Goal: Task Accomplishment & Management: Use online tool/utility

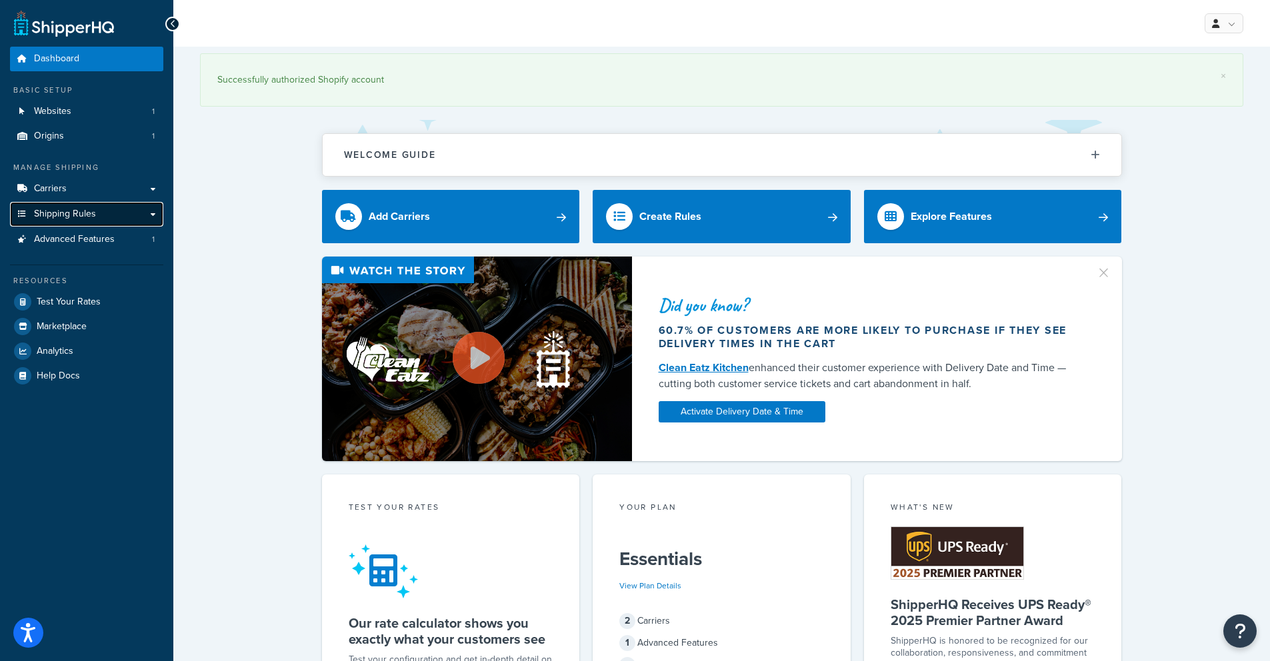
click at [72, 213] on span "Shipping Rules" at bounding box center [65, 214] width 62 height 11
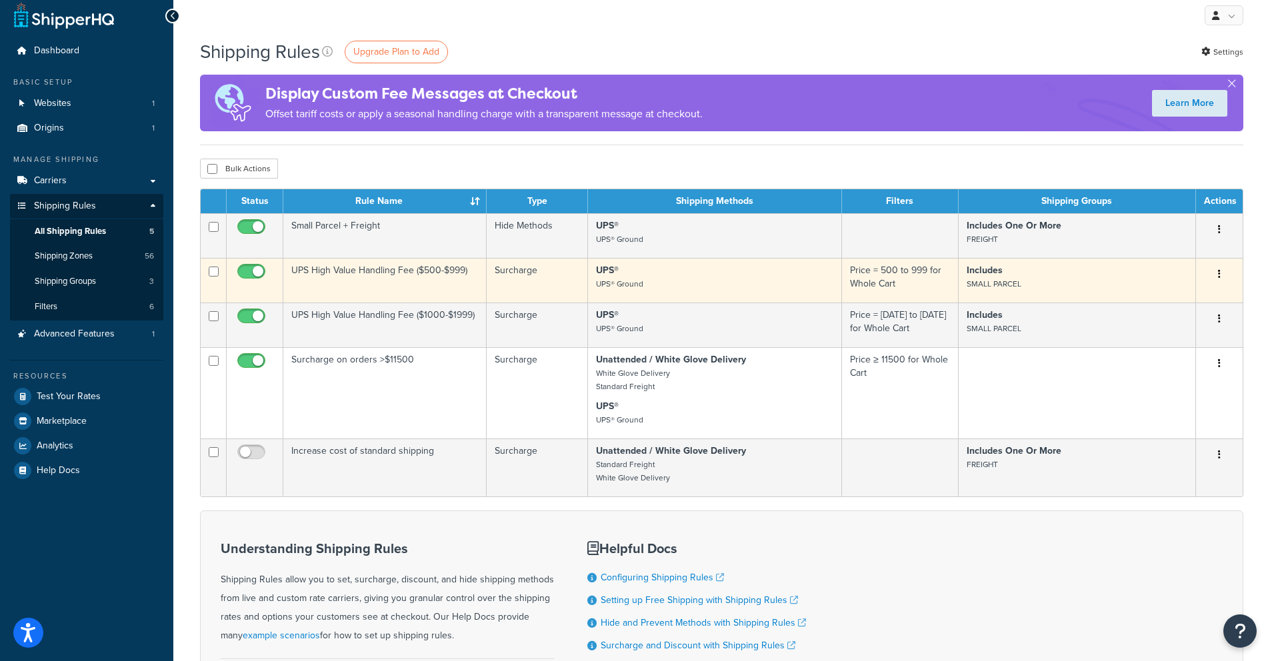
scroll to position [19, 0]
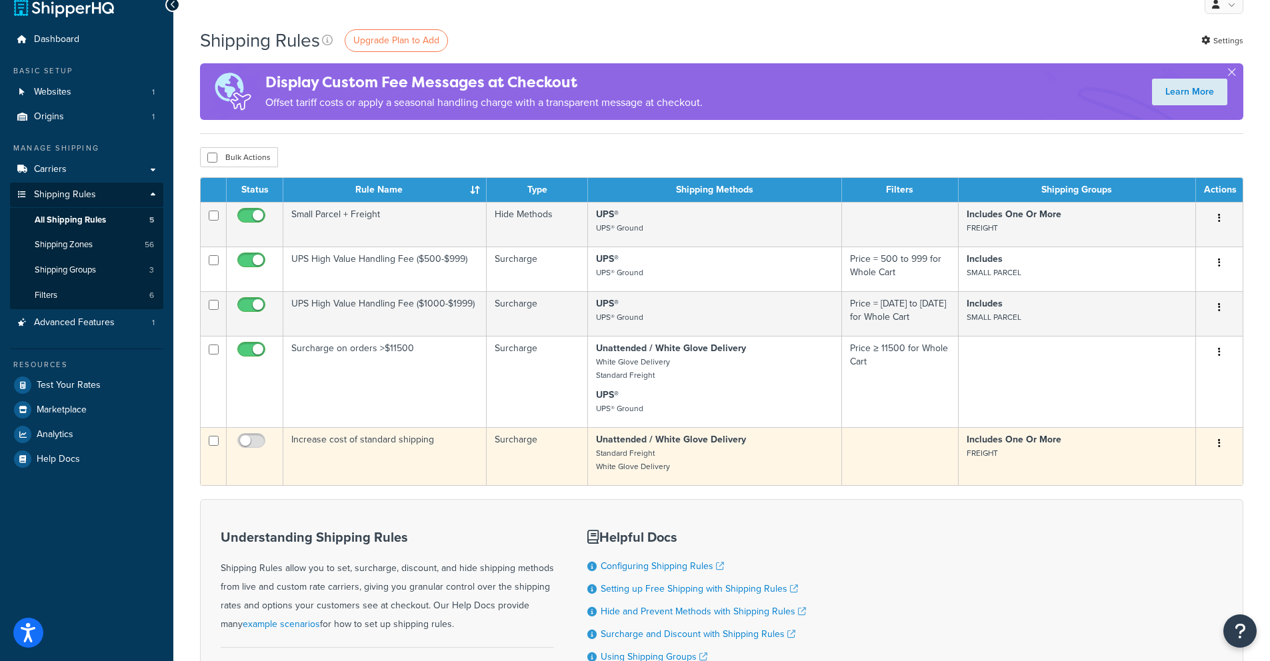
click at [214, 446] on input "checkbox" at bounding box center [214, 441] width 10 height 10
checkbox input "true"
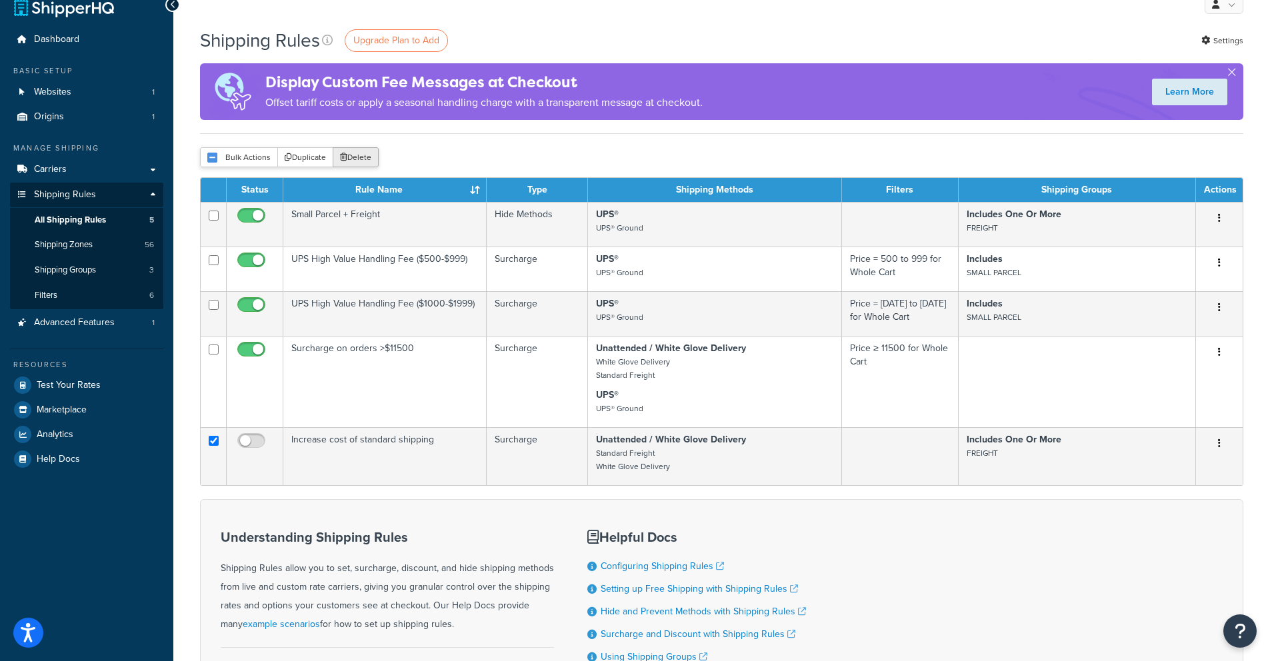
click at [359, 162] on button "Delete" at bounding box center [356, 157] width 46 height 20
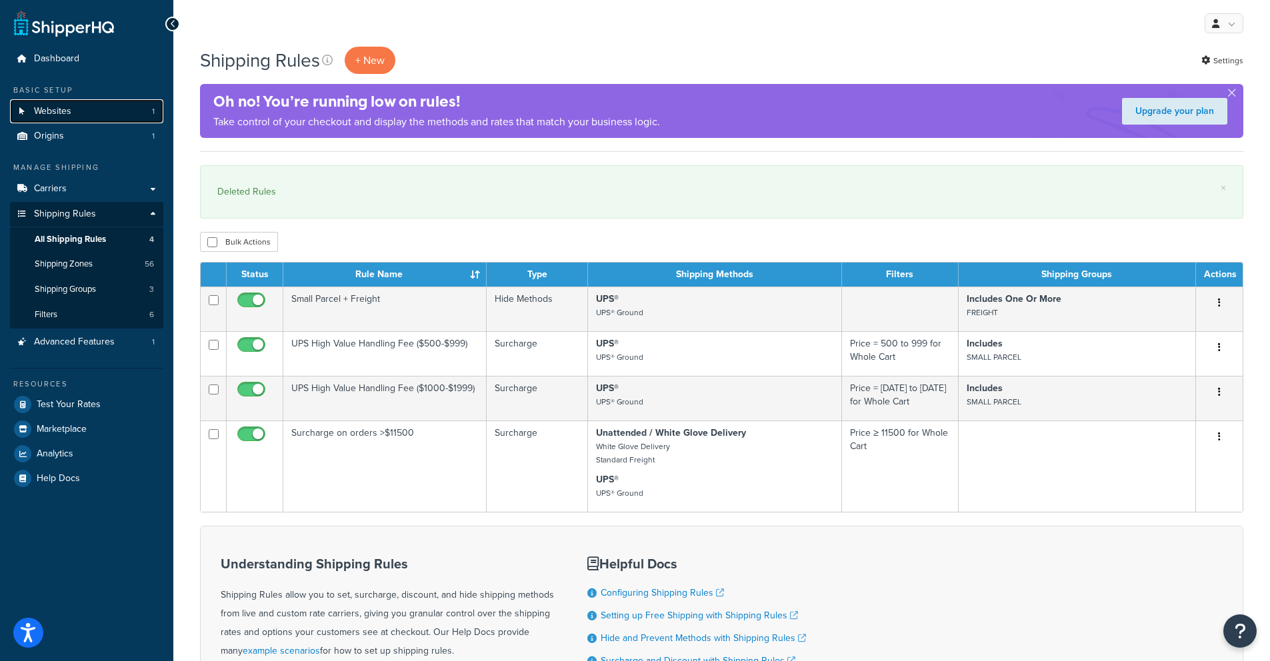
click at [78, 115] on link "Websites 1" at bounding box center [86, 111] width 153 height 25
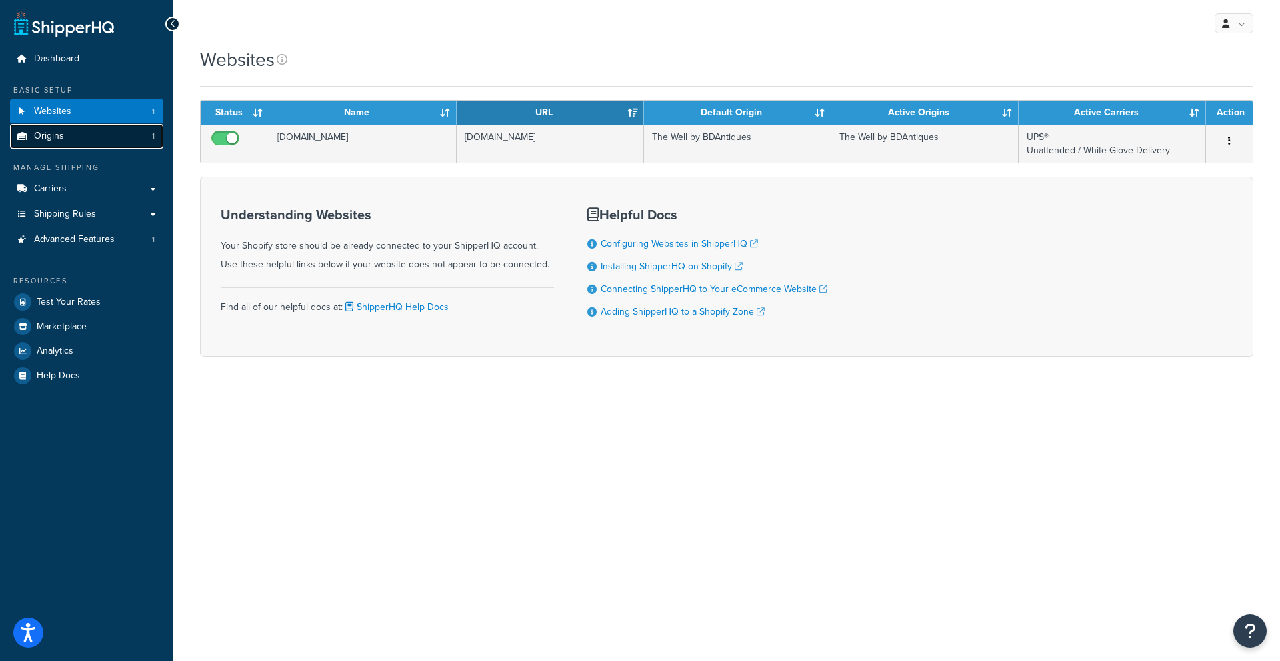
click at [48, 140] on span "Origins" at bounding box center [49, 136] width 30 height 11
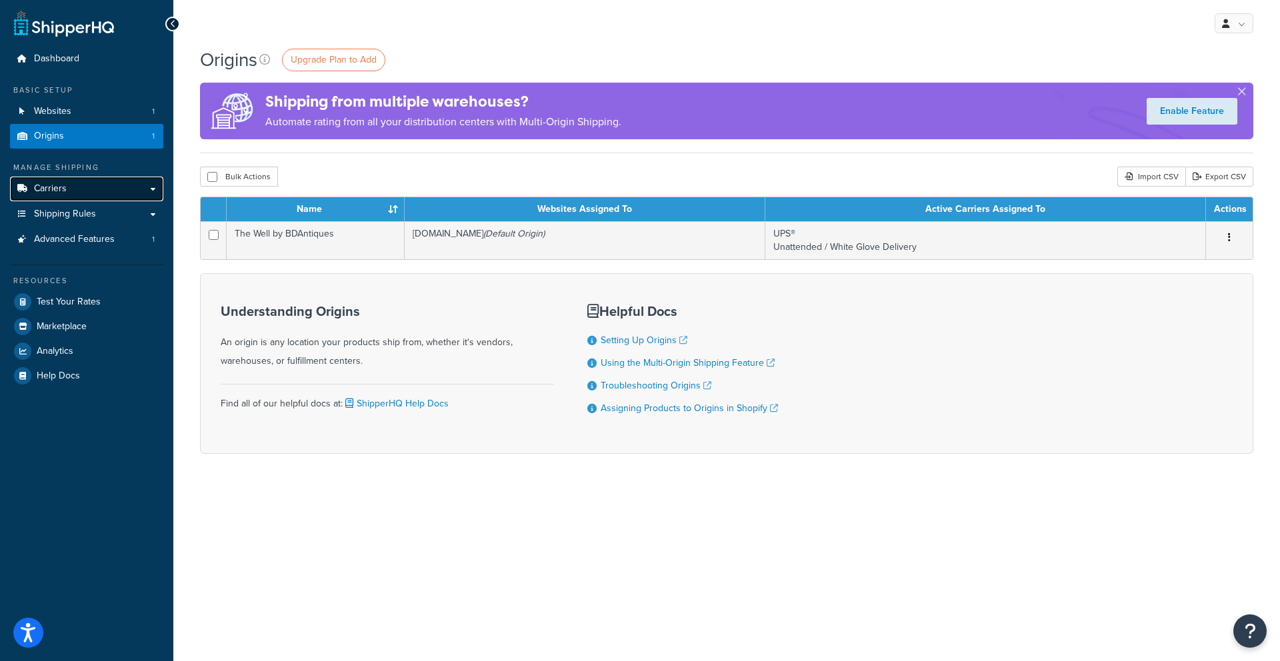
click at [48, 185] on span "Carriers" at bounding box center [50, 188] width 33 height 11
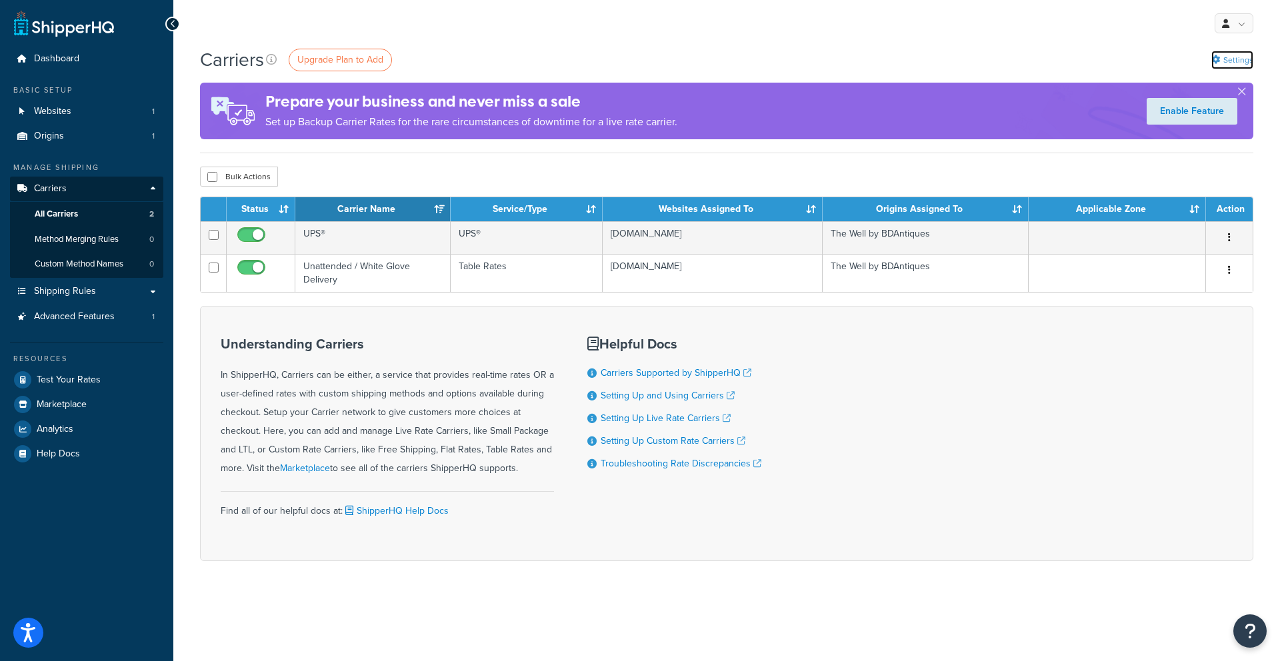
click at [1244, 60] on link "Settings" at bounding box center [1232, 60] width 42 height 19
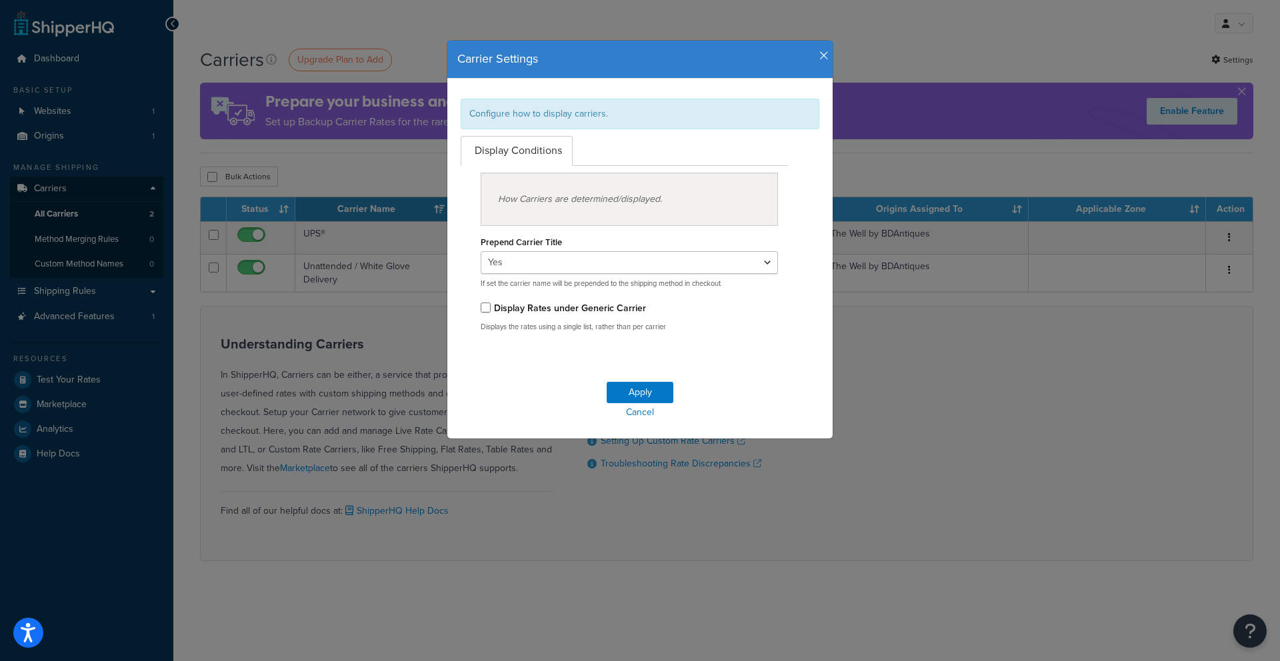
click at [819, 55] on icon "button" at bounding box center [823, 56] width 9 height 12
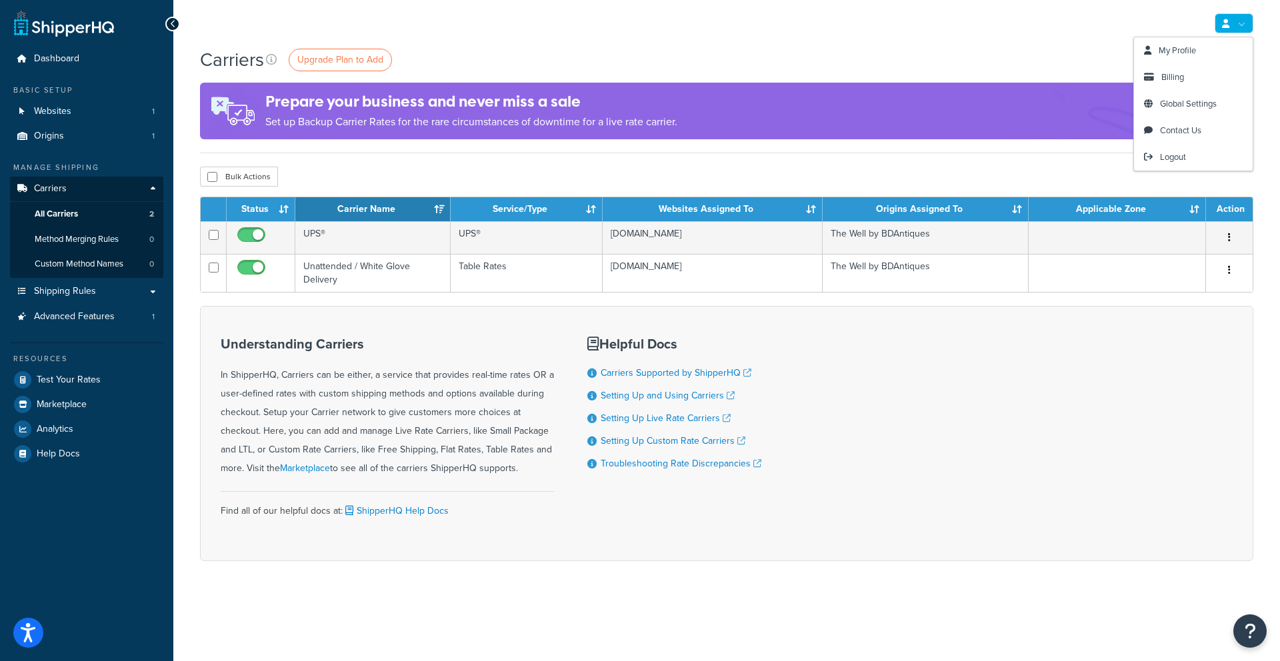
click at [1228, 27] on icon at bounding box center [1225, 23] width 7 height 9
click at [1068, 27] on div "My Profile Billing Global Settings Contact Us Logout" at bounding box center [726, 23] width 1106 height 47
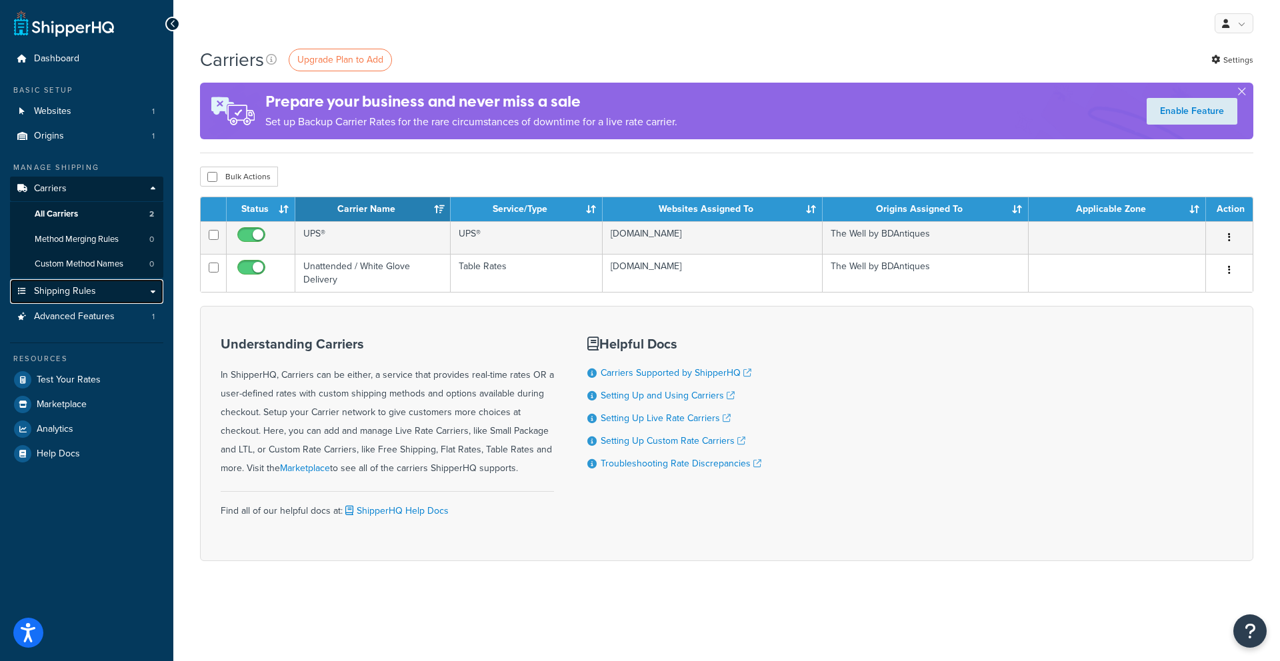
click at [72, 293] on span "Shipping Rules" at bounding box center [65, 291] width 62 height 11
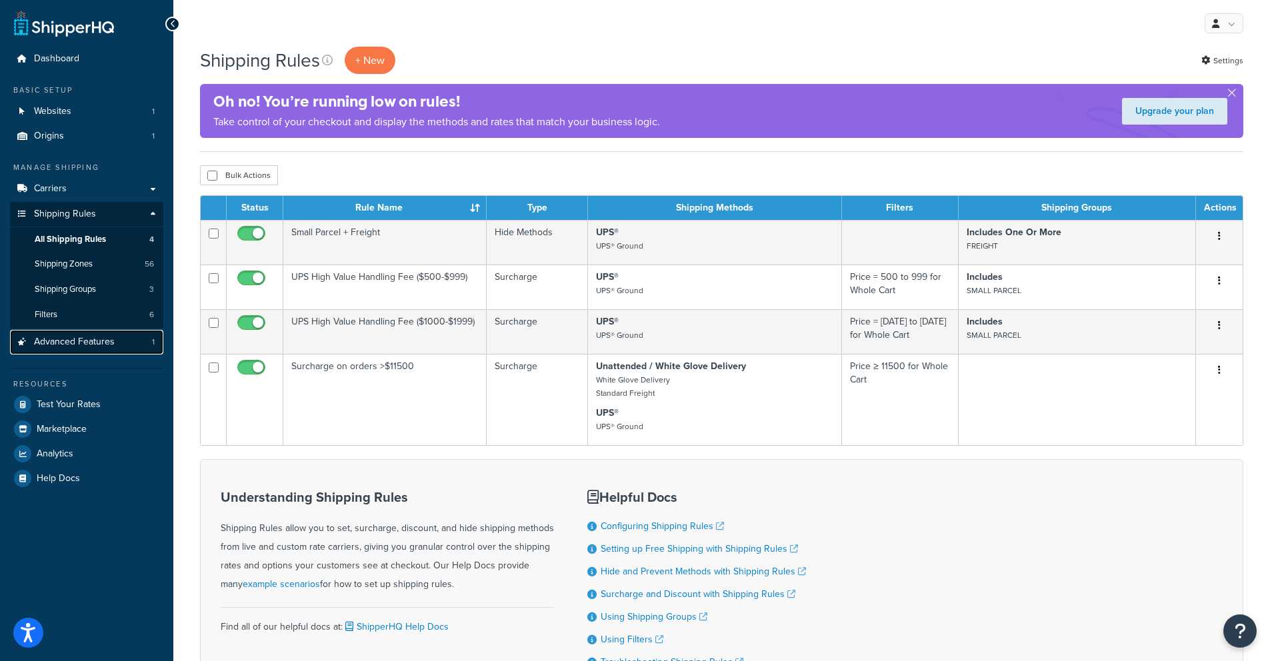
click at [123, 347] on link "Advanced Features 1" at bounding box center [86, 342] width 153 height 25
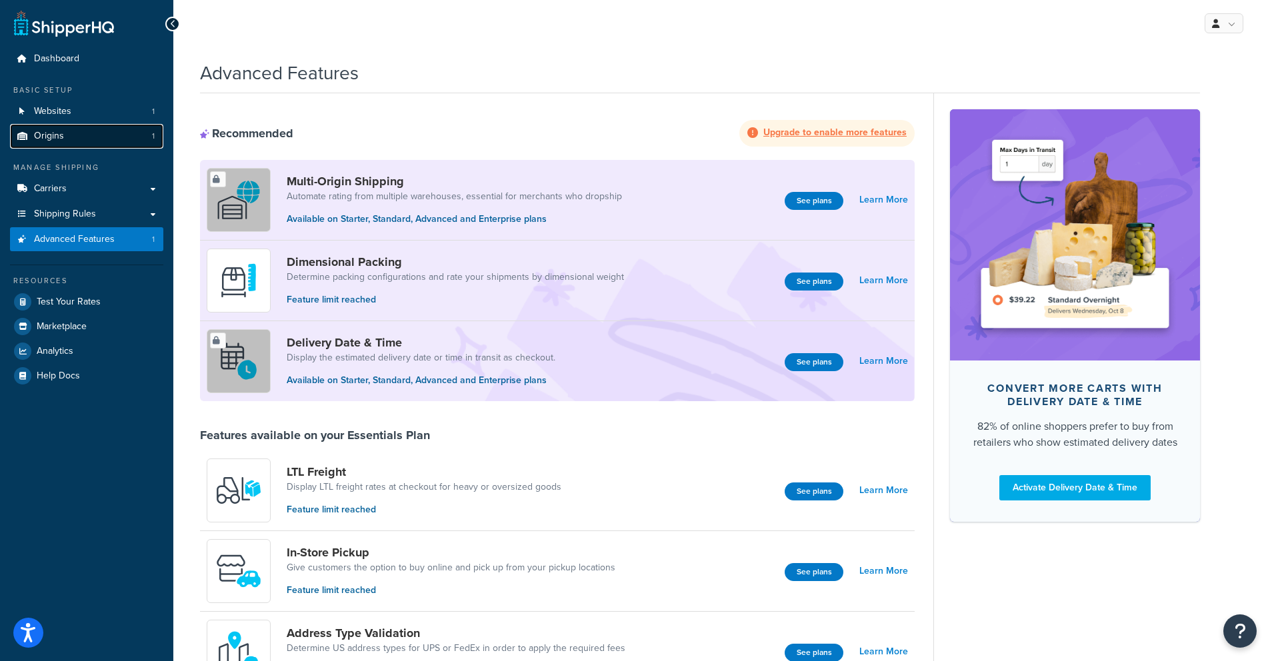
click at [79, 125] on link "Origins 1" at bounding box center [86, 136] width 153 height 25
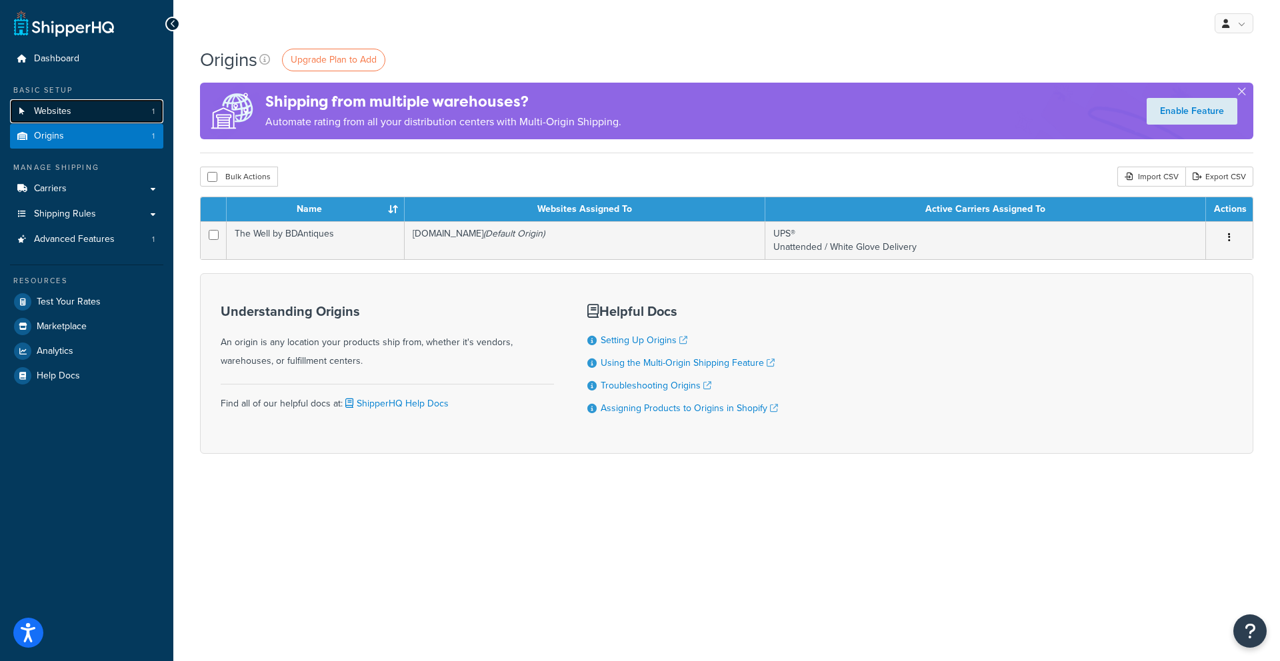
click at [89, 111] on link "Websites 1" at bounding box center [86, 111] width 153 height 25
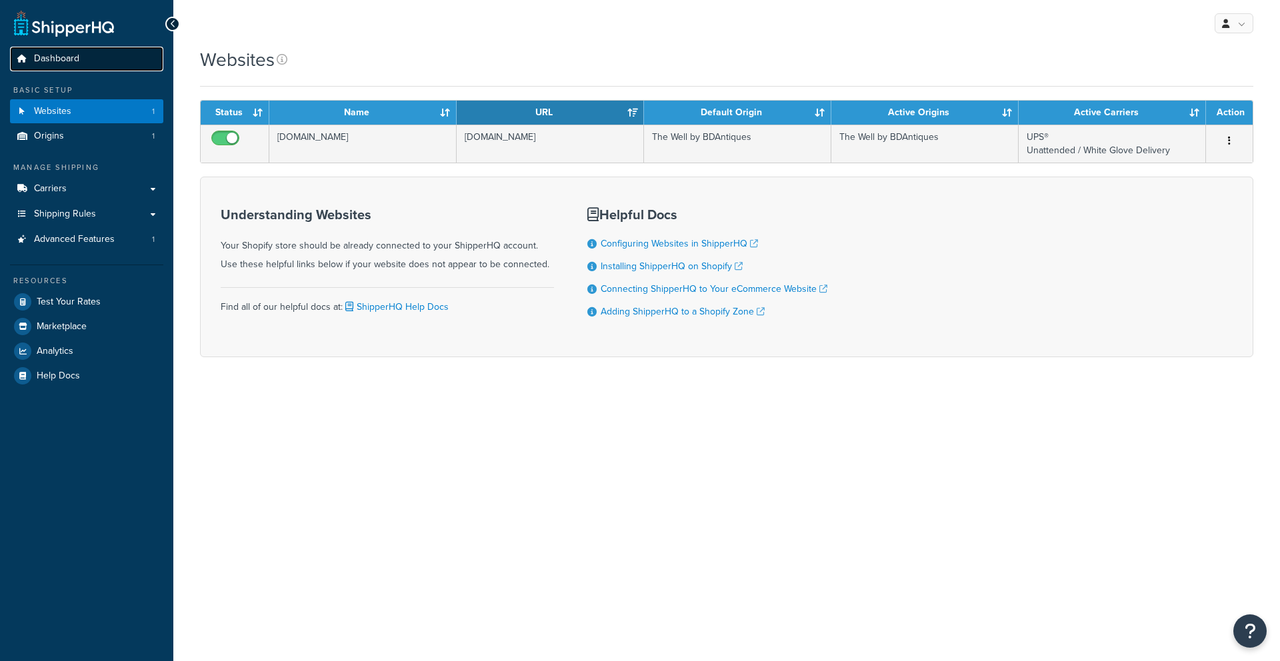
click at [105, 65] on link "Dashboard" at bounding box center [86, 59] width 153 height 25
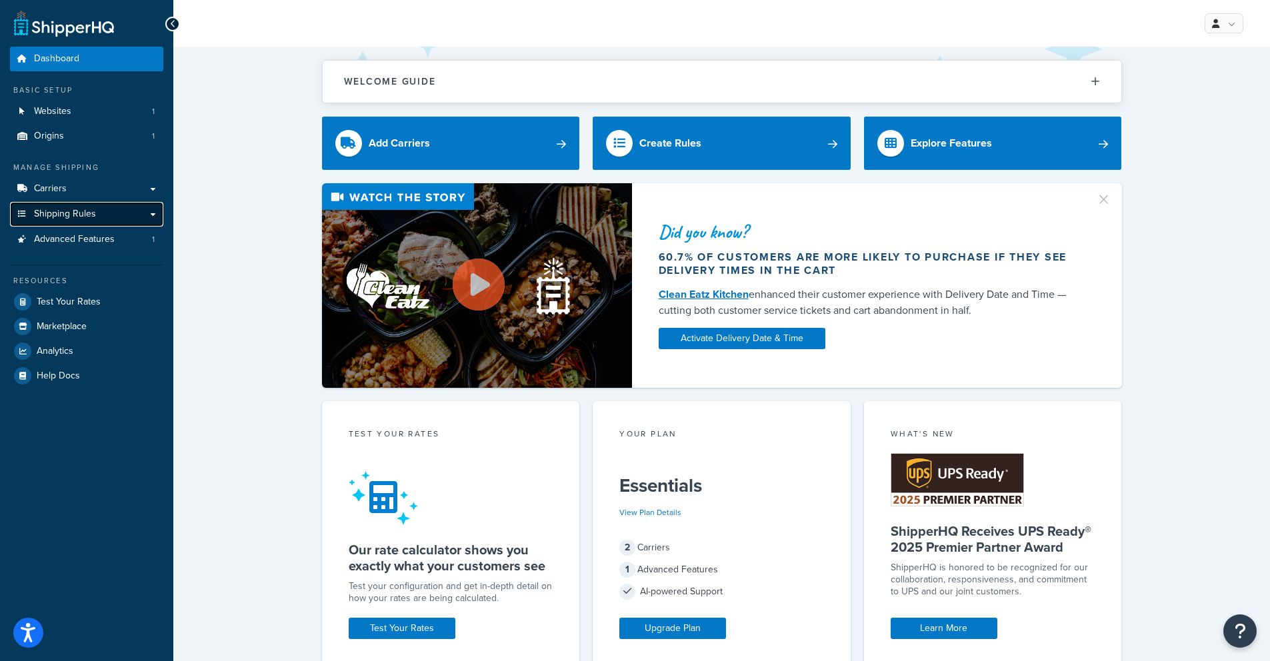
click at [78, 214] on span "Shipping Rules" at bounding box center [65, 214] width 62 height 11
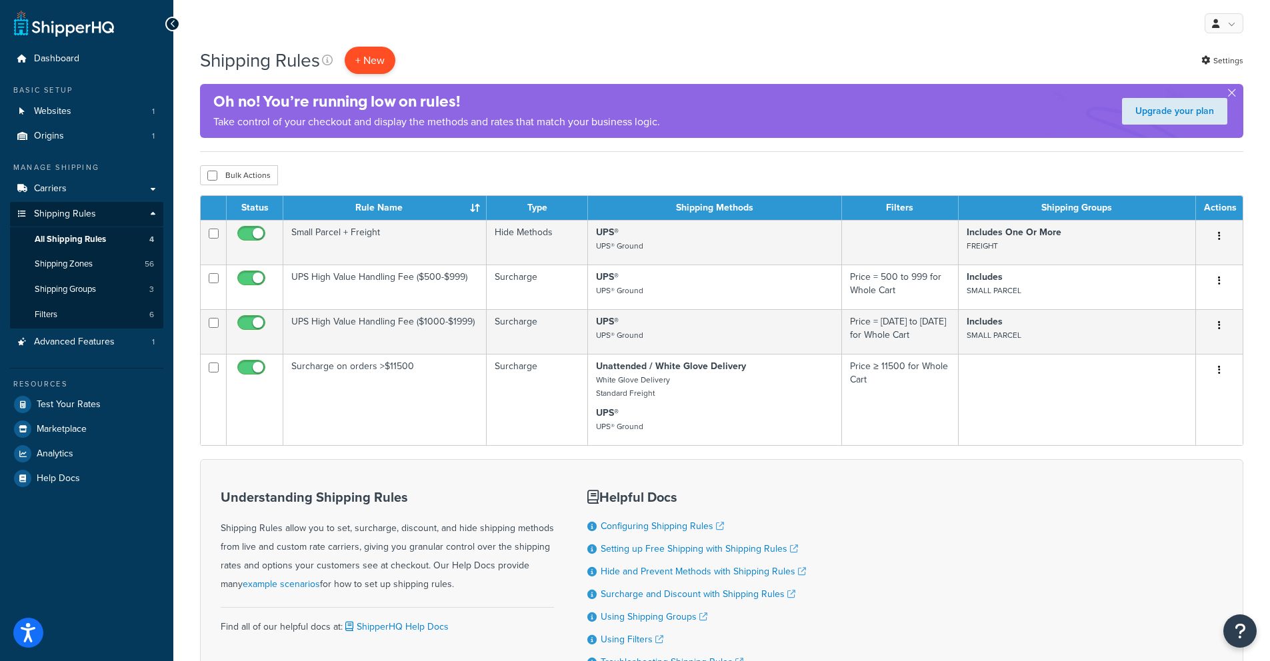
click at [383, 49] on p "+ New" at bounding box center [370, 60] width 51 height 27
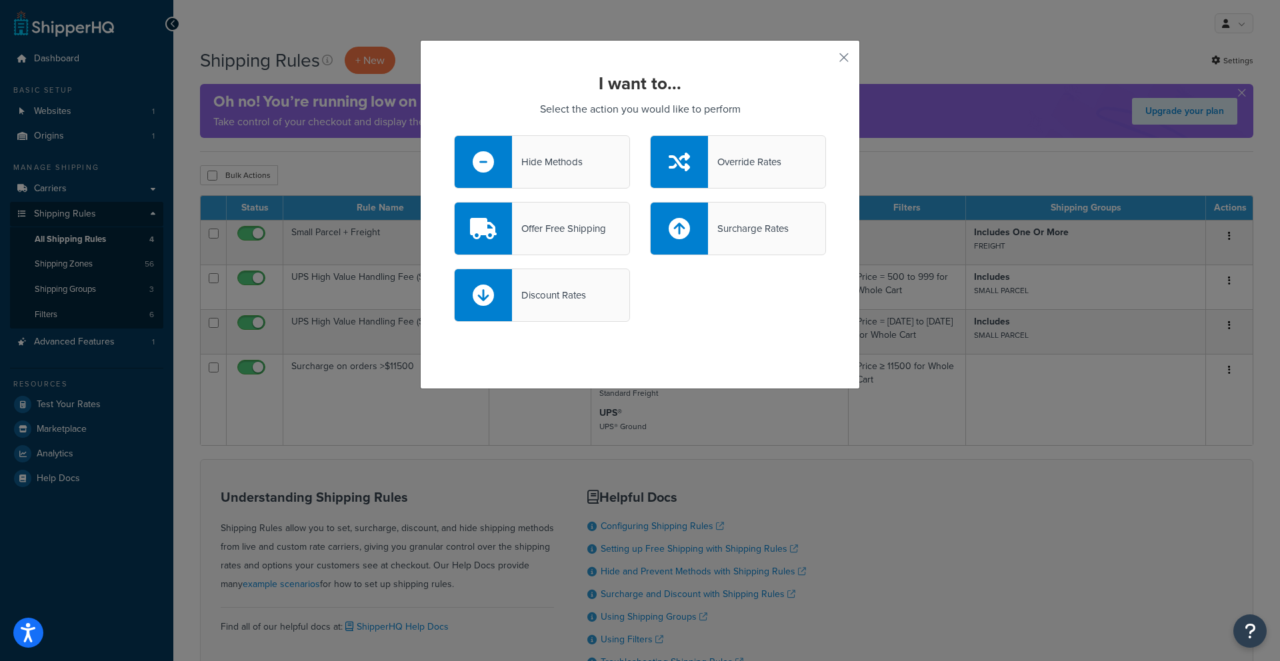
click at [552, 243] on div "Offer Free Shipping" at bounding box center [542, 228] width 176 height 53
click at [0, 0] on input "Offer Free Shipping" at bounding box center [0, 0] width 0 height 0
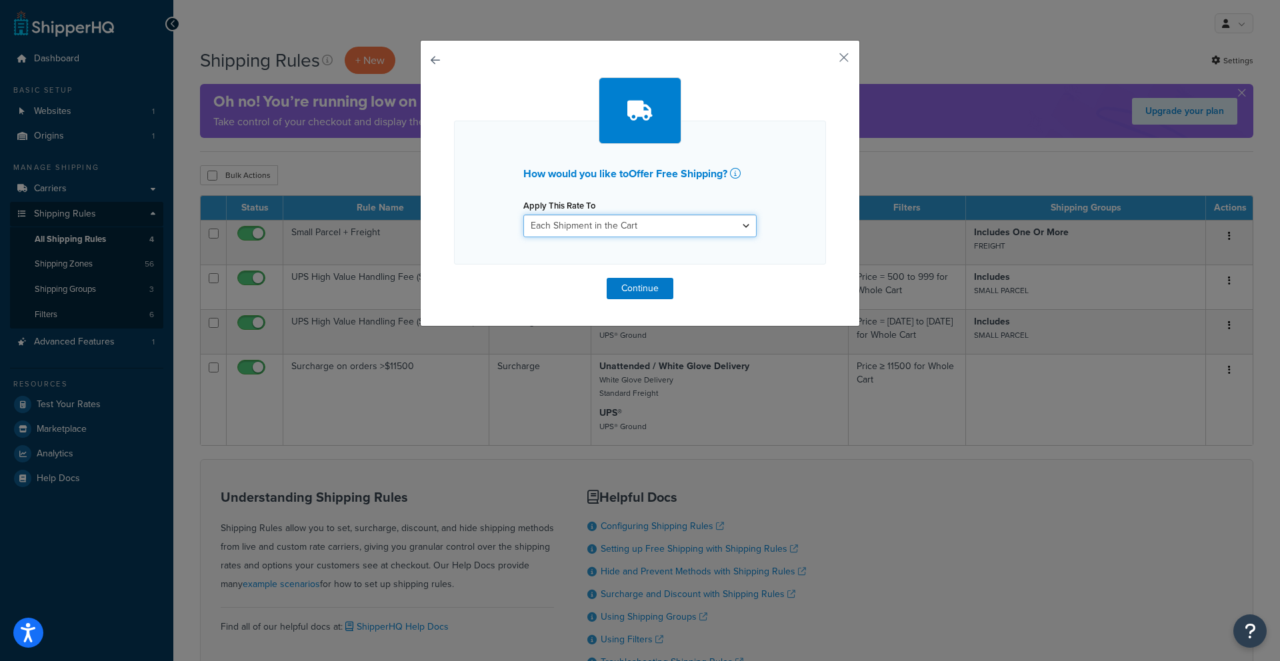
click at [559, 226] on select "Each Shipment in the Cart Each Shipping Group in the Cart Each Item within a Sh…" at bounding box center [639, 226] width 233 height 23
click at [732, 173] on icon at bounding box center [735, 173] width 11 height 11
click at [826, 61] on button "button" at bounding box center [823, 62] width 3 height 3
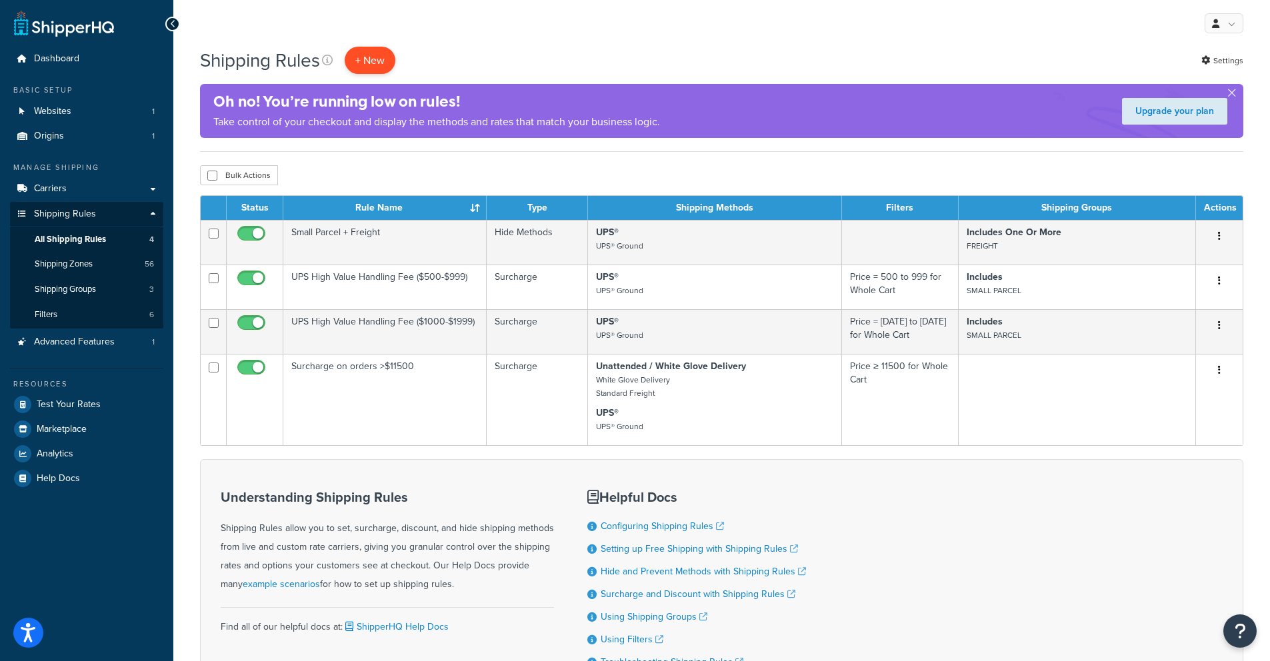
click at [376, 66] on p "+ New" at bounding box center [370, 60] width 51 height 27
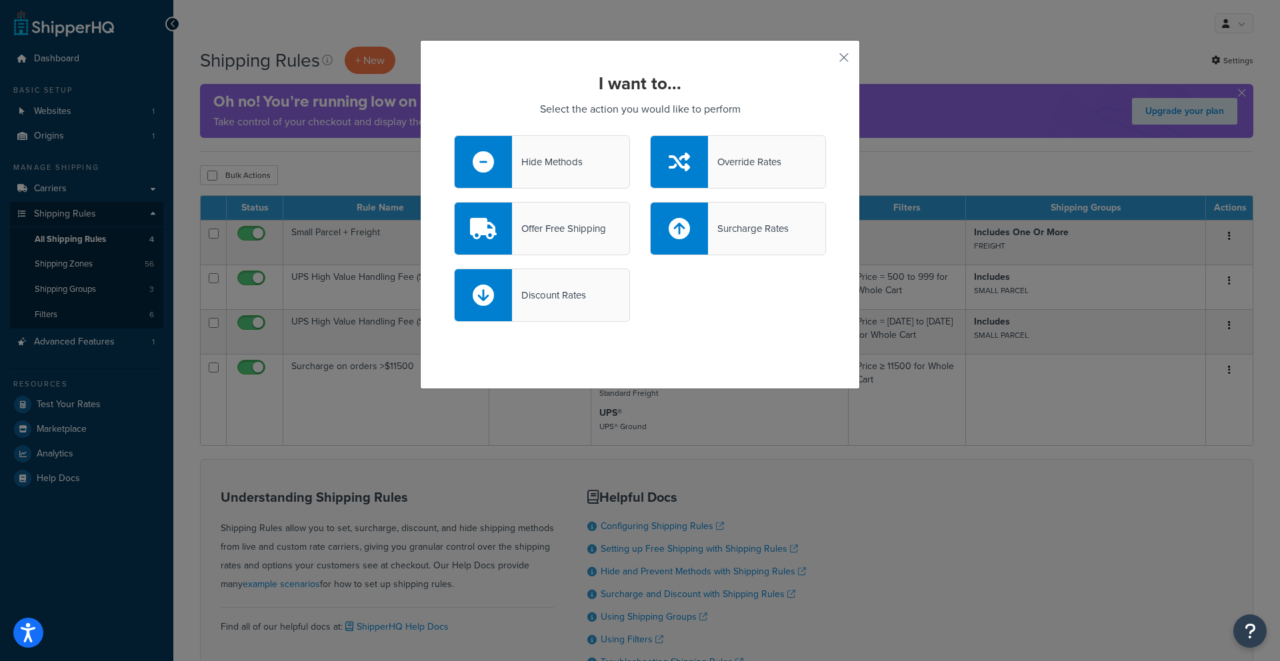
click at [539, 231] on div "Offer Free Shipping" at bounding box center [559, 228] width 94 height 19
click at [0, 0] on input "Offer Free Shipping" at bounding box center [0, 0] width 0 height 0
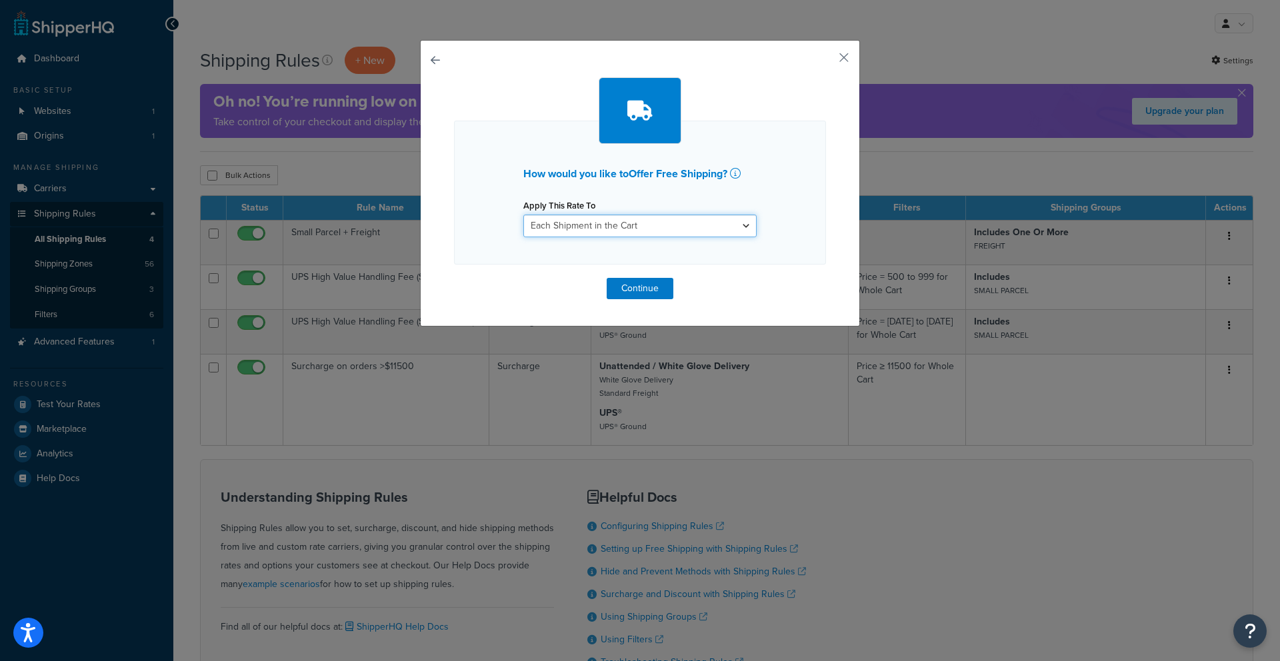
click at [556, 226] on select "Each Shipment in the Cart Each Shipping Group in the Cart Each Item within a Sh…" at bounding box center [639, 226] width 233 height 23
select select "ITEM"
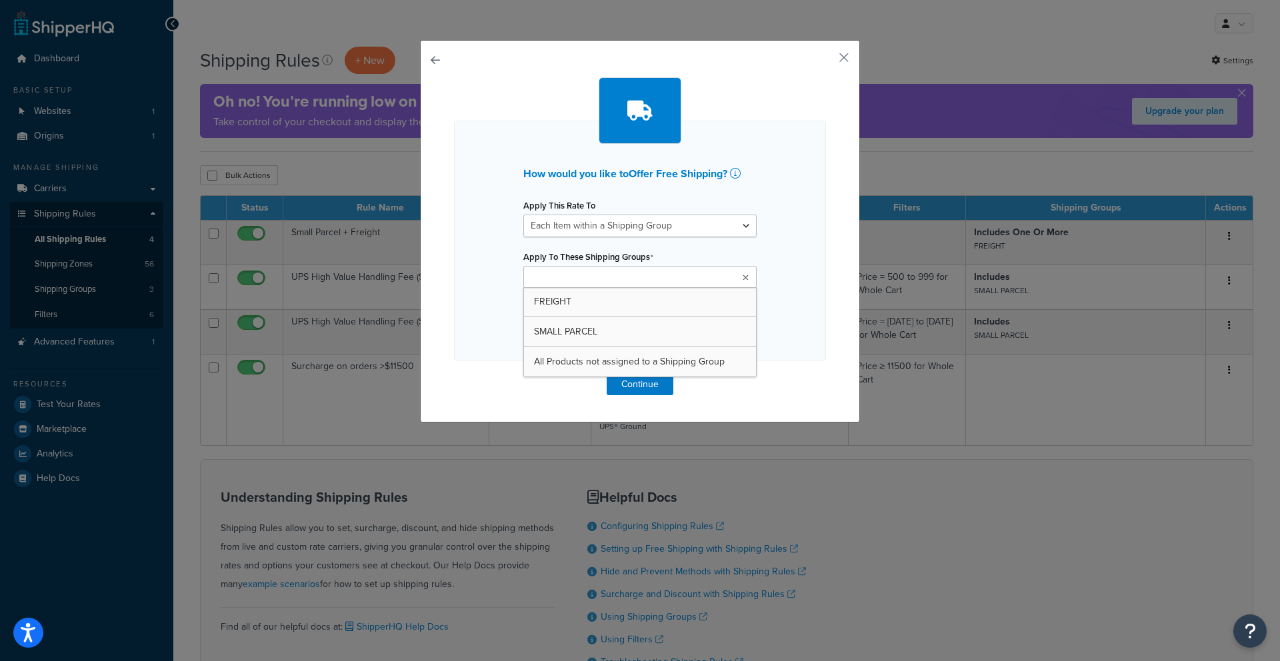
click at [627, 276] on ul at bounding box center [639, 277] width 233 height 22
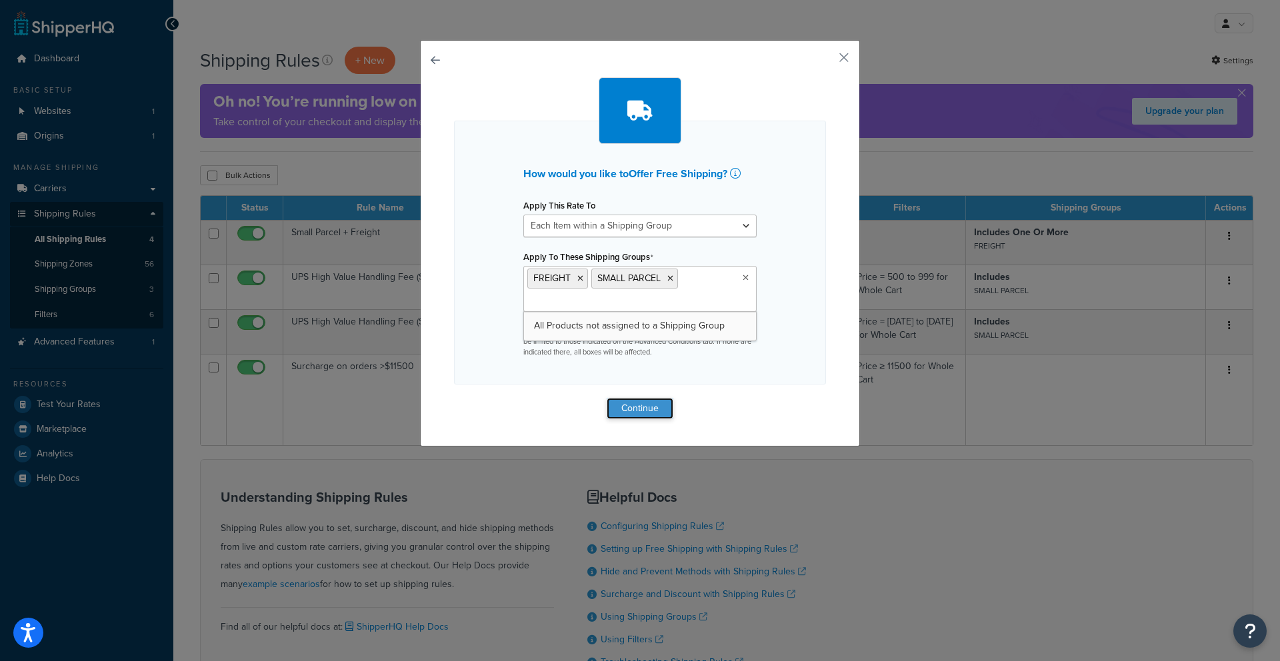
click at [643, 411] on button "Continue" at bounding box center [640, 408] width 67 height 21
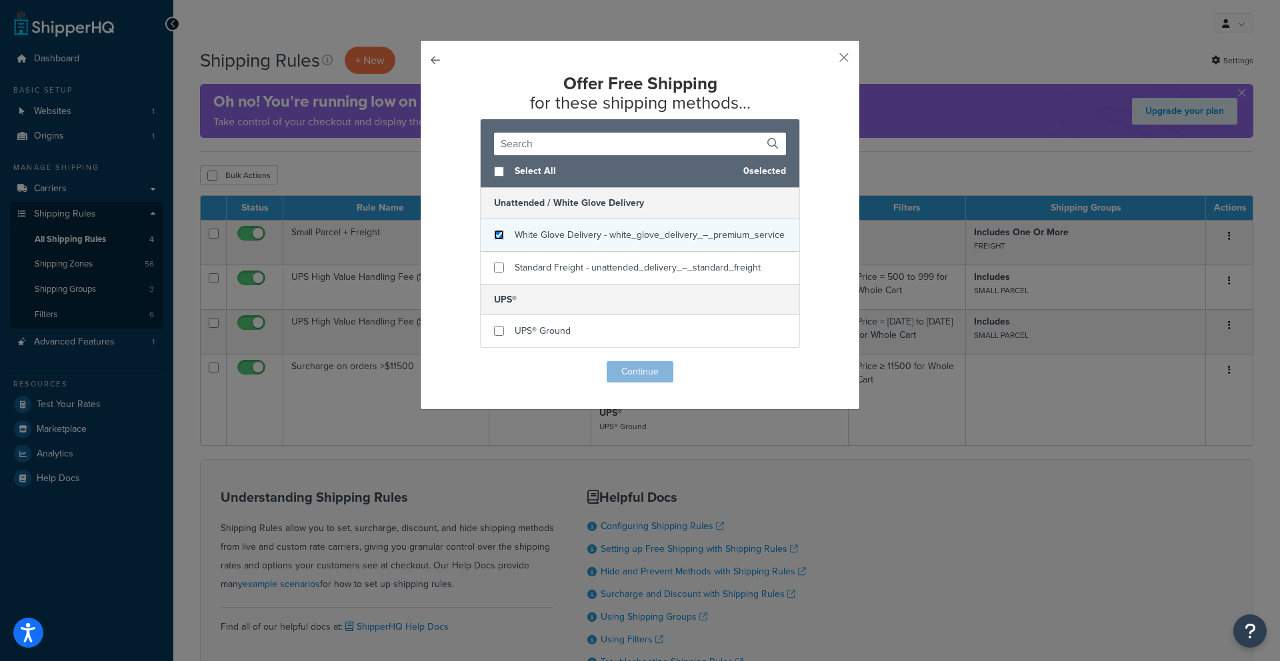
click at [494, 240] on input "checkbox" at bounding box center [499, 235] width 10 height 10
checkbox input "true"
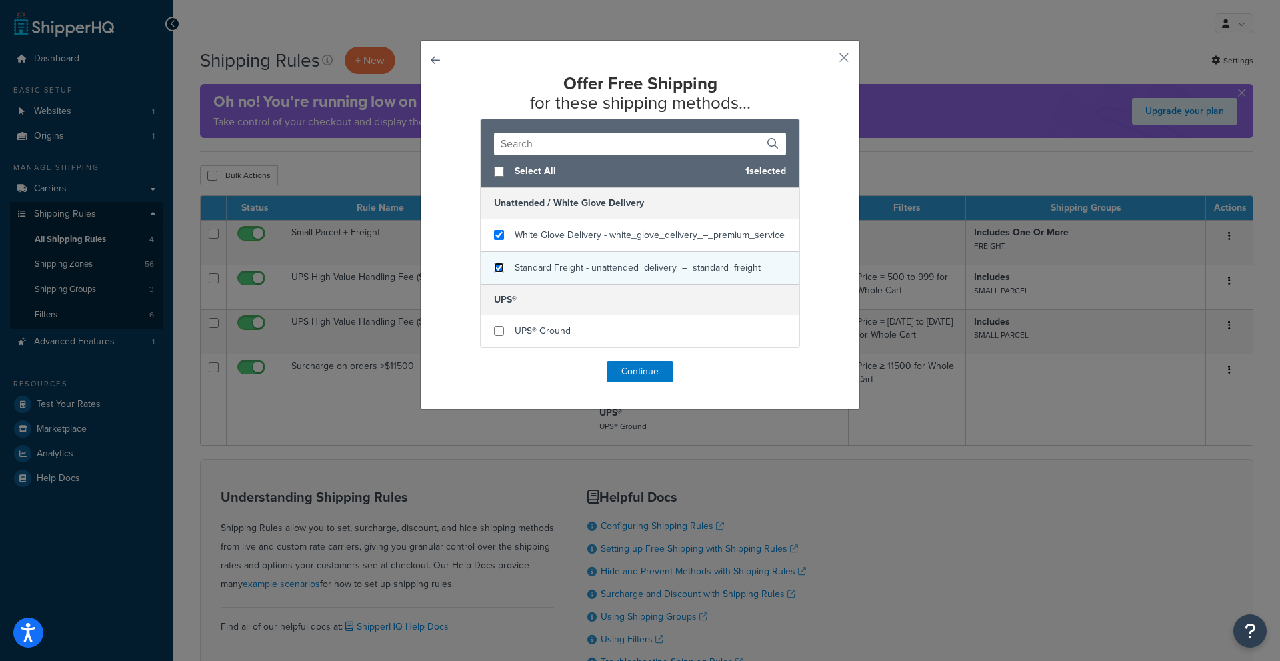
click at [496, 271] on input "checkbox" at bounding box center [499, 268] width 10 height 10
checkbox input "true"
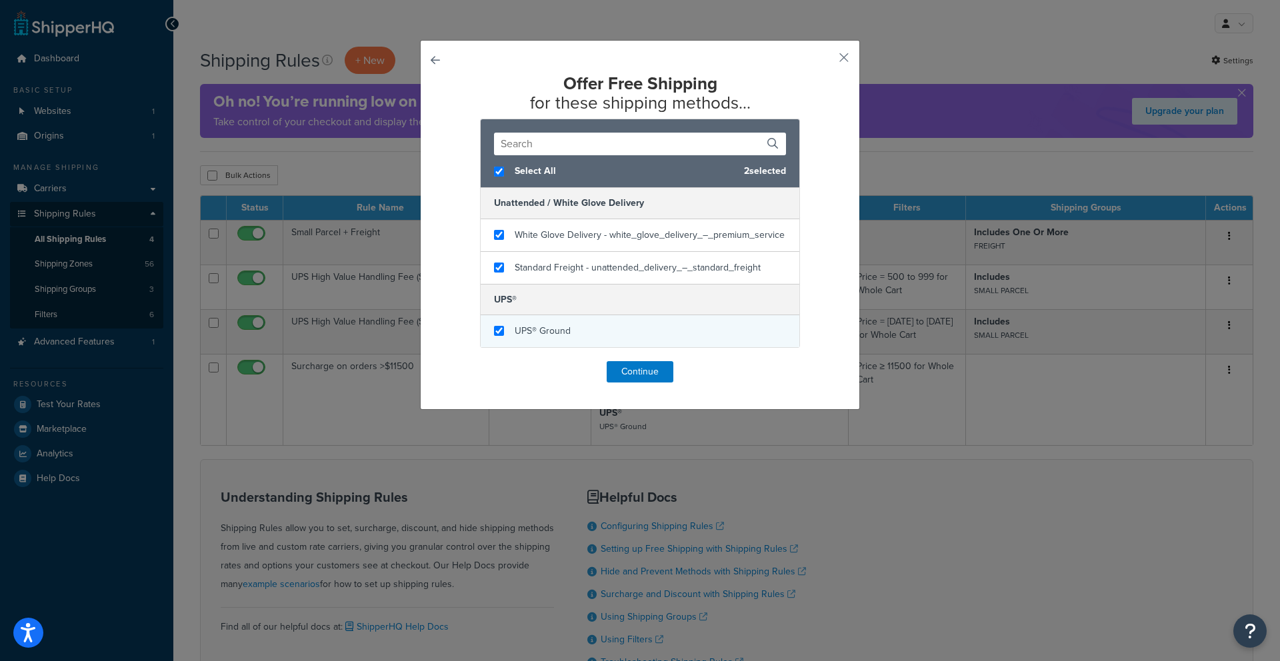
checkbox input "true"
click at [496, 325] on div "UPS® Ground" at bounding box center [640, 331] width 319 height 32
click at [621, 377] on button "Continue" at bounding box center [640, 371] width 67 height 21
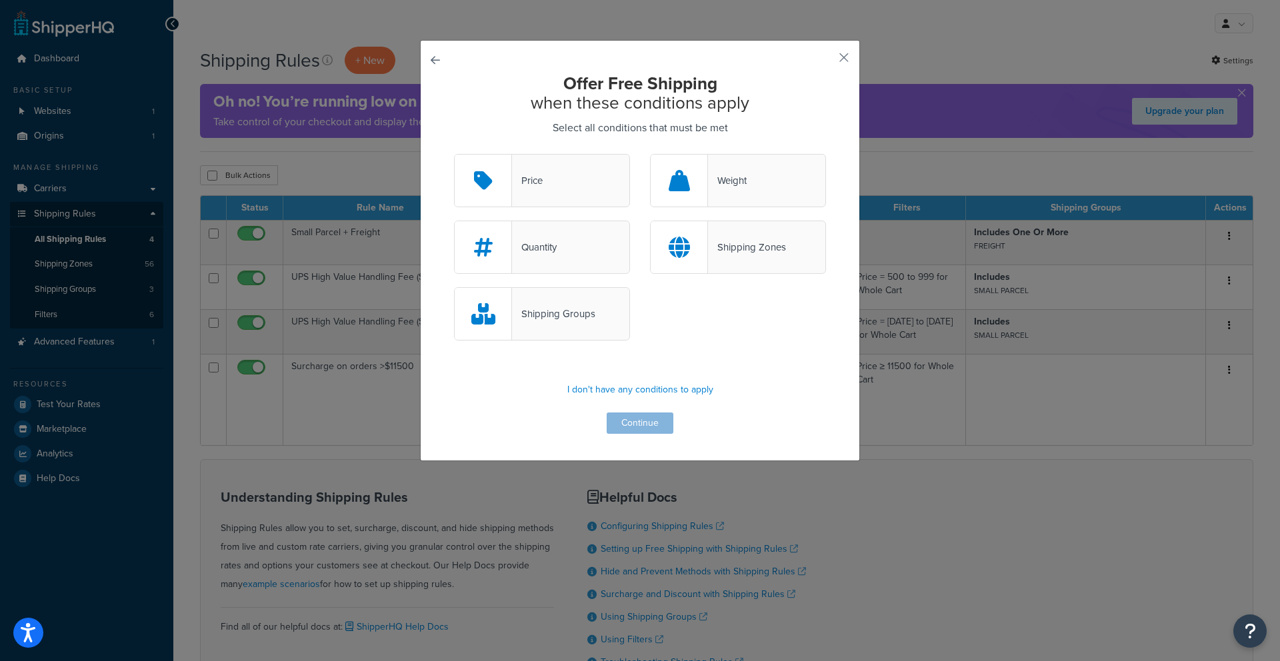
click at [541, 322] on div "Shipping Groups" at bounding box center [553, 314] width 83 height 19
click at [0, 0] on input "Shipping Groups" at bounding box center [0, 0] width 0 height 0
click at [541, 322] on div "Shipping Groups" at bounding box center [554, 314] width 83 height 19
click at [0, 0] on input "Shipping Groups" at bounding box center [0, 0] width 0 height 0
click at [550, 311] on div "Shipping Groups" at bounding box center [553, 314] width 83 height 19
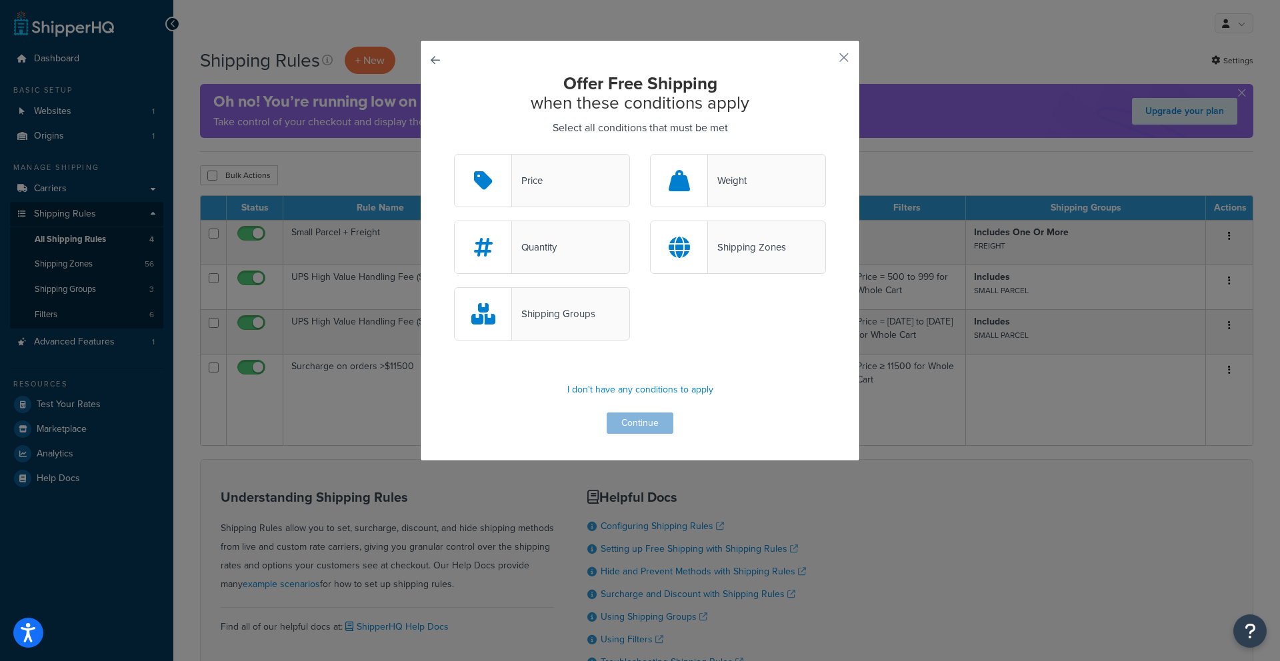
click at [0, 0] on input "Shipping Groups" at bounding box center [0, 0] width 0 height 0
click at [826, 61] on button "button" at bounding box center [823, 62] width 3 height 3
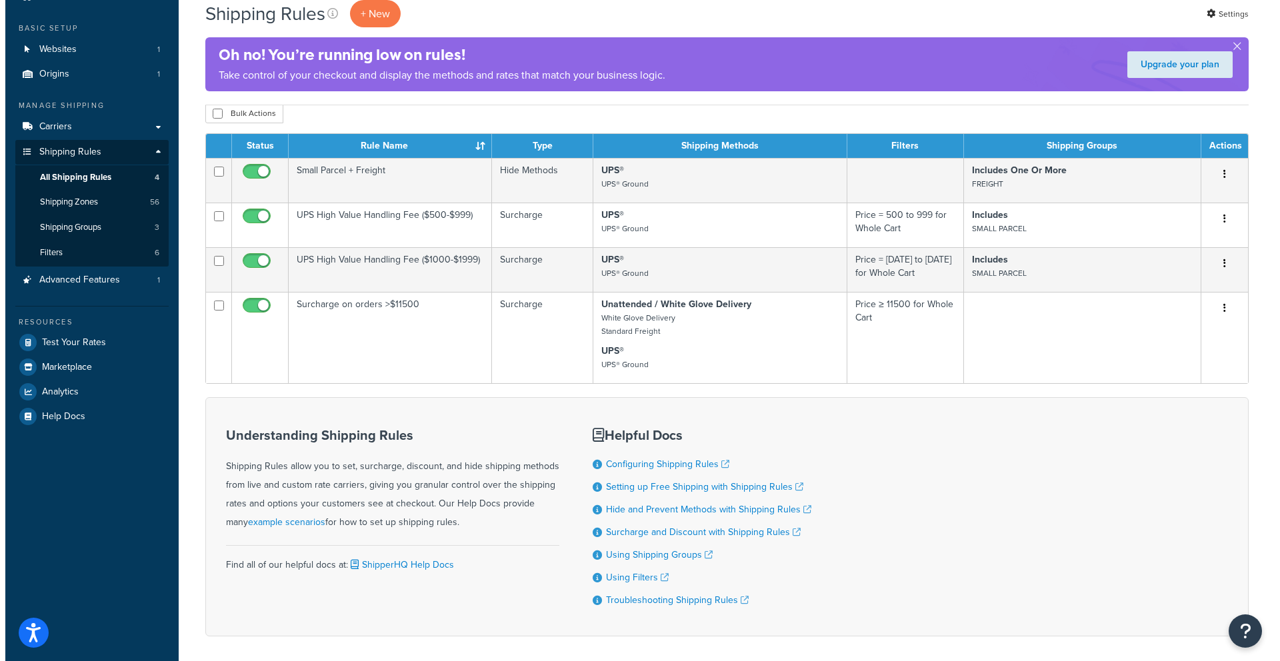
scroll to position [63, 0]
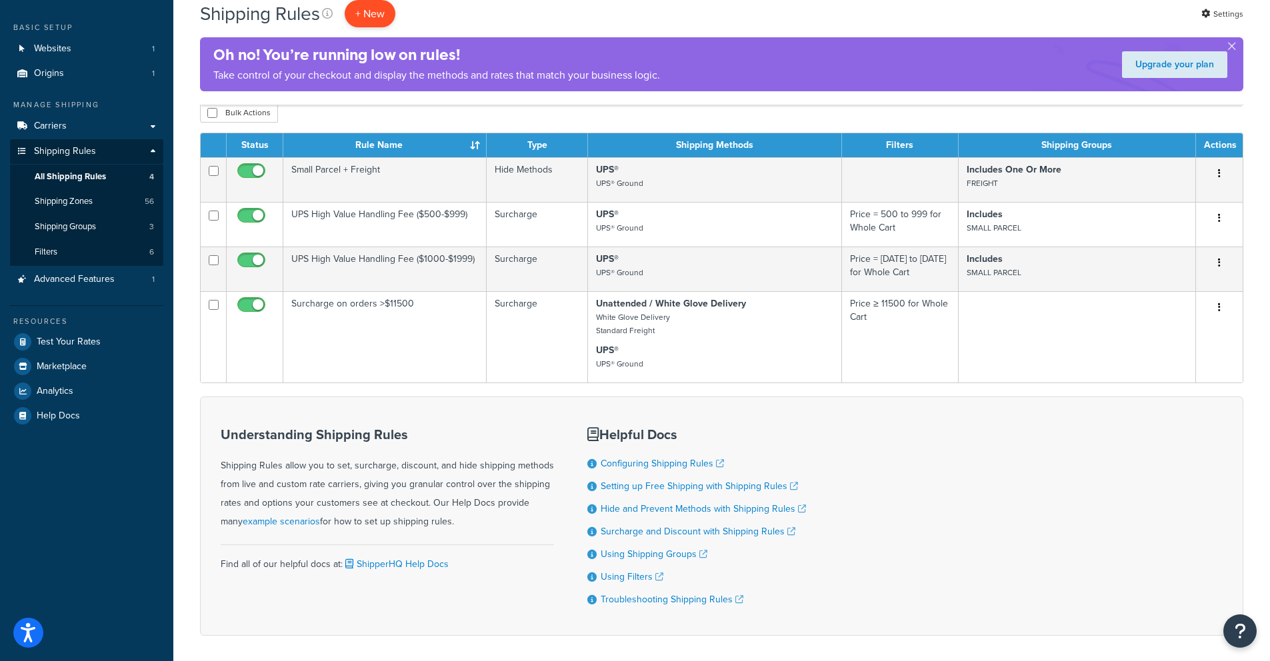
click at [371, 15] on p "+ New" at bounding box center [370, 13] width 51 height 27
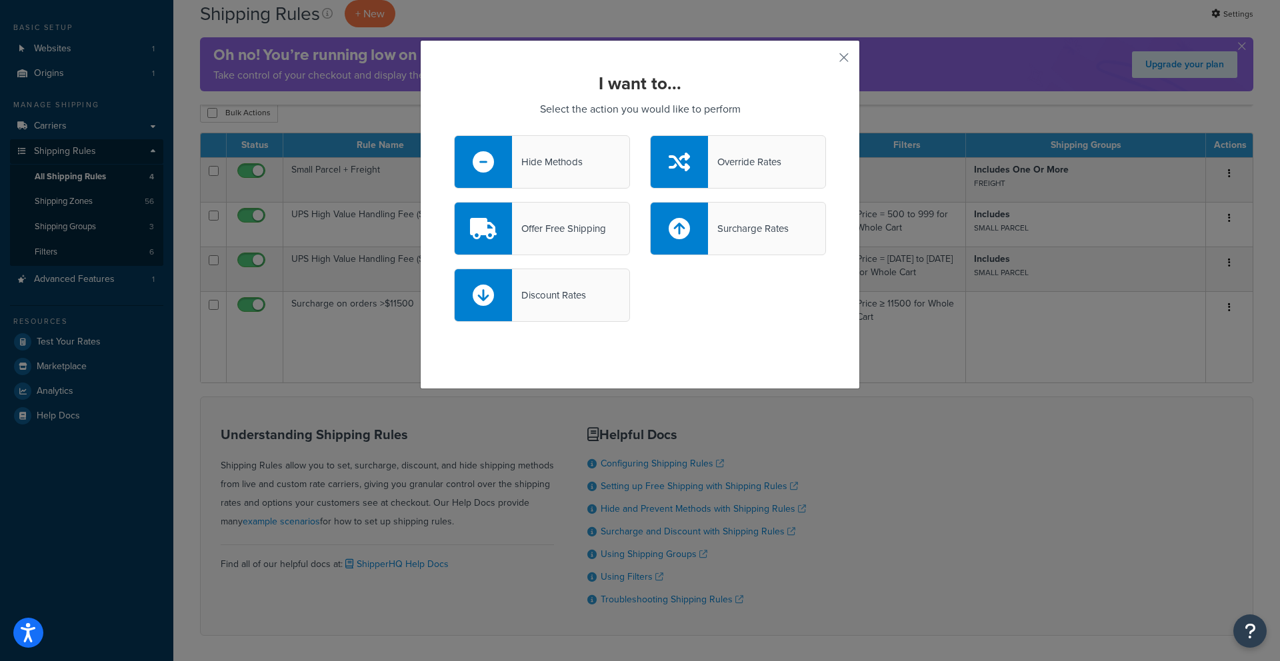
click at [566, 297] on div "Discount Rates" at bounding box center [549, 295] width 74 height 19
click at [0, 0] on input "Discount Rates" at bounding box center [0, 0] width 0 height 0
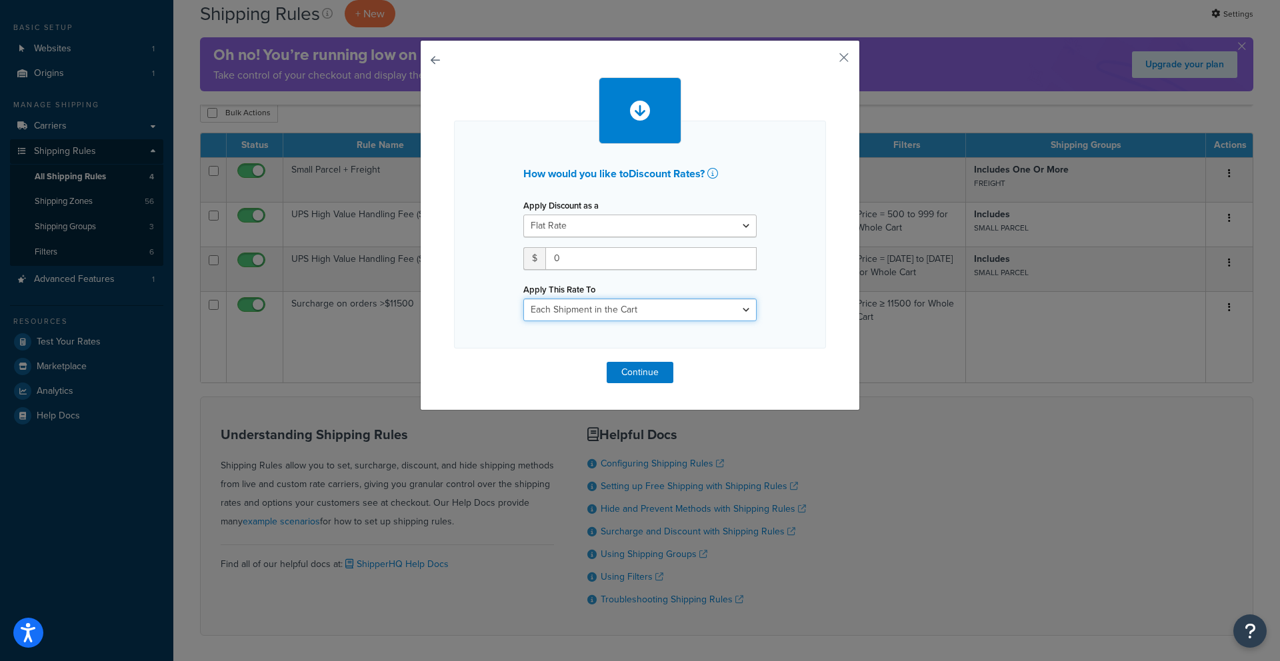
click at [595, 305] on select "Each Shipment in the Cart Each Shipping Group in the Cart Each Item within a Sh…" at bounding box center [639, 310] width 233 height 23
click at [570, 308] on select "Each Shipment in the Cart Each Shipping Group in the Cart Each Item within a Sh…" at bounding box center [639, 310] width 233 height 23
select select "ITEM"
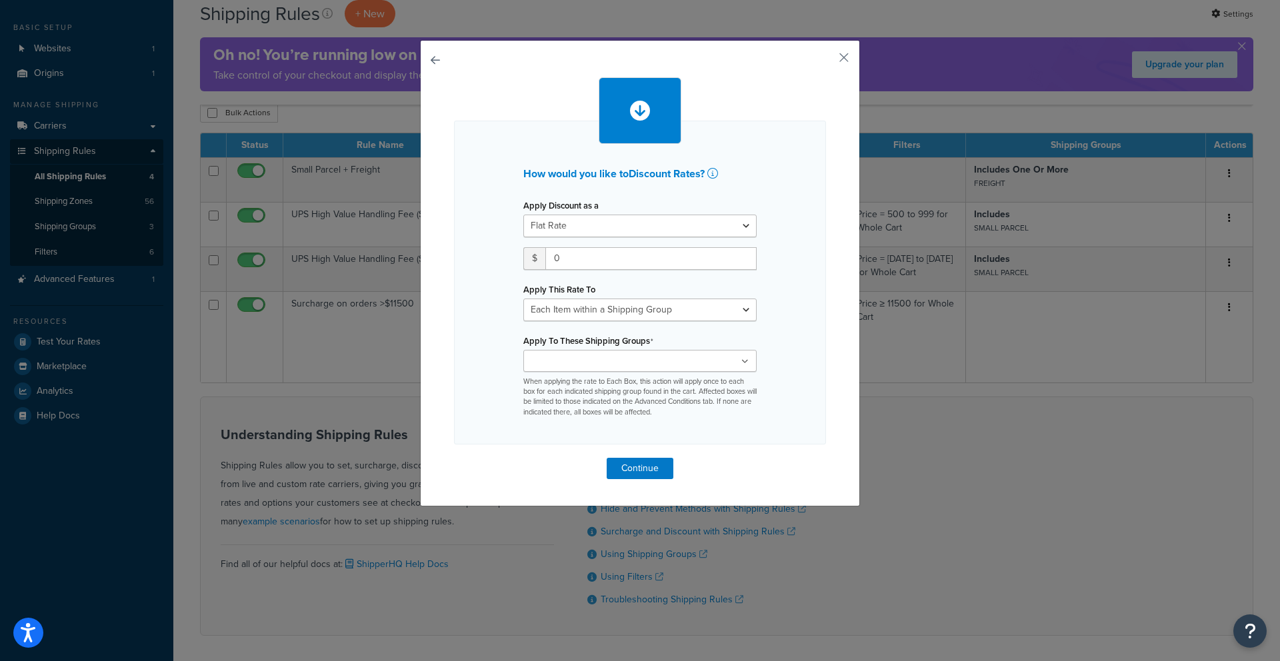
click at [581, 360] on input "Apply To These Shipping Groups" at bounding box center [586, 362] width 118 height 15
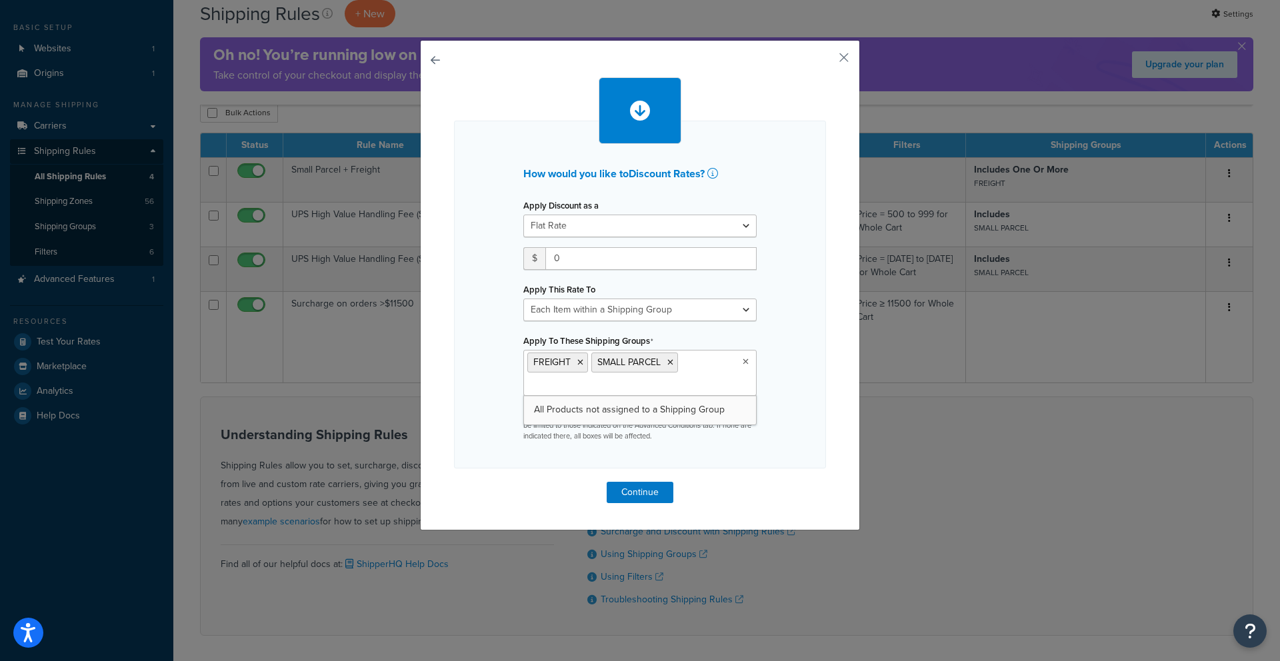
click at [467, 350] on div "How would you like to Discount Rates ? Apply Discount as a Flat Rate Percentage…" at bounding box center [640, 295] width 372 height 348
click at [568, 261] on input "0" at bounding box center [650, 258] width 211 height 23
click at [578, 229] on select "Flat Rate Percentage Flat Rate & Percentage" at bounding box center [639, 226] width 233 height 23
select select "PERCENTAGE"
click at [553, 263] on input "number" at bounding box center [564, 258] width 83 height 23
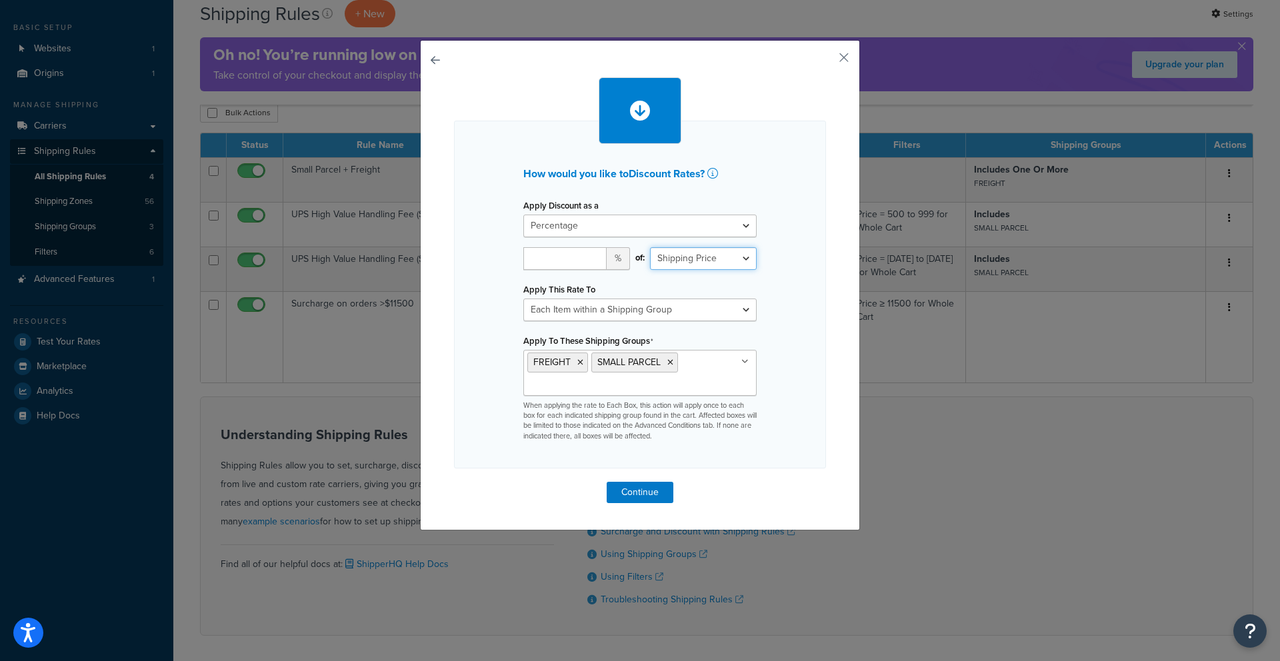
click at [674, 264] on select "Shipping Price Order Value" at bounding box center [703, 258] width 107 height 23
click at [555, 265] on input "number" at bounding box center [564, 258] width 83 height 23
type input "100"
click at [504, 135] on div at bounding box center [640, 110] width 372 height 67
click at [639, 493] on button "Continue" at bounding box center [640, 492] width 67 height 21
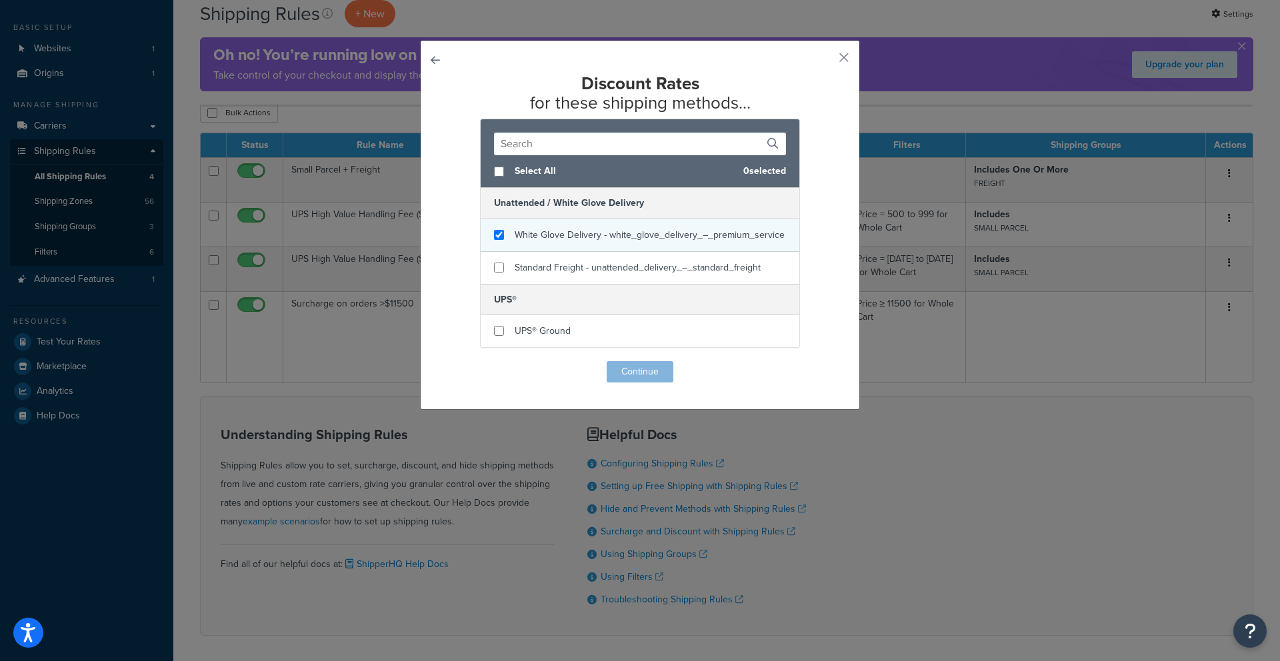
checkbox input "true"
click at [497, 249] on div "White Glove Delivery - white_glove_delivery_–_premium_service" at bounding box center [640, 235] width 319 height 33
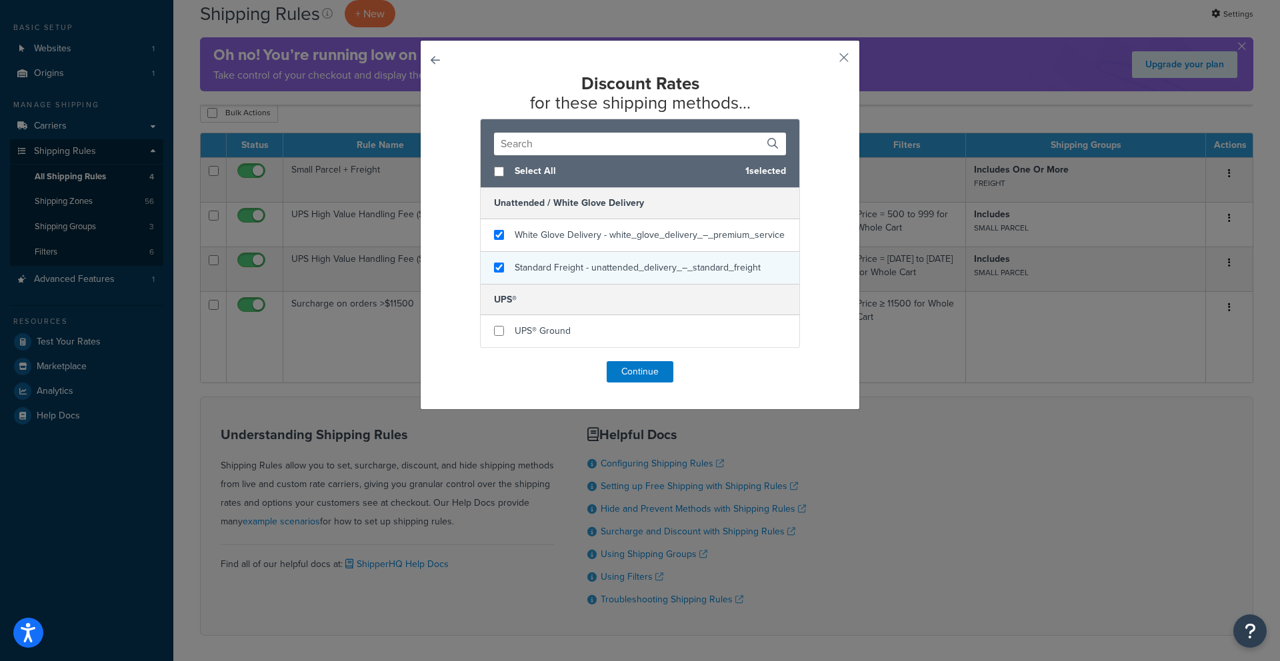
checkbox input "true"
click at [496, 275] on div "Standard Freight - unattended_delivery_–_standard_freight" at bounding box center [640, 268] width 319 height 32
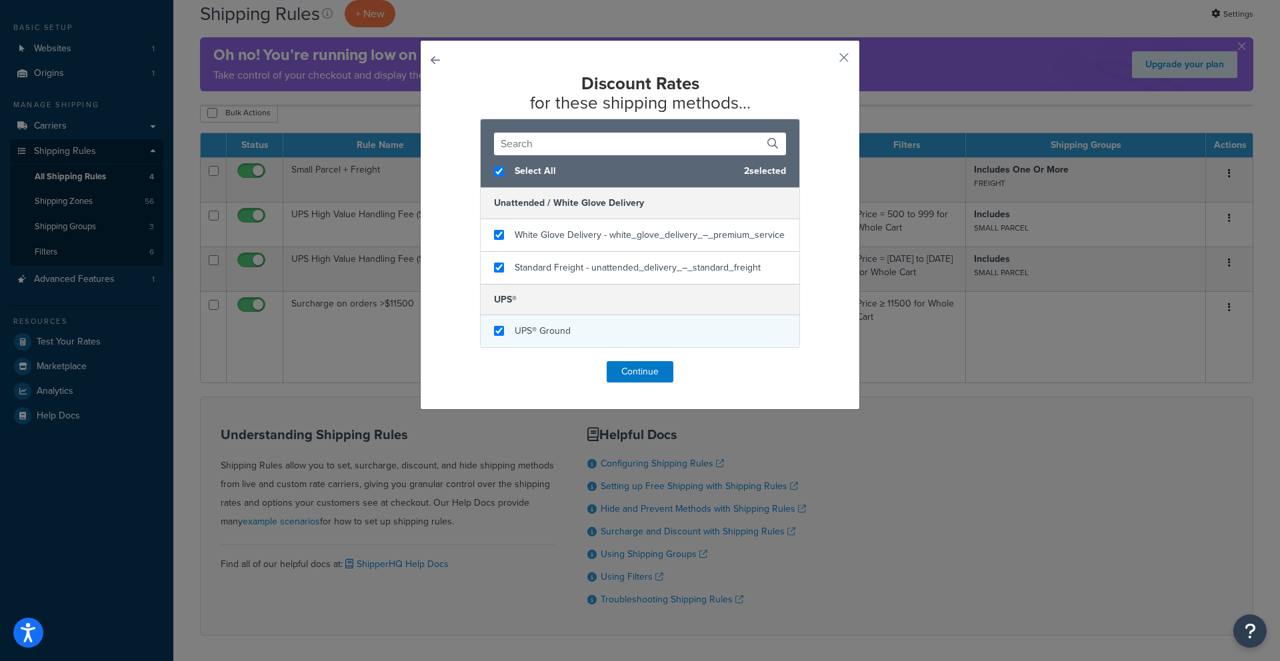
checkbox input "true"
click at [499, 331] on div "UPS® Ground" at bounding box center [640, 331] width 319 height 32
click at [631, 375] on button "Continue" at bounding box center [640, 371] width 67 height 21
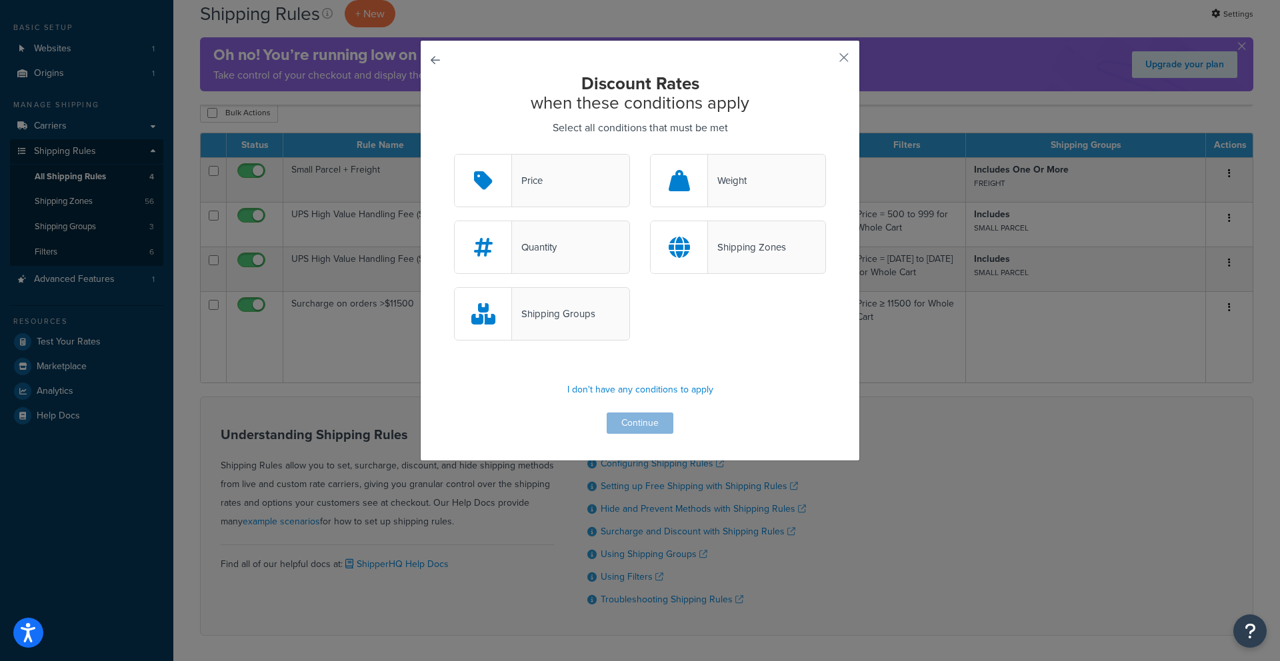
click at [690, 201] on div at bounding box center [679, 181] width 57 height 52
click at [0, 0] on input "Weight" at bounding box center [0, 0] width 0 height 0
click at [639, 428] on button "Continue" at bounding box center [640, 423] width 67 height 21
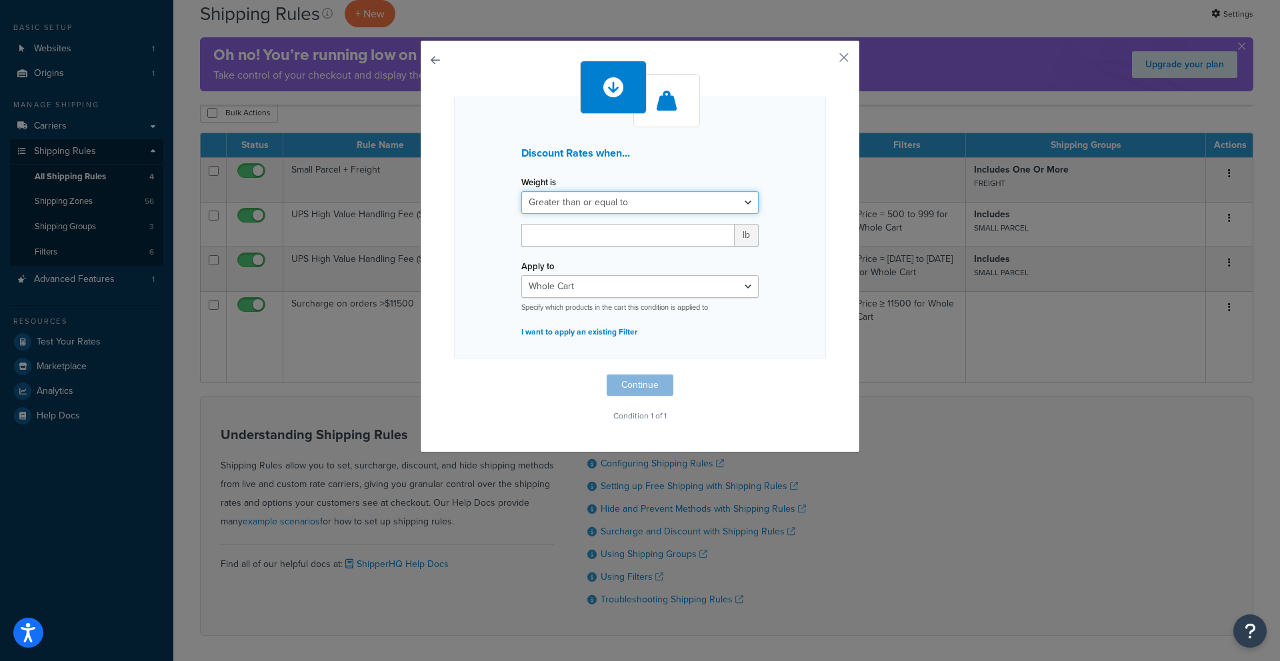
click at [589, 196] on select "Greater than or equal to Between or equal to Less than or equal to" at bounding box center [639, 202] width 237 height 23
select select "BETWEEN"
click at [573, 241] on input "number" at bounding box center [563, 235] width 85 height 23
type input "0"
type input "0.009"
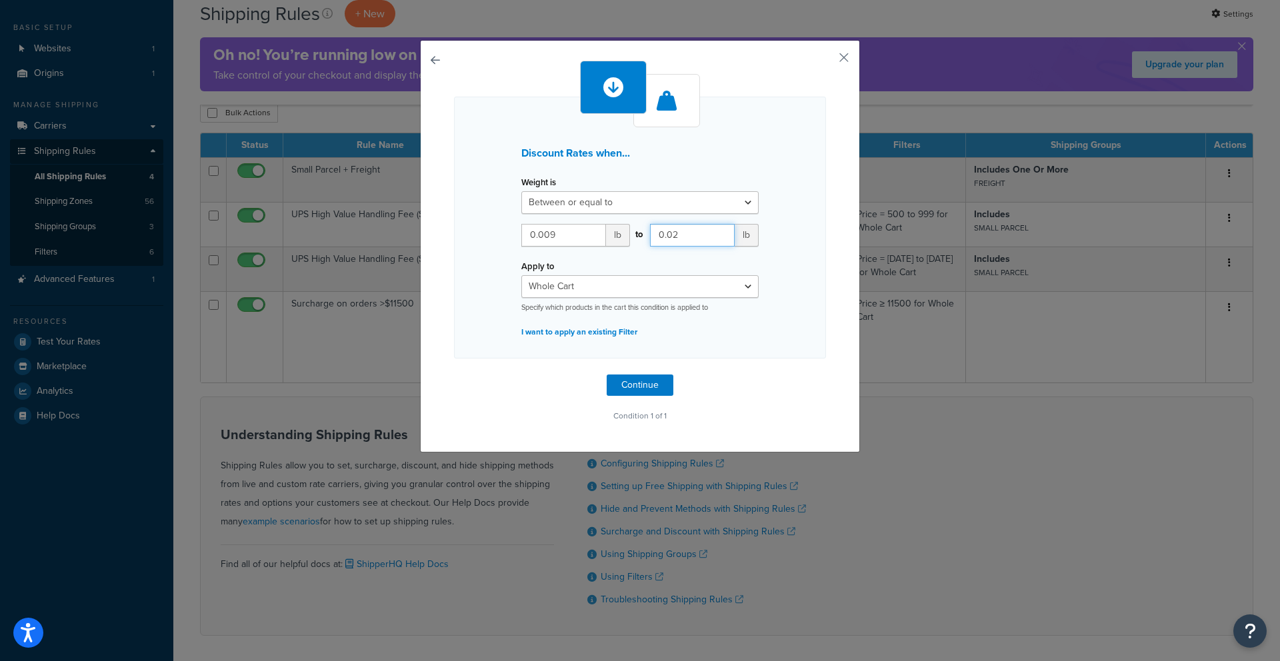
type input "0.02"
click at [565, 295] on select "Whole Cart Everything in Shipping Group Everything at Origin Each Item within S…" at bounding box center [639, 286] width 237 height 23
click at [579, 289] on select "Whole Cart Everything in Shipping Group Everything at Origin Each Item within S…" at bounding box center [639, 286] width 237 height 23
click at [525, 282] on select "Whole Cart Everything in Shipping Group Everything at Origin Each Item within S…" at bounding box center [639, 286] width 237 height 23
click at [569, 285] on select "Whole Cart Everything in Shipping Group Everything at Origin Each Item within S…" at bounding box center [639, 286] width 237 height 23
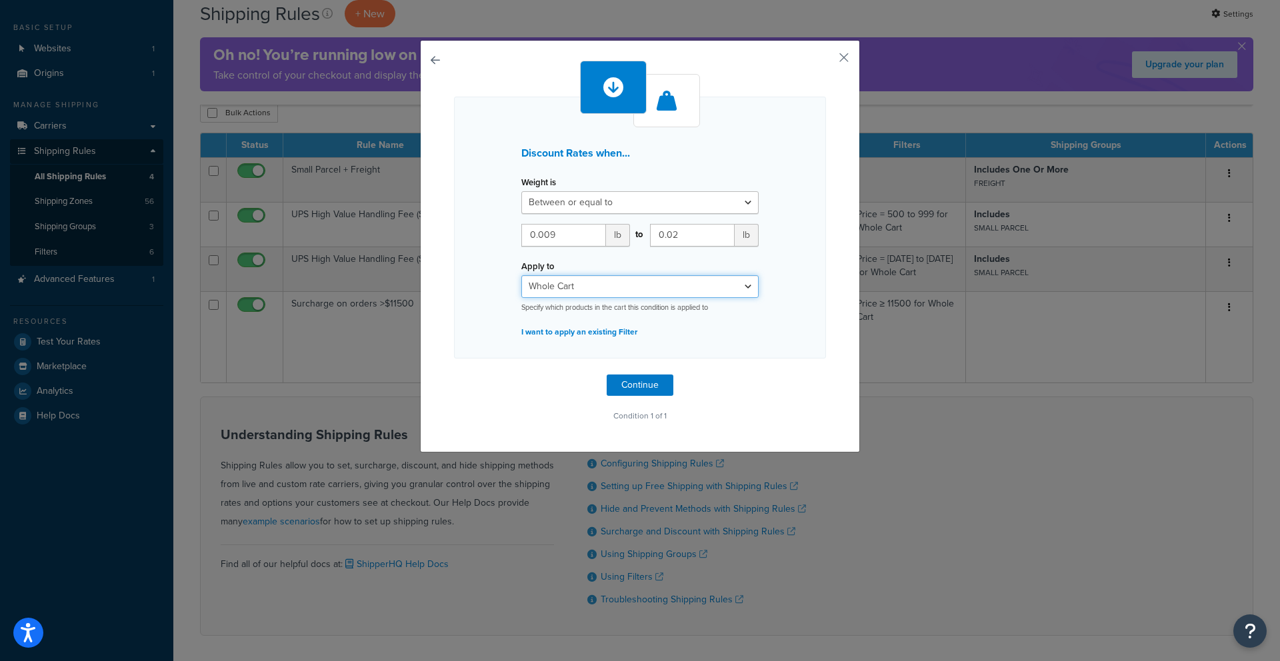
click at [573, 288] on select "Whole Cart Everything in Shipping Group Everything at Origin Each Item within S…" at bounding box center [639, 286] width 237 height 23
select select "ITEM"
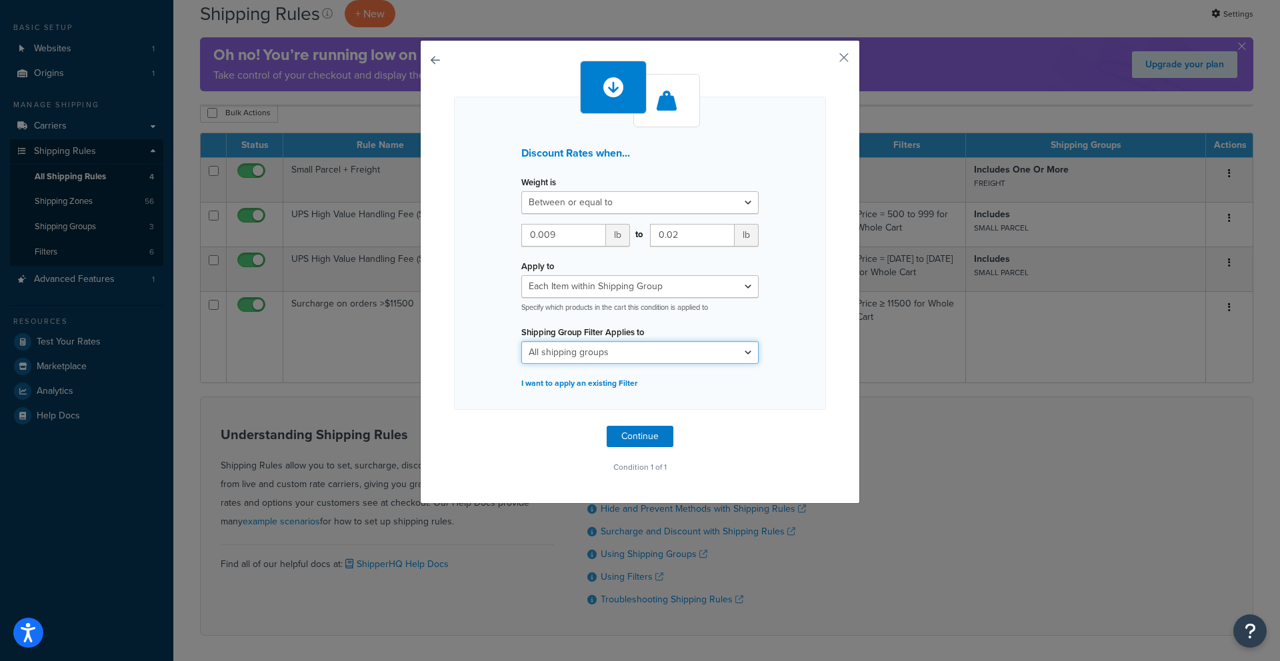
click at [593, 352] on select "All shipping groups FREIGHT SMALL PARCEL All Products not assigned to a Shippin…" at bounding box center [639, 352] width 237 height 23
click at [618, 441] on button "Continue" at bounding box center [640, 436] width 67 height 21
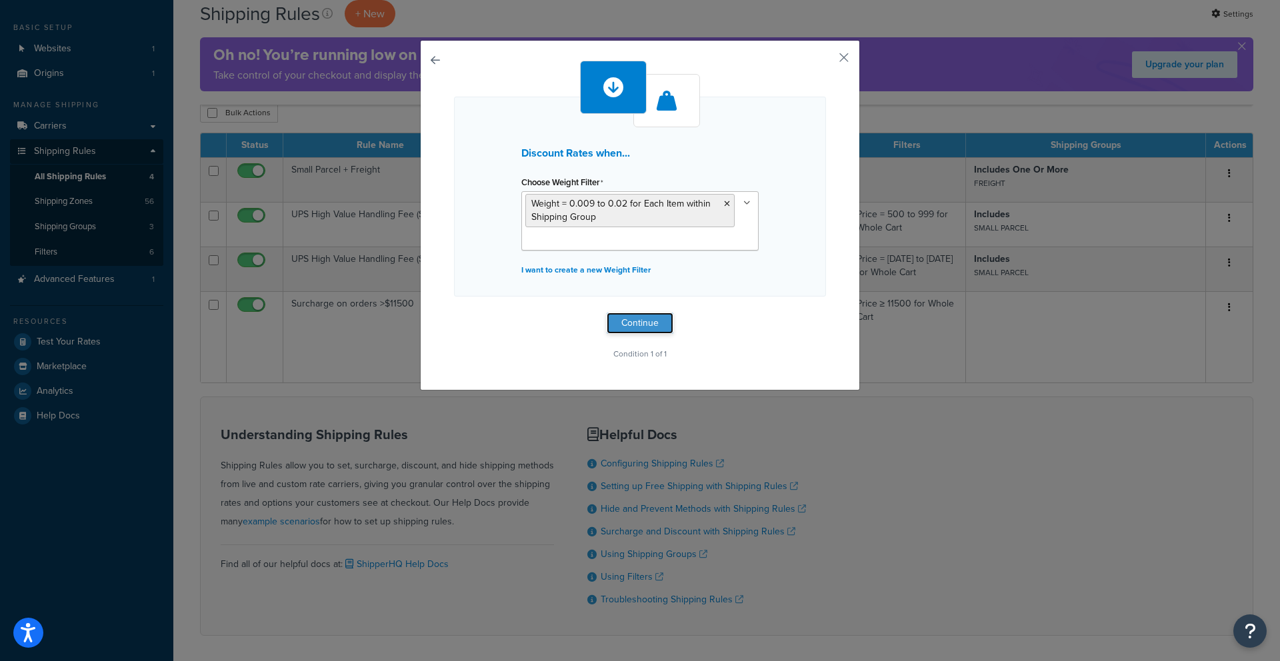
click at [622, 323] on button "Continue" at bounding box center [640, 323] width 67 height 21
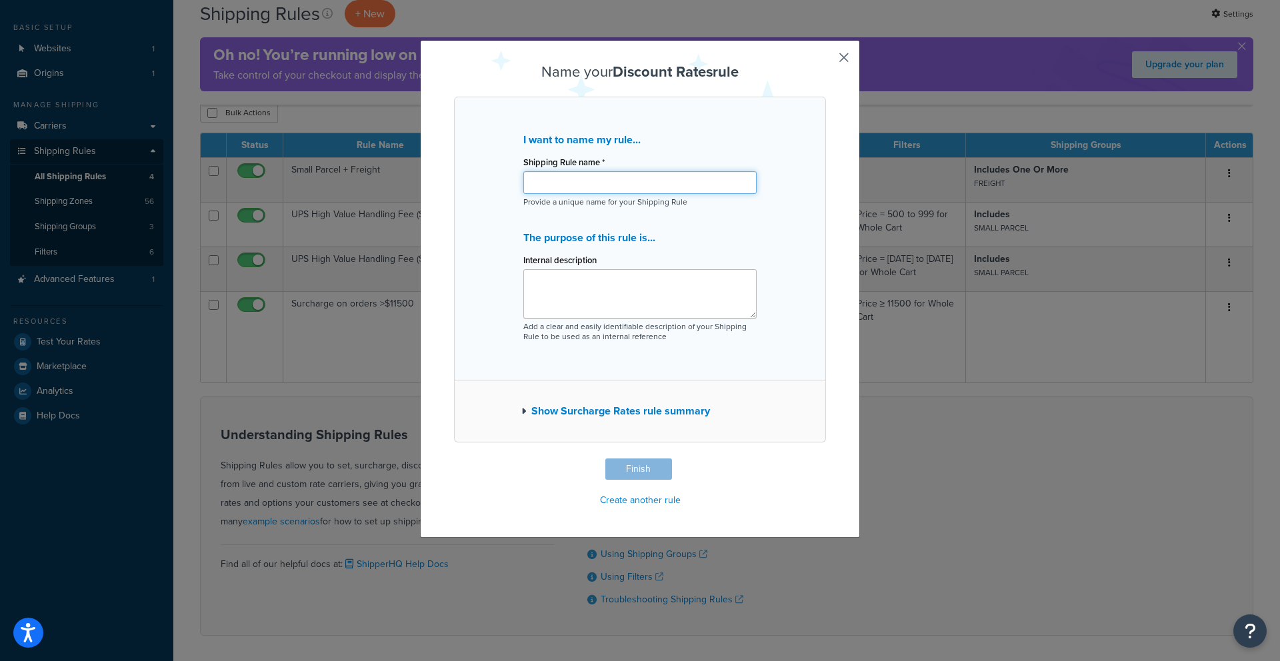
click at [539, 180] on input "Shipping Rule name *" at bounding box center [639, 182] width 233 height 23
type input "Free Shipping on Select Items"
click at [537, 297] on textarea "Internal description" at bounding box center [639, 293] width 233 height 49
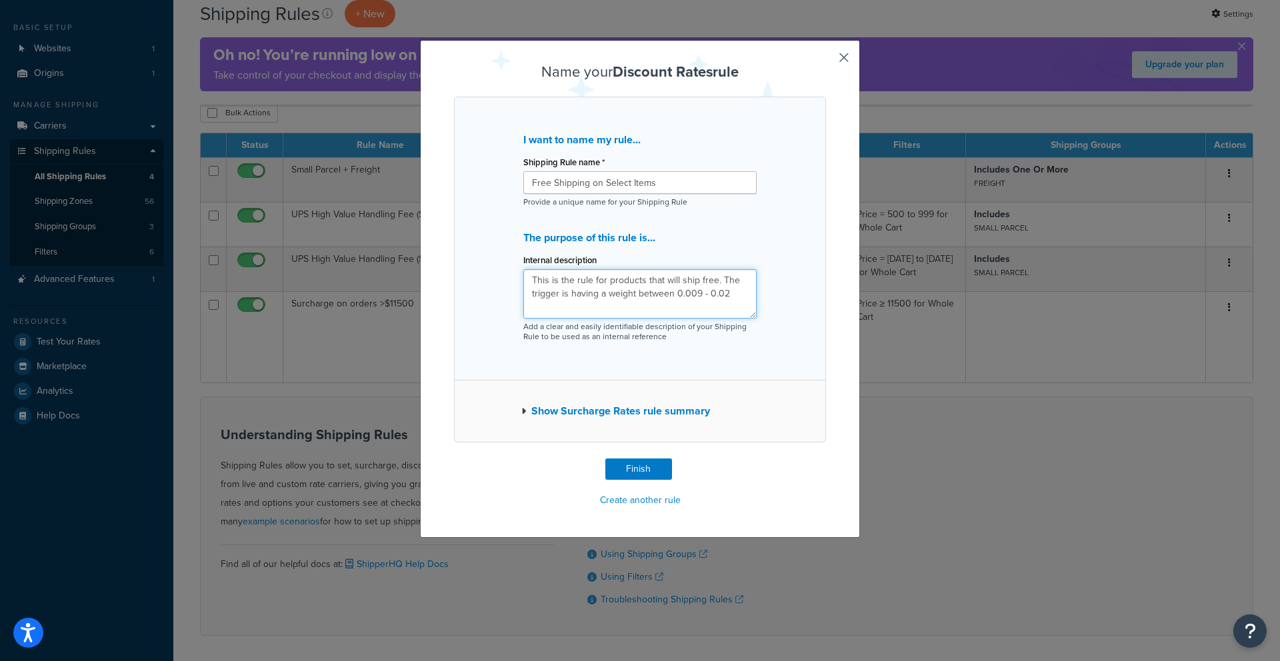
type textarea "This is the rule for products that will ship free. The trigger is having a weig…"
click at [603, 413] on button "Show Surcharge Rates rule summary" at bounding box center [615, 411] width 189 height 19
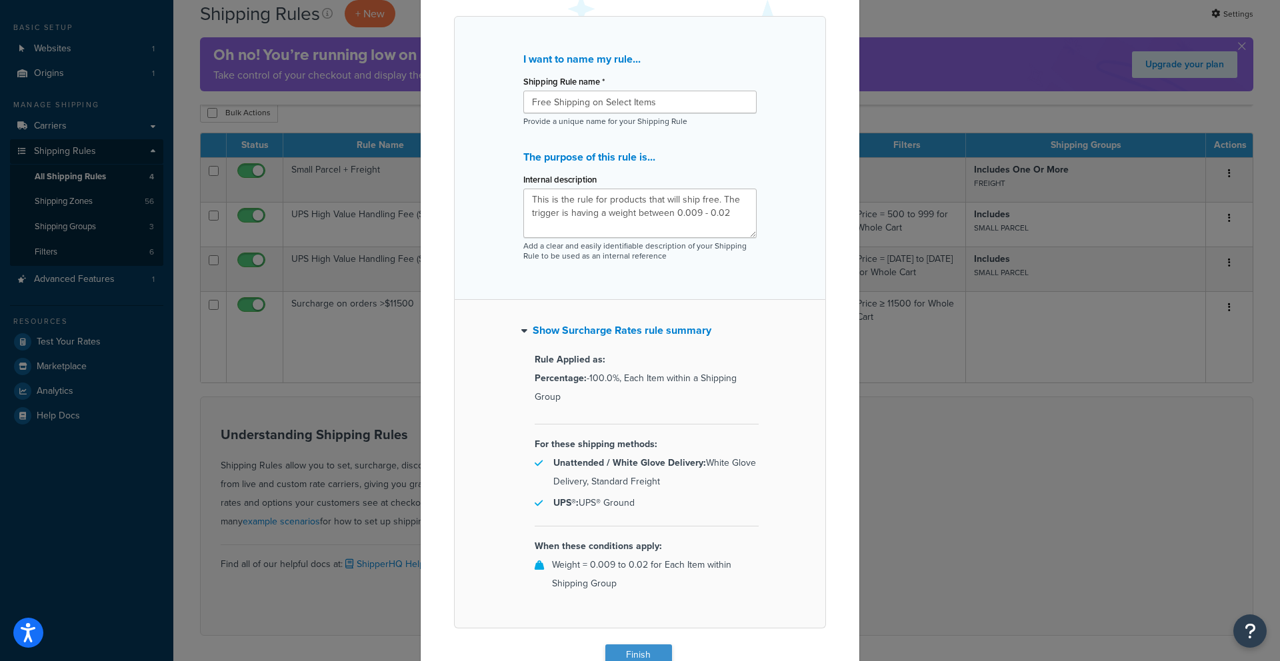
scroll to position [102, 0]
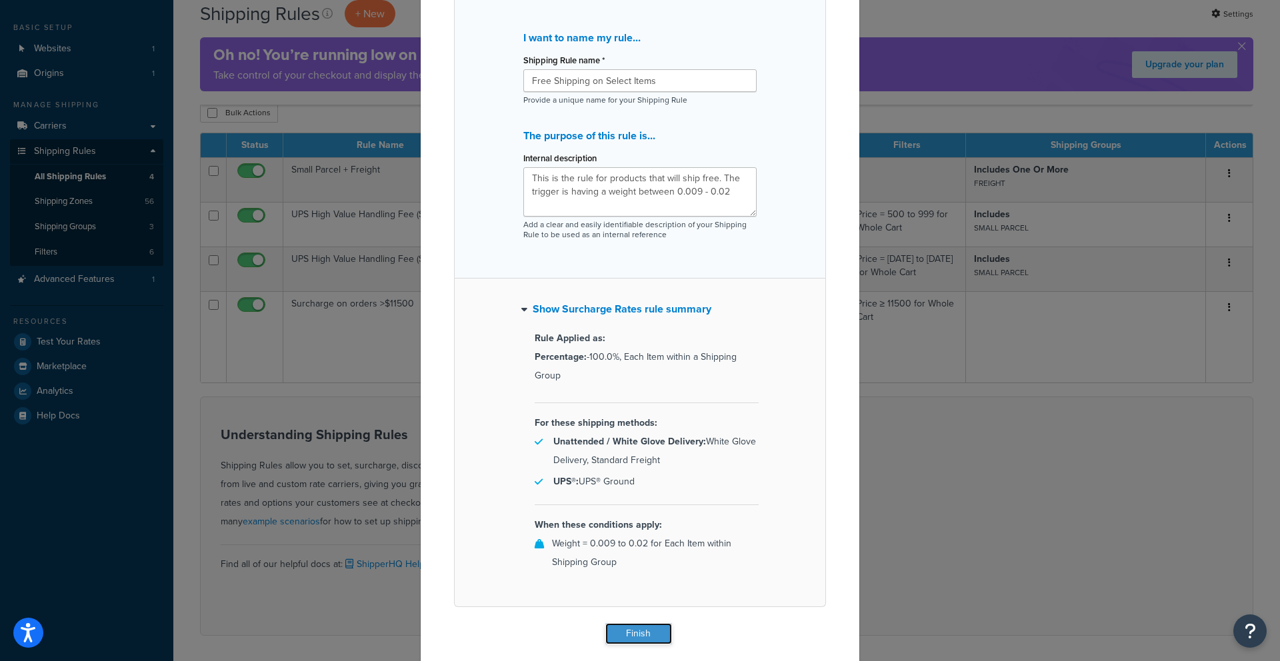
click at [627, 634] on button "Finish" at bounding box center [638, 633] width 67 height 21
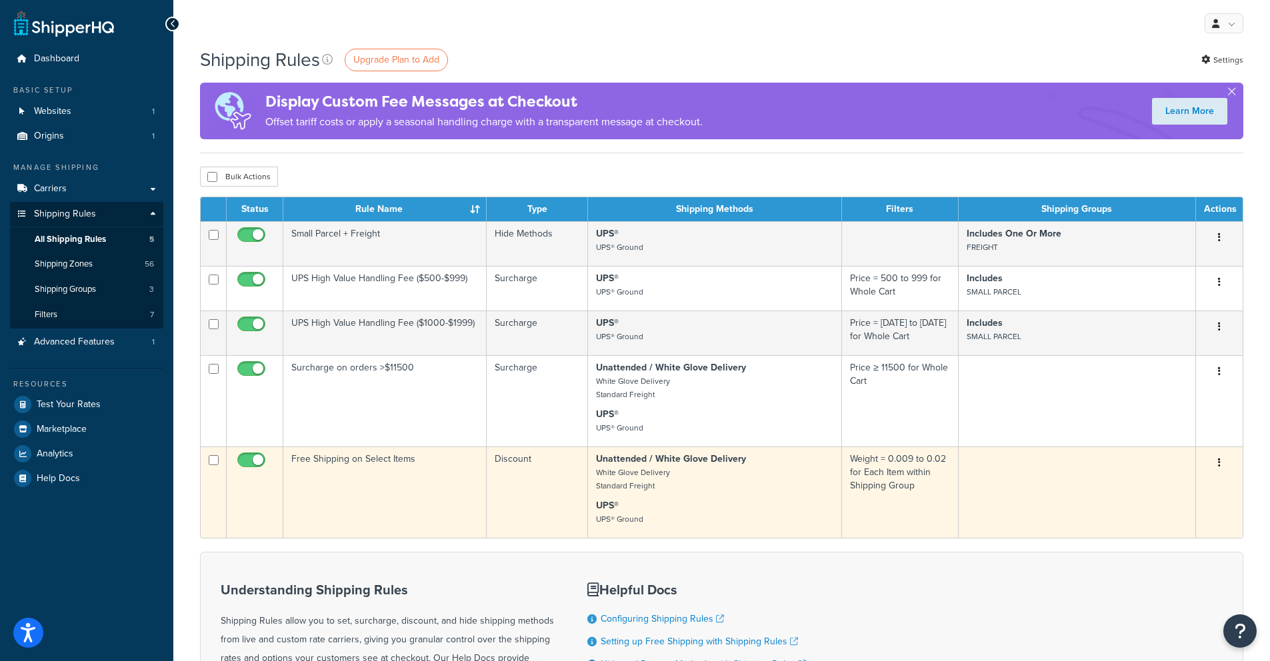
click at [1218, 467] on icon "button" at bounding box center [1219, 462] width 3 height 9
click at [1179, 497] on link "Edit" at bounding box center [1174, 488] width 105 height 27
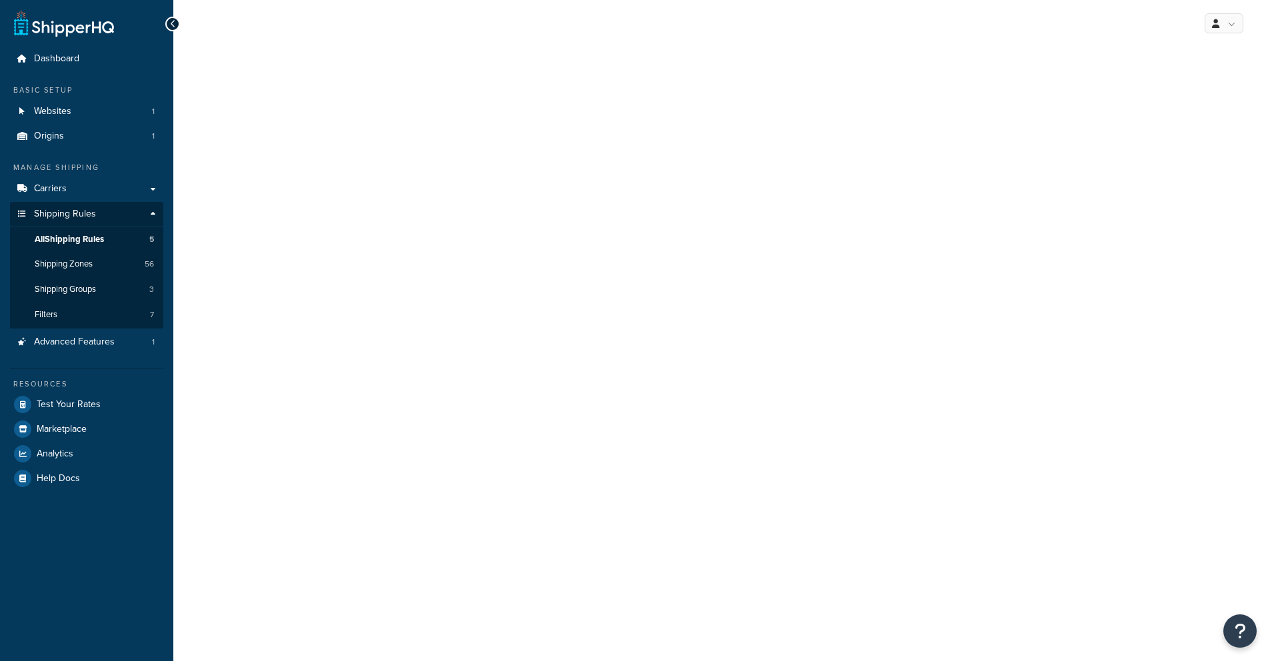
select select "PERCENTAGE"
select select "ITEM"
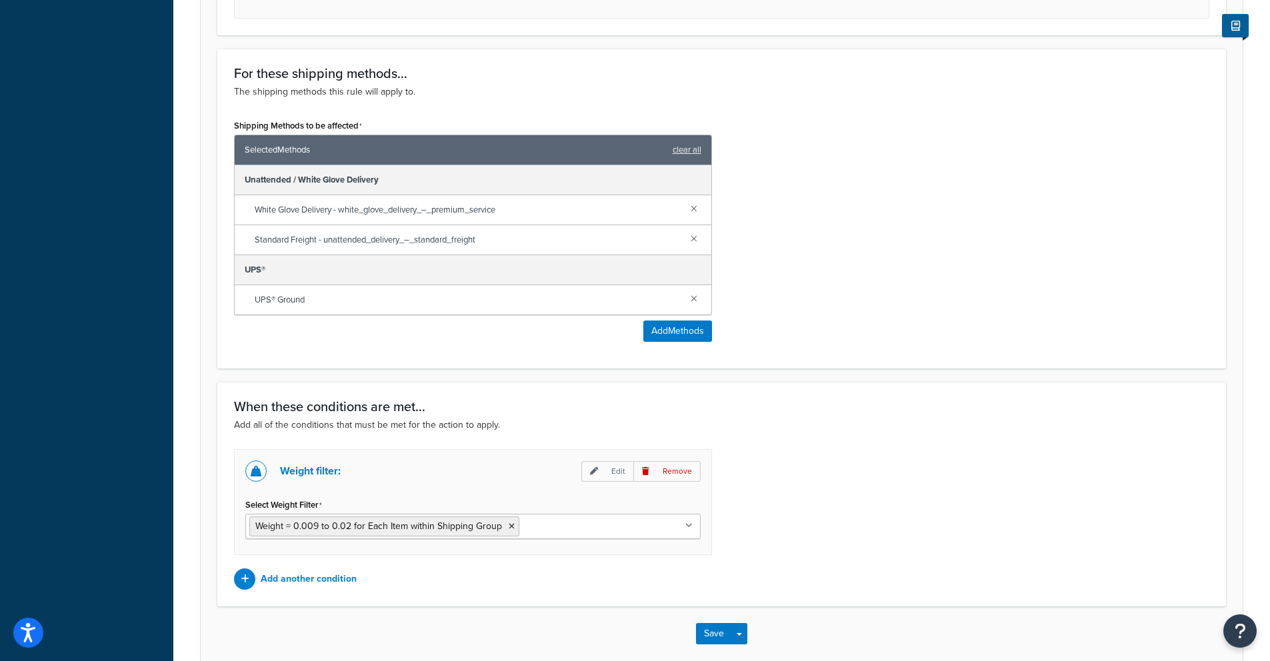
scroll to position [744, 0]
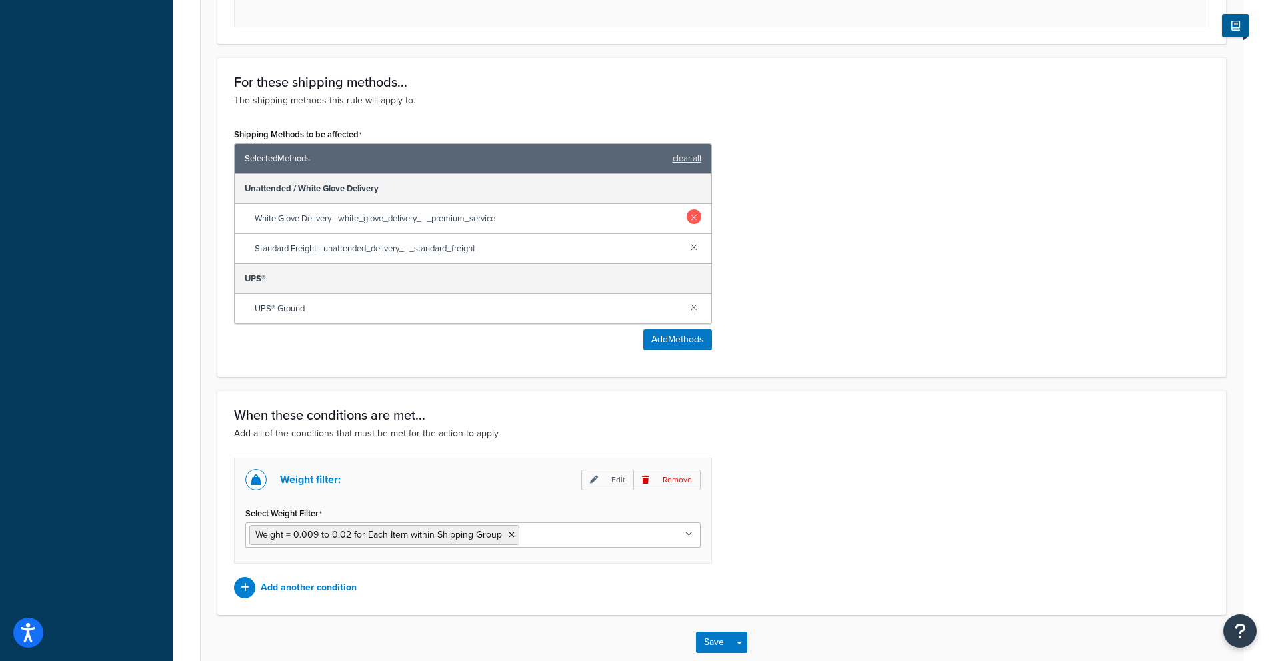
click at [689, 221] on link at bounding box center [693, 216] width 15 height 15
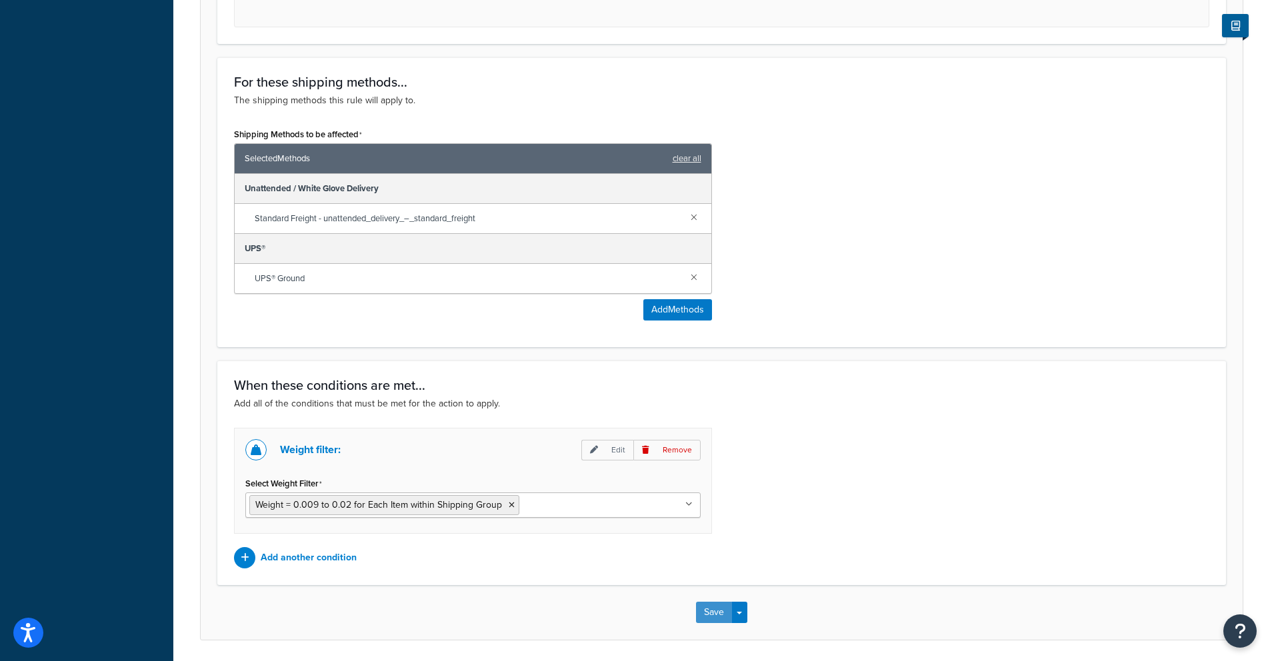
click at [724, 614] on button "Save" at bounding box center [714, 612] width 36 height 21
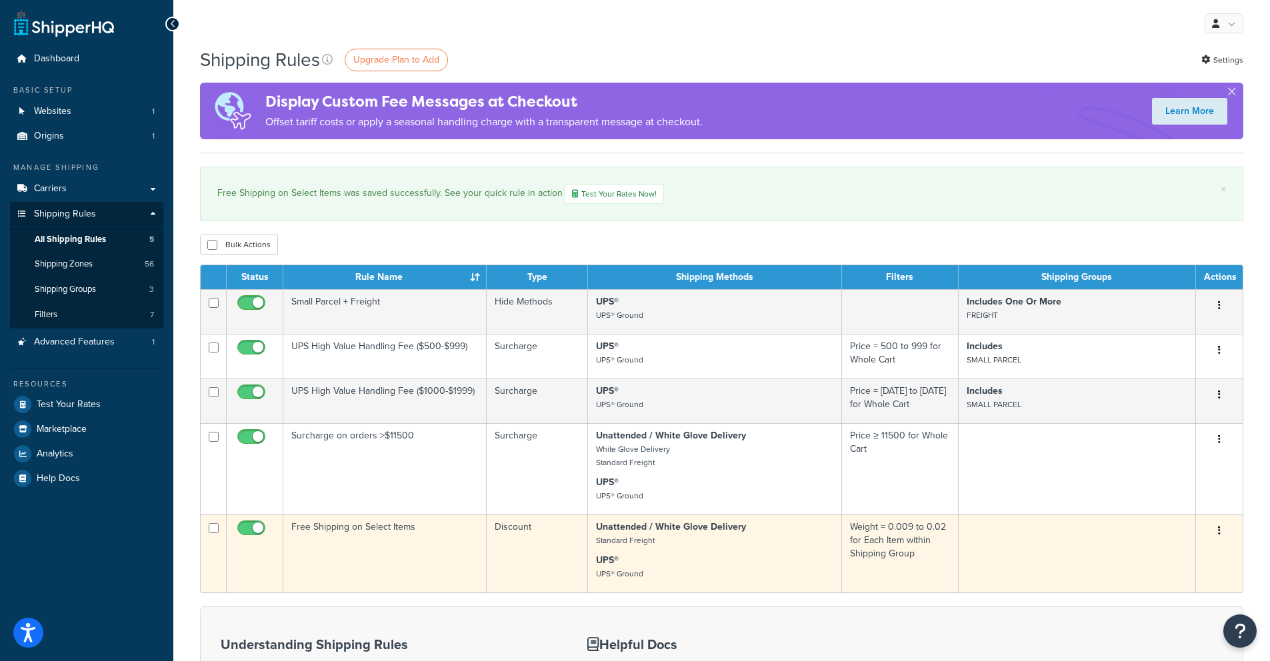
click at [263, 537] on input "checkbox" at bounding box center [253, 531] width 37 height 17
checkbox input "false"
click at [1214, 531] on button "button" at bounding box center [1219, 531] width 19 height 21
click at [1187, 565] on link "Edit" at bounding box center [1174, 556] width 105 height 27
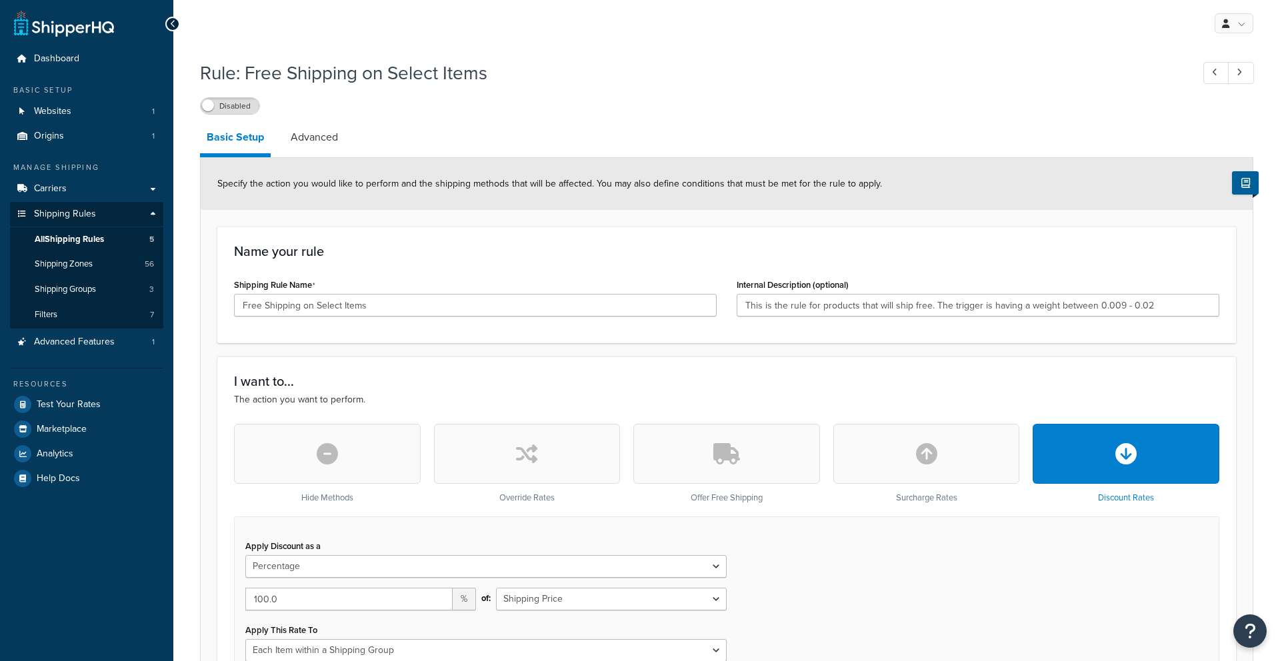
select select "PERCENTAGE"
select select "ITEM"
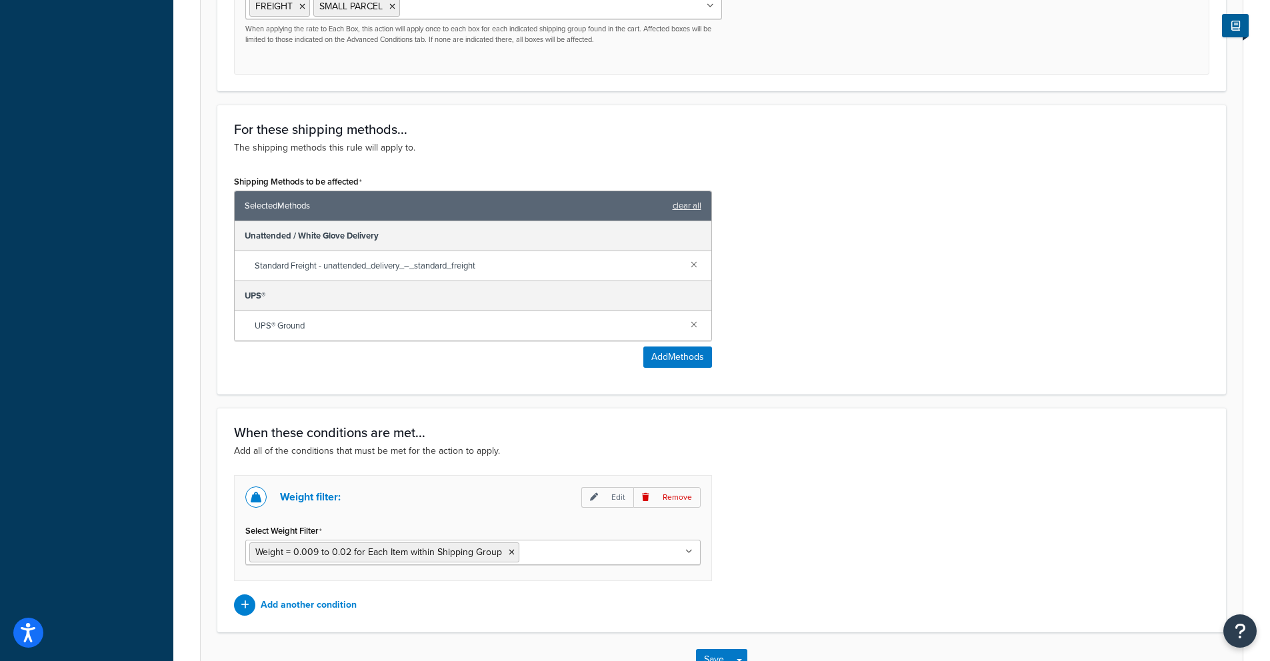
scroll to position [791, 0]
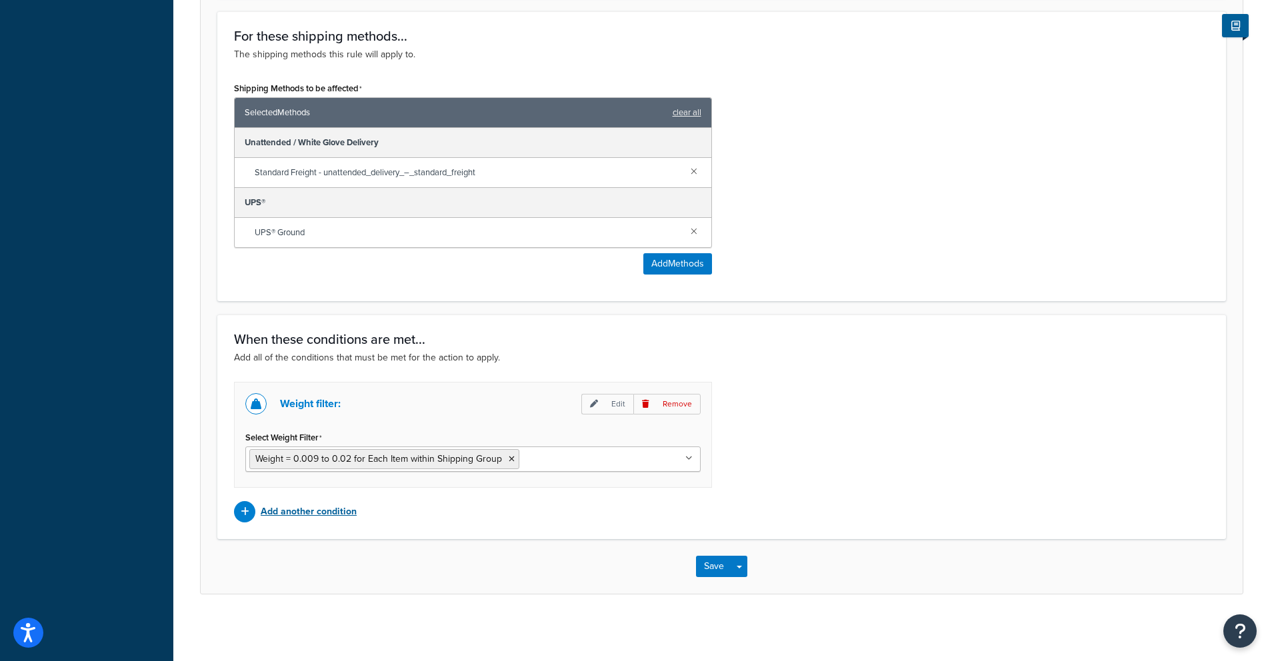
click at [324, 509] on p "Add another condition" at bounding box center [309, 512] width 96 height 19
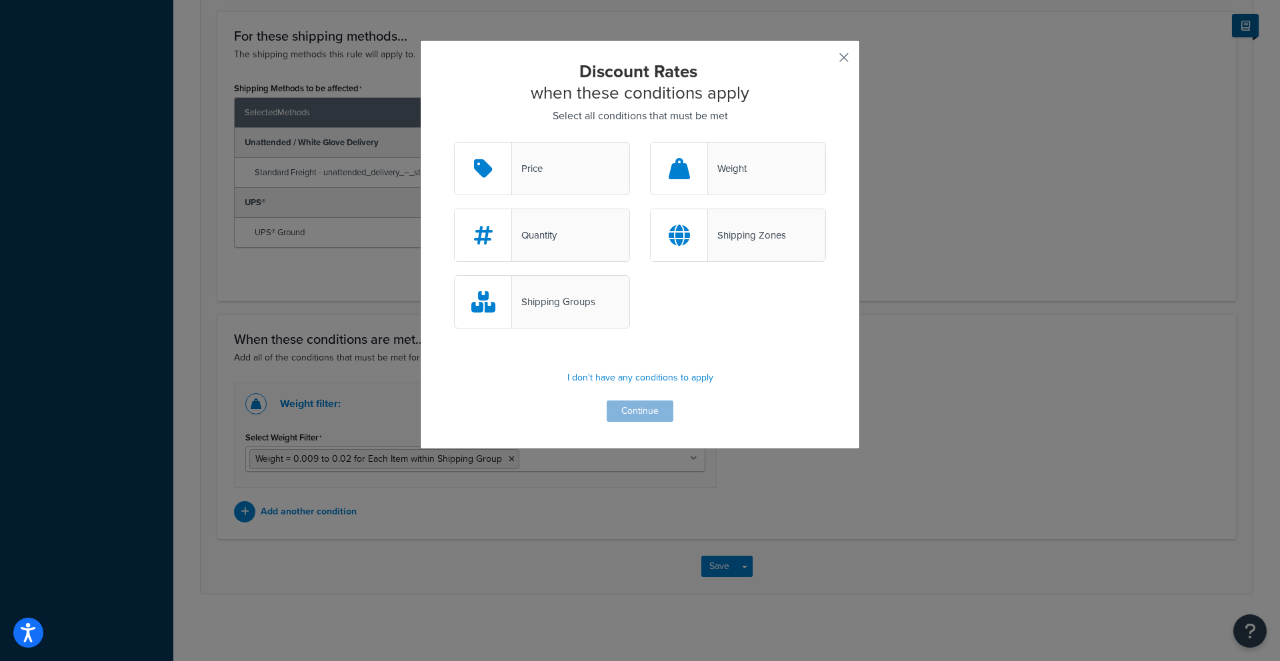
click at [826, 61] on button "button" at bounding box center [823, 62] width 3 height 3
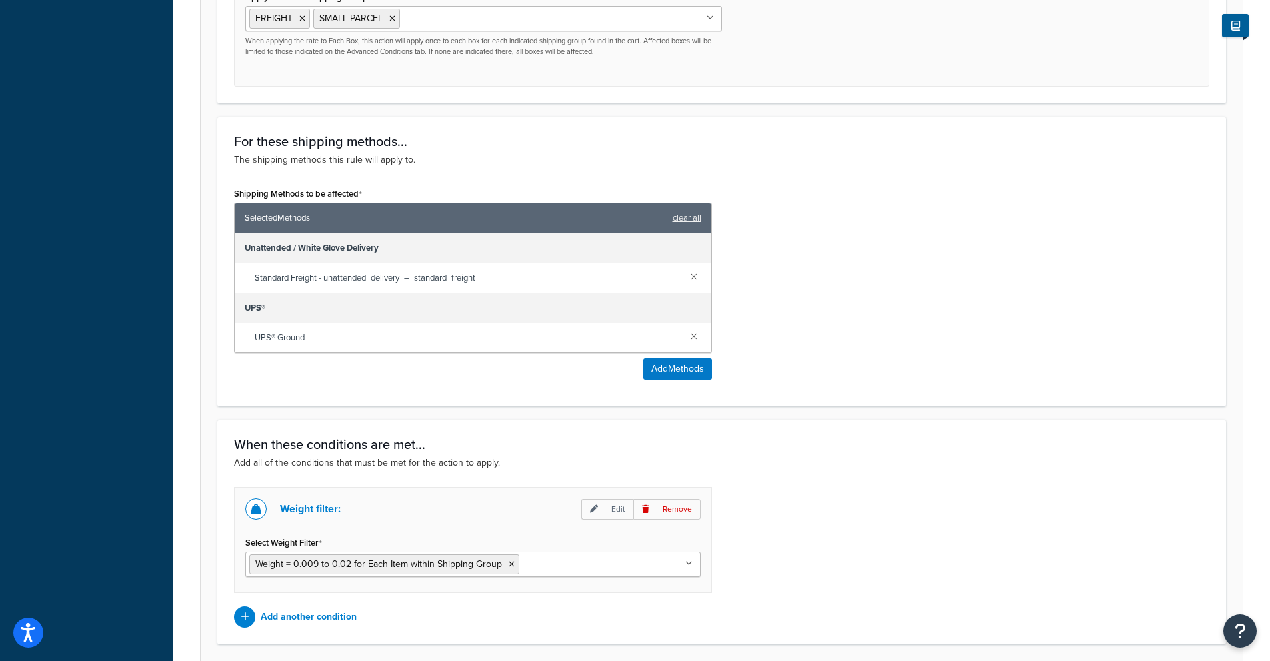
scroll to position [791, 0]
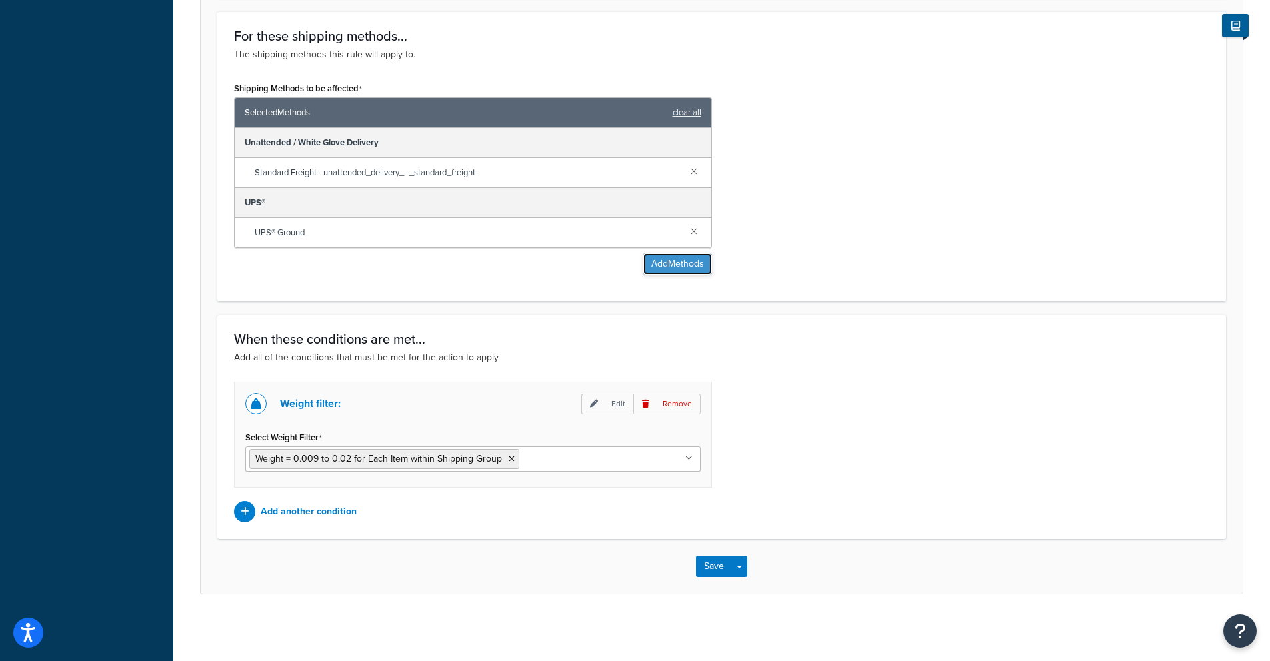
click at [661, 254] on button "Add Methods" at bounding box center [677, 263] width 69 height 21
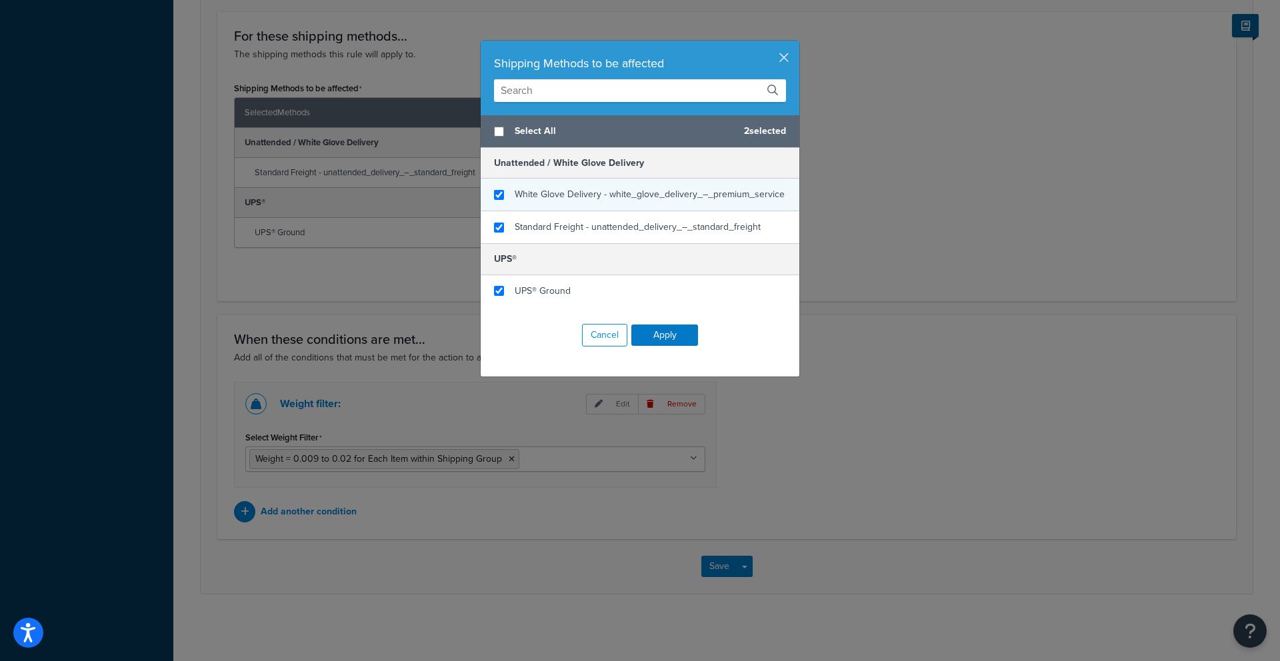
checkbox input "false"
checkbox input "true"
click at [507, 196] on div "White Glove Delivery - white_glove_delivery_–_premium_service" at bounding box center [640, 195] width 319 height 33
click at [655, 333] on button "Apply" at bounding box center [664, 335] width 67 height 21
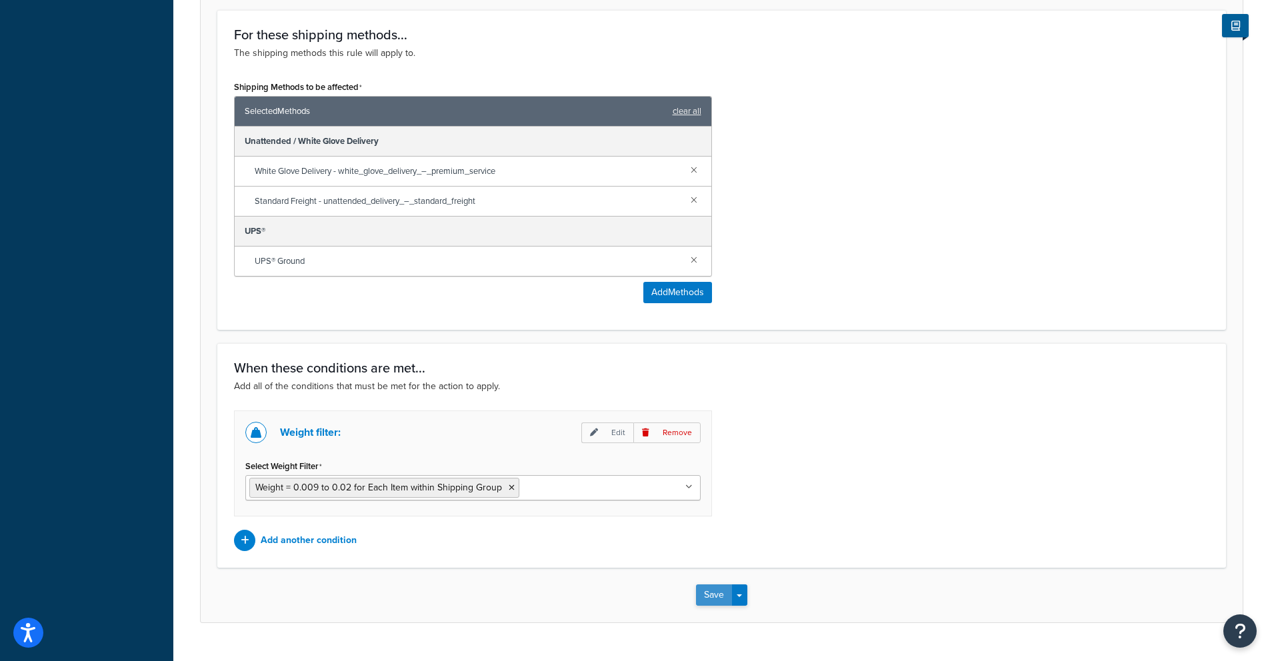
click at [714, 599] on button "Save" at bounding box center [714, 595] width 36 height 21
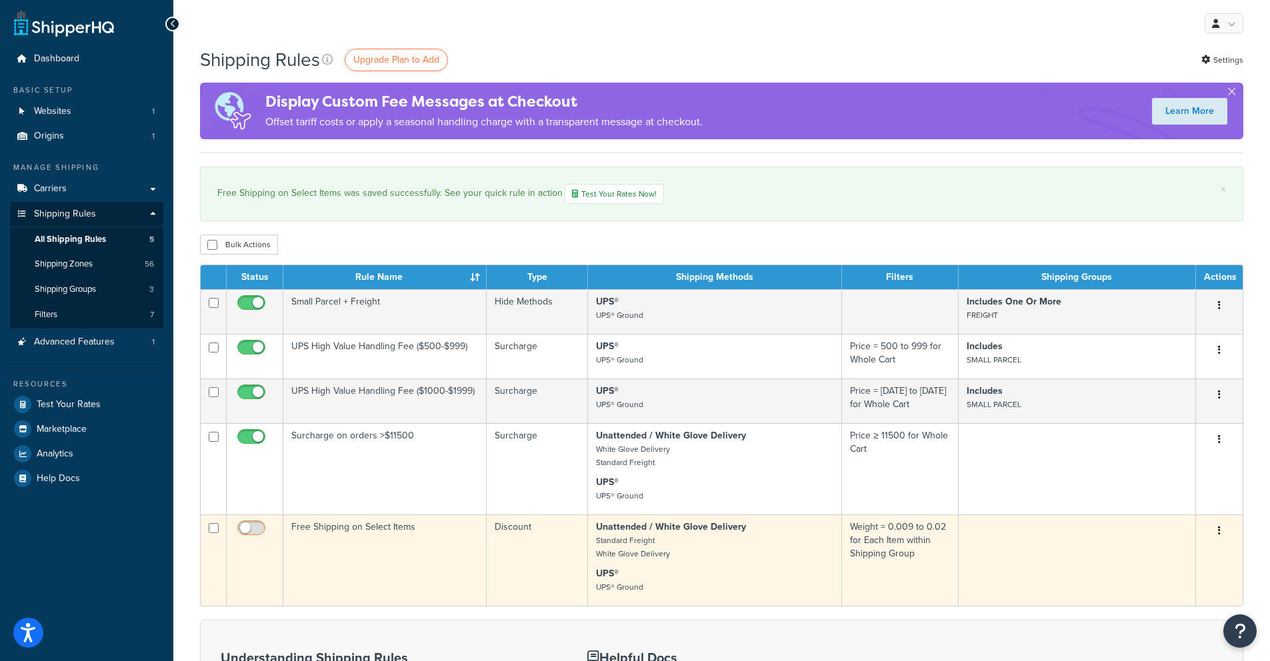
click at [242, 531] on input "checkbox" at bounding box center [253, 531] width 37 height 17
checkbox input "true"
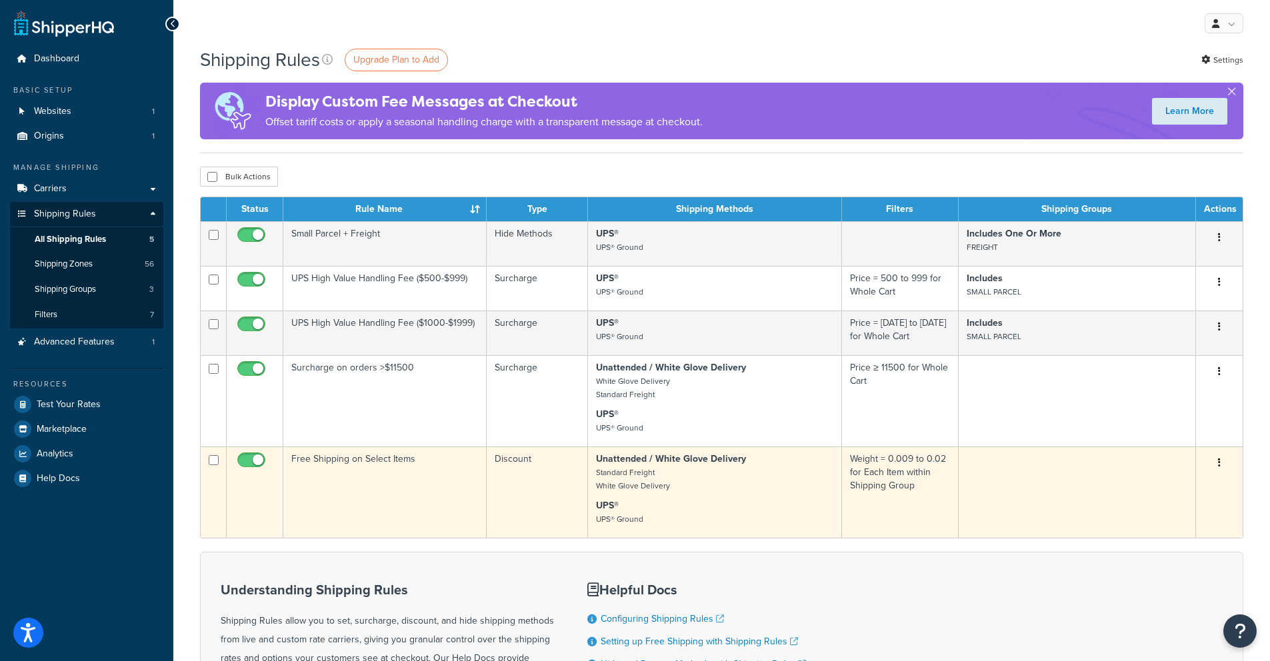
click at [246, 461] on input "checkbox" at bounding box center [253, 463] width 37 height 17
checkbox input "false"
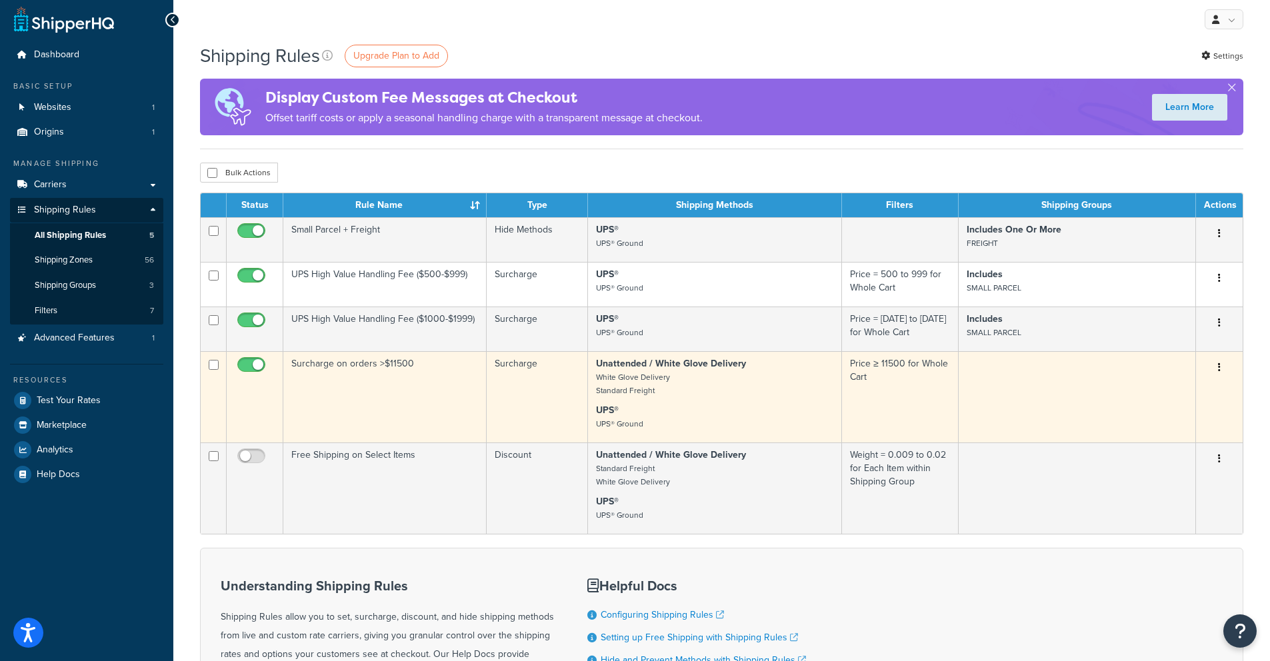
scroll to position [19, 0]
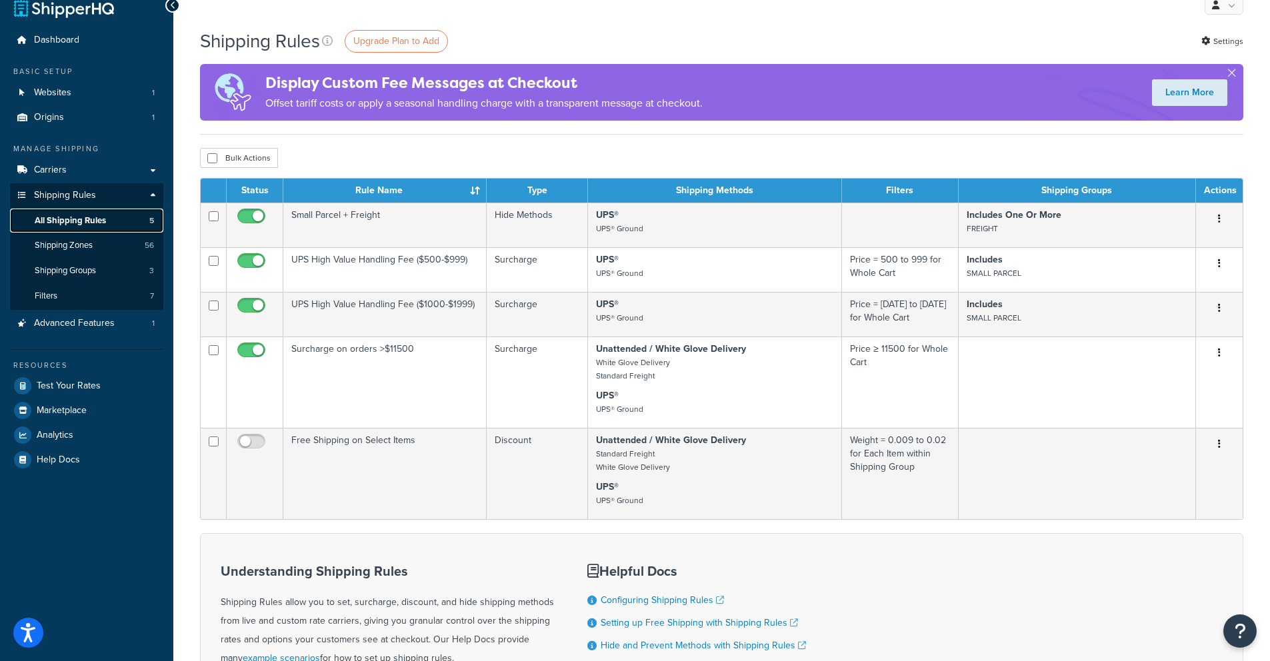
click at [65, 222] on span "All Shipping Rules" at bounding box center [70, 220] width 71 height 11
click at [61, 240] on span "Shipping Zones" at bounding box center [64, 245] width 58 height 11
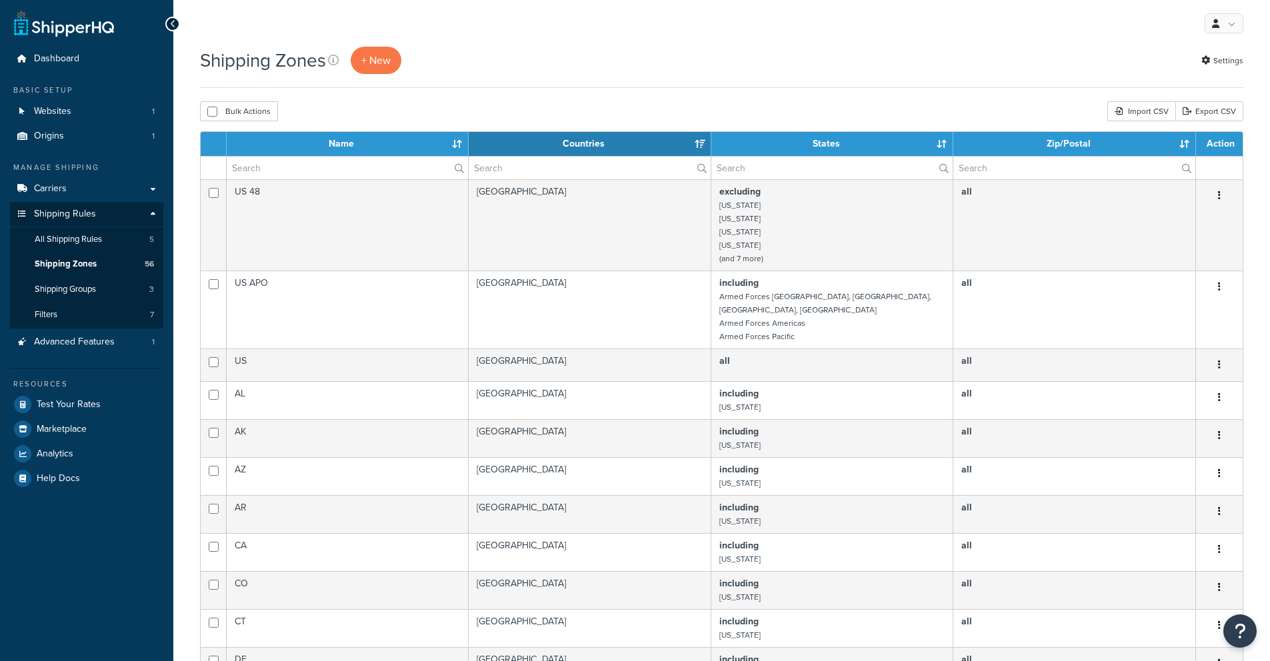
select select "15"
click at [91, 261] on span "Shipping Zones" at bounding box center [66, 264] width 62 height 11
select select "15"
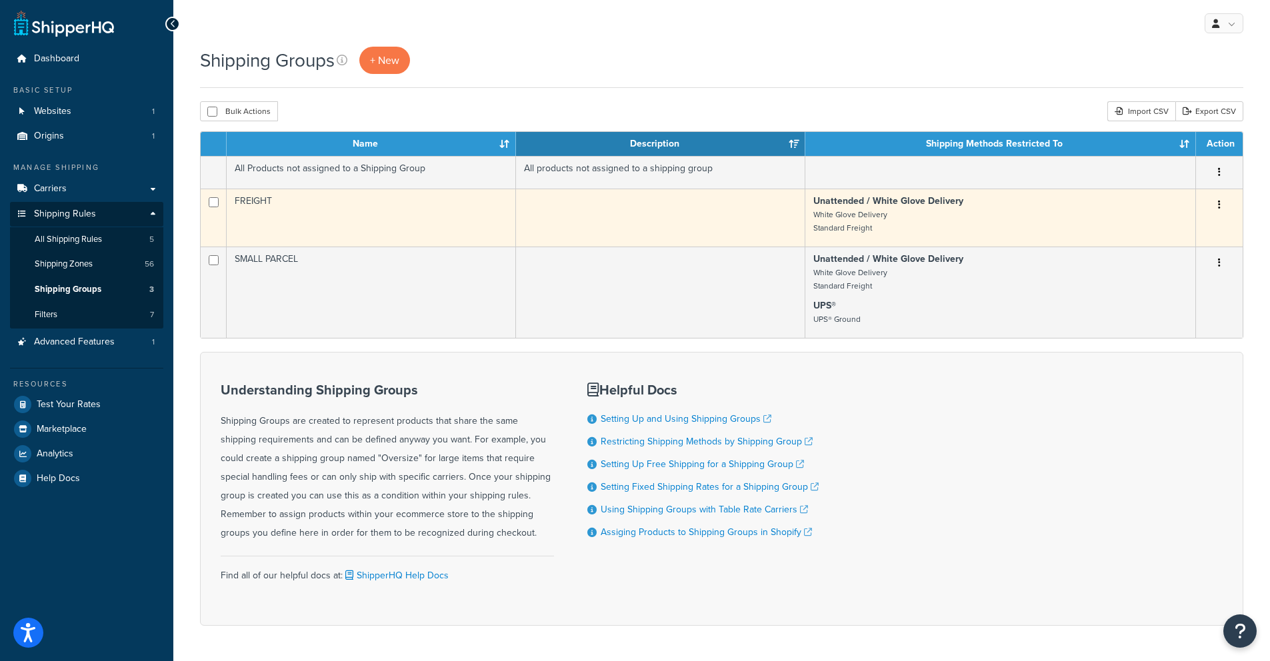
click at [1221, 203] on button "button" at bounding box center [1219, 205] width 19 height 21
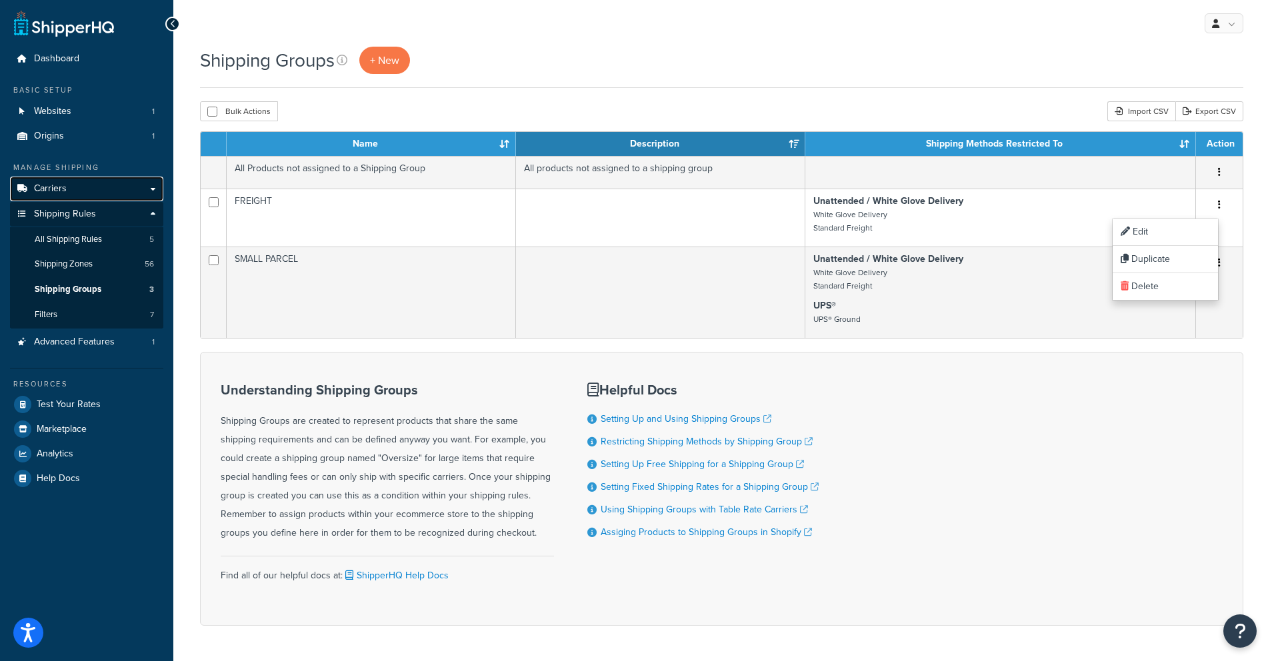
click at [86, 193] on link "Carriers" at bounding box center [86, 189] width 153 height 25
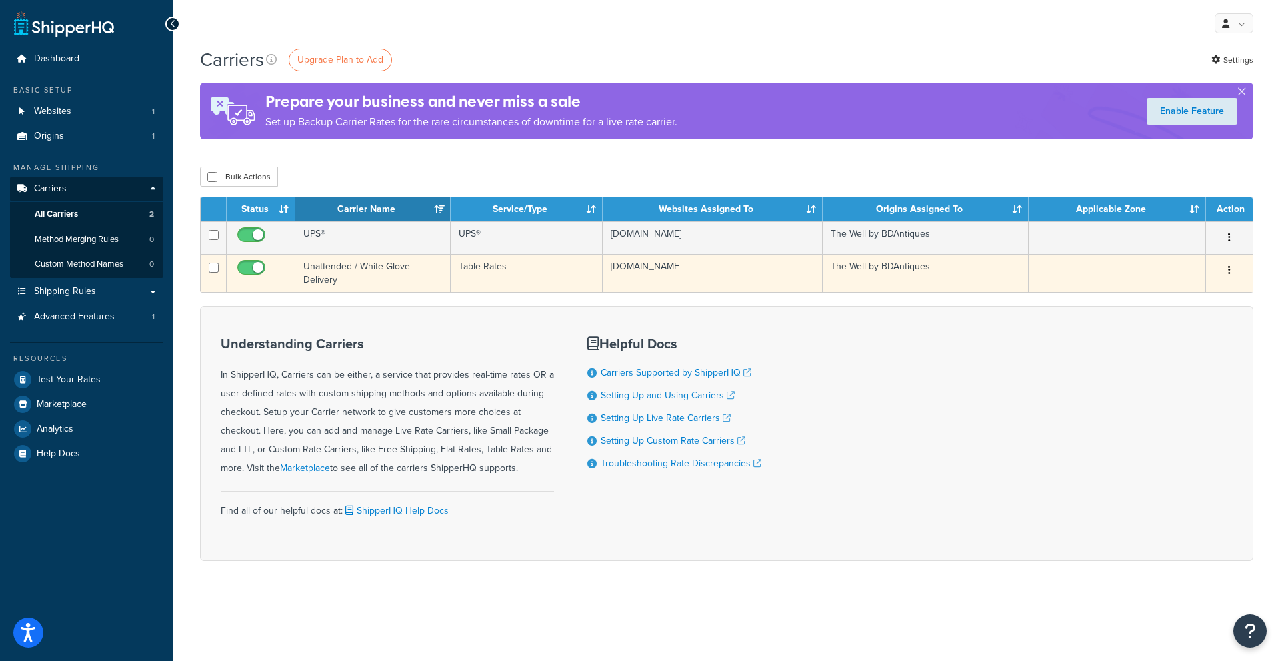
click at [1226, 273] on button "button" at bounding box center [1229, 270] width 19 height 21
click at [1200, 305] on link "Edit" at bounding box center [1174, 297] width 105 height 27
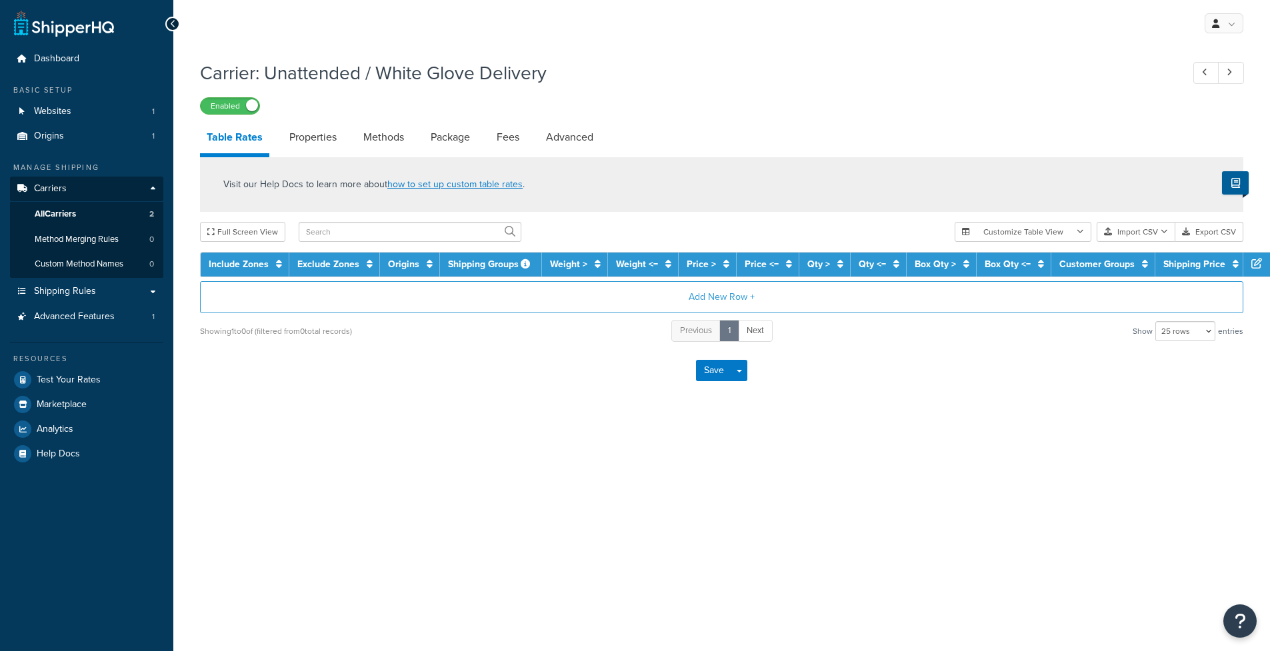
select select "25"
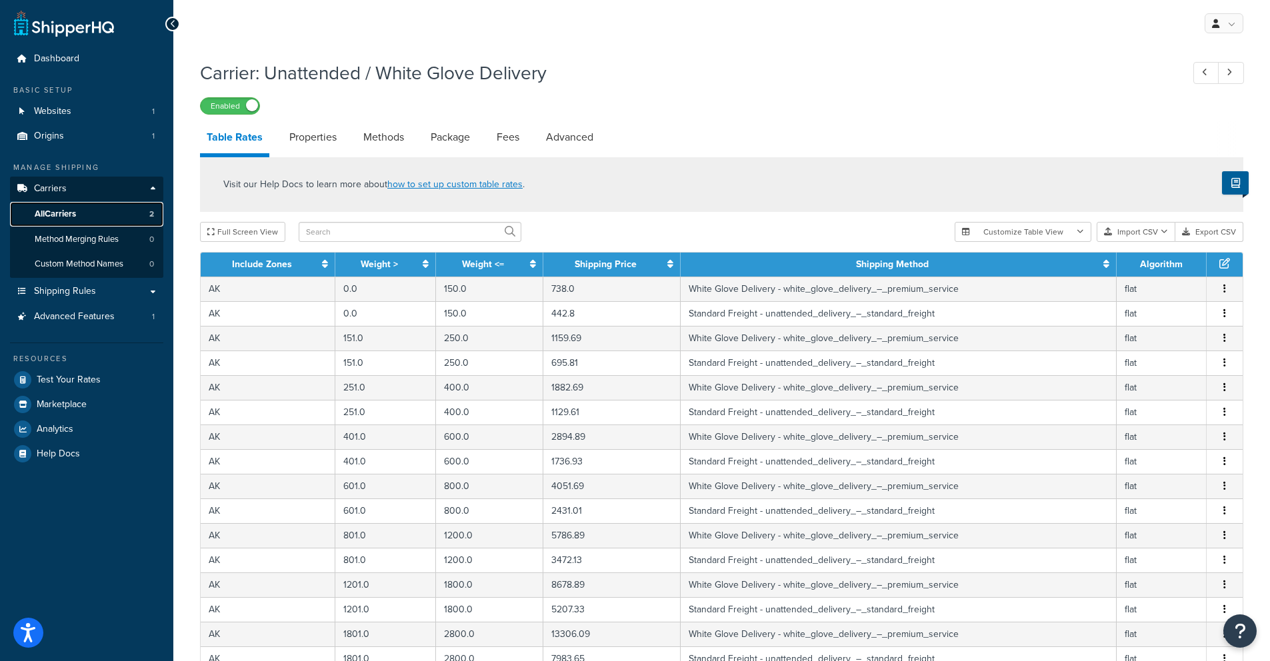
click at [71, 222] on link "All Carriers 2" at bounding box center [86, 214] width 153 height 25
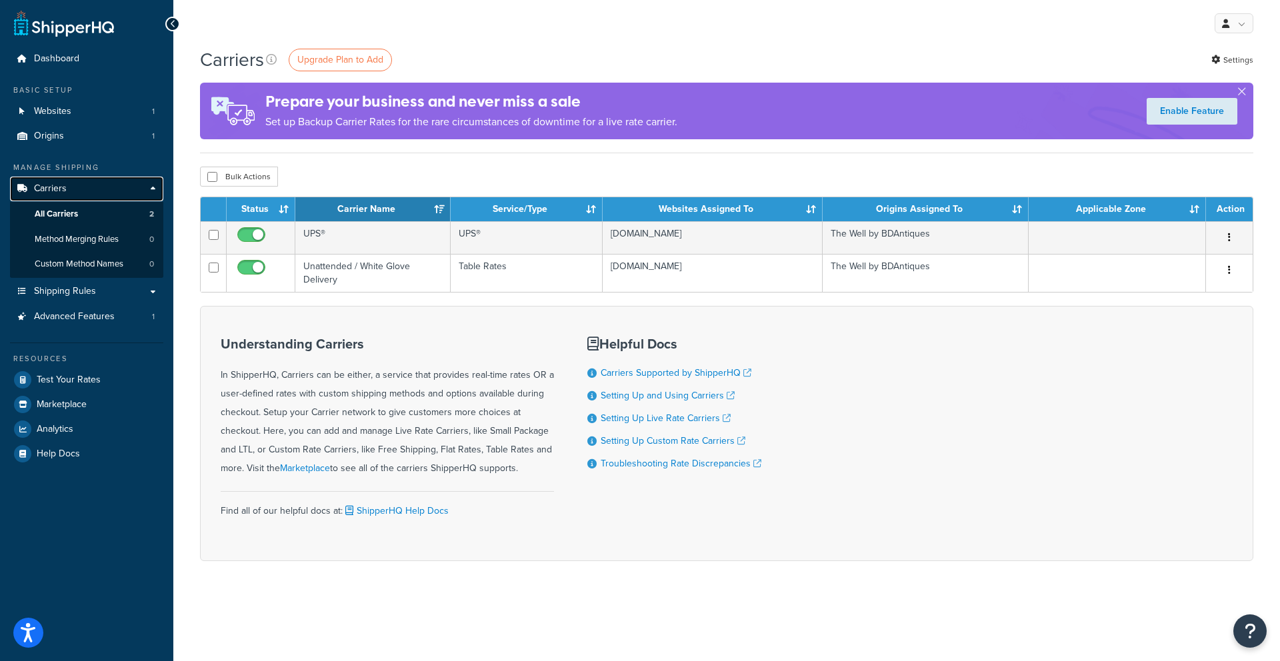
click at [48, 184] on span "Carriers" at bounding box center [50, 188] width 33 height 11
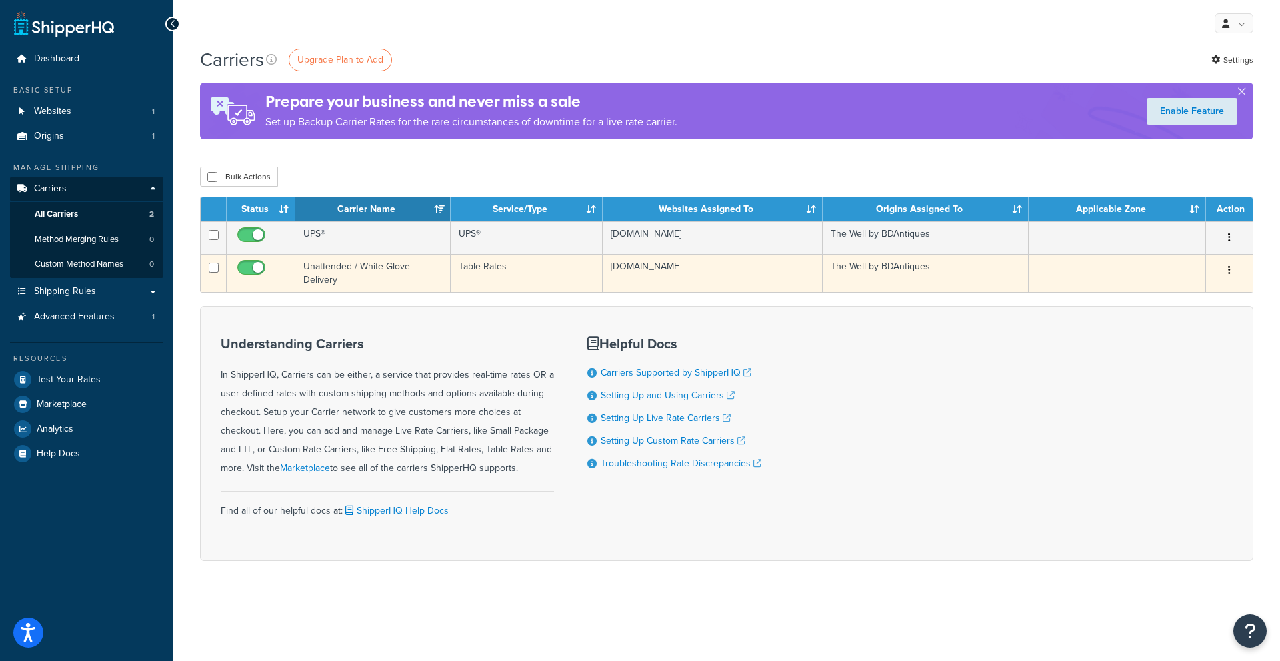
click at [1223, 271] on button "button" at bounding box center [1229, 270] width 19 height 21
click at [1196, 301] on link "Edit" at bounding box center [1174, 297] width 105 height 27
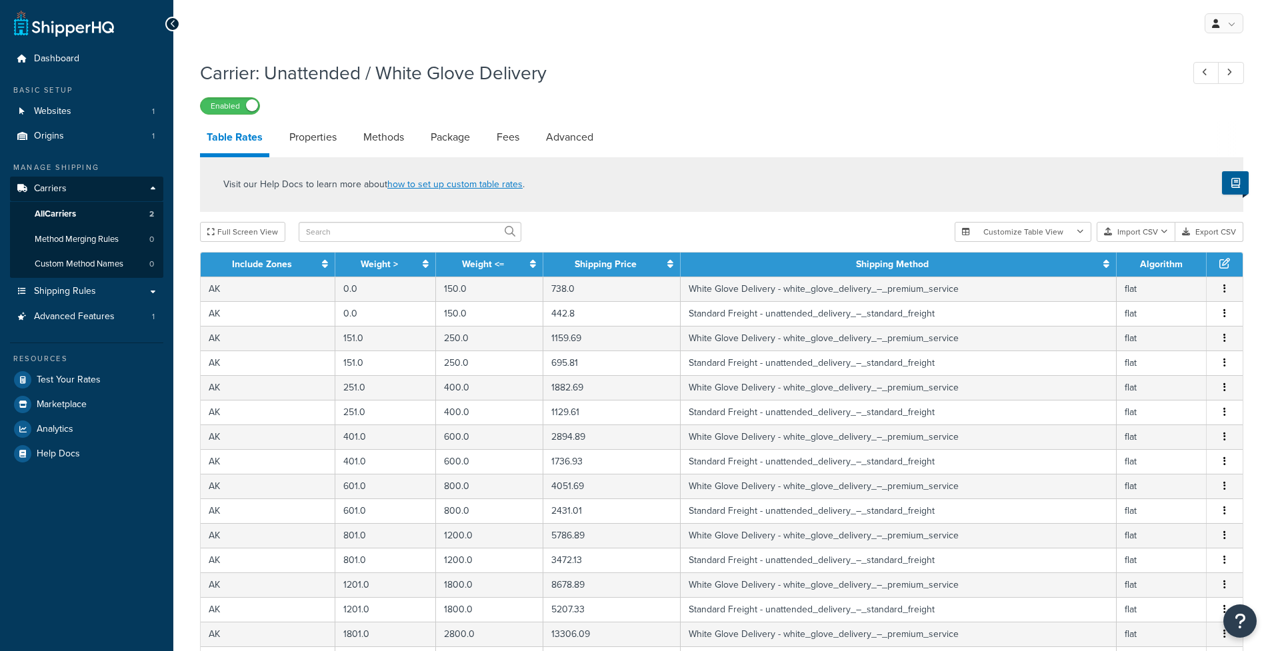
select select "25"
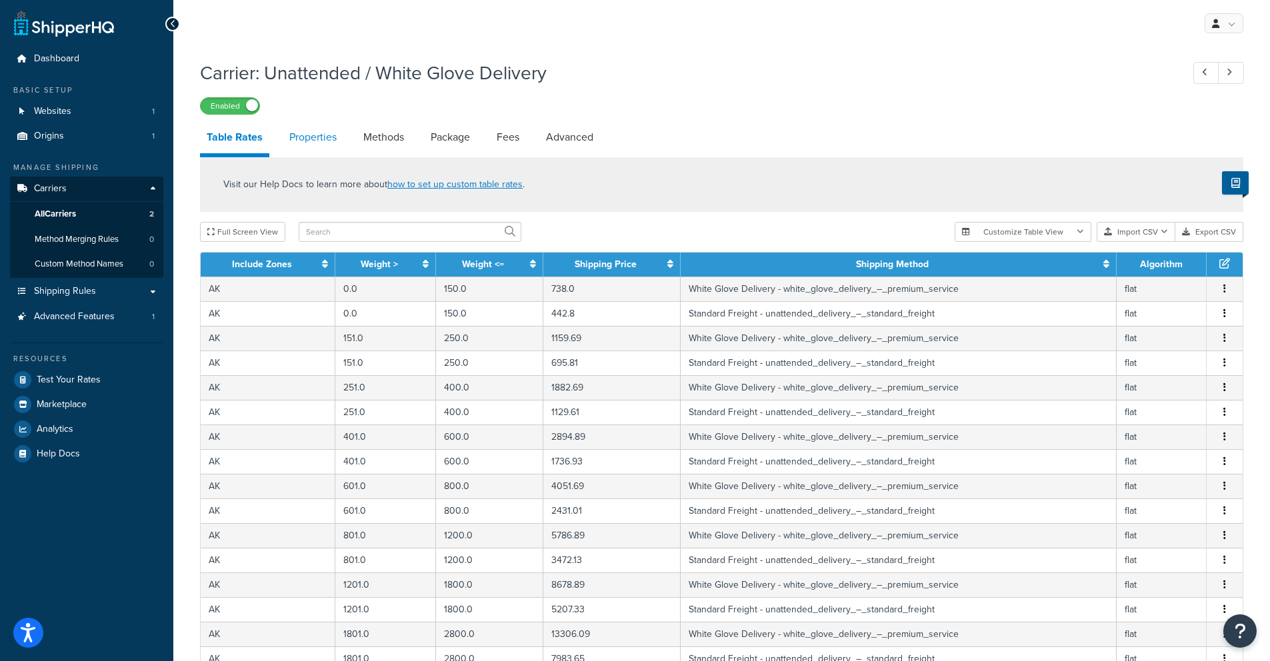
click at [293, 148] on link "Properties" at bounding box center [313, 137] width 61 height 32
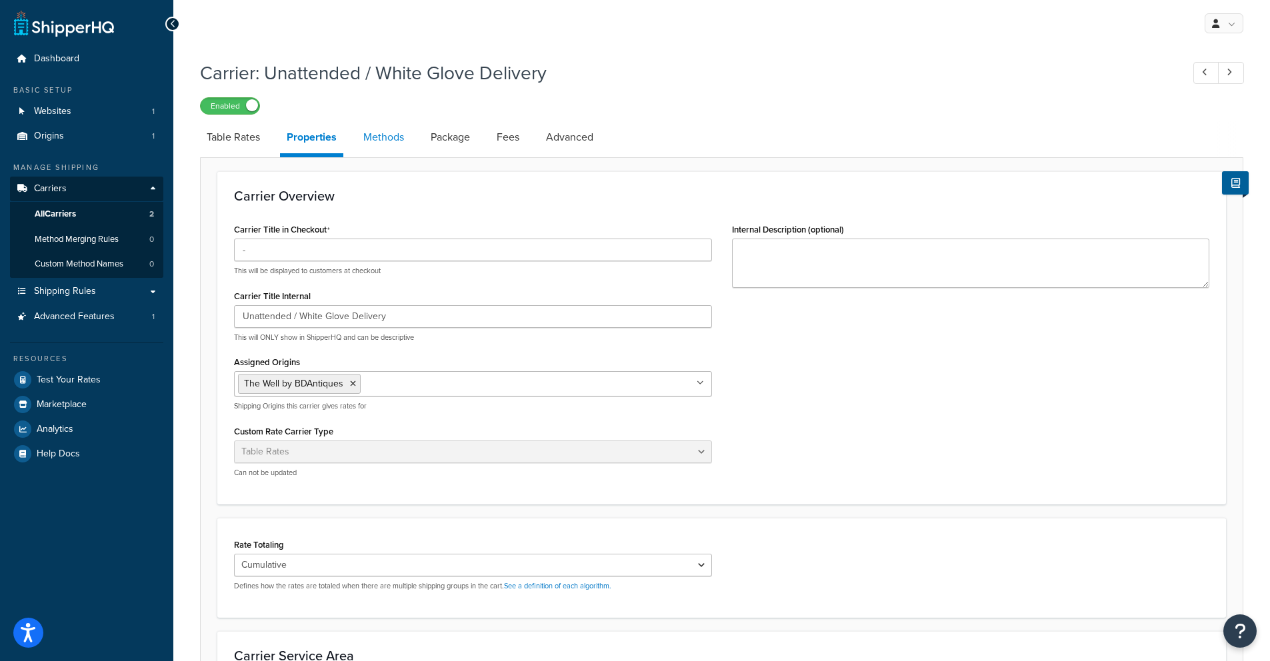
click at [383, 142] on link "Methods" at bounding box center [384, 137] width 54 height 32
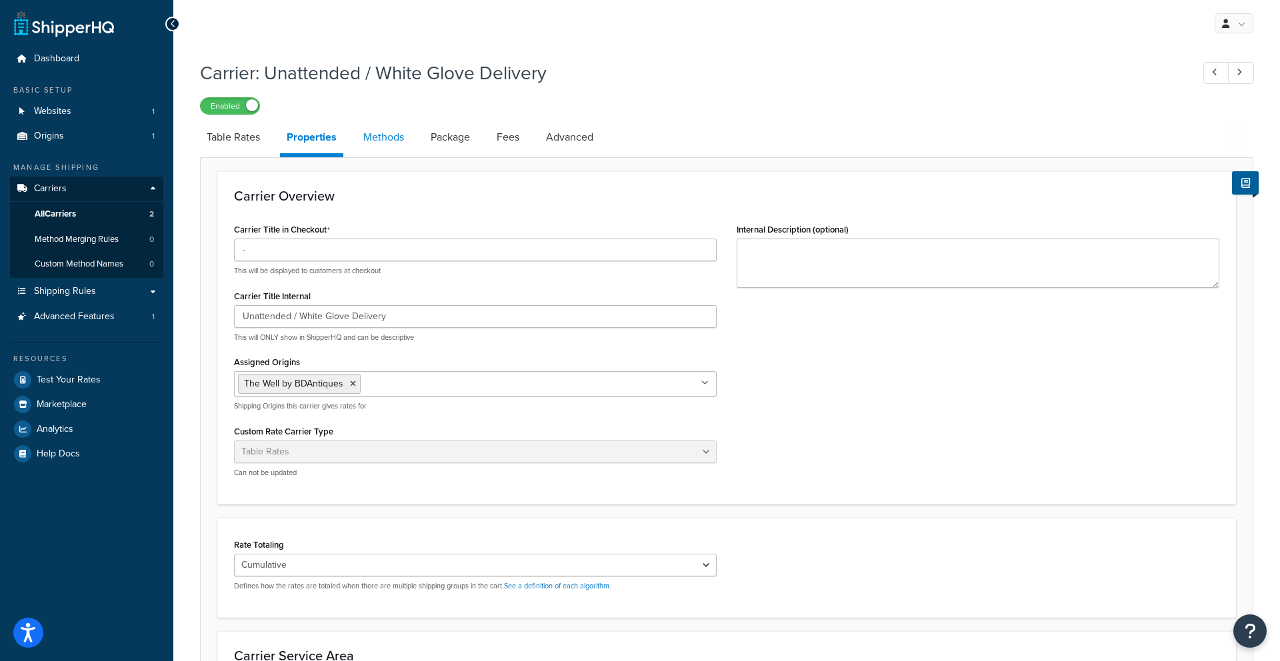
select select "25"
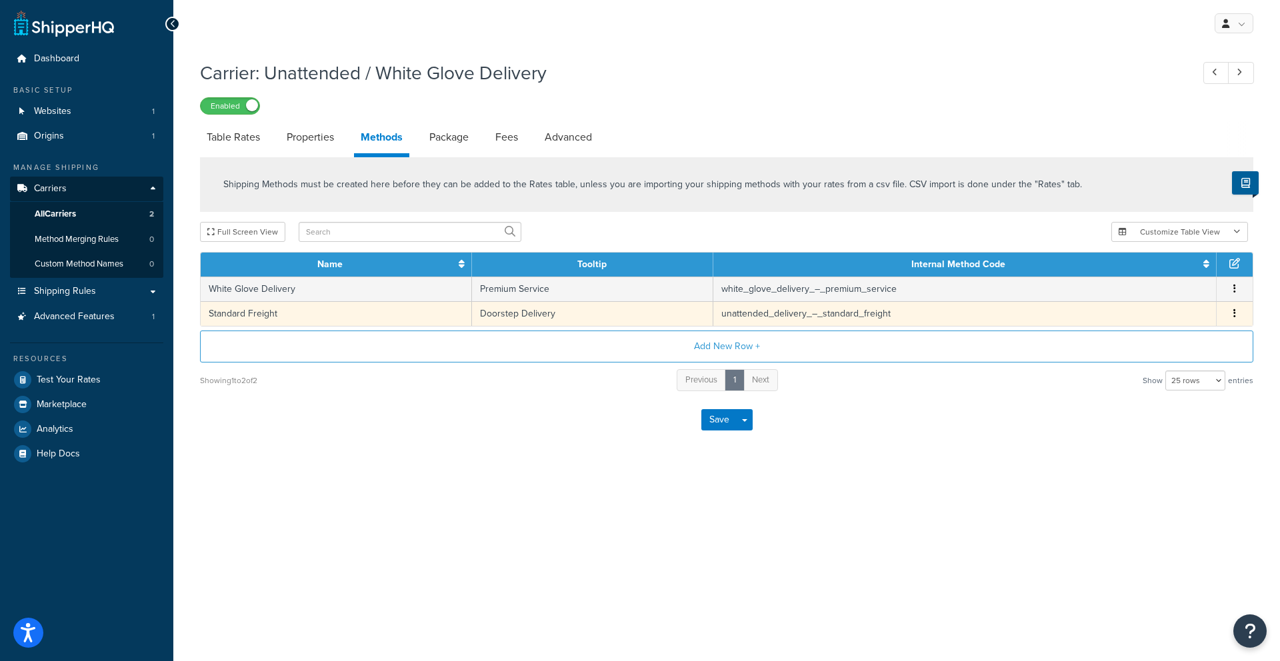
click at [1231, 318] on button "button" at bounding box center [1234, 314] width 11 height 15
click at [1160, 306] on div "Edit" at bounding box center [1167, 302] width 95 height 27
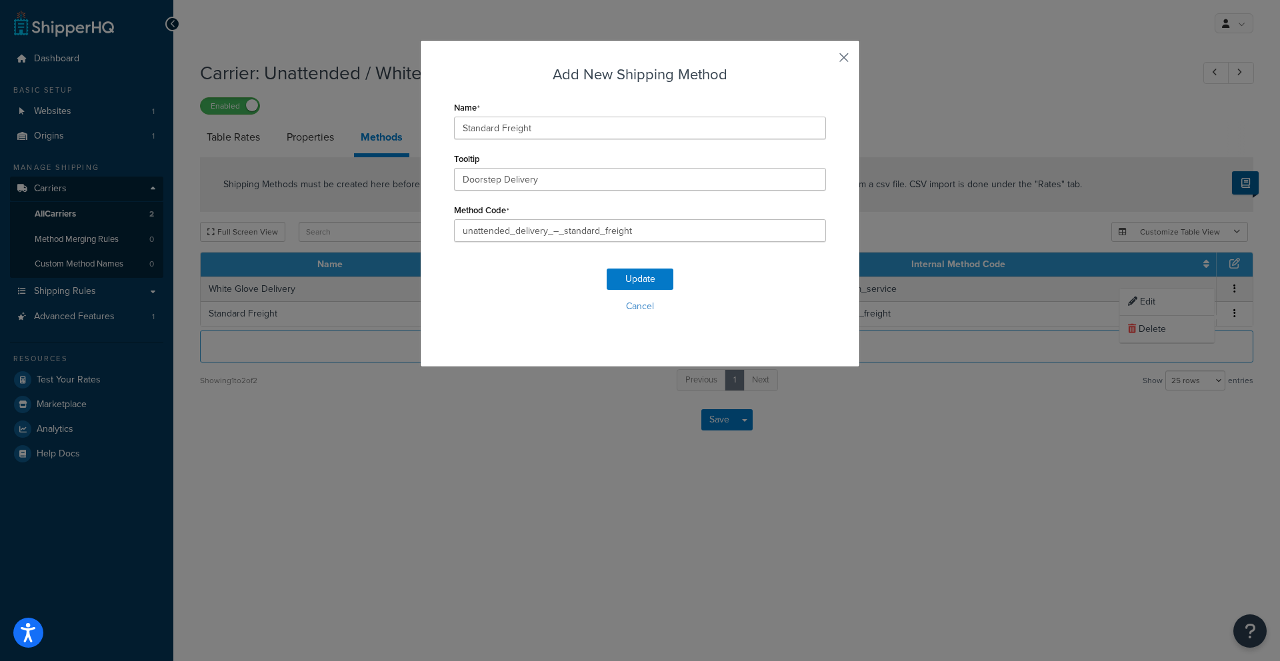
click at [826, 63] on button "button" at bounding box center [823, 62] width 3 height 3
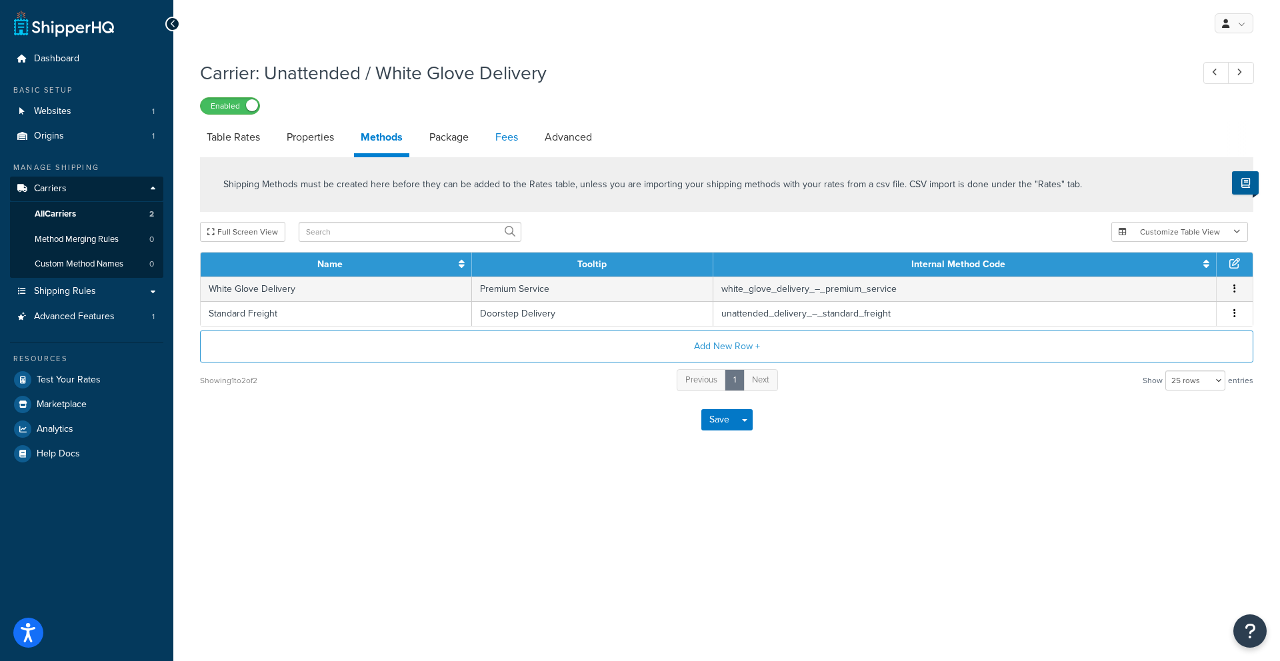
click at [509, 135] on link "Fees" at bounding box center [507, 137] width 36 height 32
select select "AFTER"
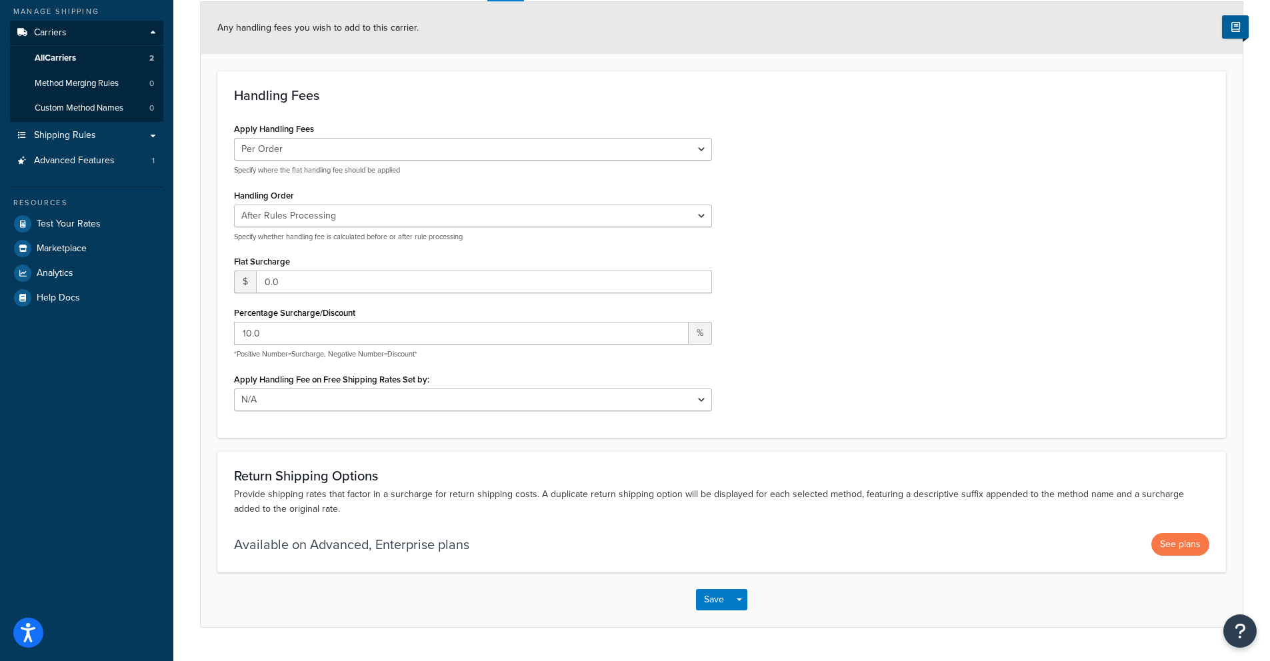
scroll to position [85, 0]
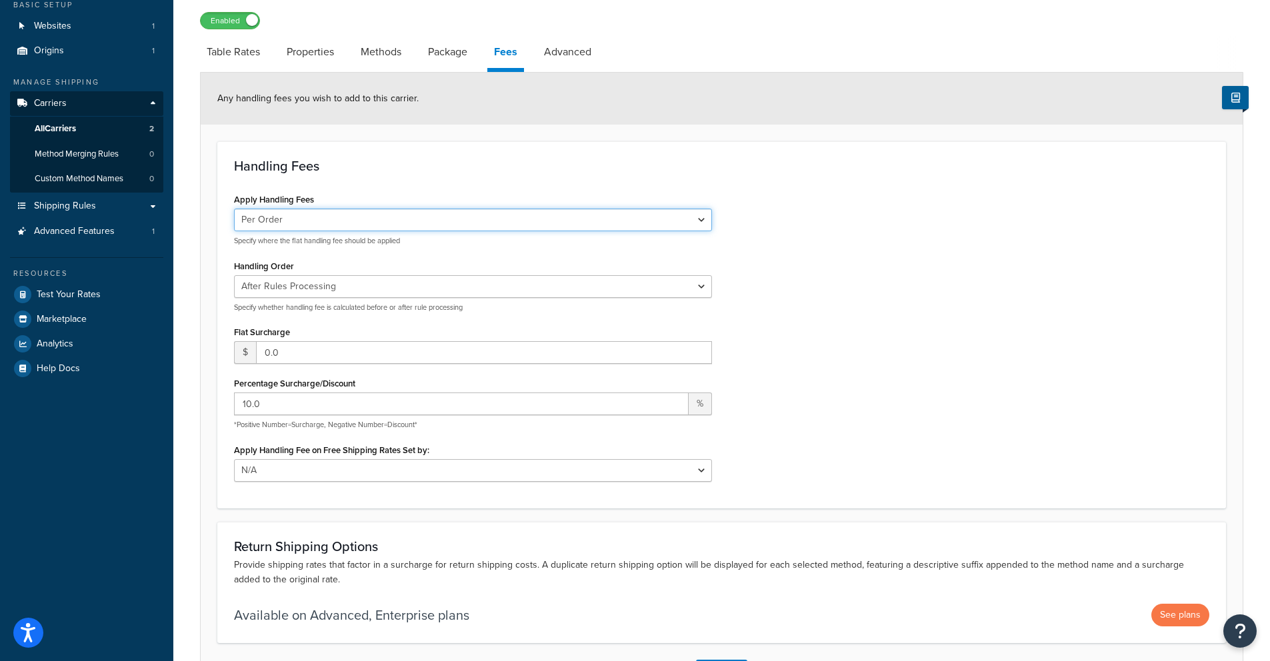
click at [321, 230] on select "Per Order Per Item Per Package" at bounding box center [473, 220] width 478 height 23
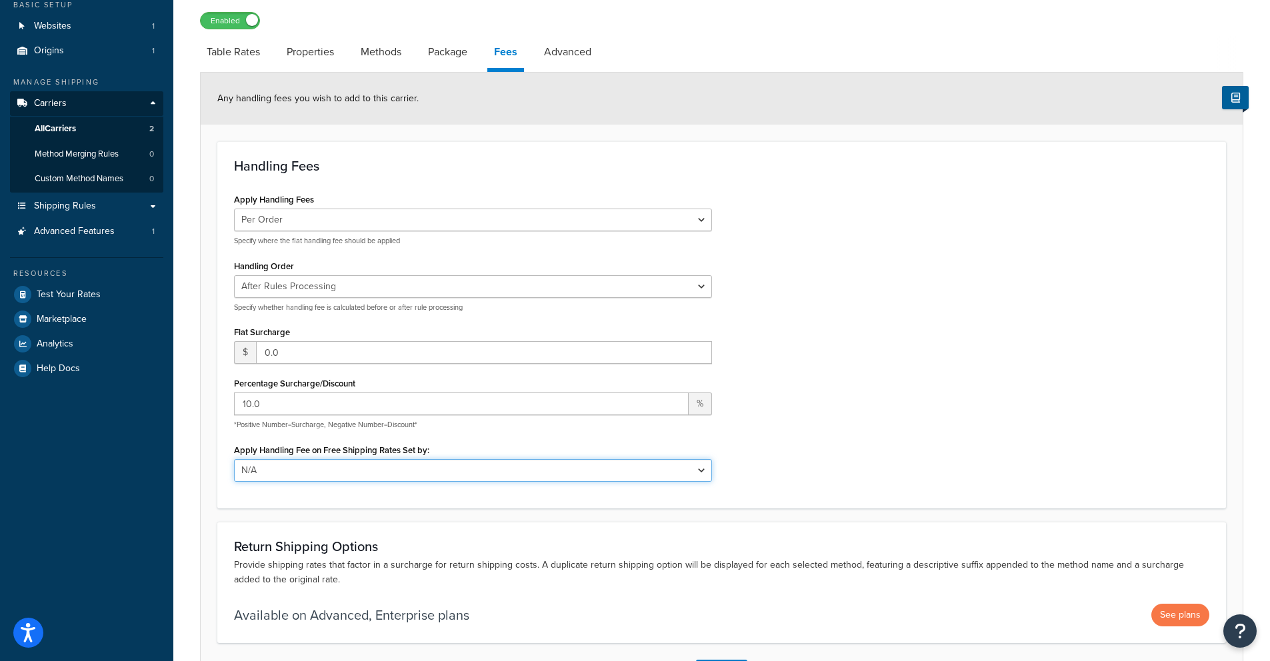
click at [329, 472] on select "N/A Fixed/Free Shipping Methods Free Promotion Rules All Free Shipping" at bounding box center [473, 470] width 478 height 23
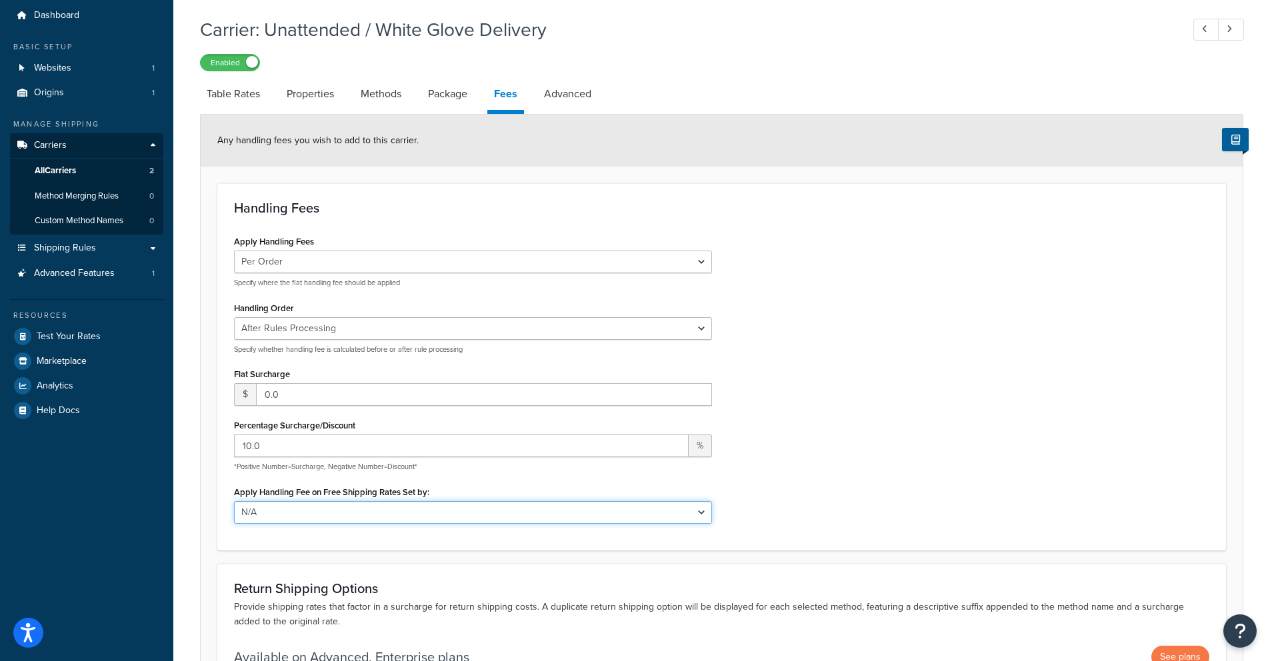
scroll to position [0, 0]
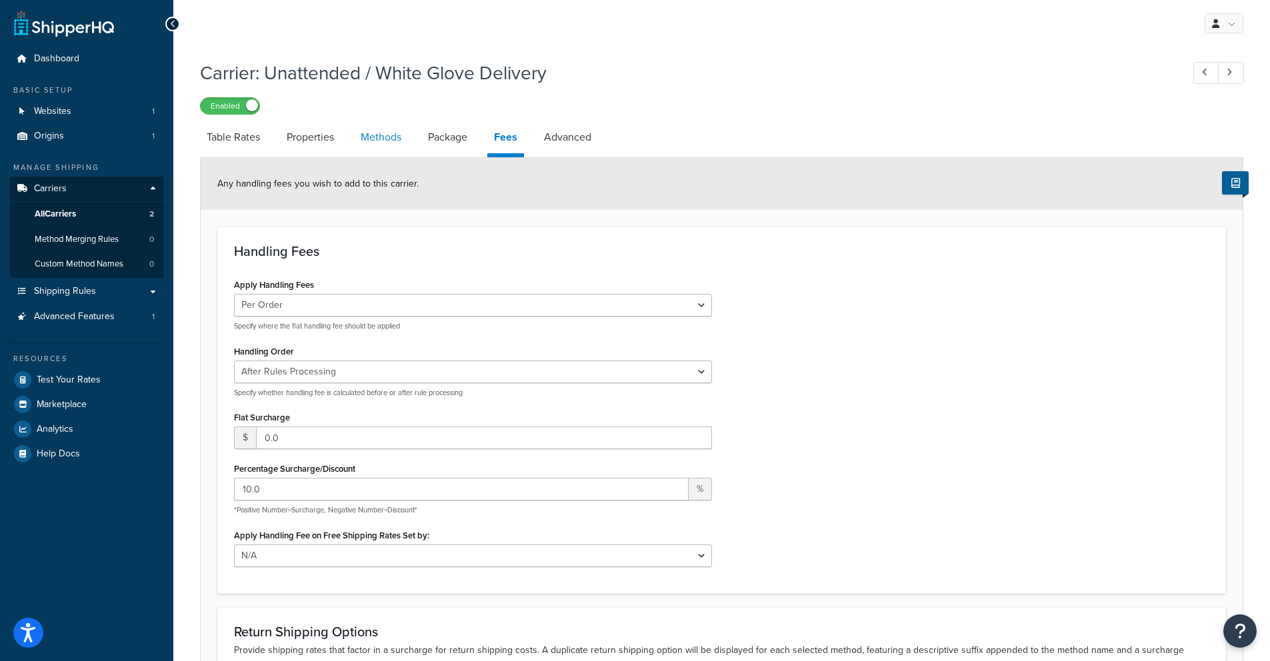
click at [359, 144] on link "Methods" at bounding box center [381, 137] width 54 height 32
select select "25"
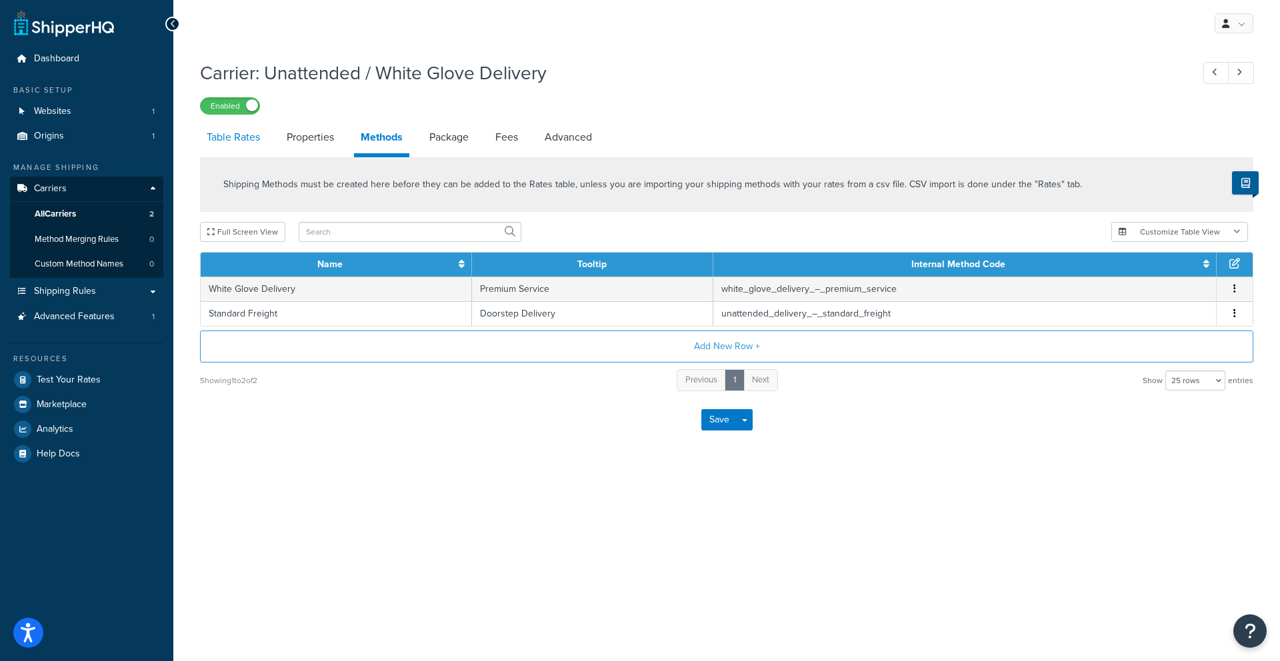
click at [232, 141] on link "Table Rates" at bounding box center [233, 137] width 67 height 32
select select "25"
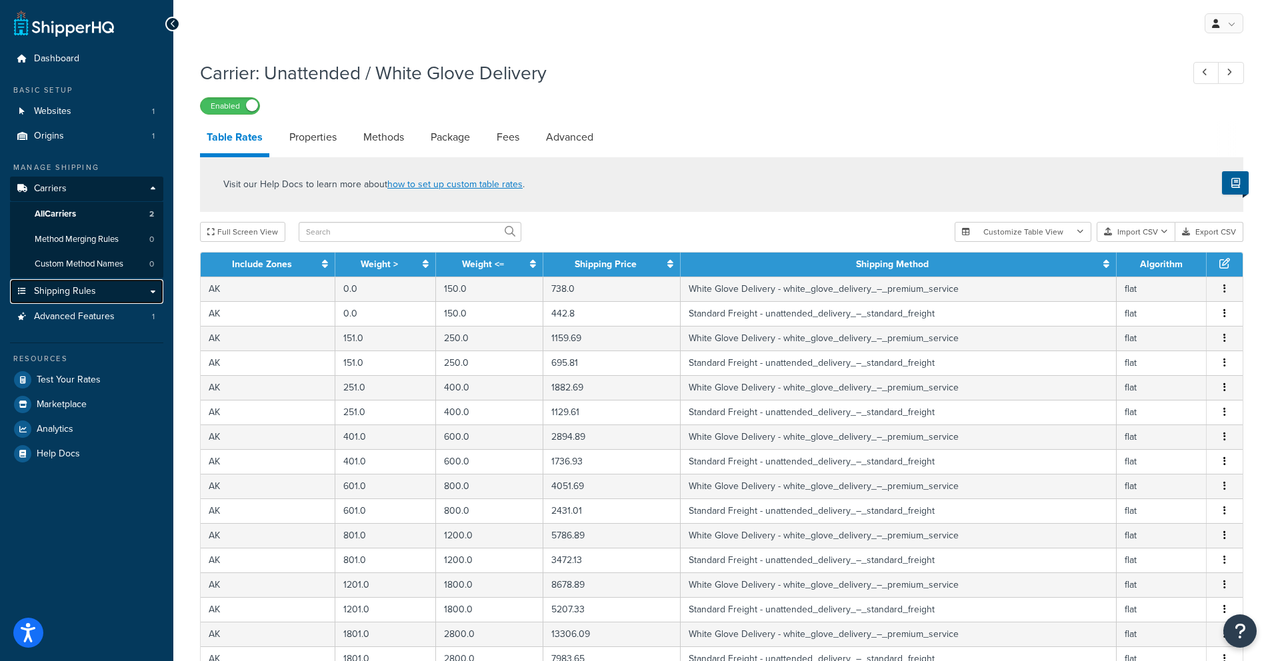
click at [65, 282] on link "Shipping Rules" at bounding box center [86, 291] width 153 height 25
click at [61, 291] on span "Shipping Rules" at bounding box center [65, 291] width 62 height 11
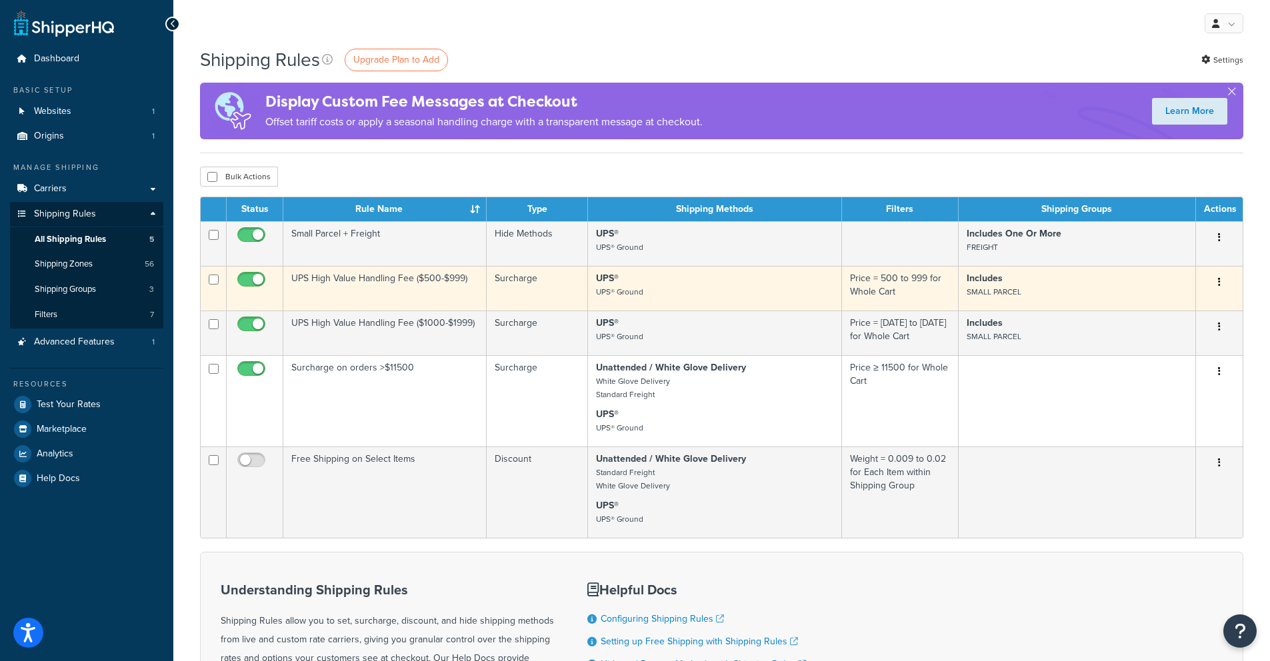
click at [1220, 280] on button "button" at bounding box center [1219, 282] width 19 height 21
click at [1200, 307] on link "Edit" at bounding box center [1174, 307] width 105 height 27
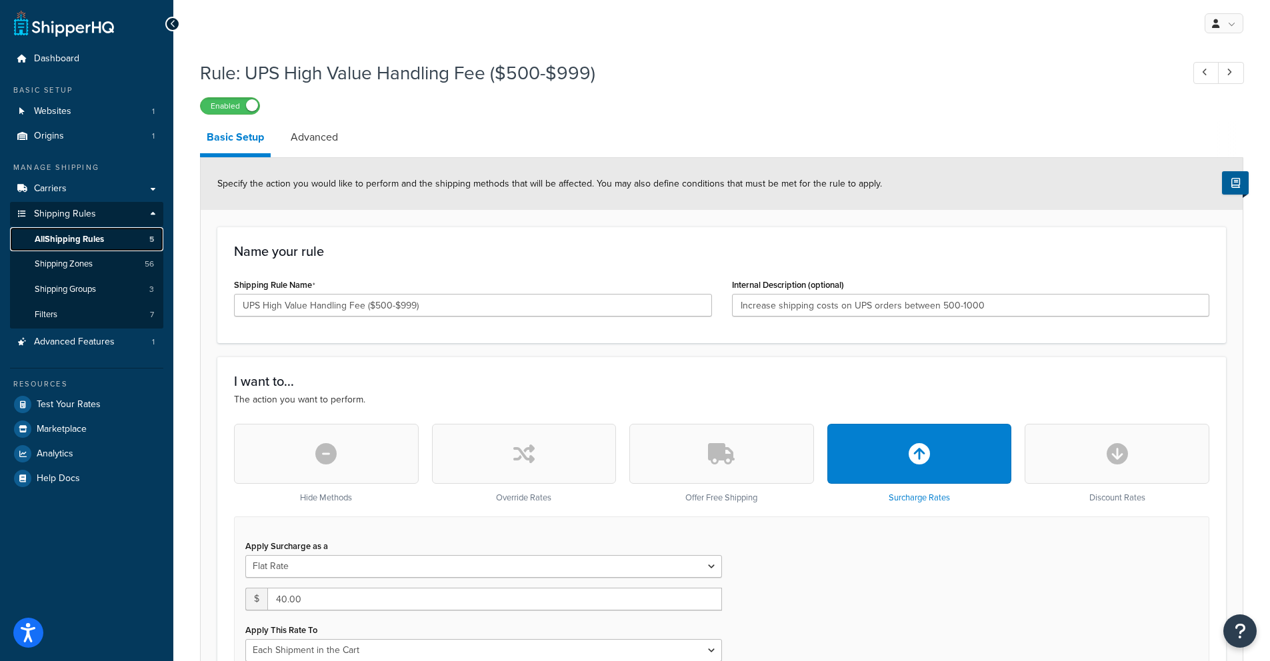
click at [66, 237] on span "All Shipping Rules" at bounding box center [69, 239] width 69 height 11
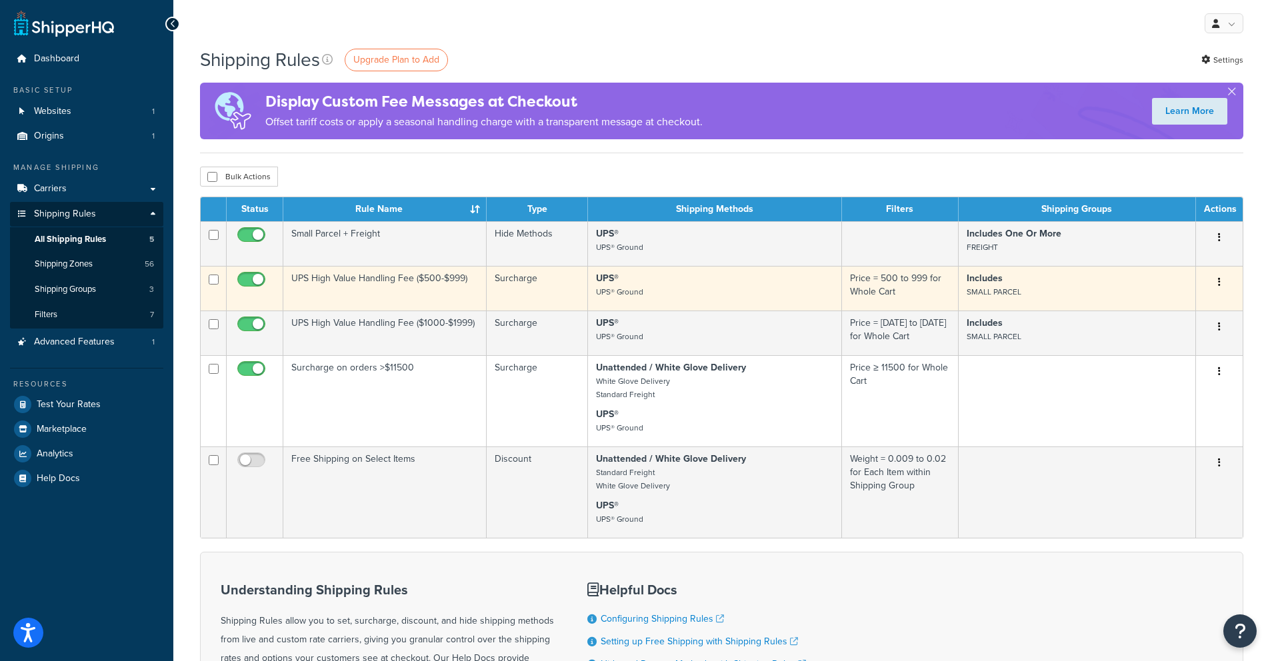
click at [211, 285] on input "checkbox" at bounding box center [214, 280] width 10 height 10
checkbox input "true"
click at [1221, 281] on button "button" at bounding box center [1219, 282] width 19 height 21
click at [1191, 343] on link "Delete" at bounding box center [1174, 334] width 105 height 27
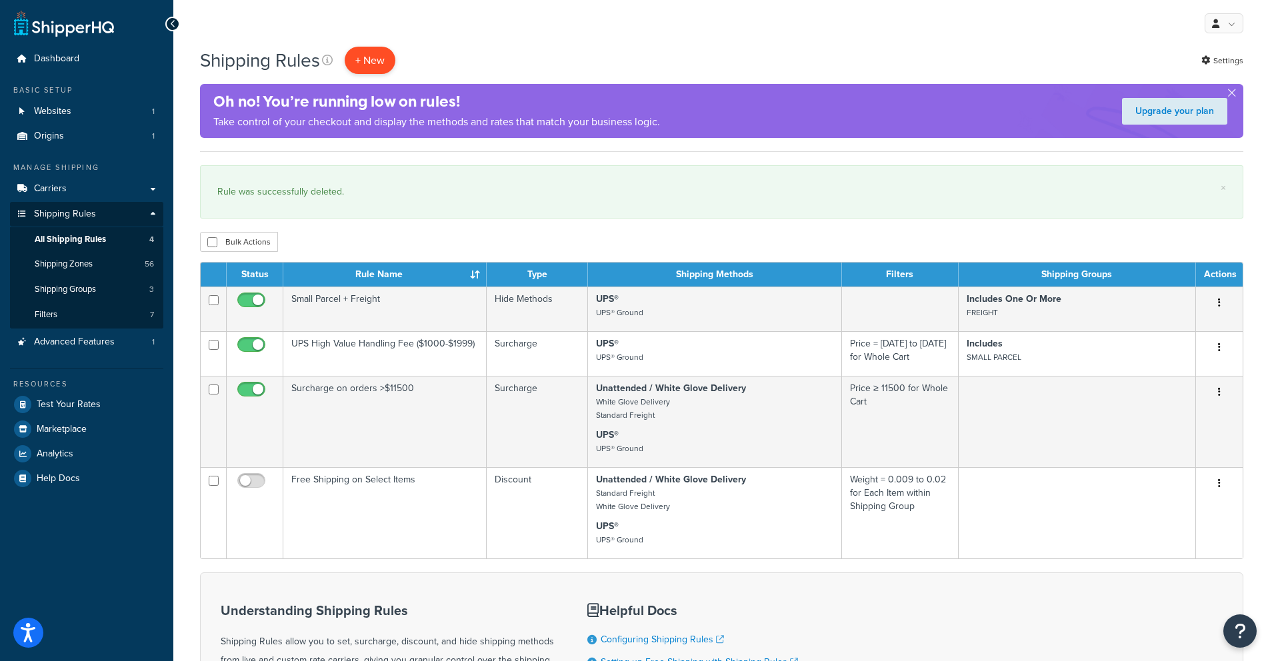
click at [365, 59] on p "+ New" at bounding box center [370, 60] width 51 height 27
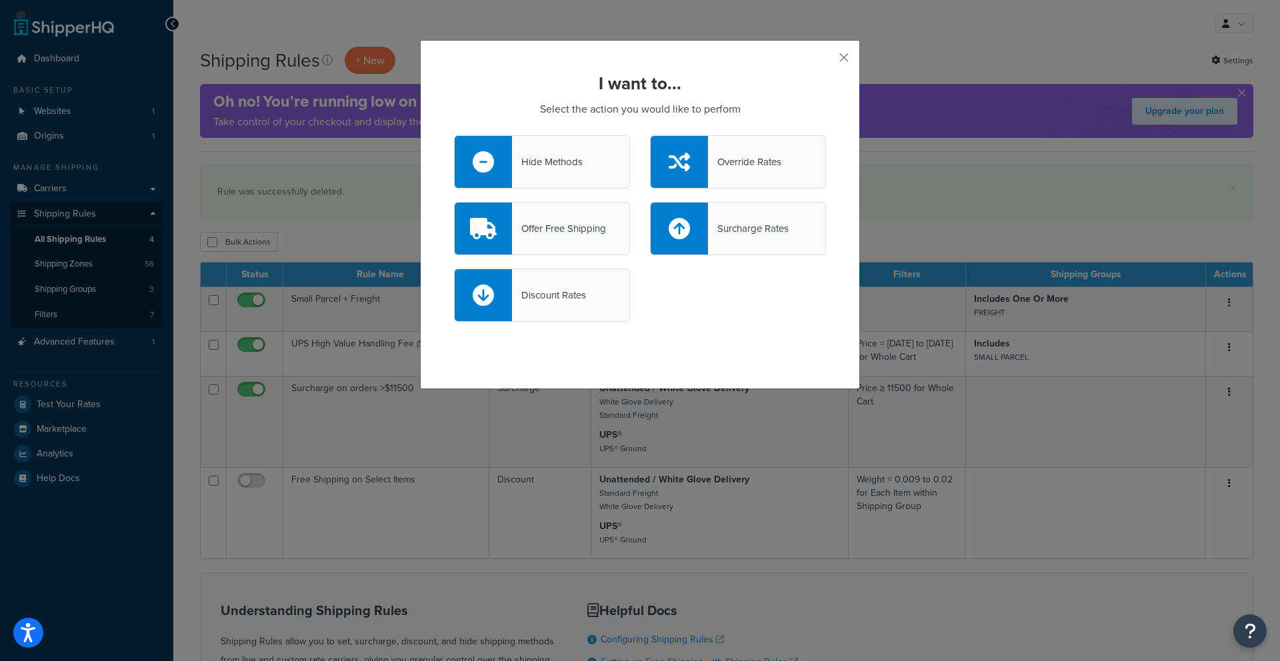
click at [519, 169] on div "Hide Methods" at bounding box center [547, 162] width 71 height 19
click at [0, 0] on input "Hide Methods" at bounding box center [0, 0] width 0 height 0
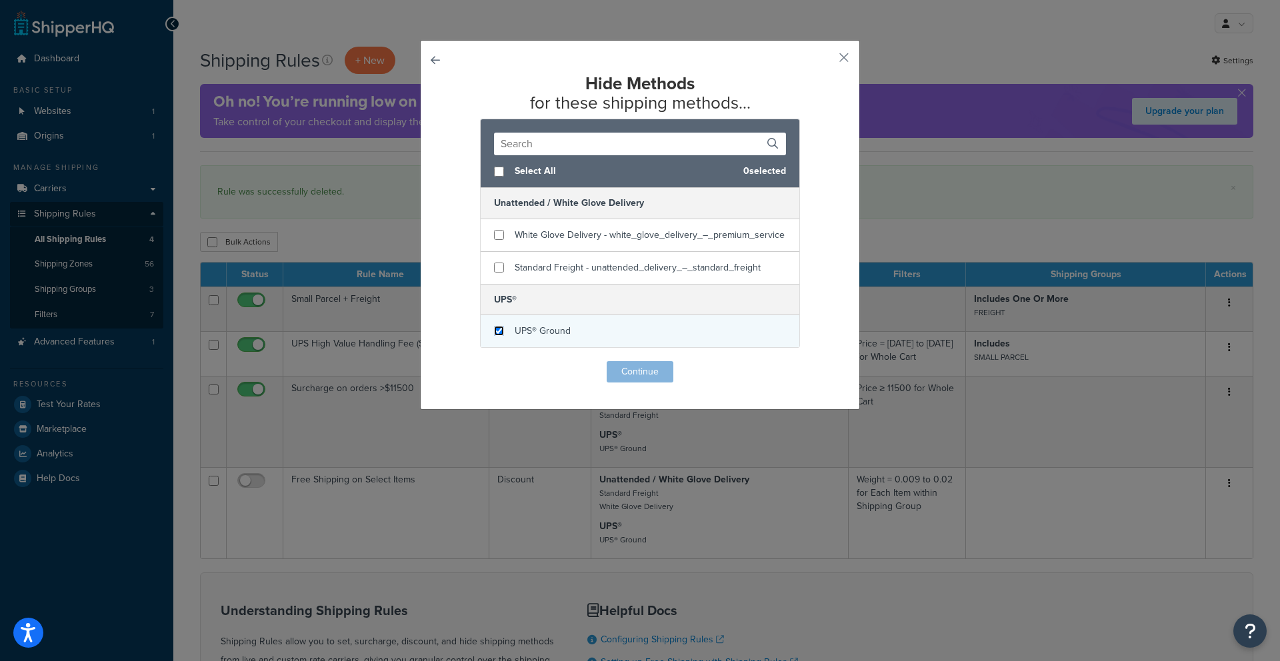
click at [497, 336] on input "checkbox" at bounding box center [499, 331] width 10 height 10
checkbox input "true"
click at [637, 374] on button "Continue" at bounding box center [640, 371] width 67 height 21
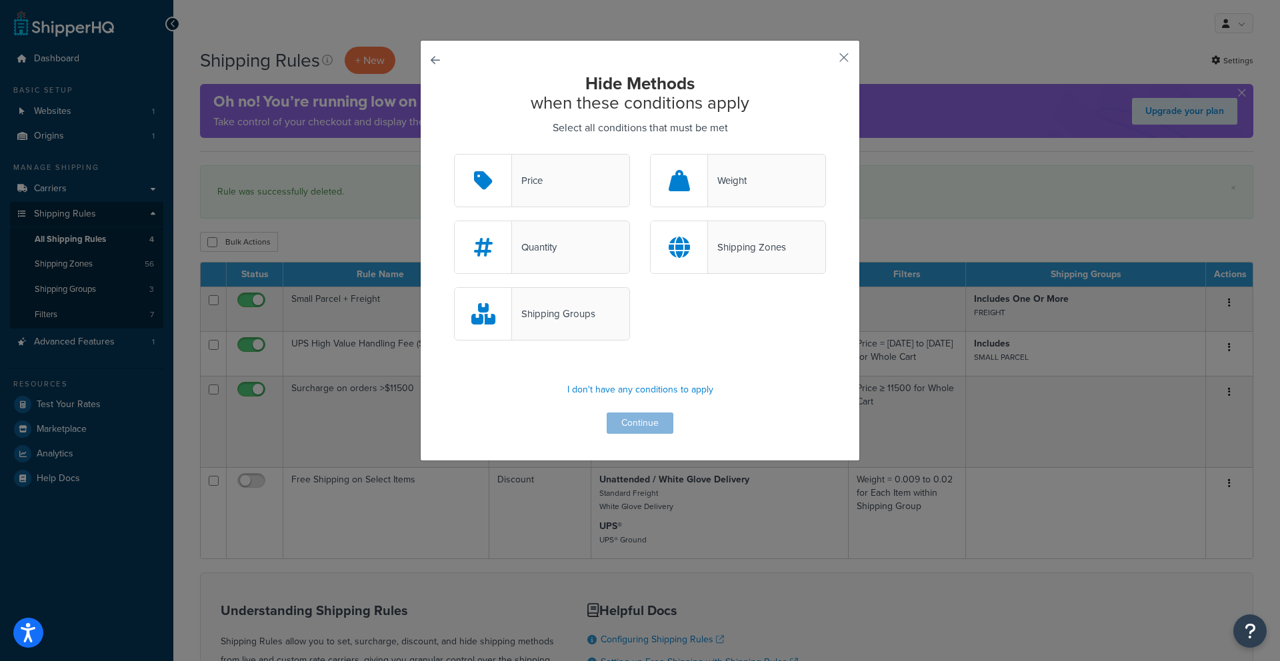
click at [454, 154] on button "button" at bounding box center [454, 154] width 0 height 0
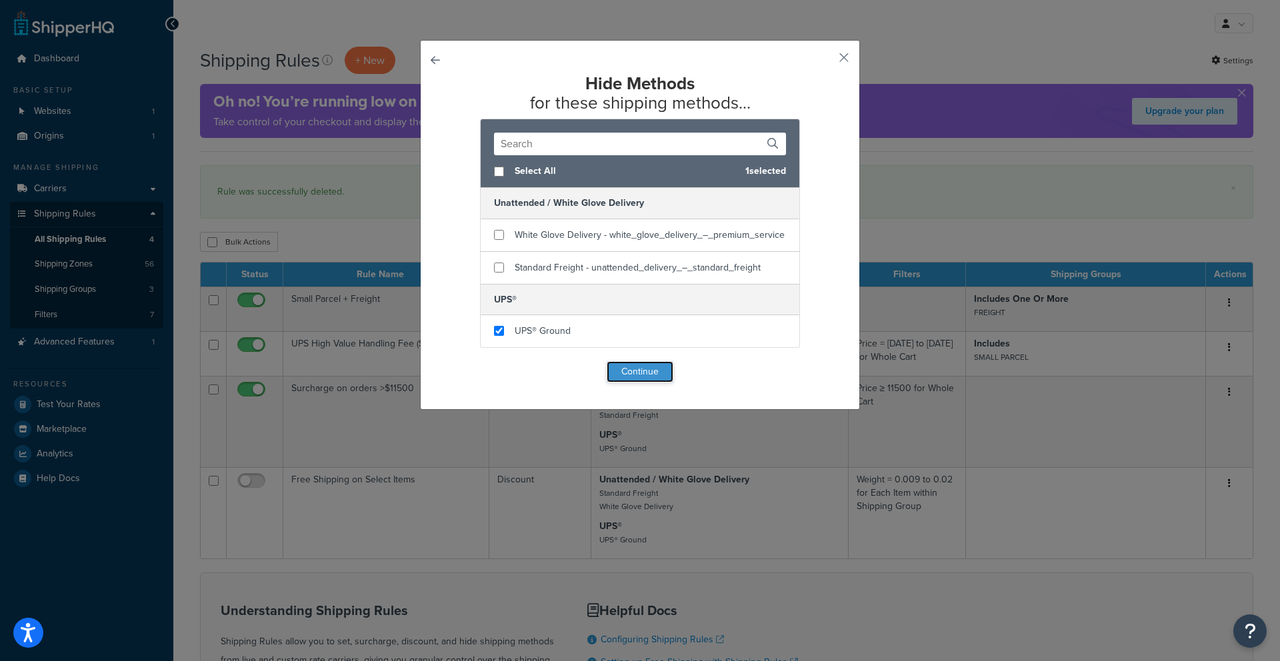
click at [637, 371] on button "Continue" at bounding box center [640, 371] width 67 height 21
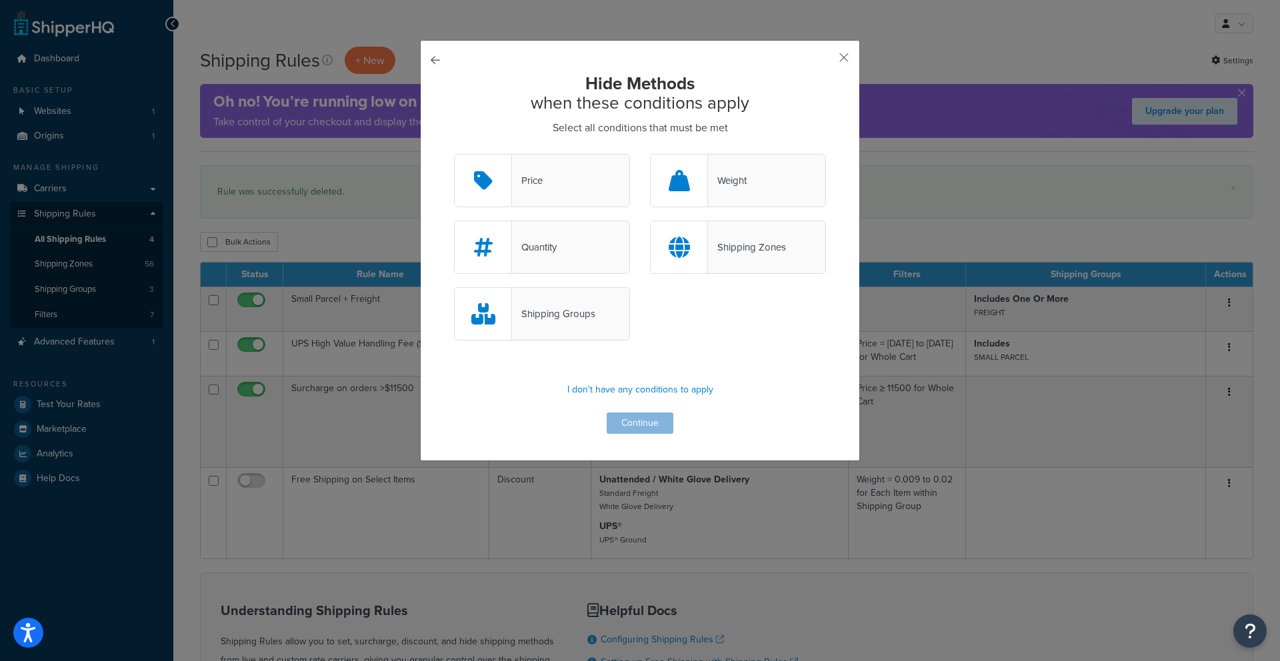
click at [589, 321] on div "Shipping Groups" at bounding box center [553, 314] width 83 height 19
click at [0, 0] on input "Shipping Groups" at bounding box center [0, 0] width 0 height 0
click at [646, 425] on button "Continue" at bounding box center [640, 423] width 67 height 21
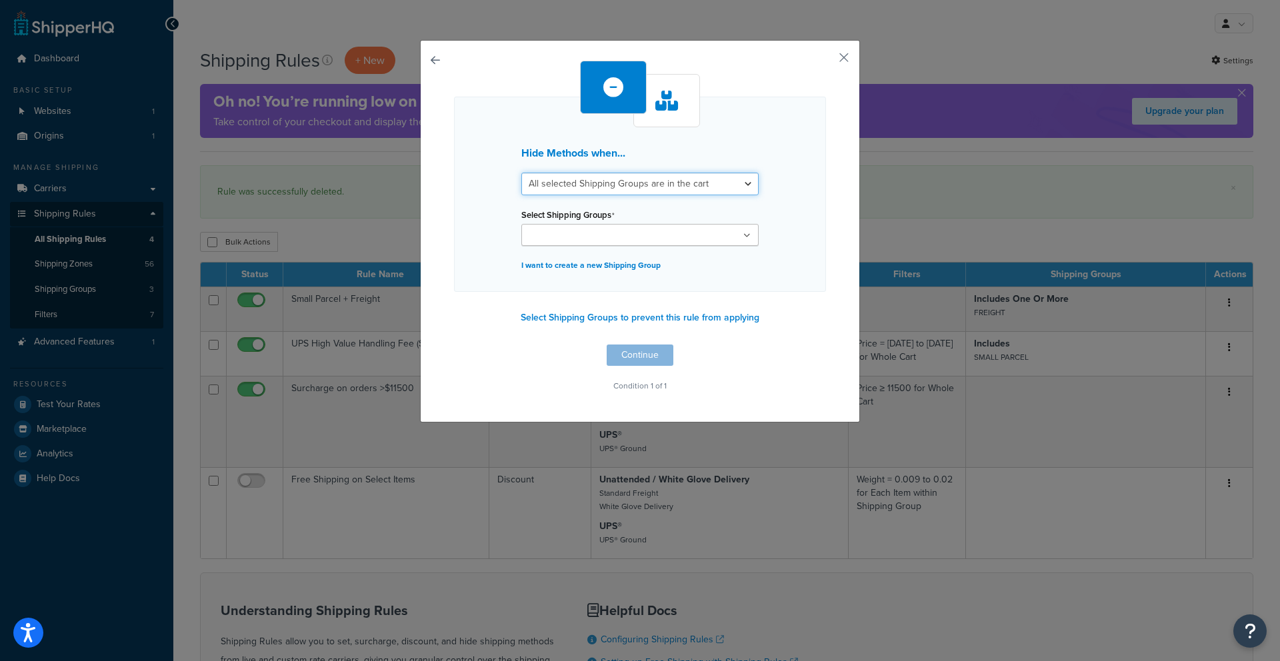
click at [535, 183] on select "All selected Shipping Groups are in the cart Any selected Shipping Groups are i…" at bounding box center [639, 184] width 237 height 23
click at [454, 345] on button "button" at bounding box center [454, 345] width 0 height 0
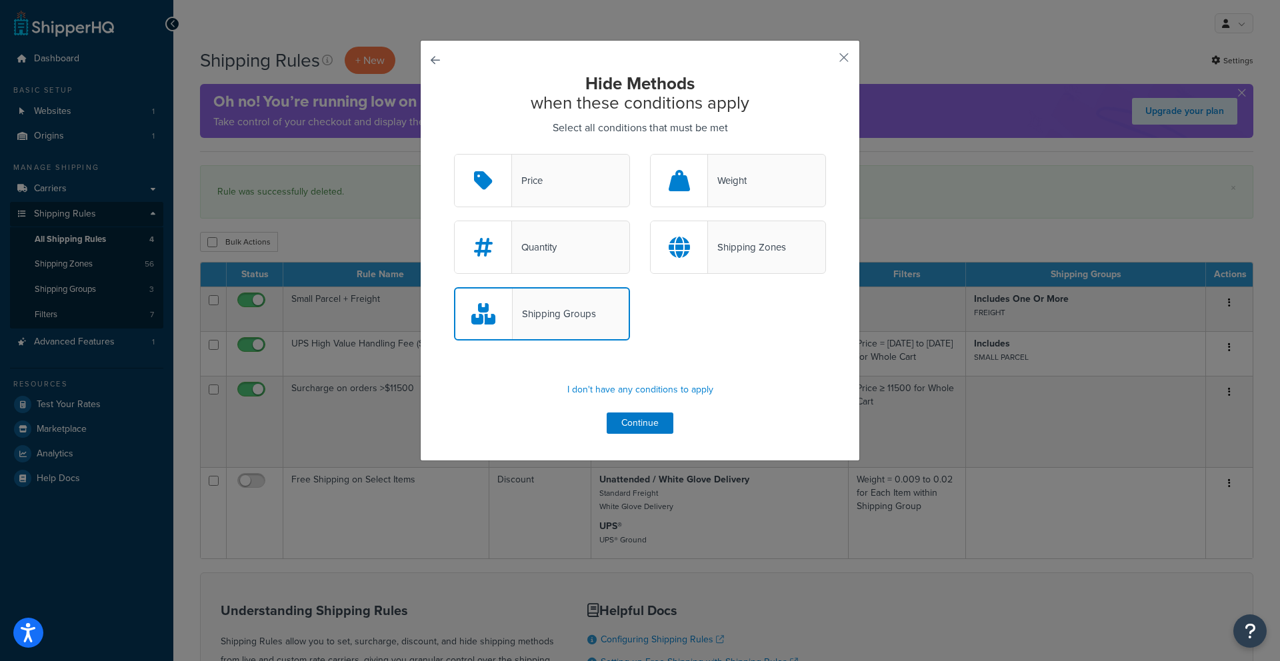
click at [454, 154] on button "button" at bounding box center [454, 154] width 0 height 0
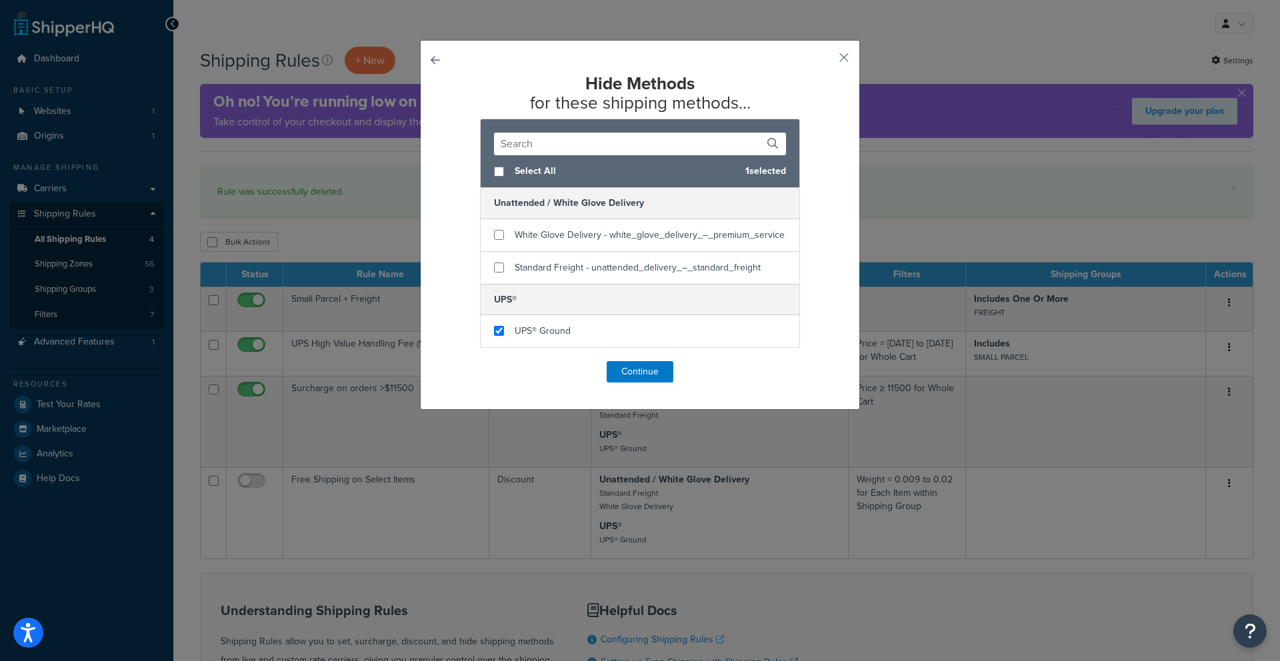
click at [454, 361] on button "button" at bounding box center [454, 361] width 0 height 0
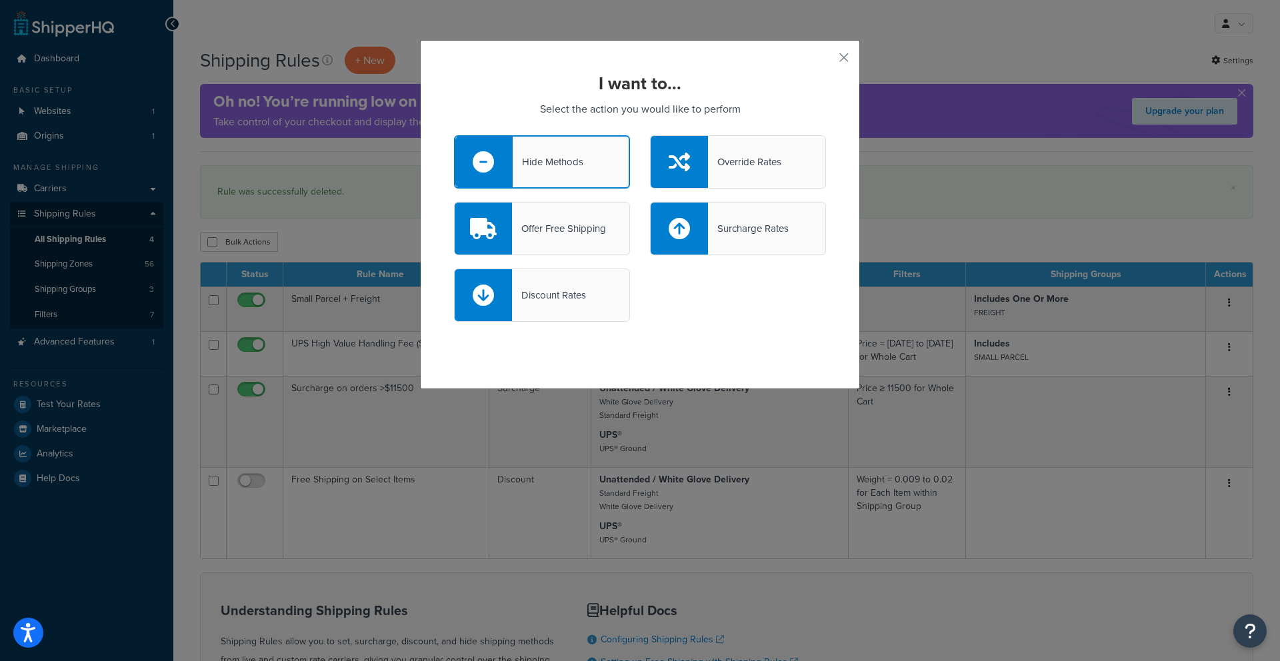
click at [828, 45] on div "I want to... Select the action you would like to perform Hide Methods Override …" at bounding box center [640, 214] width 440 height 349
click at [826, 61] on button "button" at bounding box center [823, 62] width 3 height 3
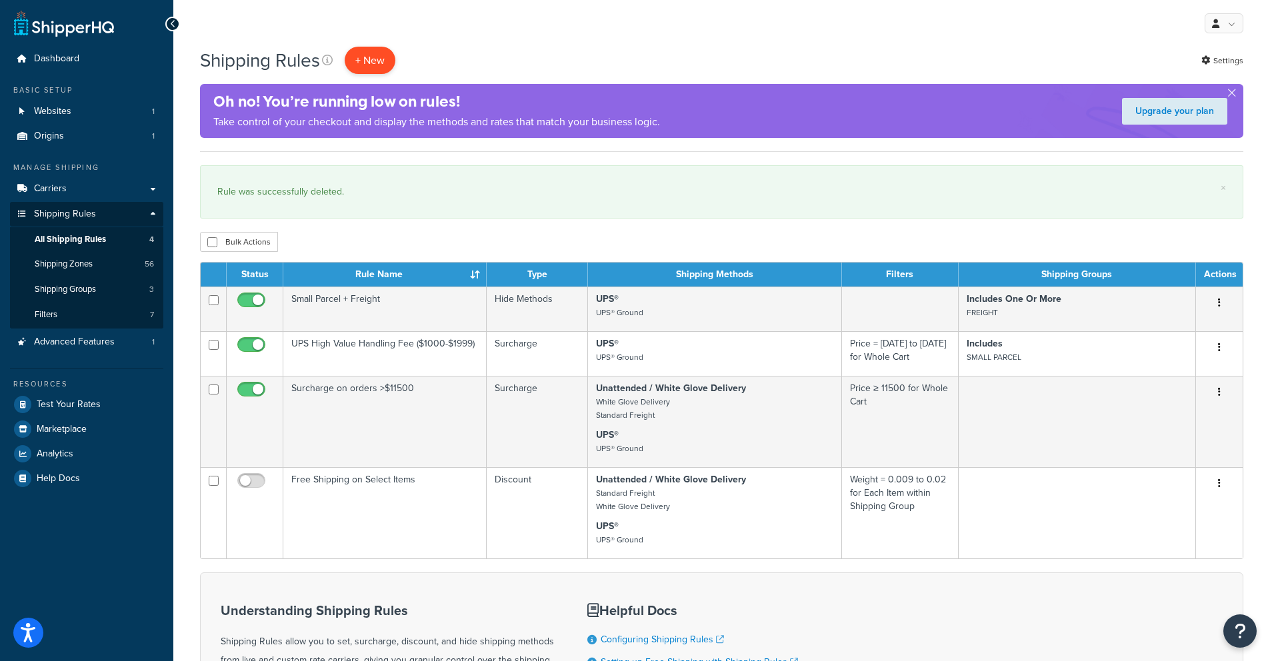
click at [369, 55] on p "+ New" at bounding box center [370, 60] width 51 height 27
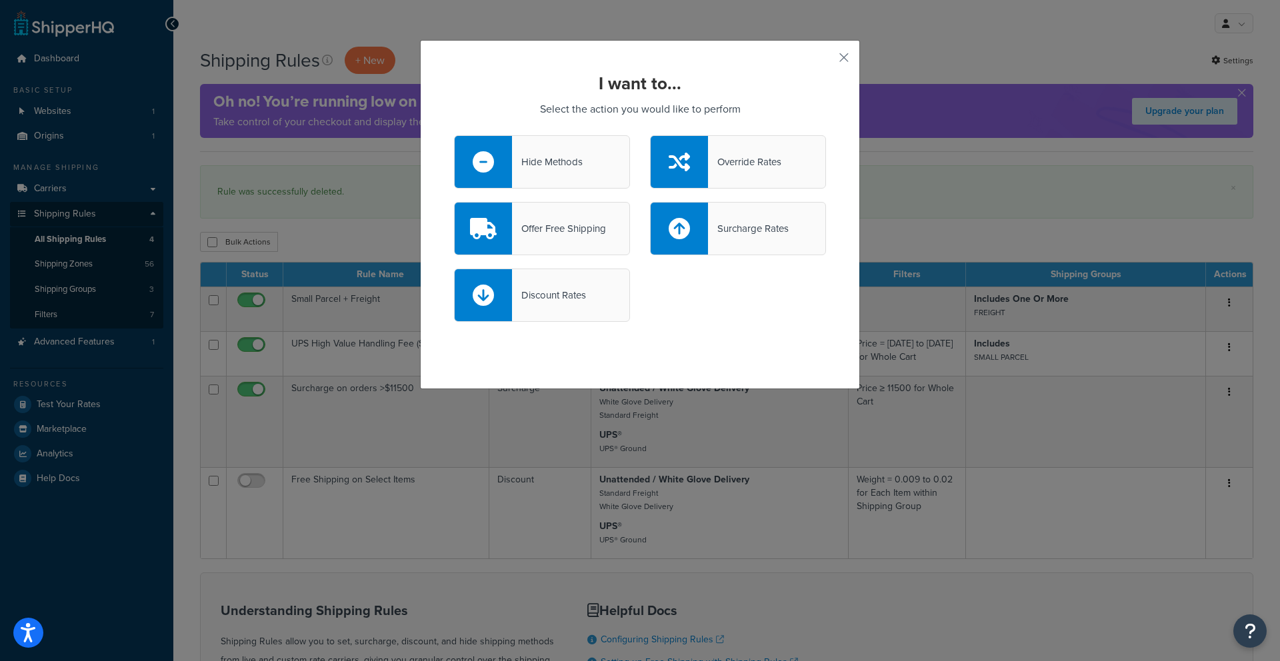
click at [683, 173] on div at bounding box center [679, 162] width 57 height 52
click at [0, 0] on input "Override Rates" at bounding box center [0, 0] width 0 height 0
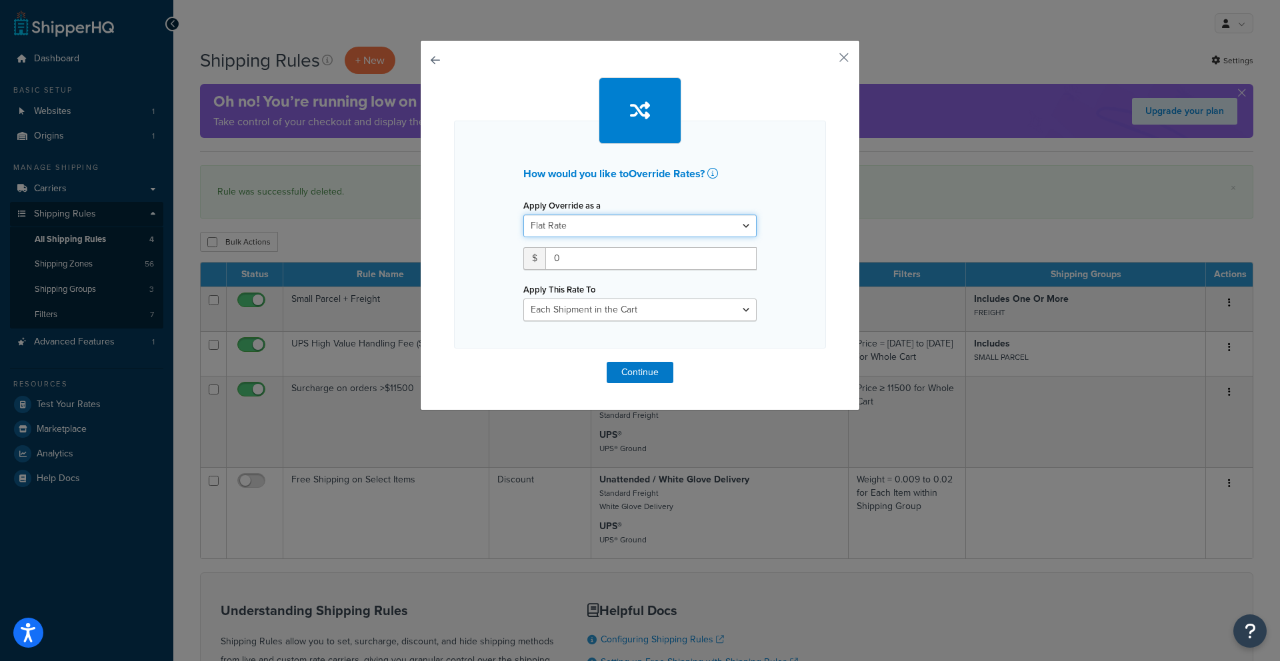
click at [557, 227] on select "Flat Rate Percentage Flat Rate & Percentage" at bounding box center [639, 226] width 233 height 23
click at [709, 176] on icon at bounding box center [712, 173] width 11 height 11
click at [555, 263] on input "0" at bounding box center [650, 258] width 211 height 23
click at [594, 225] on select "Flat Rate Percentage Flat Rate & Percentage" at bounding box center [639, 226] width 233 height 23
click at [454, 362] on button "button" at bounding box center [454, 362] width 0 height 0
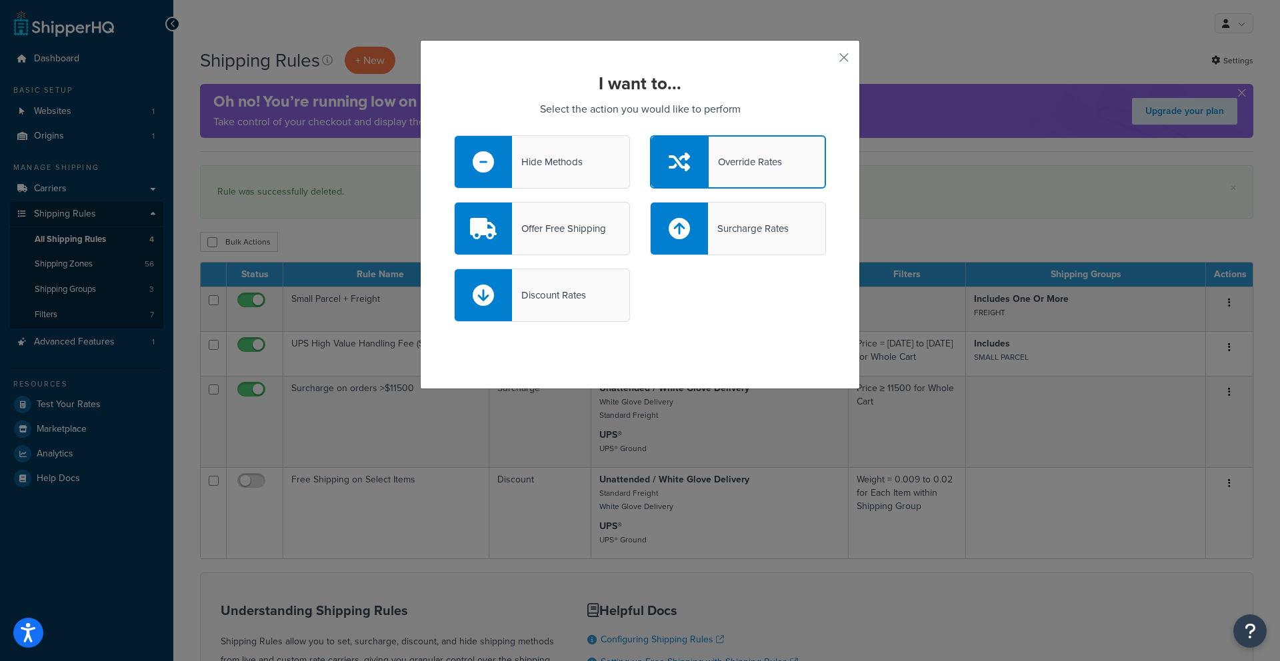
click at [562, 297] on div "Discount Rates" at bounding box center [549, 295] width 74 height 19
click at [0, 0] on input "Discount Rates" at bounding box center [0, 0] width 0 height 0
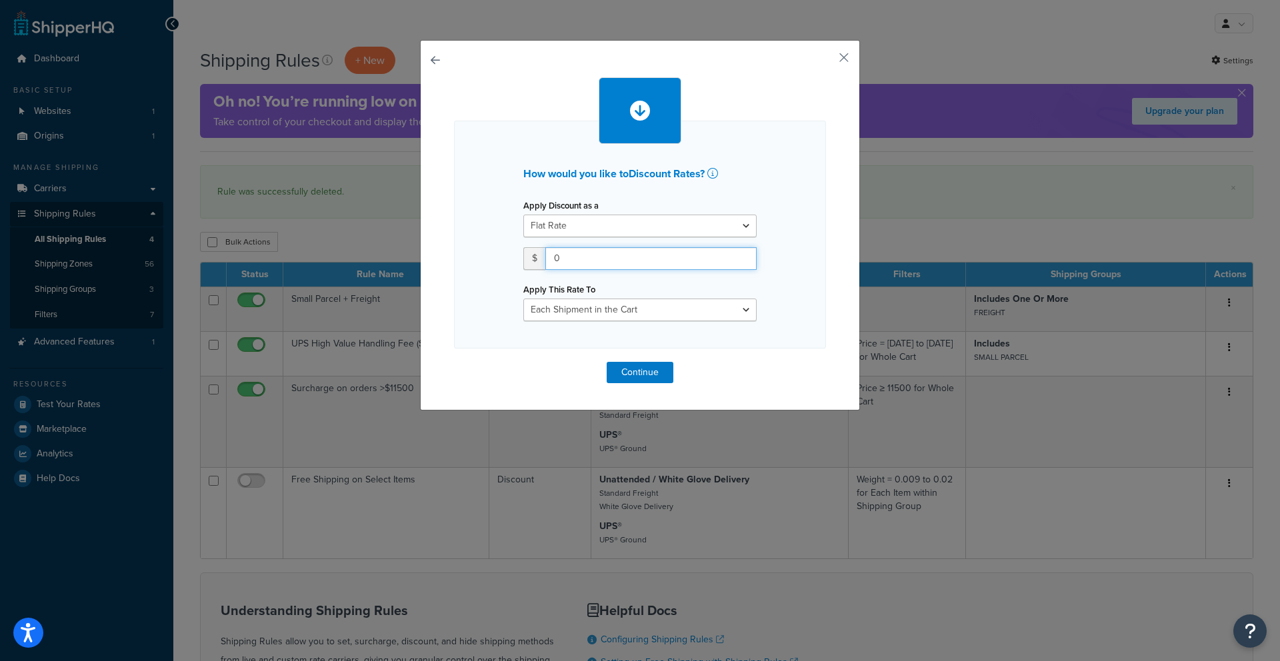
click at [639, 257] on input "0" at bounding box center [650, 258] width 211 height 23
click at [633, 226] on select "Flat Rate Percentage Flat Rate & Percentage" at bounding box center [639, 226] width 233 height 23
click at [633, 225] on select "Flat Rate Percentage Flat Rate & Percentage" at bounding box center [639, 226] width 233 height 23
select select "PERCENTAGE"
click at [568, 257] on input "number" at bounding box center [564, 258] width 83 height 23
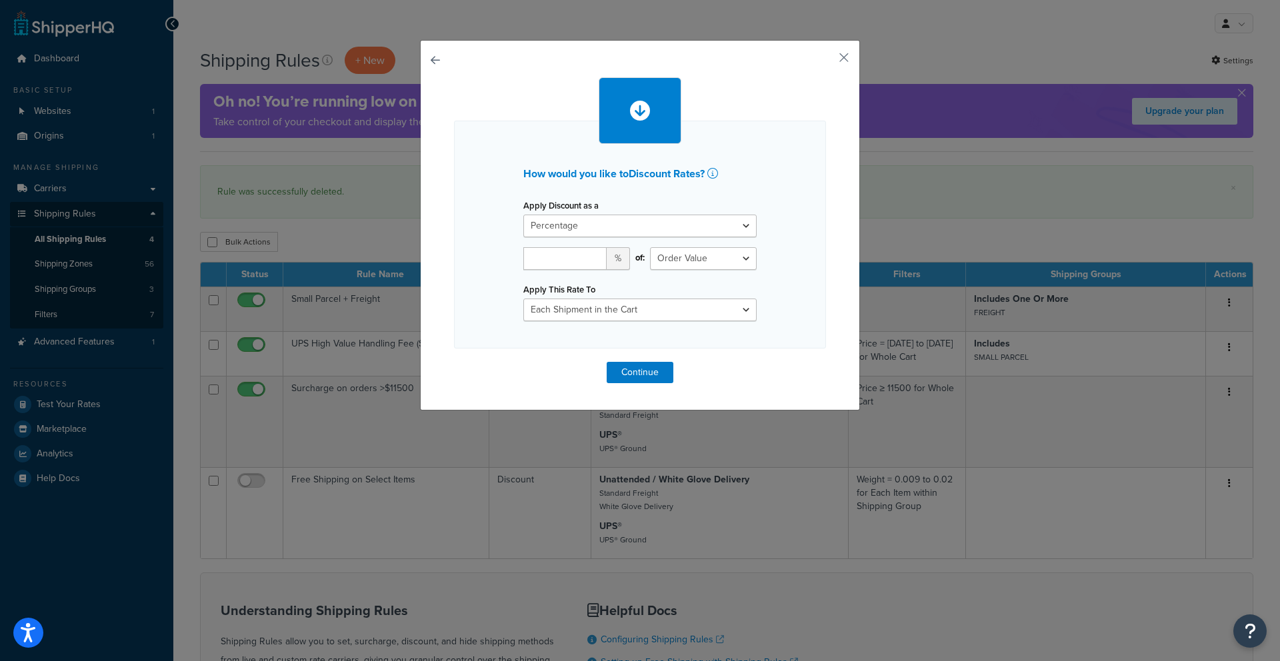
click at [662, 270] on div "of: Shipping Price Order Value" at bounding box center [703, 263] width 127 height 33
click at [669, 264] on select "Shipping Price Order Value" at bounding box center [703, 258] width 107 height 23
select select "SHIPPING"
click at [557, 263] on input "number" at bounding box center [564, 258] width 83 height 23
type input "1"
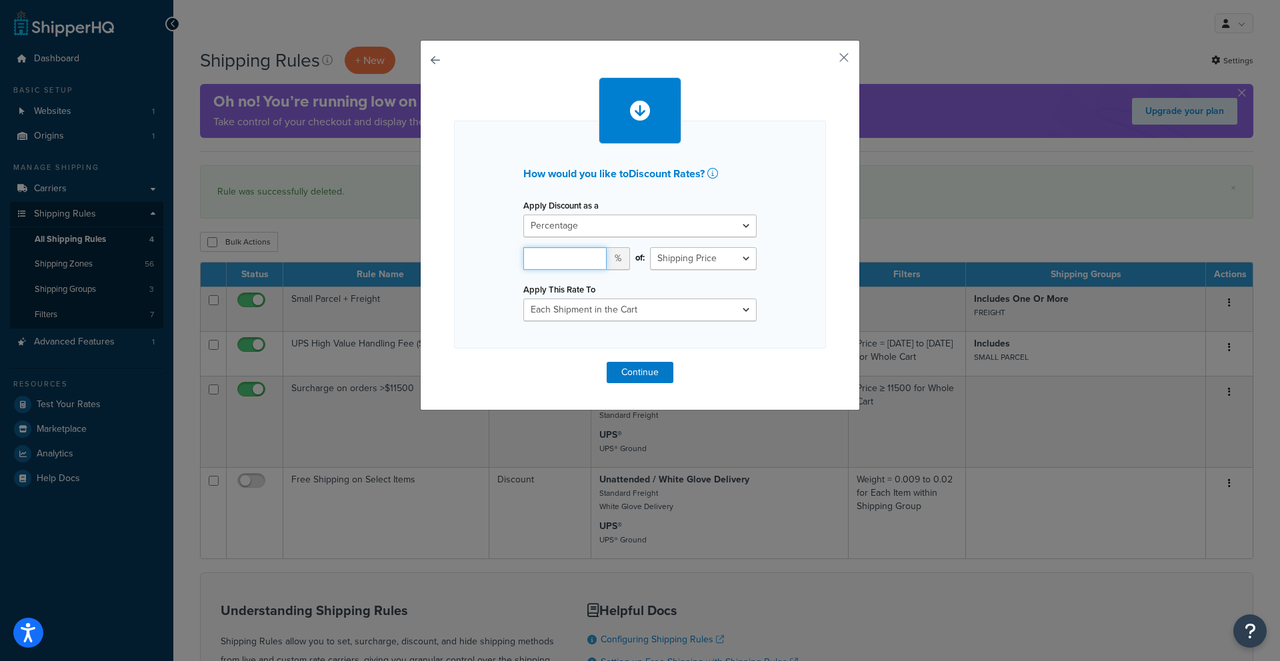
click at [555, 265] on input "number" at bounding box center [564, 258] width 83 height 23
click at [632, 226] on select "Flat Rate Percentage Flat Rate & Percentage" at bounding box center [639, 226] width 233 height 23
click at [666, 261] on select "Shipping Price Order Value" at bounding box center [703, 258] width 107 height 23
click at [594, 315] on select "Each Shipment in the Cart Each Shipping Group in the Cart Each Item within a Sh…" at bounding box center [639, 310] width 233 height 23
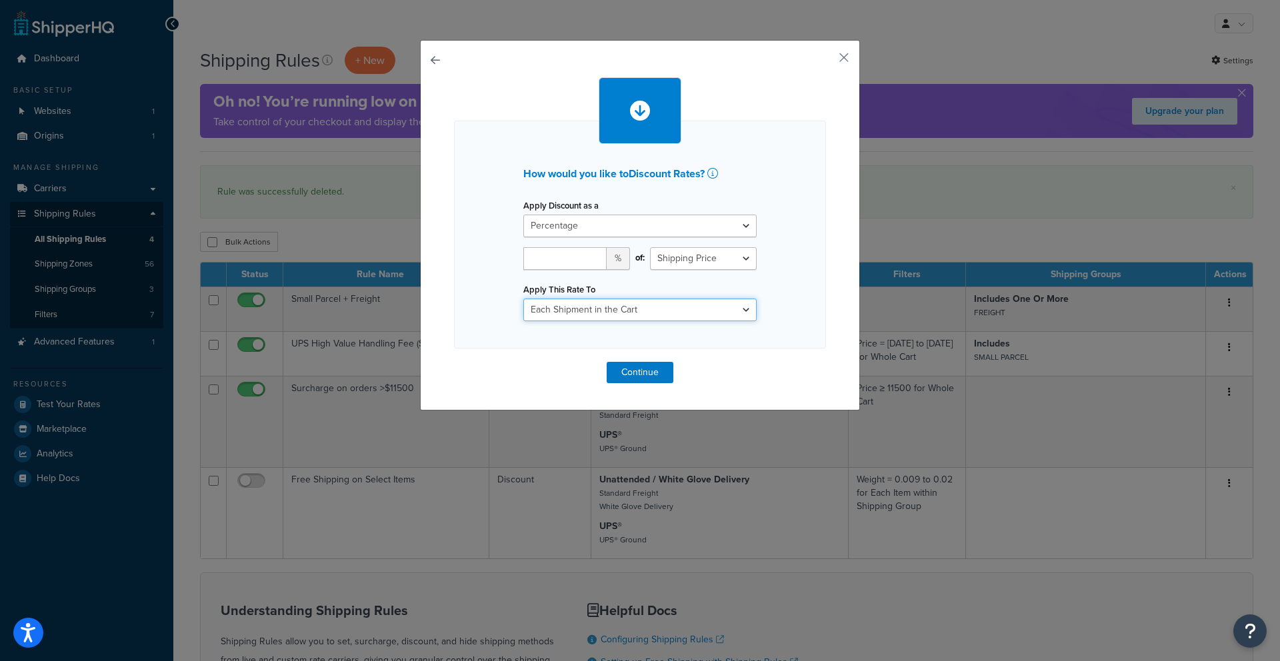
select select "ITEM"
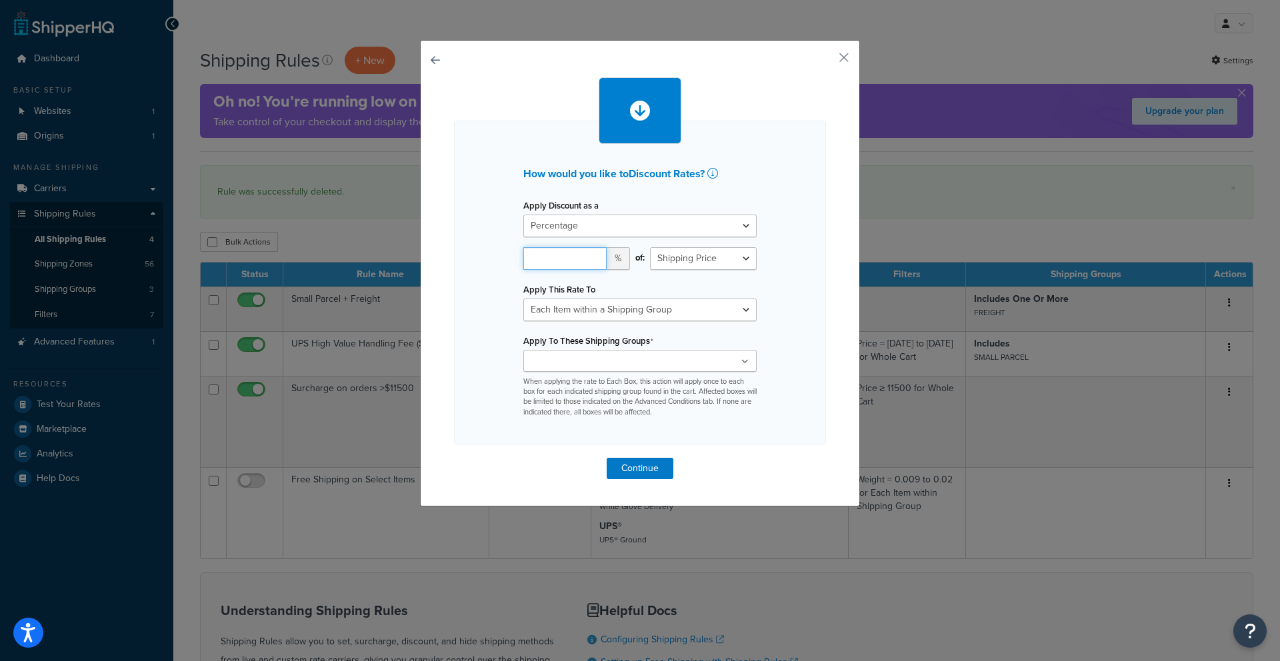
click at [557, 261] on input "number" at bounding box center [564, 258] width 83 height 23
type input "100"
click at [463, 287] on div "How would you like to Discount Rates ? Apply Discount as a Flat Rate Percentage…" at bounding box center [640, 283] width 372 height 324
click at [603, 359] on input "Apply To These Shipping Groups" at bounding box center [586, 362] width 118 height 15
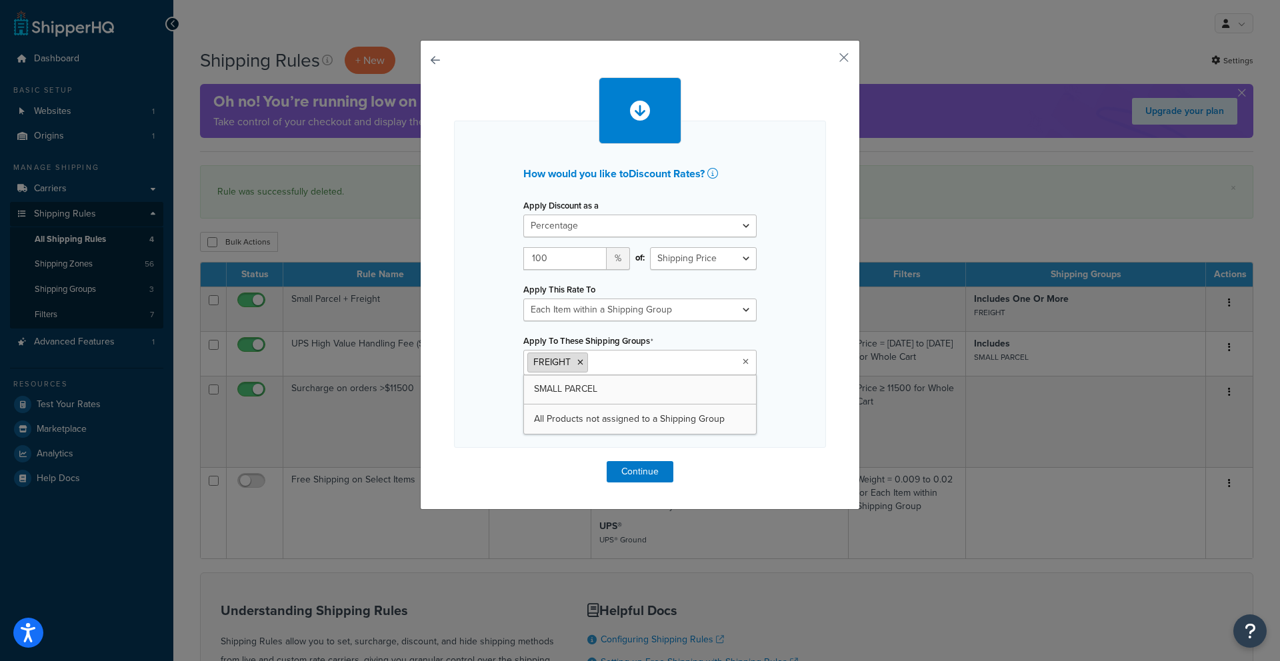
click at [577, 365] on icon at bounding box center [580, 363] width 6 height 8
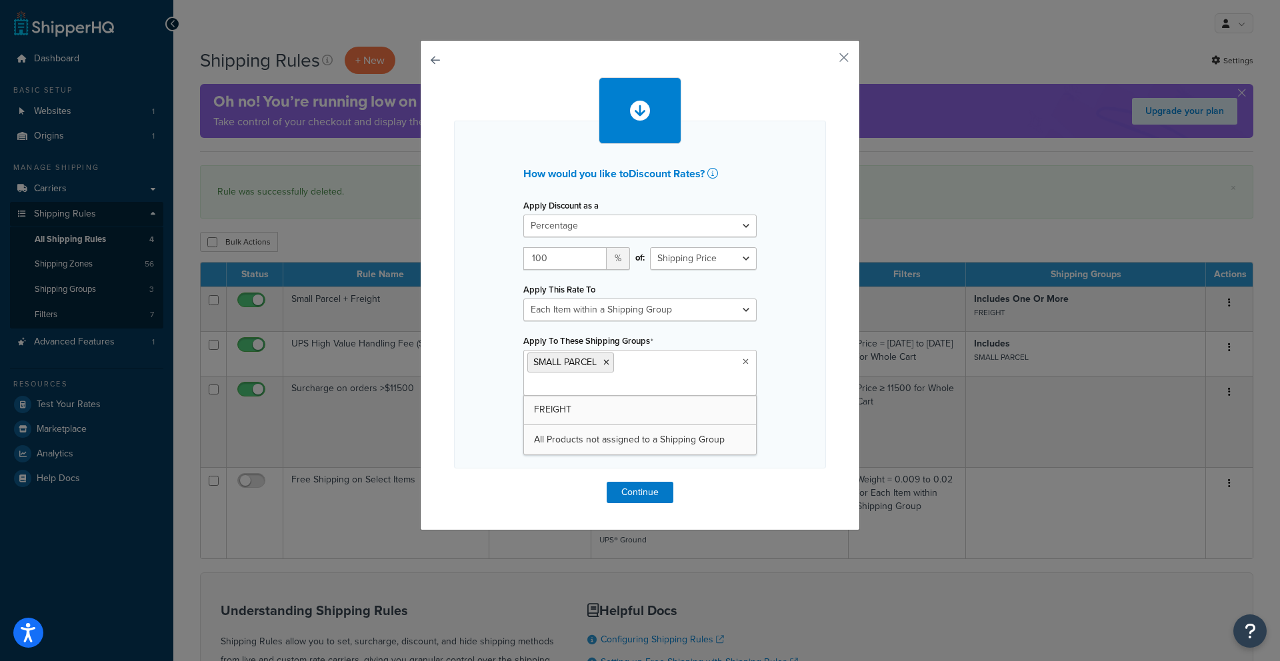
click at [721, 470] on div "How would you like to Discount Rates ? Apply Discount as a Flat Rate Percentage…" at bounding box center [640, 290] width 372 height 426
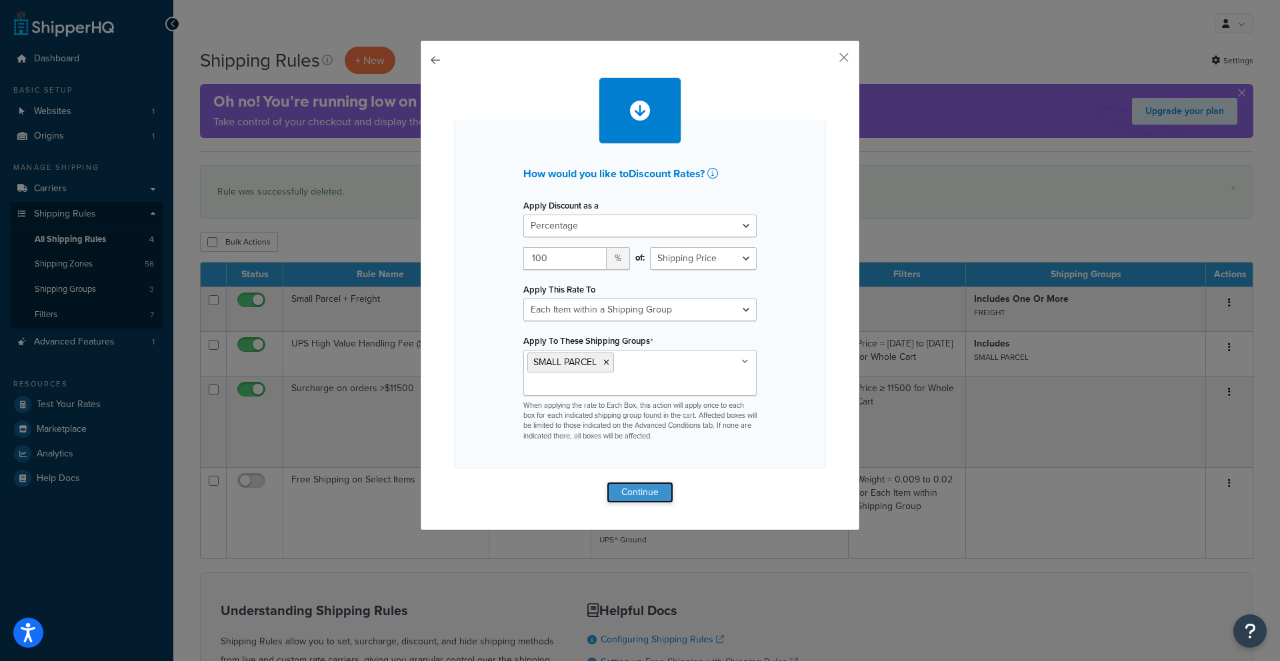
click at [639, 482] on button "Continue" at bounding box center [640, 492] width 67 height 21
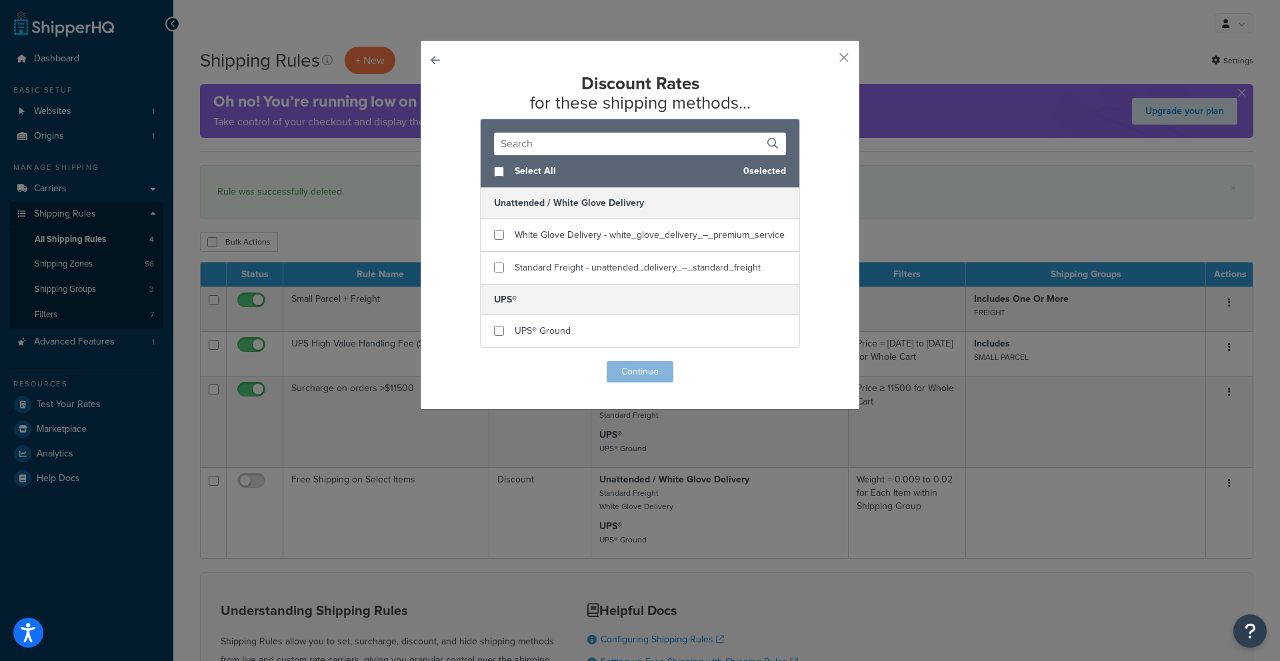
click at [454, 361] on button "button" at bounding box center [454, 361] width 0 height 0
select select "PERCENTAGE"
select select "ITEM"
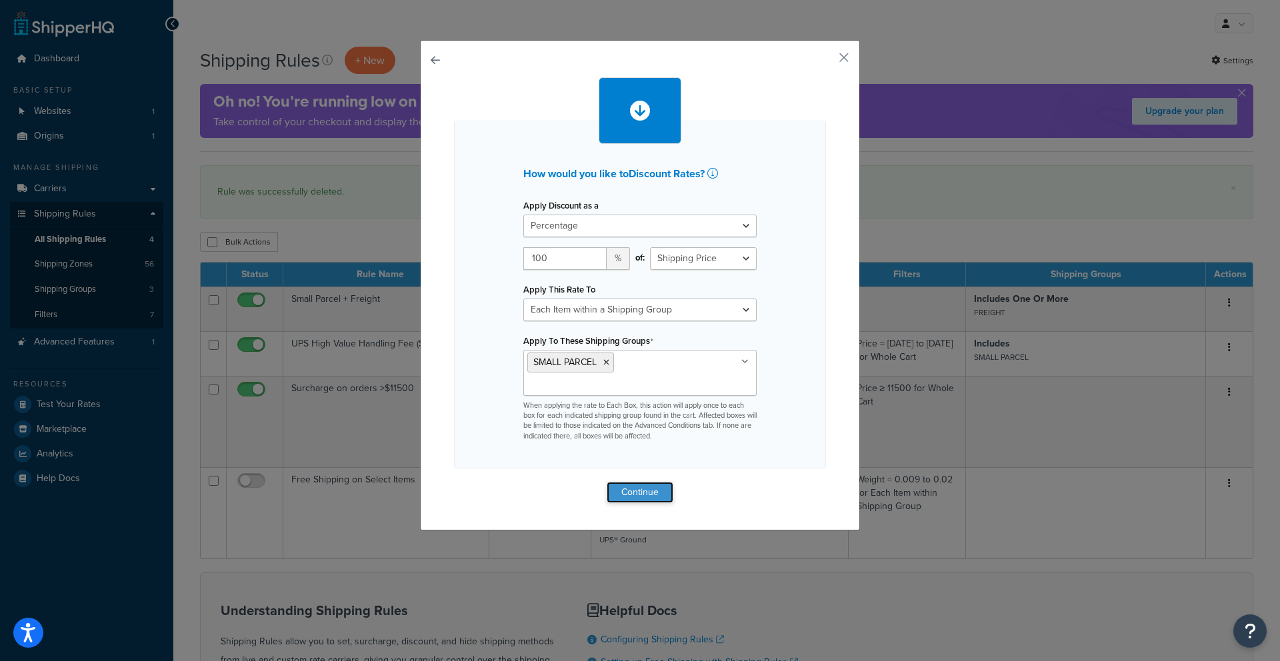
click at [638, 482] on button "Continue" at bounding box center [640, 492] width 67 height 21
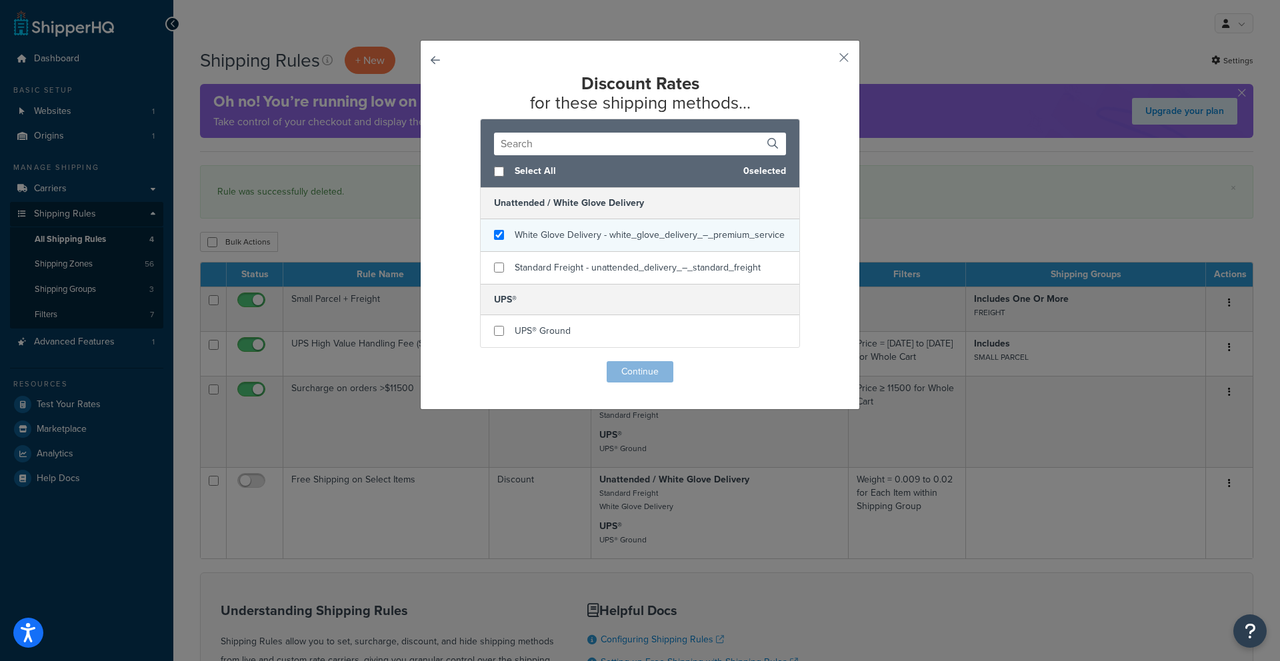
checkbox input "true"
click at [485, 231] on div "White Glove Delivery - white_glove_delivery_–_premium_service" at bounding box center [640, 235] width 319 height 33
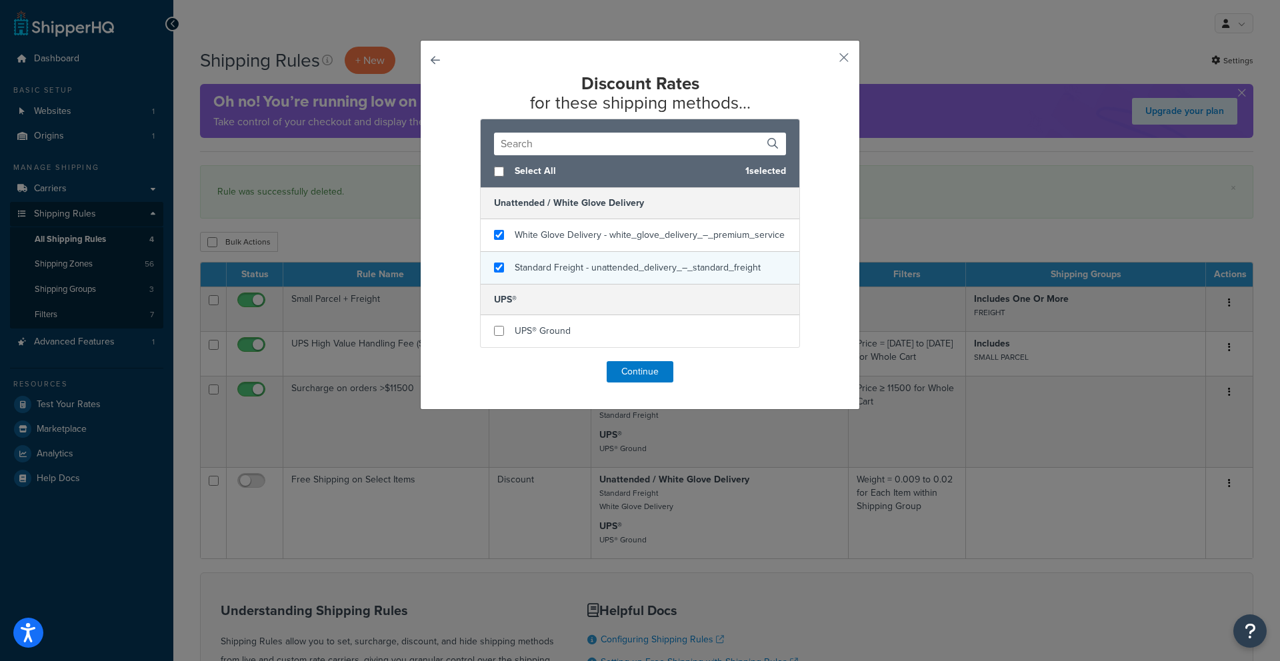
checkbox input "true"
drag, startPoint x: 487, startPoint y: 271, endPoint x: 487, endPoint y: 287, distance: 15.3
click at [487, 271] on div "Standard Freight - unattended_delivery_–_standard_freight" at bounding box center [640, 268] width 319 height 32
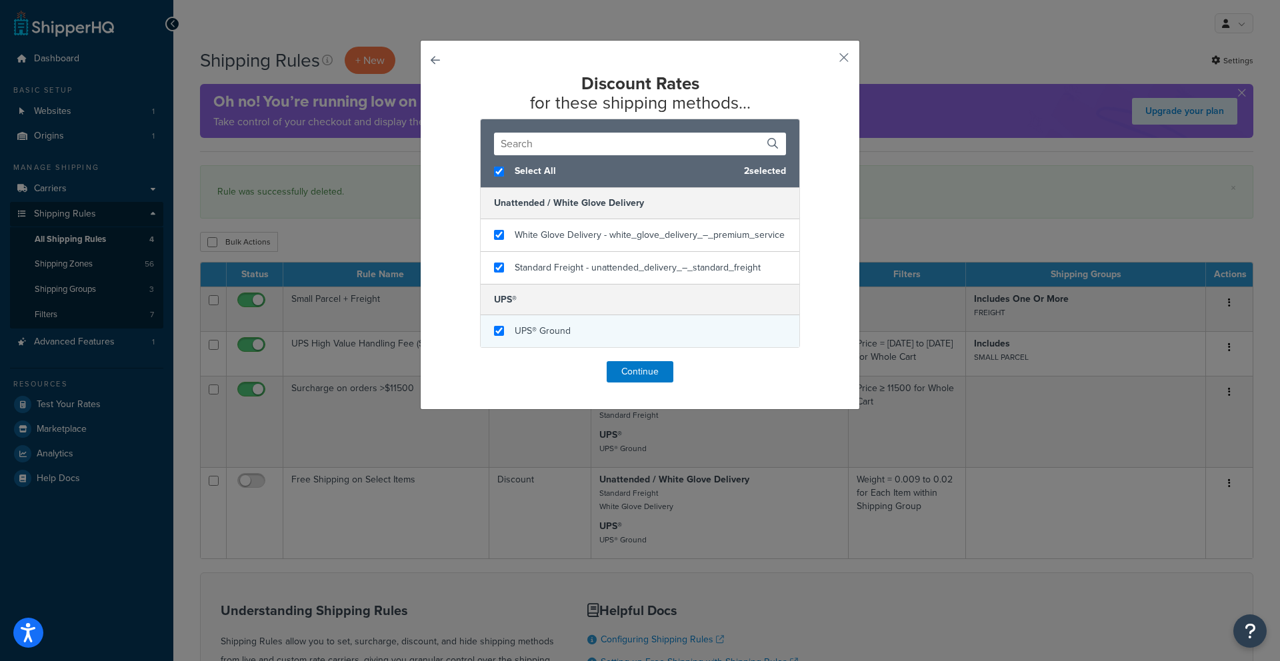
checkbox input "true"
click at [488, 319] on div "UPS® Ground" at bounding box center [640, 331] width 319 height 32
click at [607, 377] on button "Continue" at bounding box center [640, 371] width 67 height 21
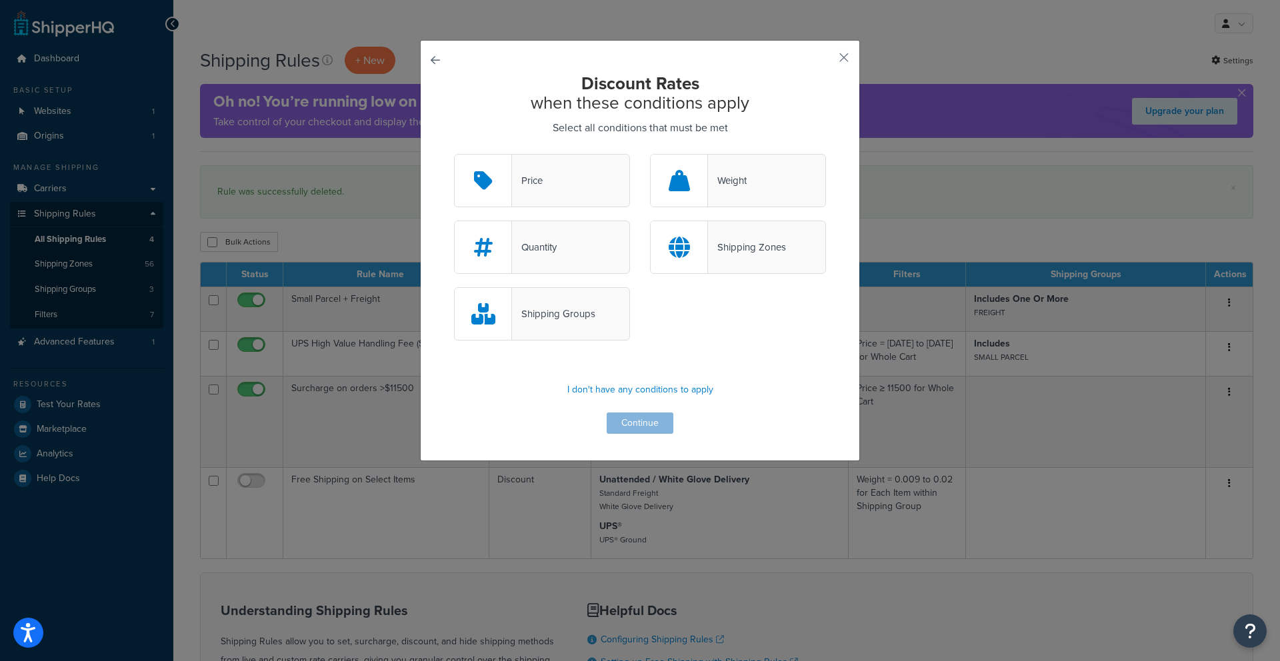
click at [454, 154] on button "button" at bounding box center [454, 154] width 0 height 0
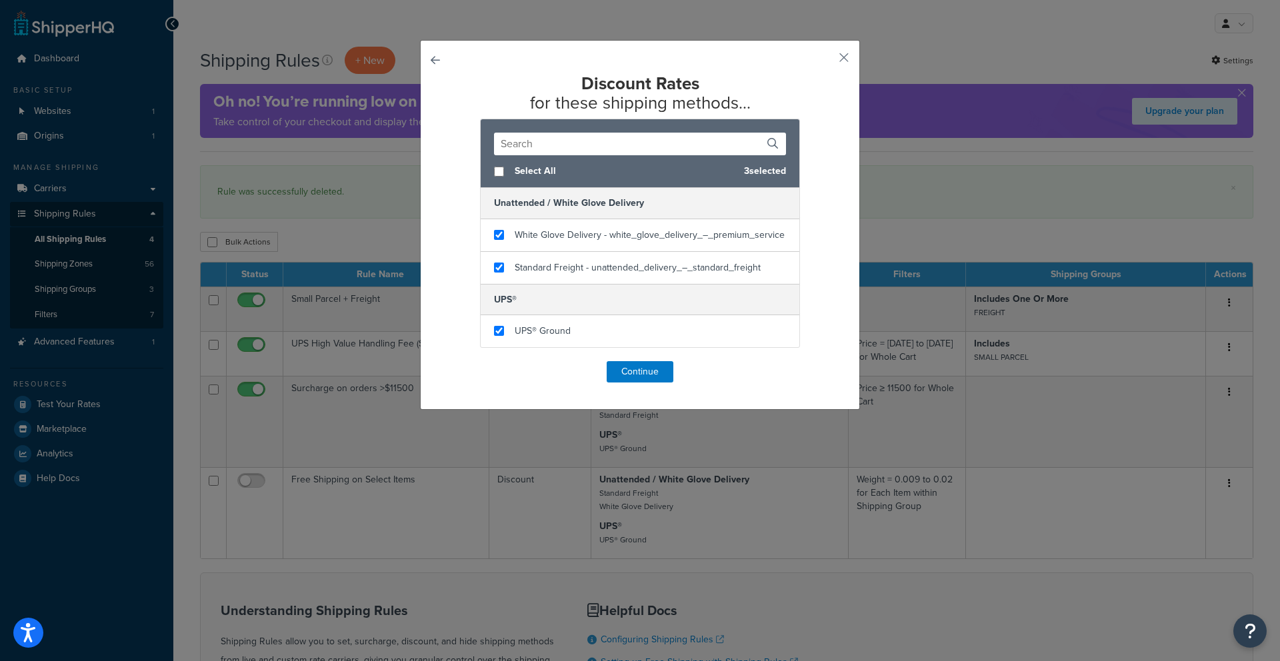
drag, startPoint x: 533, startPoint y: 280, endPoint x: 556, endPoint y: 353, distance: 76.1
click at [558, 352] on div "Discount Rates for these shipping methods... Select All 3 selected Unattended /…" at bounding box center [640, 228] width 372 height 309
checkbox input "false"
click at [495, 274] on div "Standard Freight - unattended_delivery_–_standard_freight" at bounding box center [640, 268] width 319 height 32
click at [494, 235] on input "checkbox" at bounding box center [499, 235] width 10 height 10
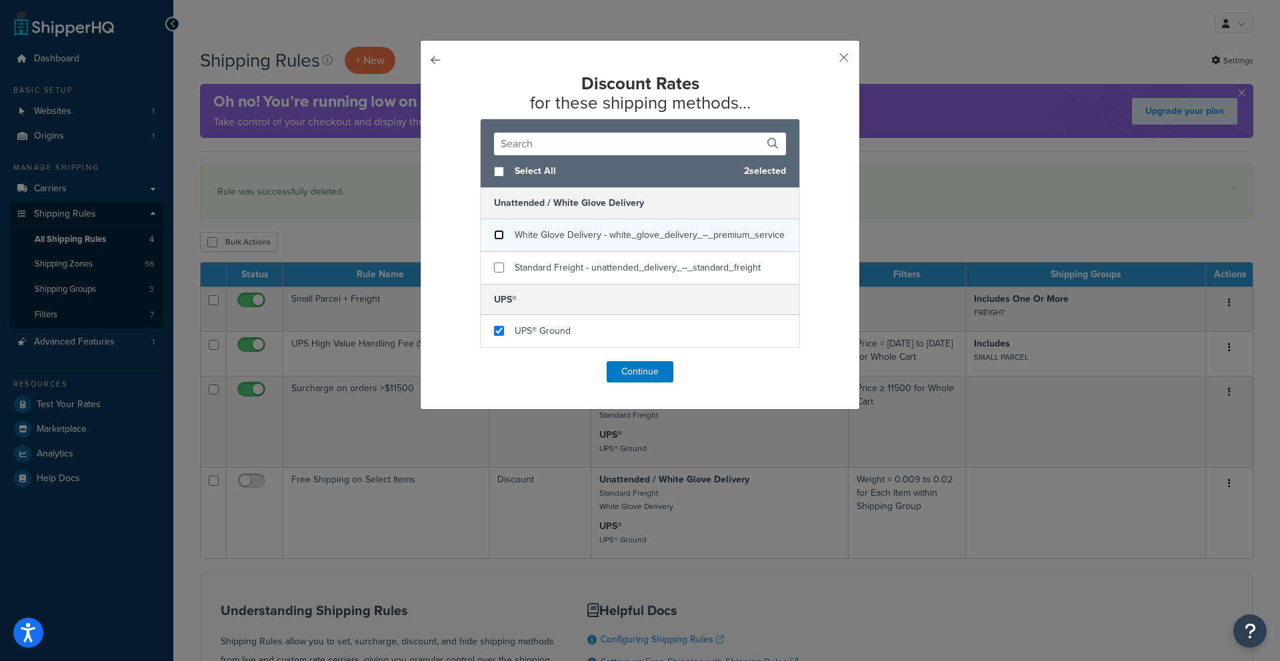
checkbox input "false"
click at [613, 371] on button "Continue" at bounding box center [640, 371] width 67 height 21
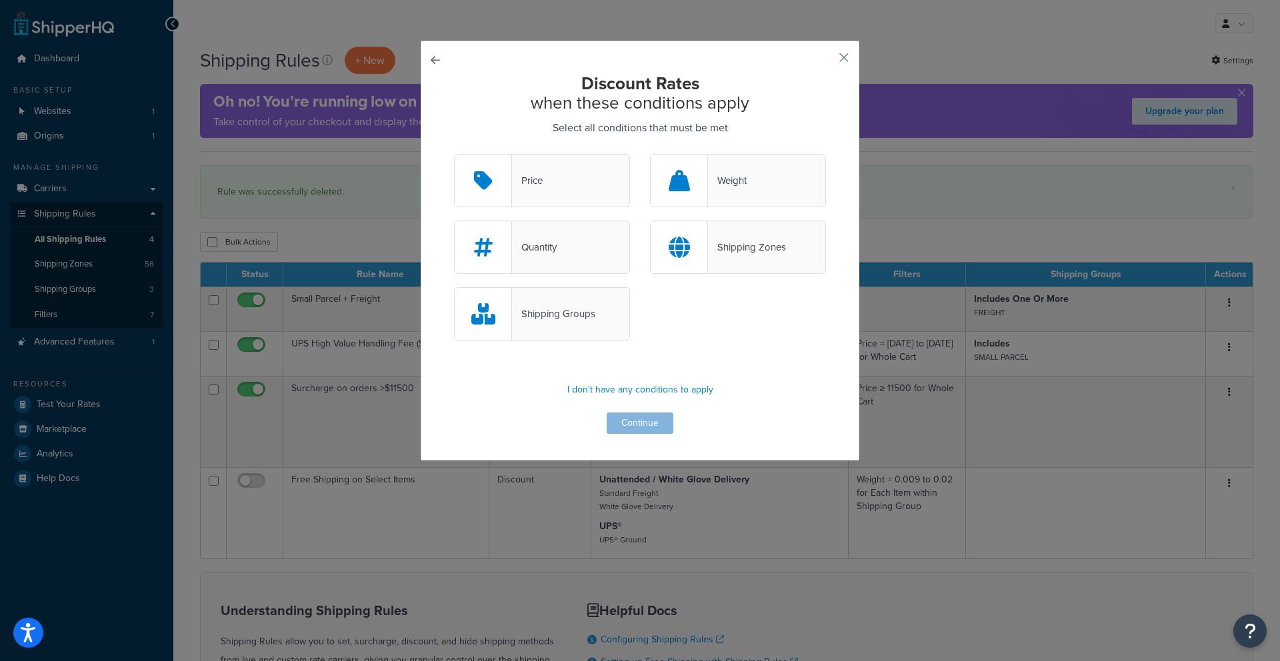
click at [567, 308] on div "Shipping Groups" at bounding box center [553, 314] width 83 height 19
click at [0, 0] on input "Shipping Groups" at bounding box center [0, 0] width 0 height 0
click at [627, 423] on button "Continue" at bounding box center [640, 423] width 67 height 21
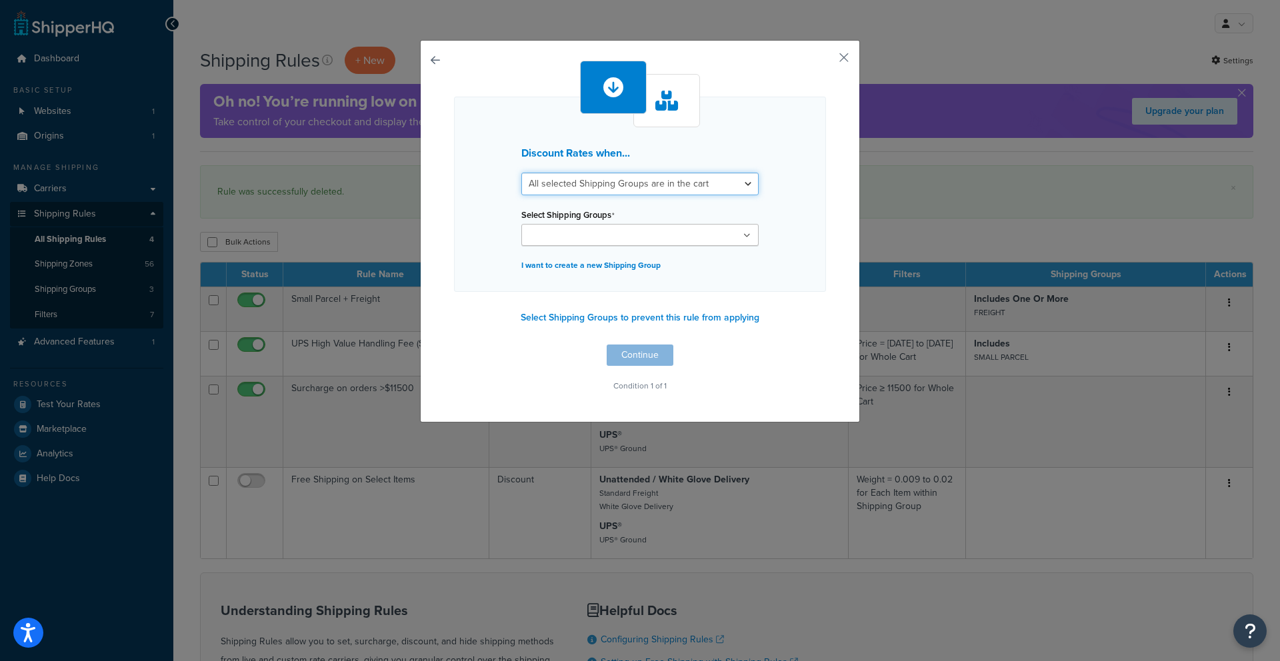
click at [568, 179] on select "All selected Shipping Groups are in the cart Any selected Shipping Groups are i…" at bounding box center [639, 184] width 237 height 23
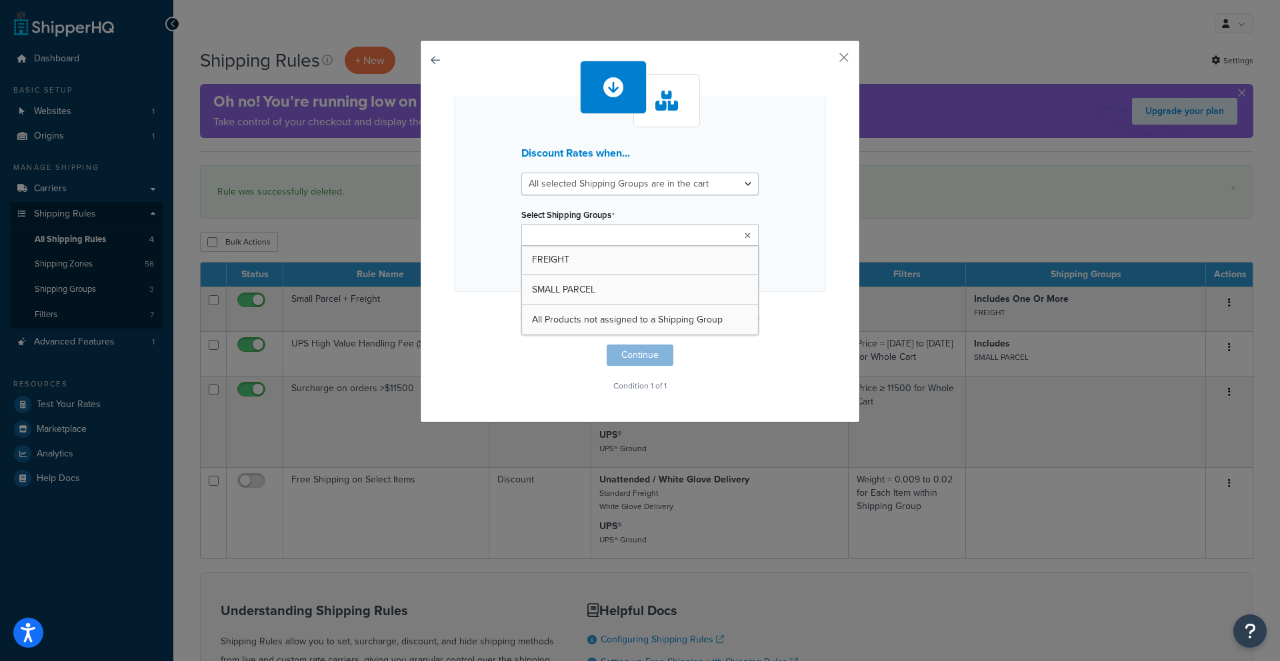
click at [565, 235] on input "Select Shipping Groups" at bounding box center [584, 236] width 118 height 15
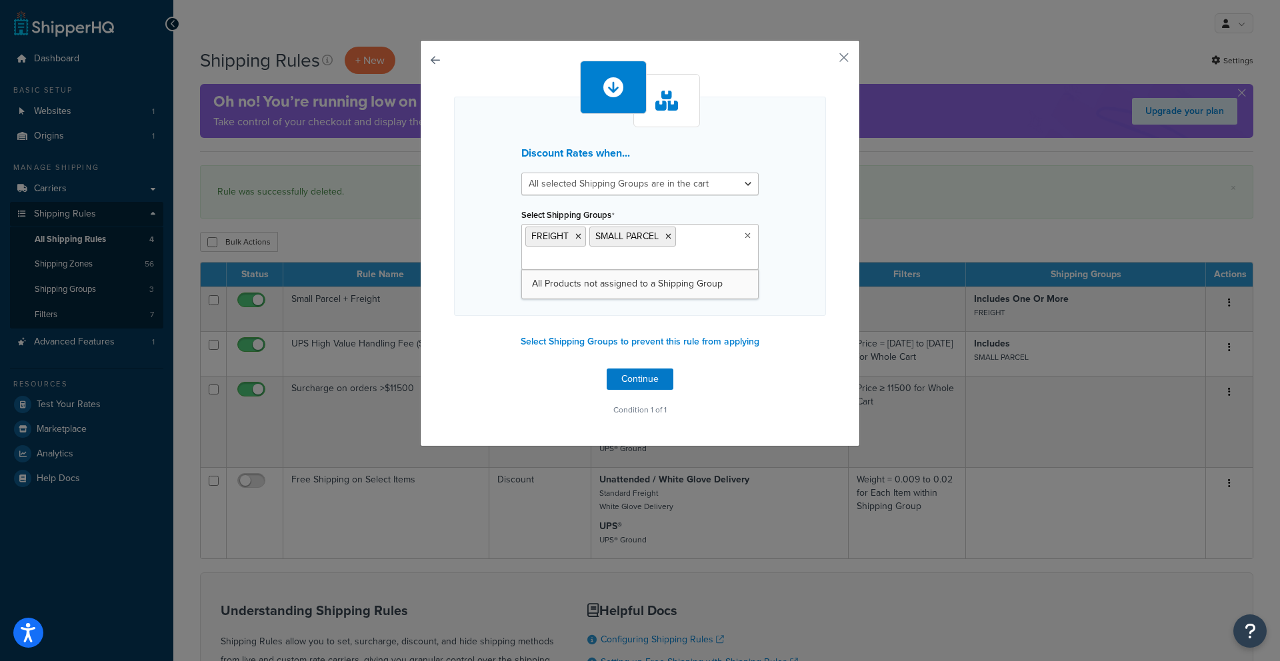
click at [486, 294] on div "Discount Rates when... All selected Shipping Groups are in the cart Any selecte…" at bounding box center [640, 206] width 372 height 219
click at [638, 384] on button "Continue" at bounding box center [640, 379] width 67 height 21
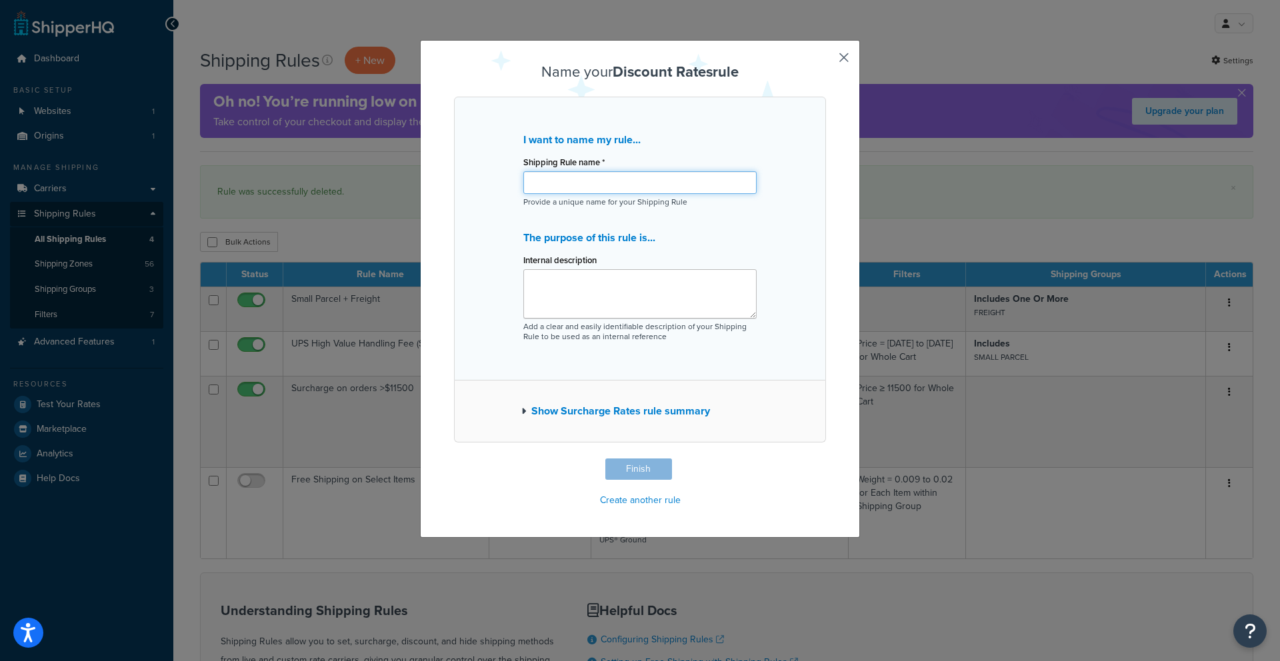
click at [569, 183] on input "Shipping Rule name *" at bounding box center [639, 182] width 233 height 23
type input "H"
click at [613, 187] on input "Testing zeroing out sp cost if freight item is in cart" at bounding box center [639, 182] width 233 height 23
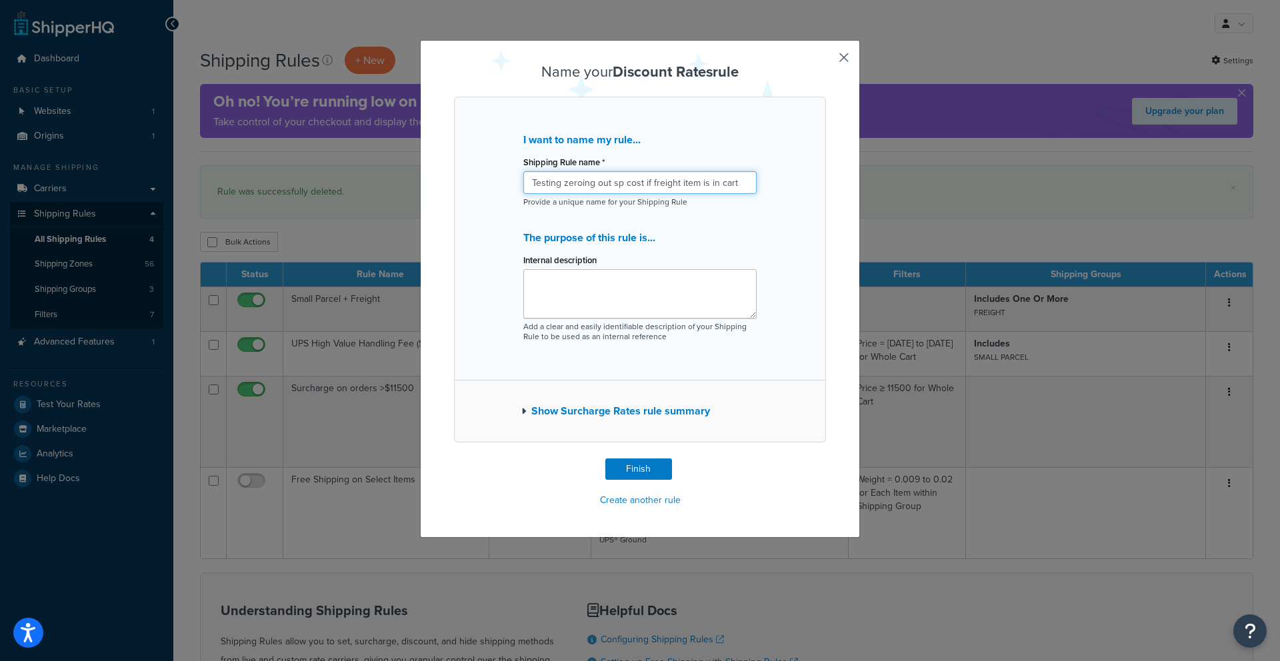
type input "Testing zeroing out sp cost if freight item is in cart"
click at [542, 277] on textarea "Internal description" at bounding box center [639, 293] width 233 height 49
paste textarea "Testing zeroing out sp cost if freight item is in cart"
type textarea "Testing zeroing out sp cost if freight item is in cart"
click at [598, 412] on button "Show Surcharge Rates rule summary" at bounding box center [615, 411] width 189 height 19
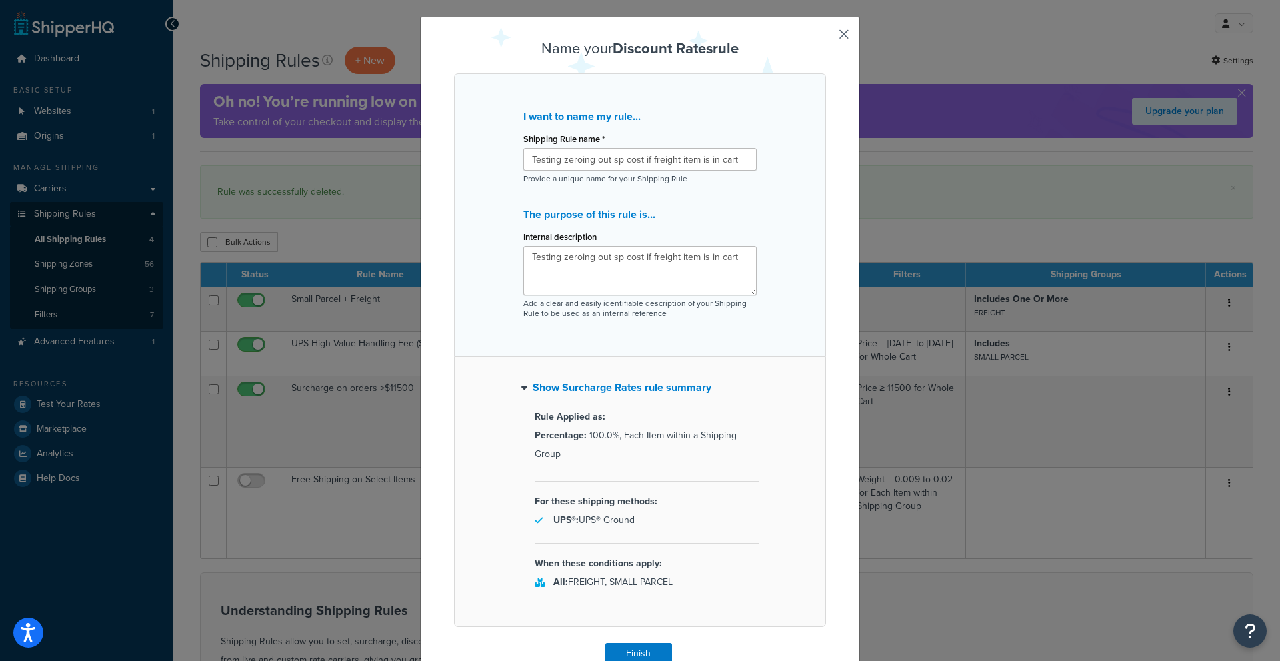
scroll to position [87, 0]
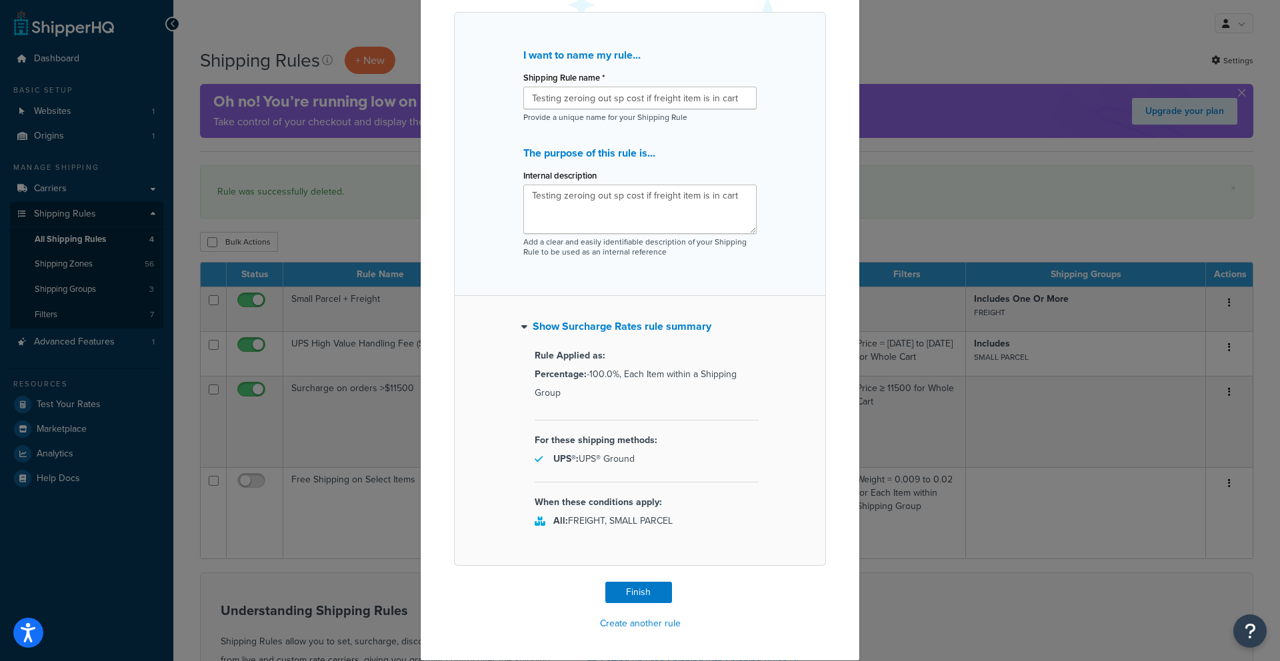
click at [536, 521] on icon at bounding box center [540, 521] width 11 height 9
click at [625, 600] on button "Finish" at bounding box center [638, 592] width 67 height 21
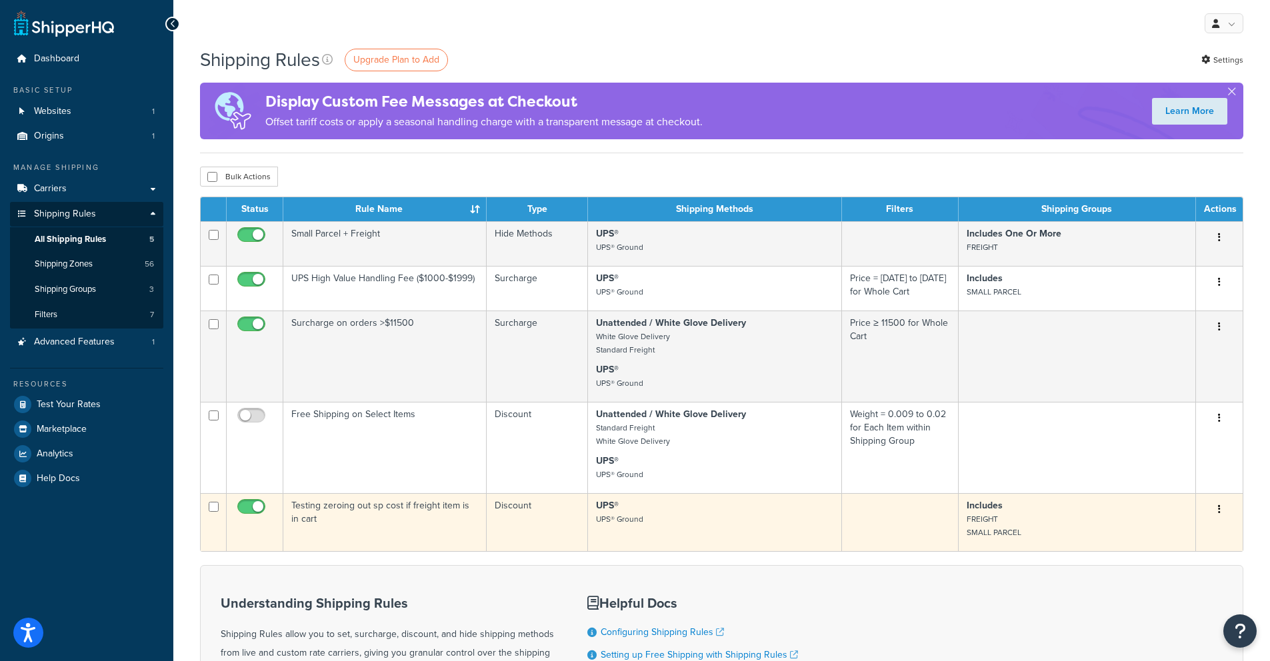
click at [1222, 513] on button "button" at bounding box center [1219, 509] width 19 height 21
click at [1172, 538] on link "Edit" at bounding box center [1174, 534] width 105 height 27
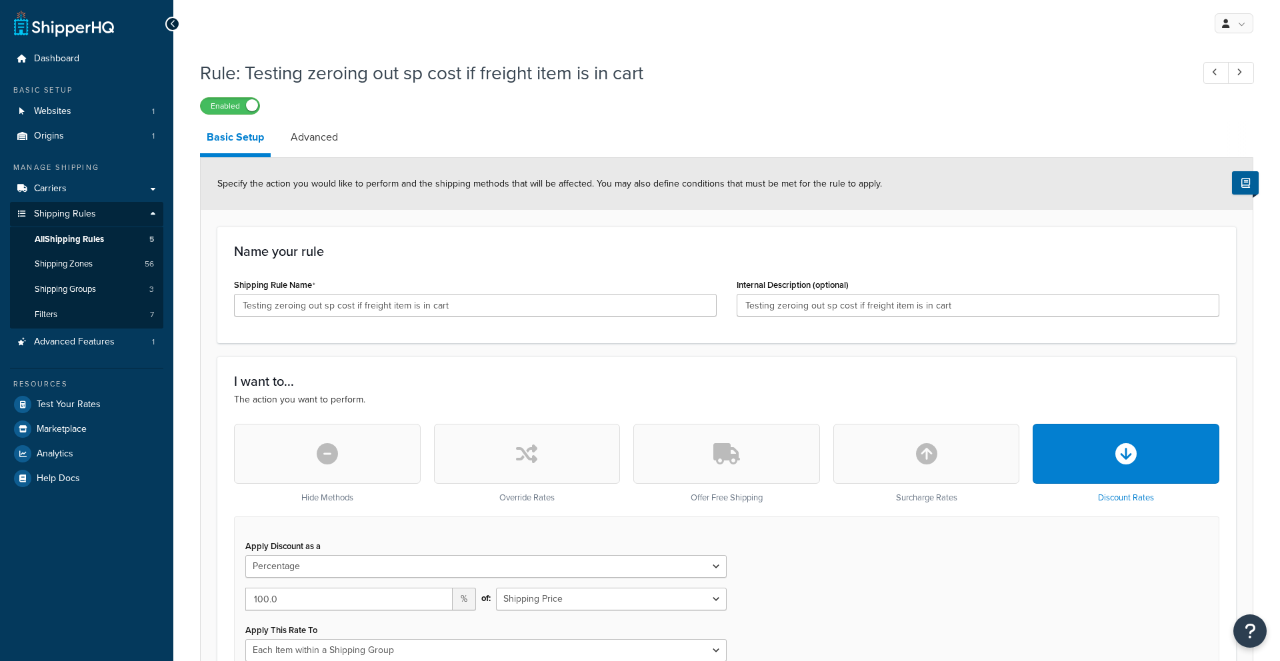
select select "PERCENTAGE"
select select "ITEM"
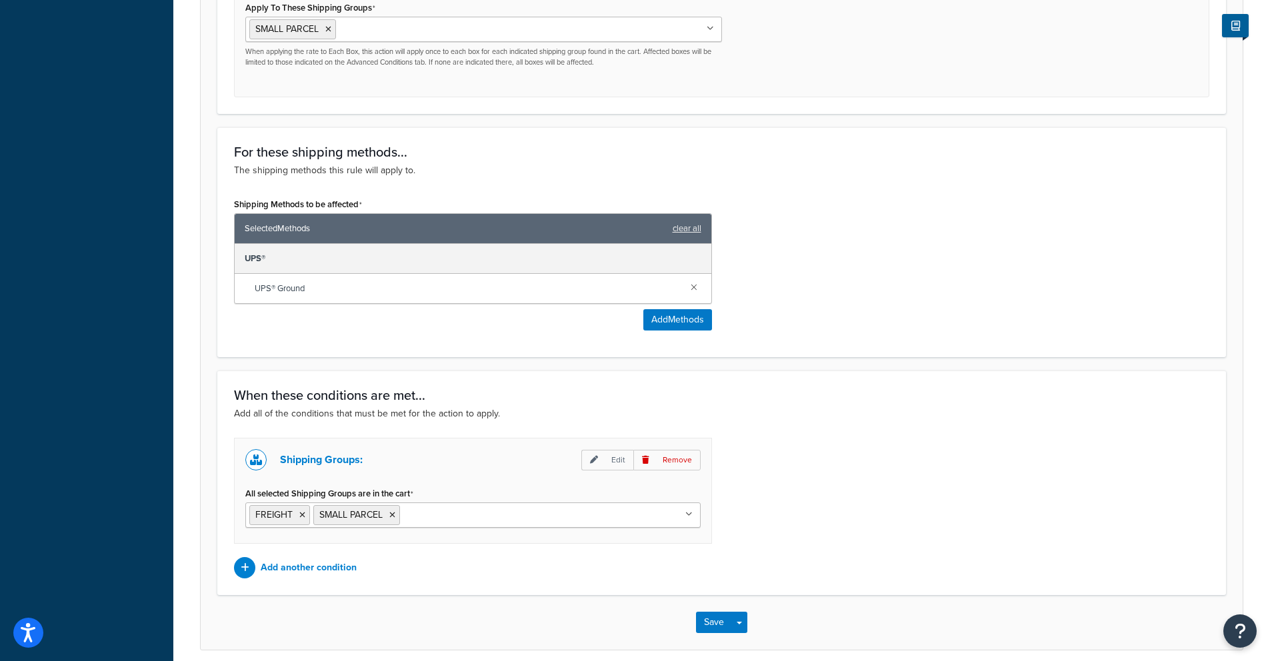
scroll to position [731, 0]
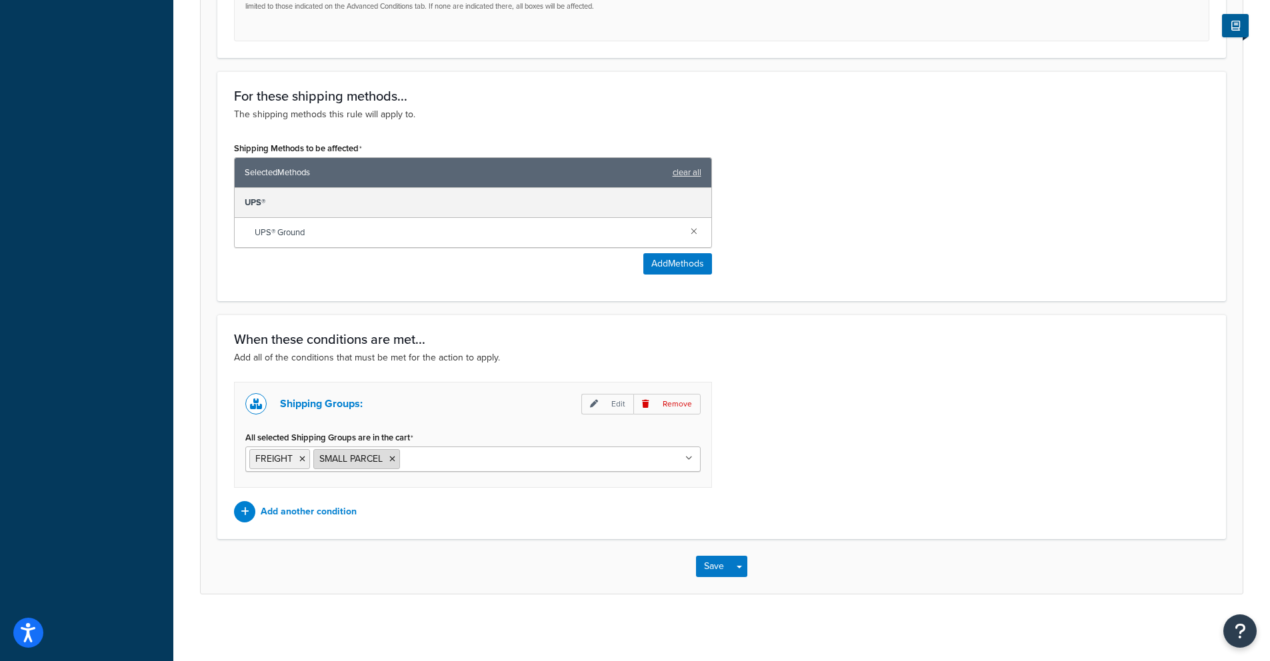
click at [343, 459] on span "SMALL PARCEL" at bounding box center [350, 459] width 63 height 14
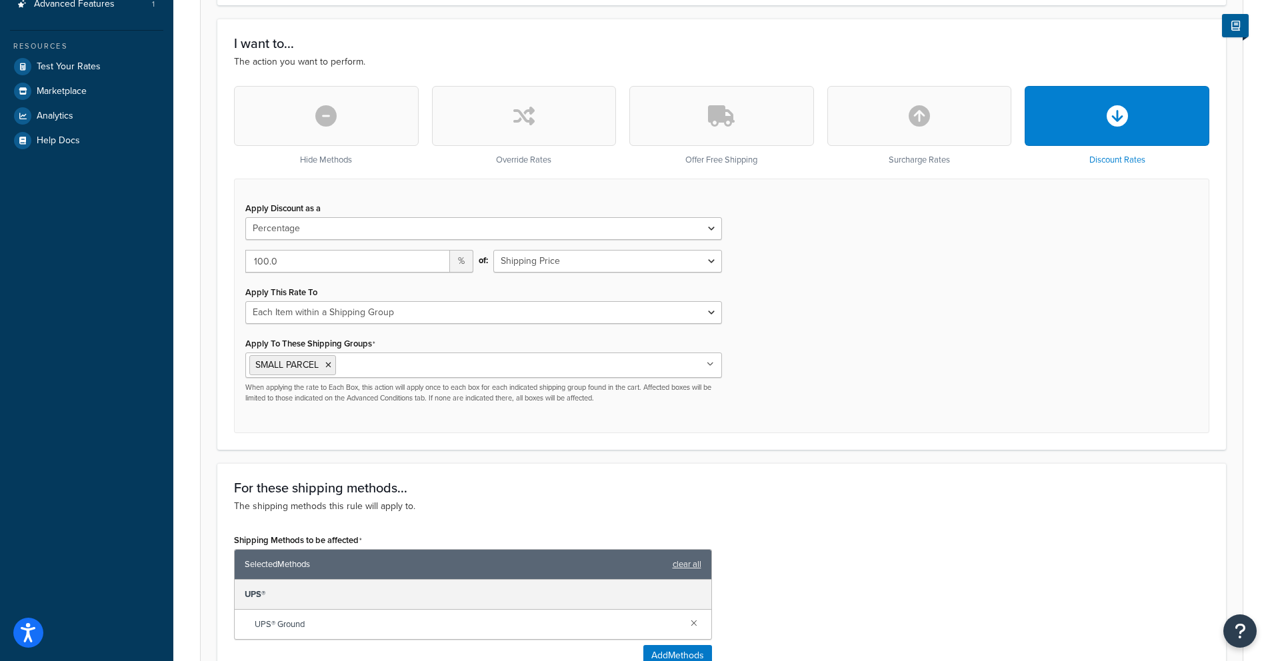
scroll to position [263, 0]
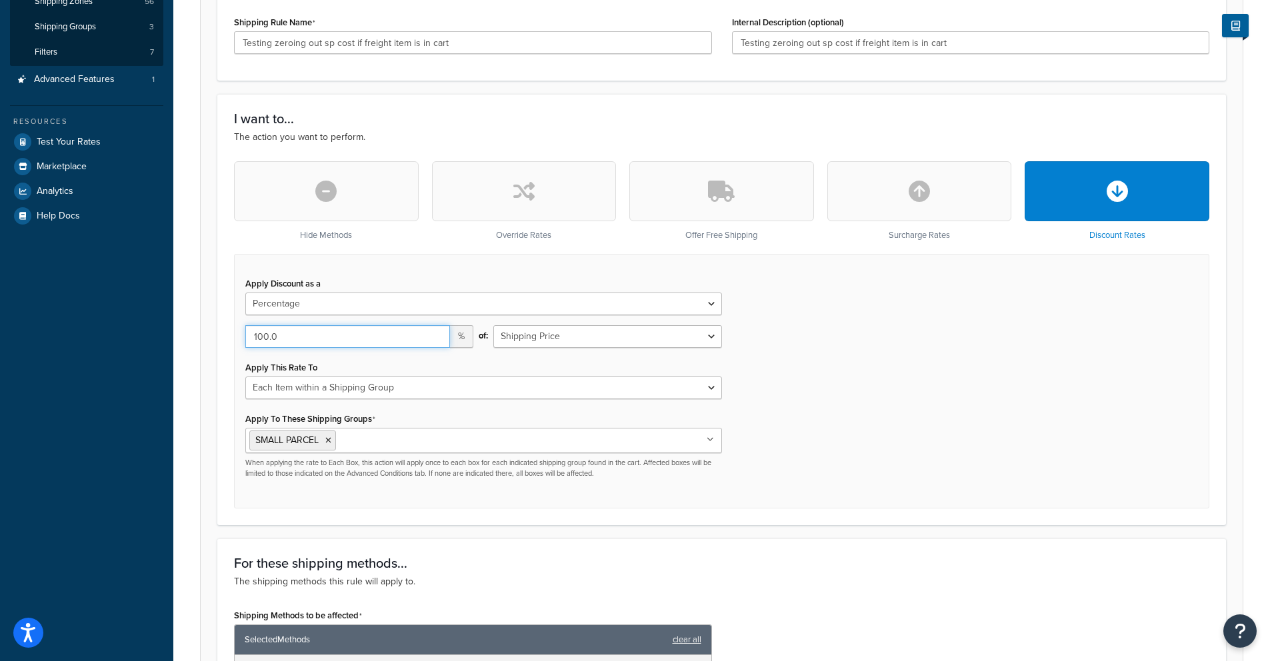
click at [283, 340] on input "100.0" at bounding box center [347, 336] width 205 height 23
drag, startPoint x: 283, startPoint y: 340, endPoint x: 235, endPoint y: 335, distance: 47.6
click at [235, 335] on div "100.0 %" at bounding box center [359, 341] width 248 height 33
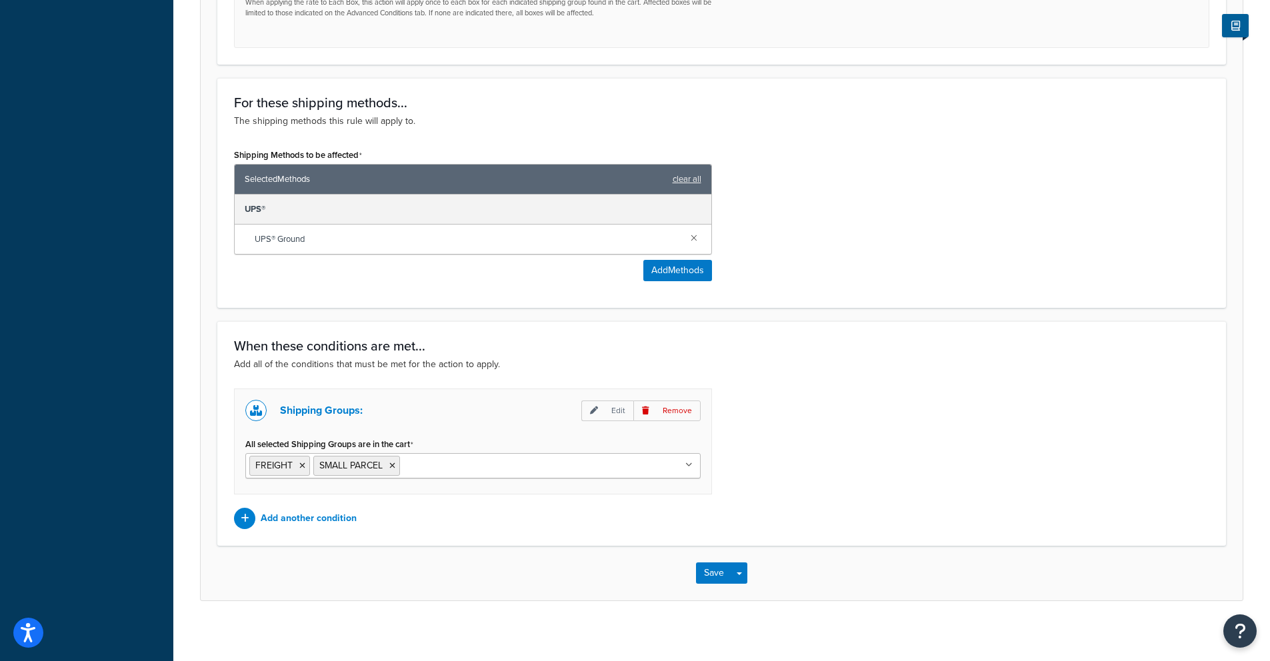
scroll to position [731, 0]
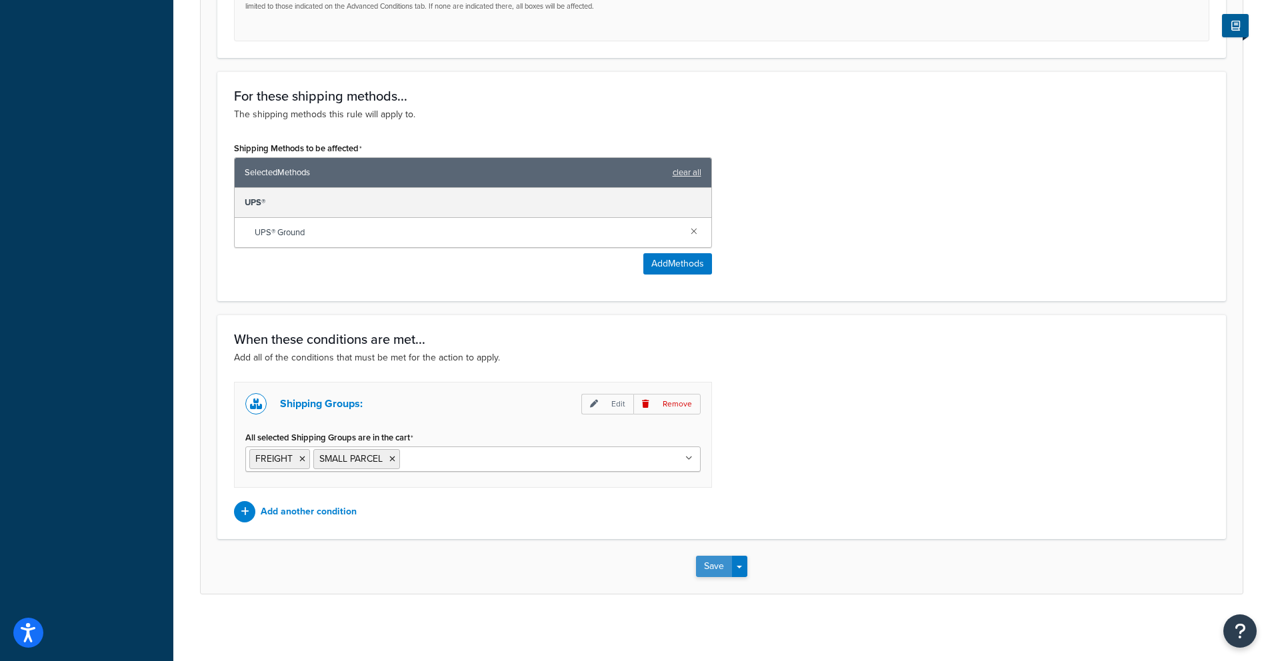
type input "95"
click at [699, 573] on button "Save" at bounding box center [714, 566] width 36 height 21
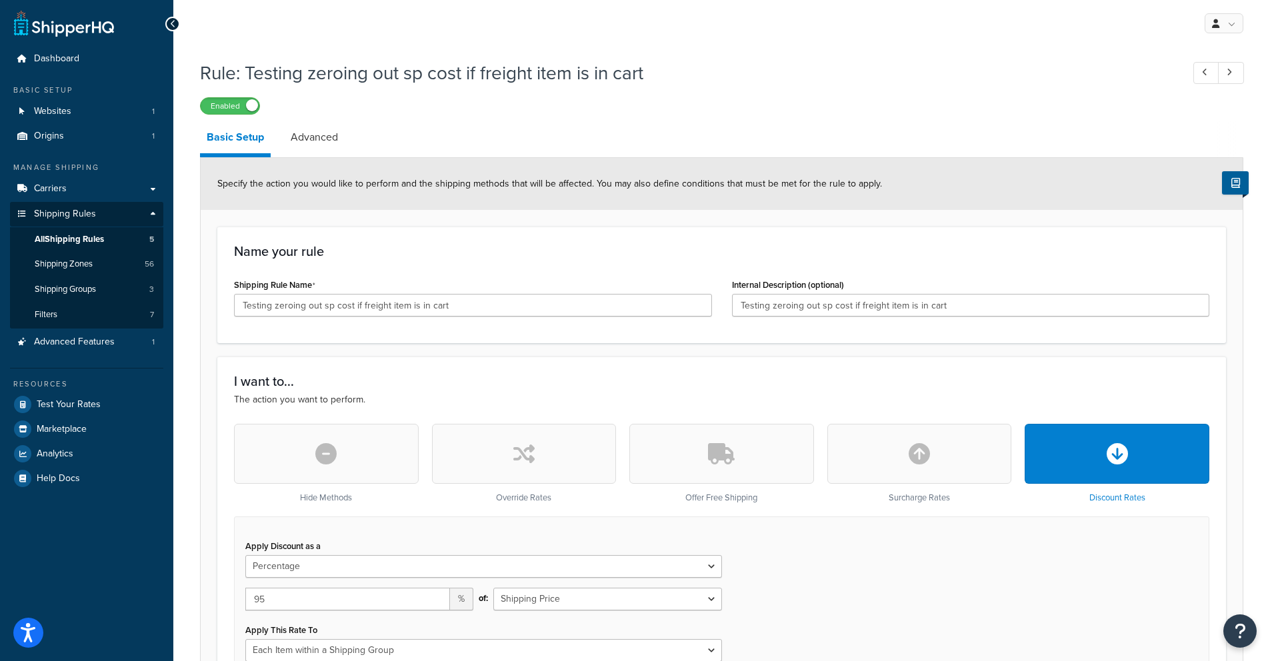
scroll to position [45, 0]
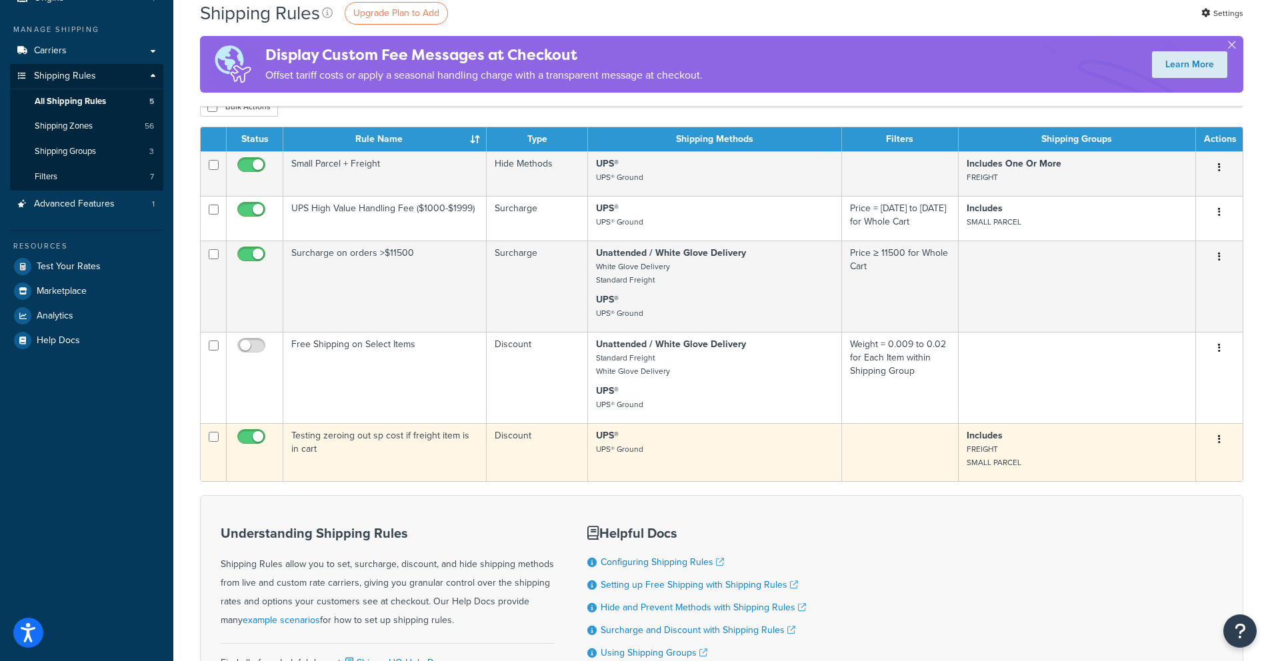
click at [1219, 442] on icon "button" at bounding box center [1219, 439] width 3 height 9
click at [1144, 470] on link "Edit" at bounding box center [1174, 464] width 105 height 27
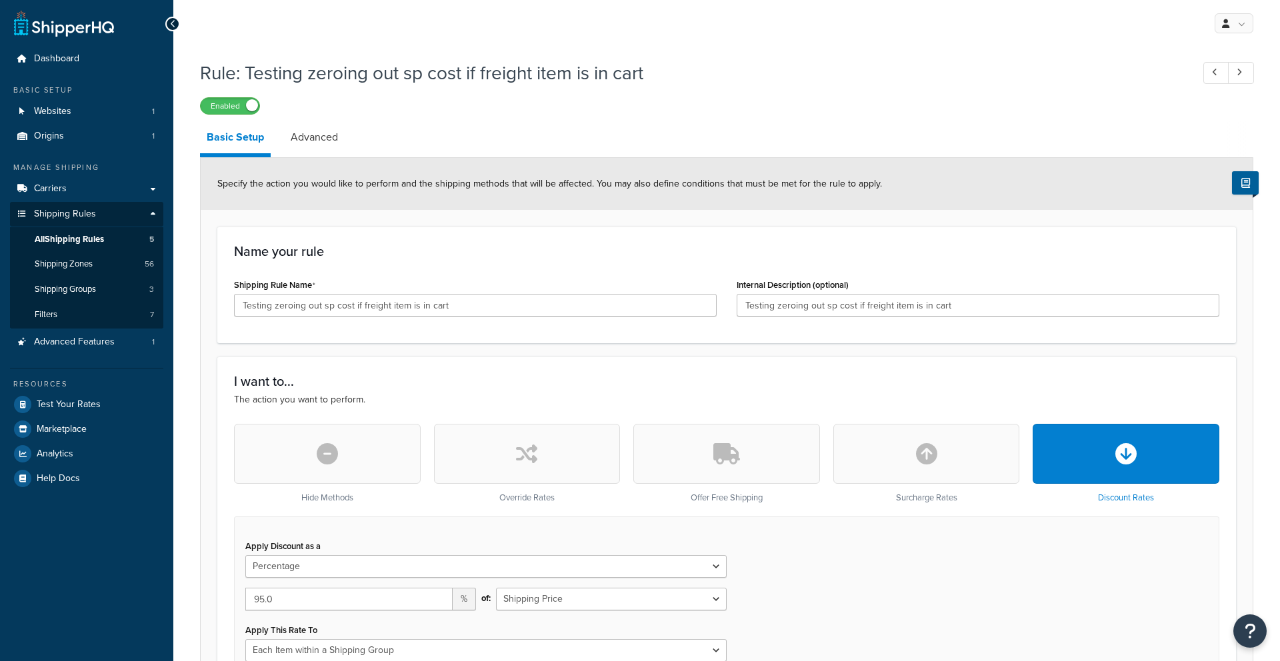
select select "PERCENTAGE"
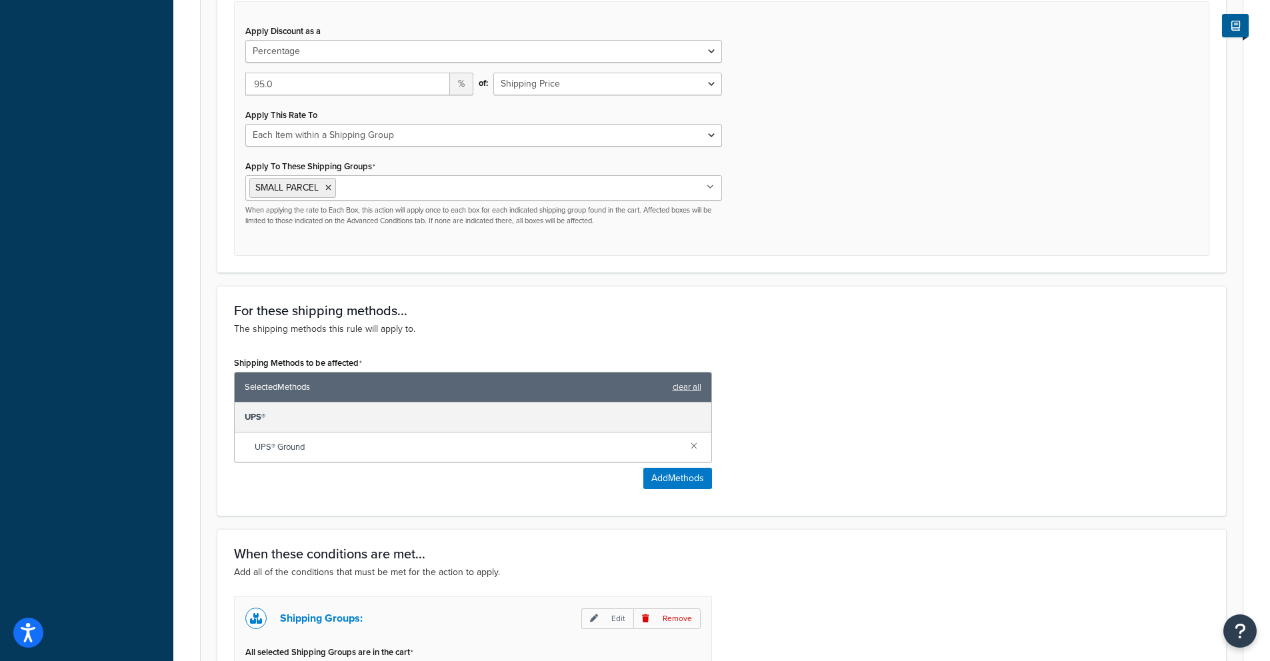
scroll to position [340, 0]
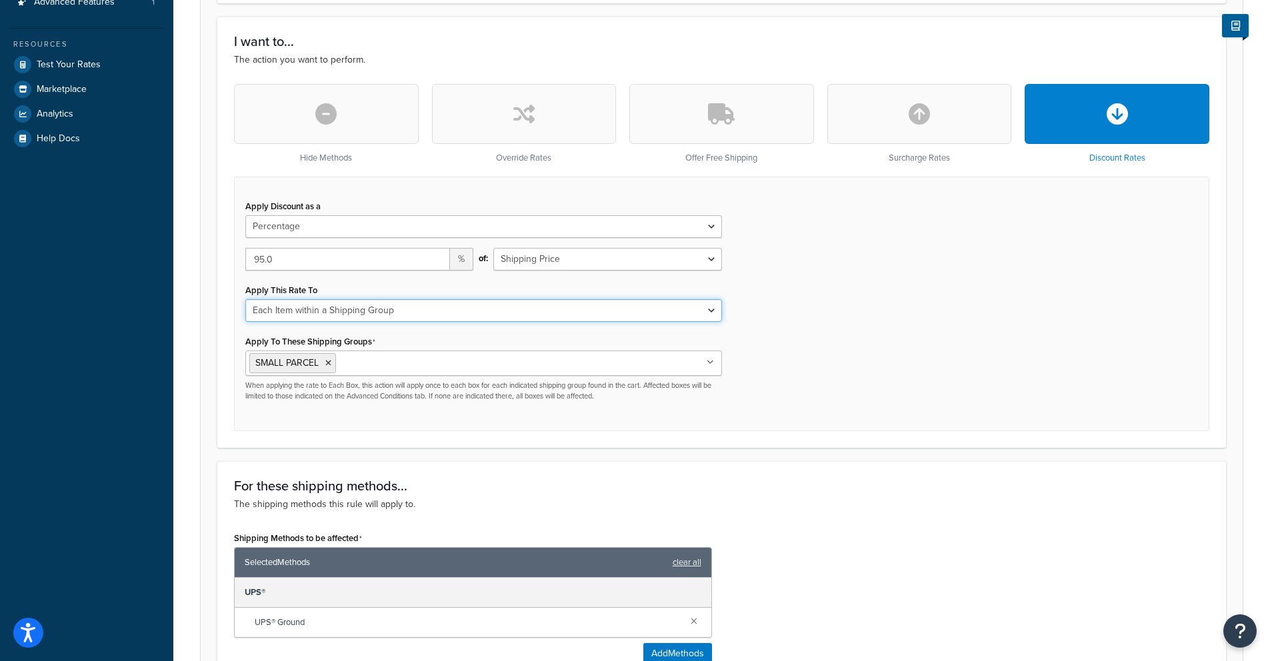
click at [349, 315] on select "Each Shipment in the Cart Each Shipping Group in the Cart Each Item within a Sh…" at bounding box center [483, 310] width 477 height 23
select select "SHIPPING_GROUP"
click at [387, 332] on div "Apply Discount as a Flat Rate Percentage Flat Rate & Percentage 95.0 % of: Ship…" at bounding box center [483, 299] width 497 height 205
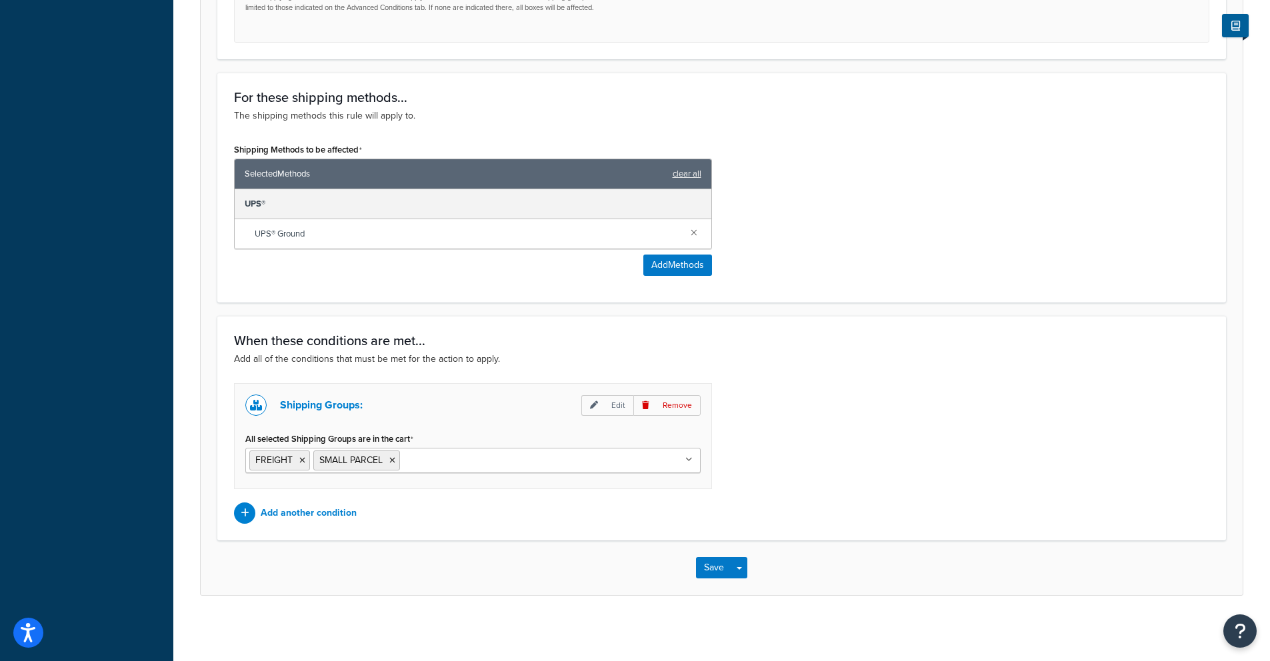
scroll to position [731, 0]
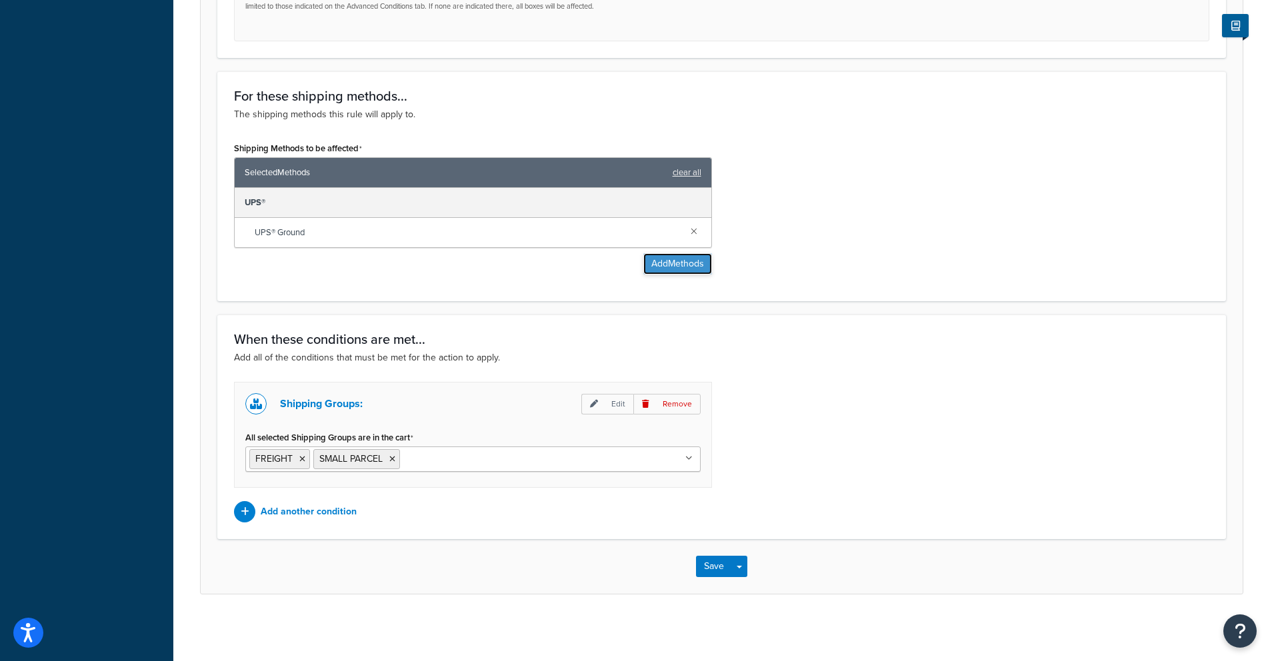
click at [671, 263] on button "Add Methods" at bounding box center [677, 263] width 69 height 21
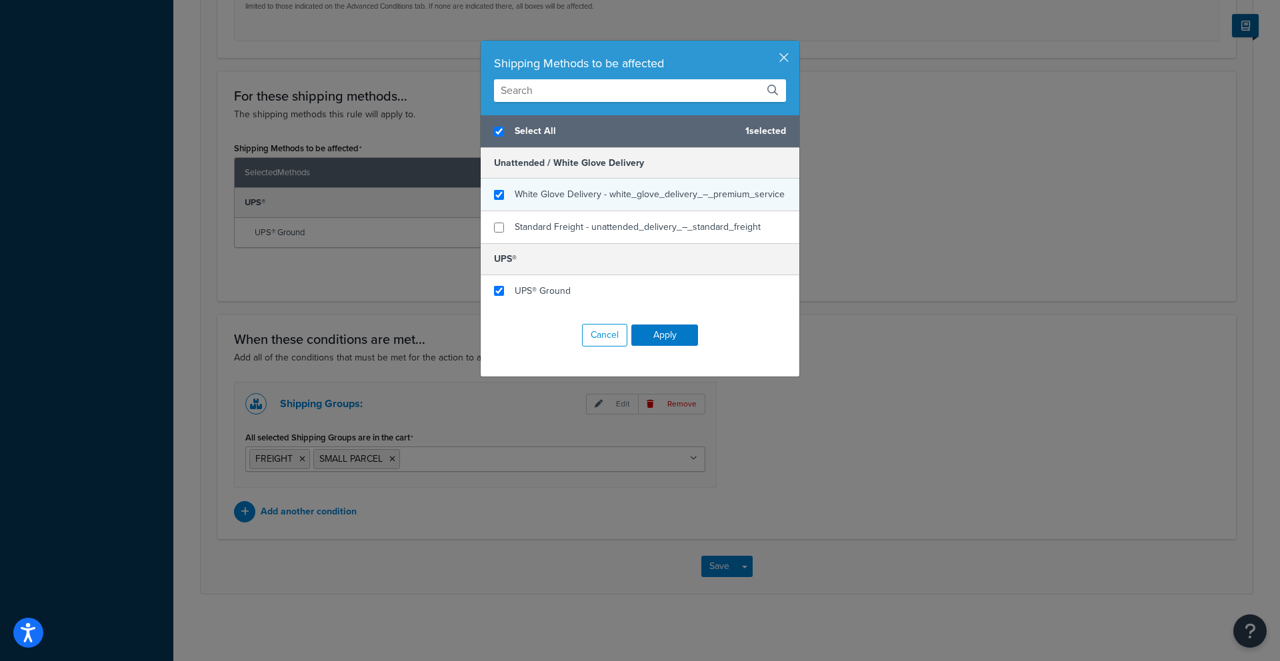
checkbox input "true"
click at [505, 197] on div "White Glove Delivery - white_glove_delivery_–_premium_service" at bounding box center [640, 195] width 319 height 33
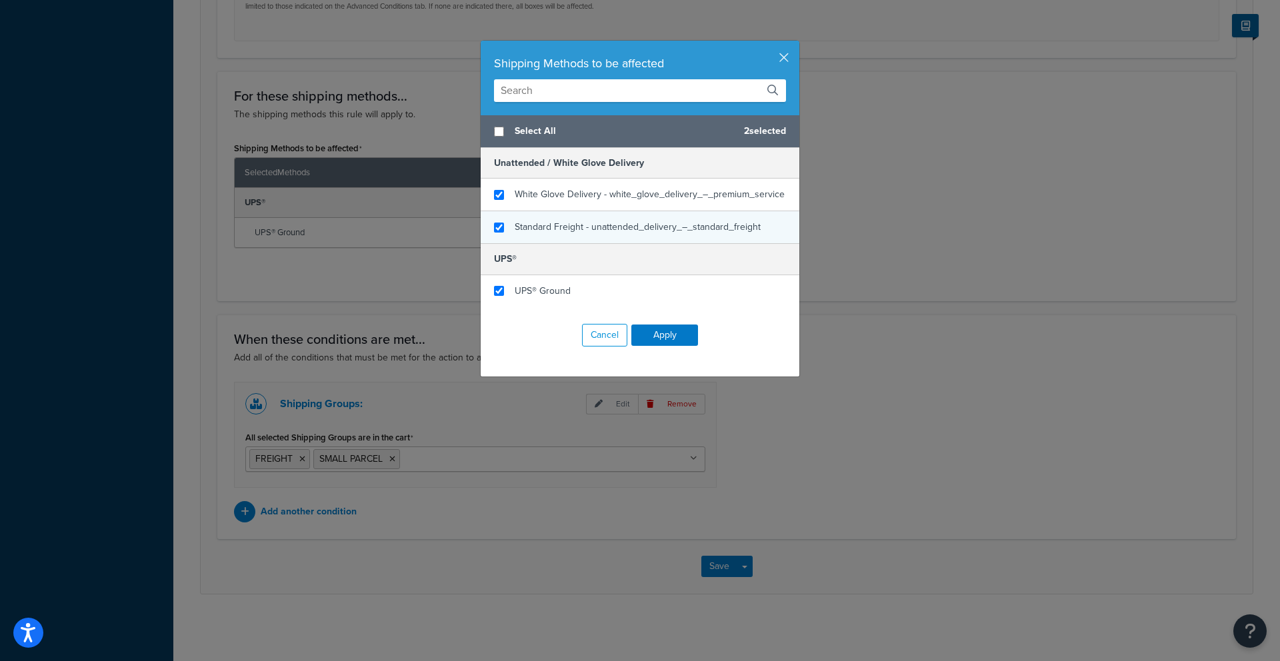
checkbox input "false"
checkbox input "true"
click at [505, 224] on div "Standard Freight - unattended_delivery_–_standard_freight" at bounding box center [640, 227] width 319 height 32
click at [649, 333] on button "Apply" at bounding box center [664, 335] width 67 height 21
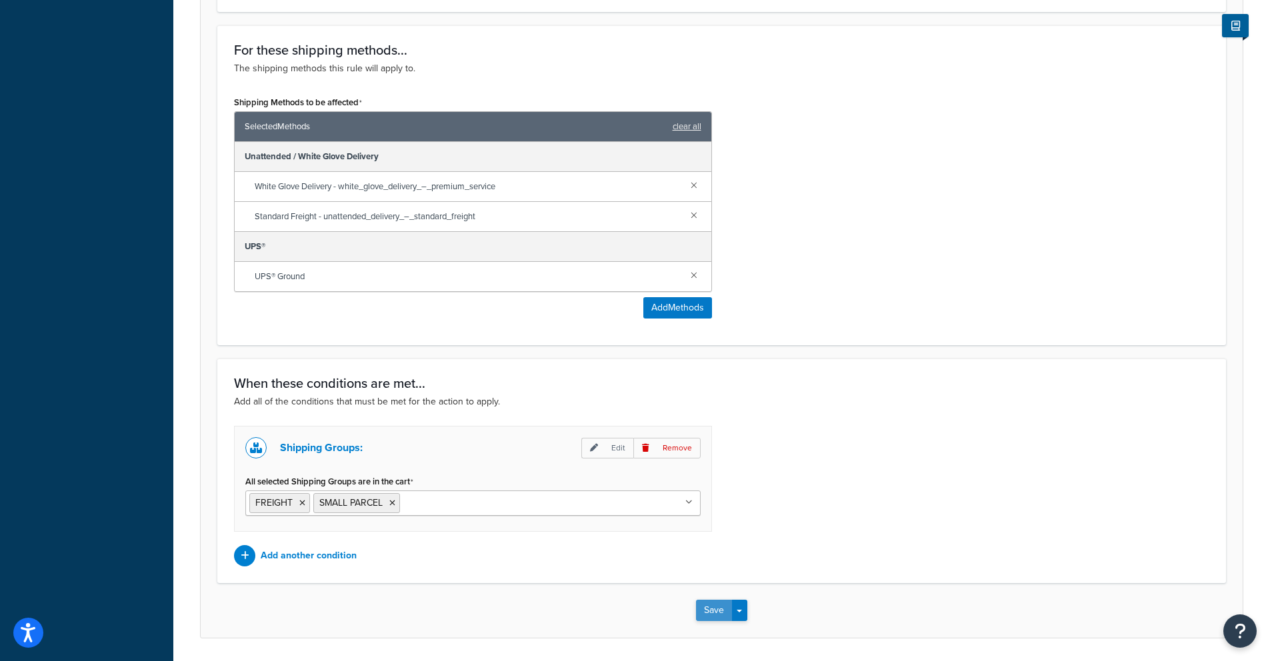
scroll to position [821, 0]
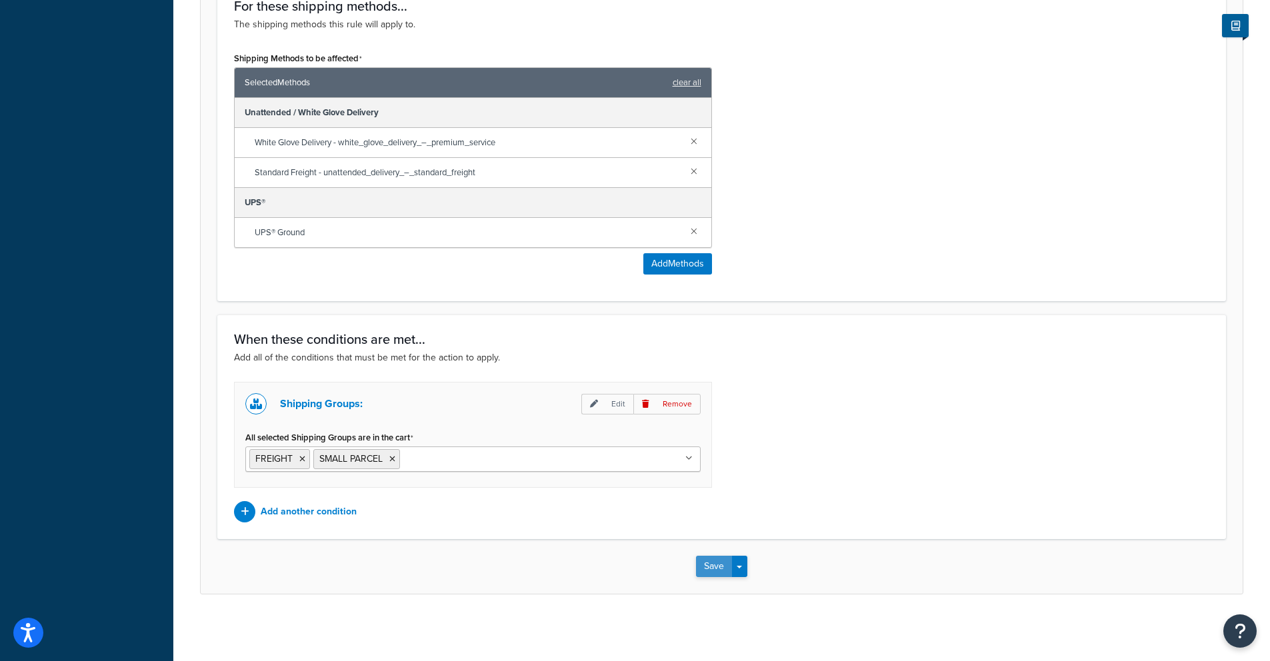
click at [708, 571] on button "Save" at bounding box center [714, 566] width 36 height 21
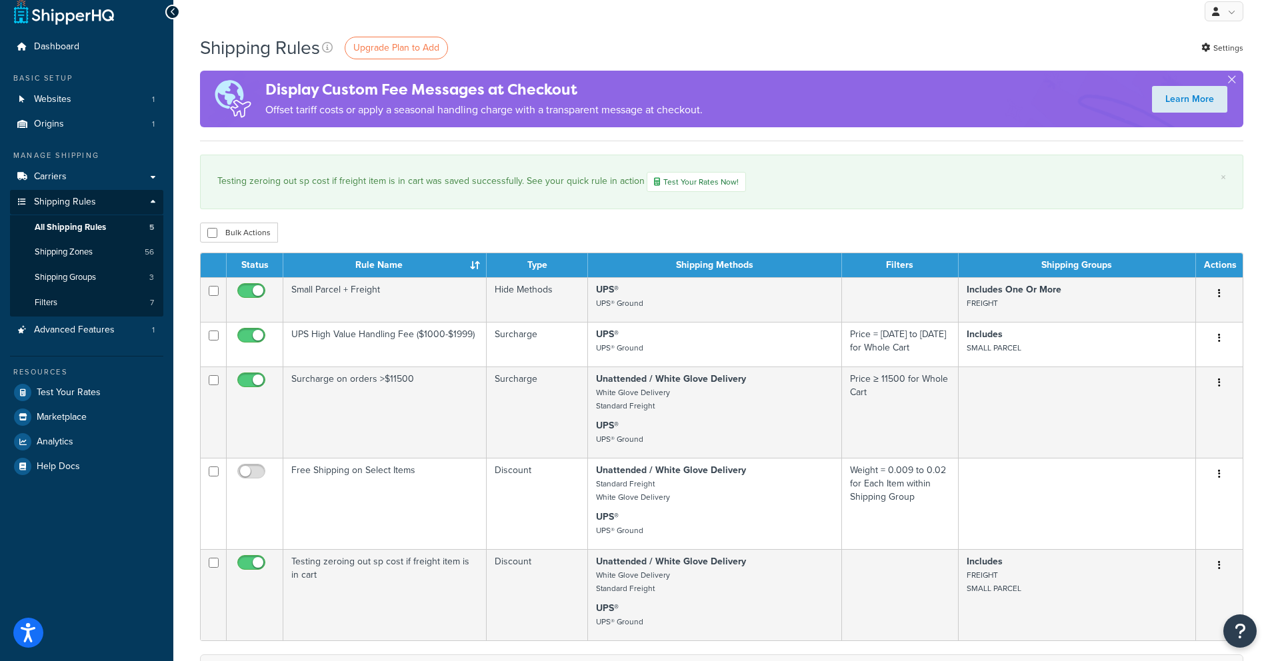
scroll to position [13, 0]
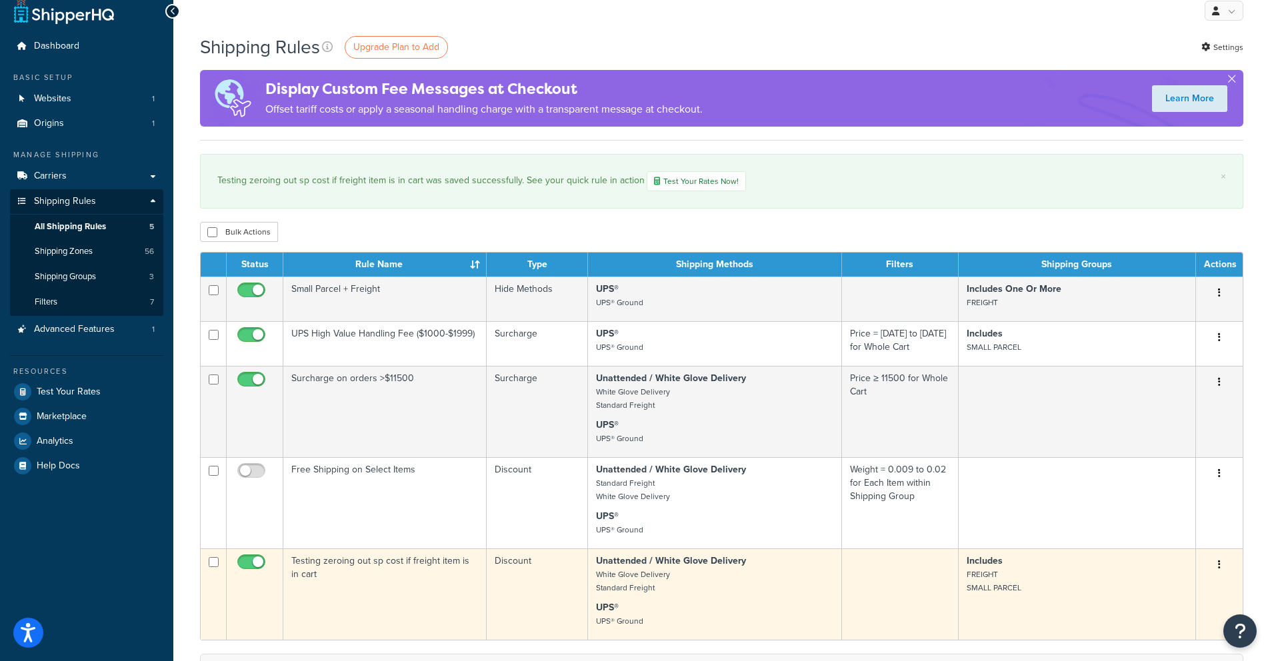
click at [249, 573] on input "checkbox" at bounding box center [253, 565] width 37 height 17
checkbox input "false"
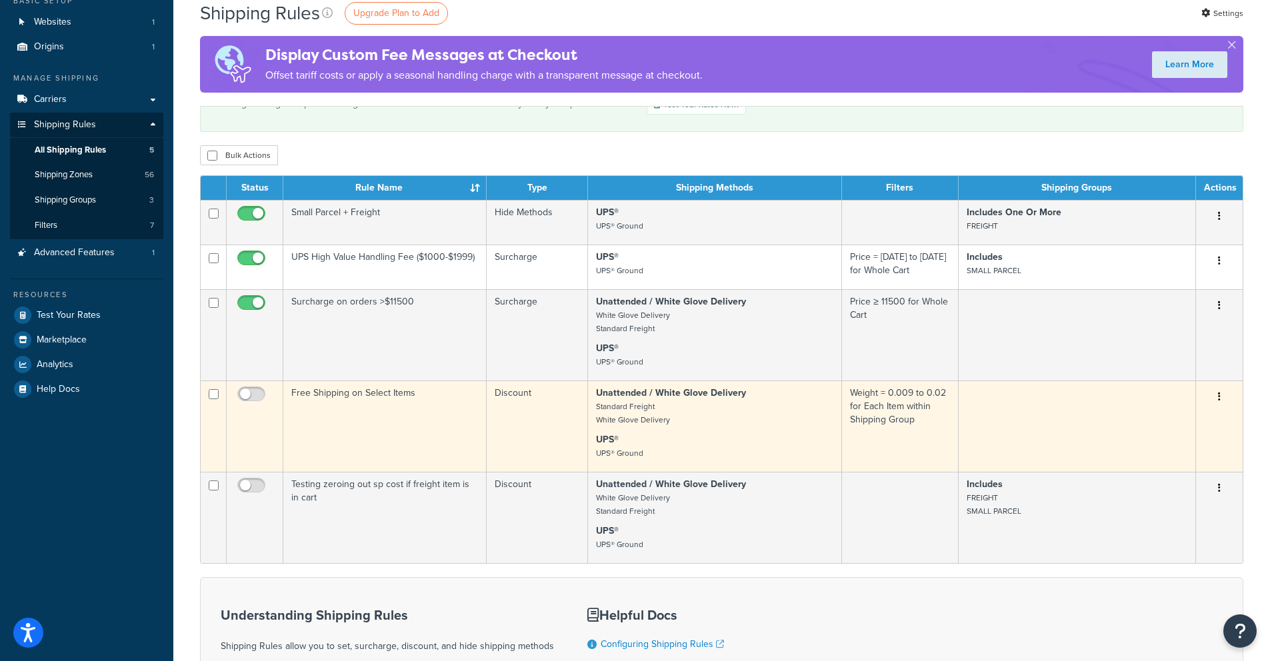
scroll to position [93, 0]
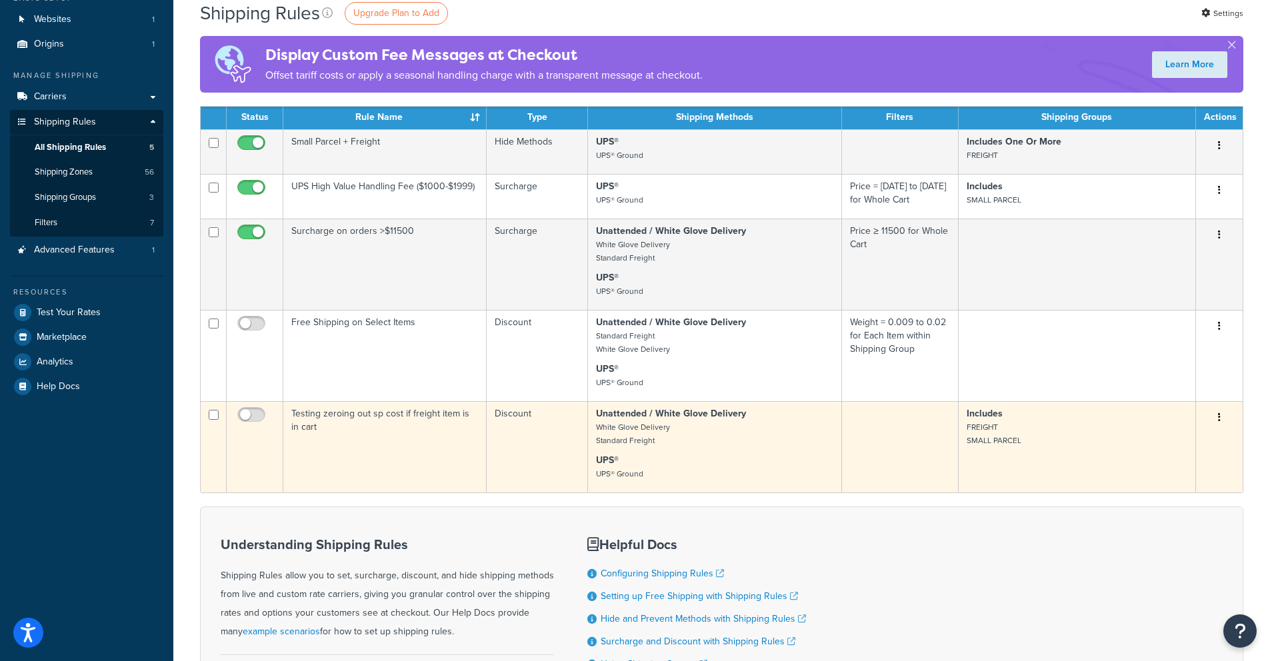
click at [1218, 420] on icon "button" at bounding box center [1219, 417] width 3 height 9
click at [1172, 449] on link "Edit" at bounding box center [1174, 442] width 105 height 27
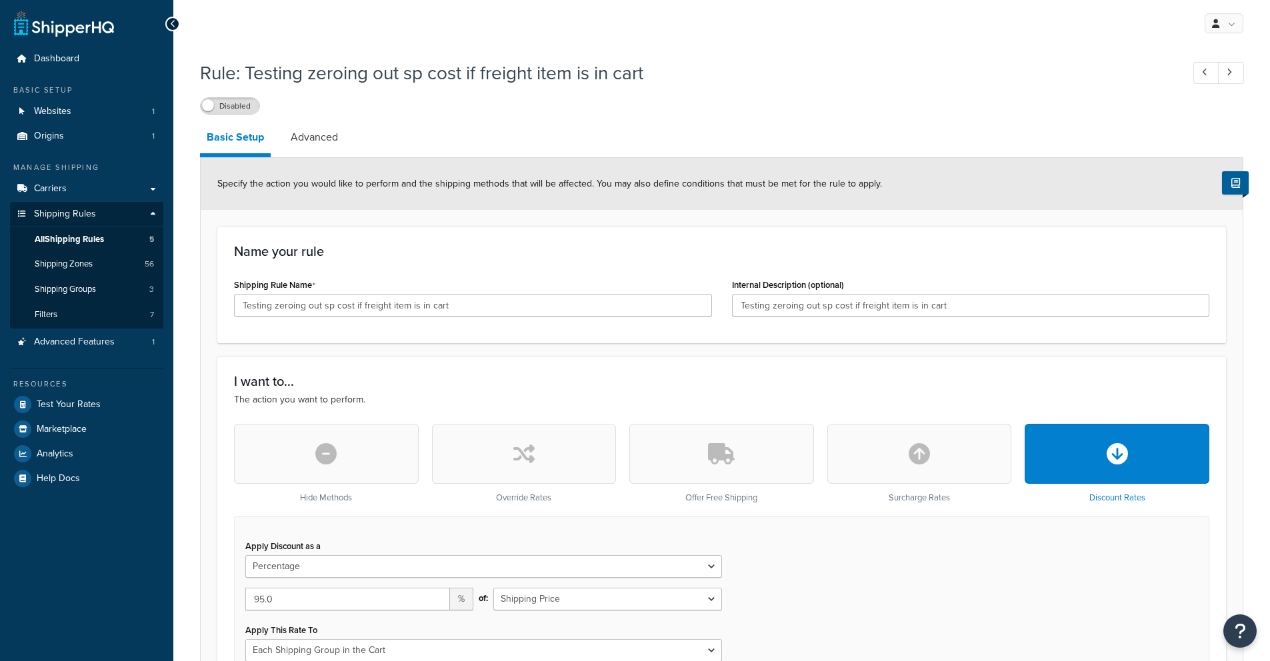
select select "PERCENTAGE"
select select "SHIPPING_GROUP"
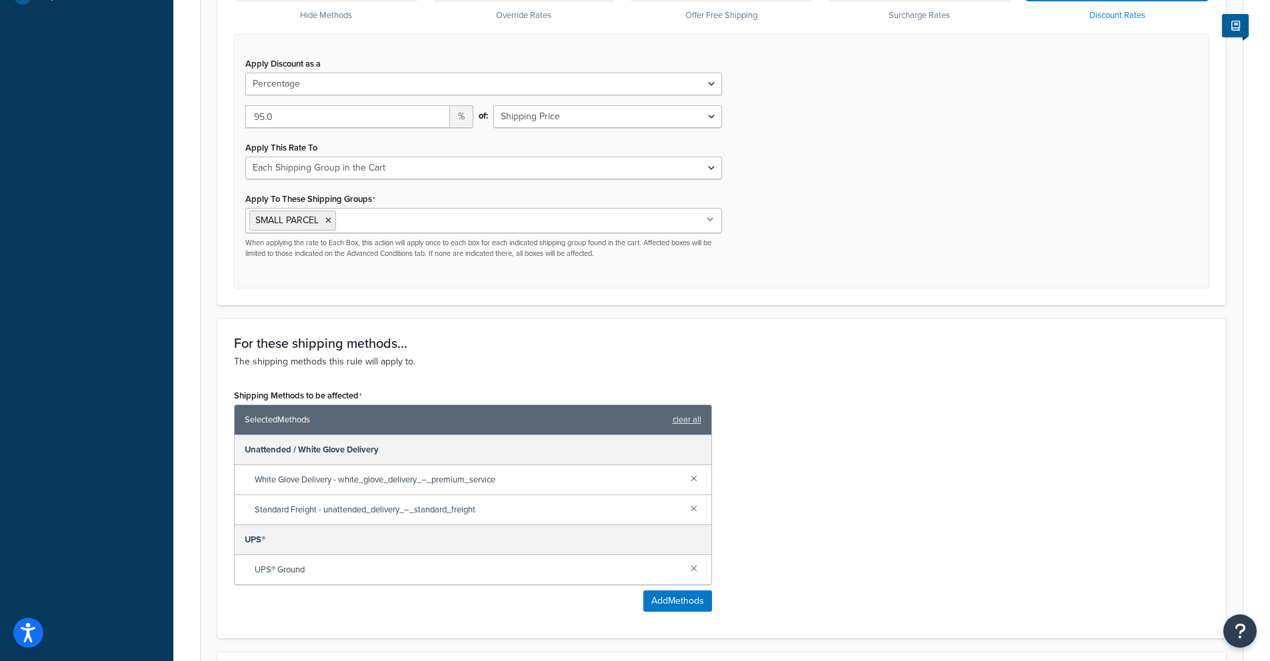
scroll to position [295, 0]
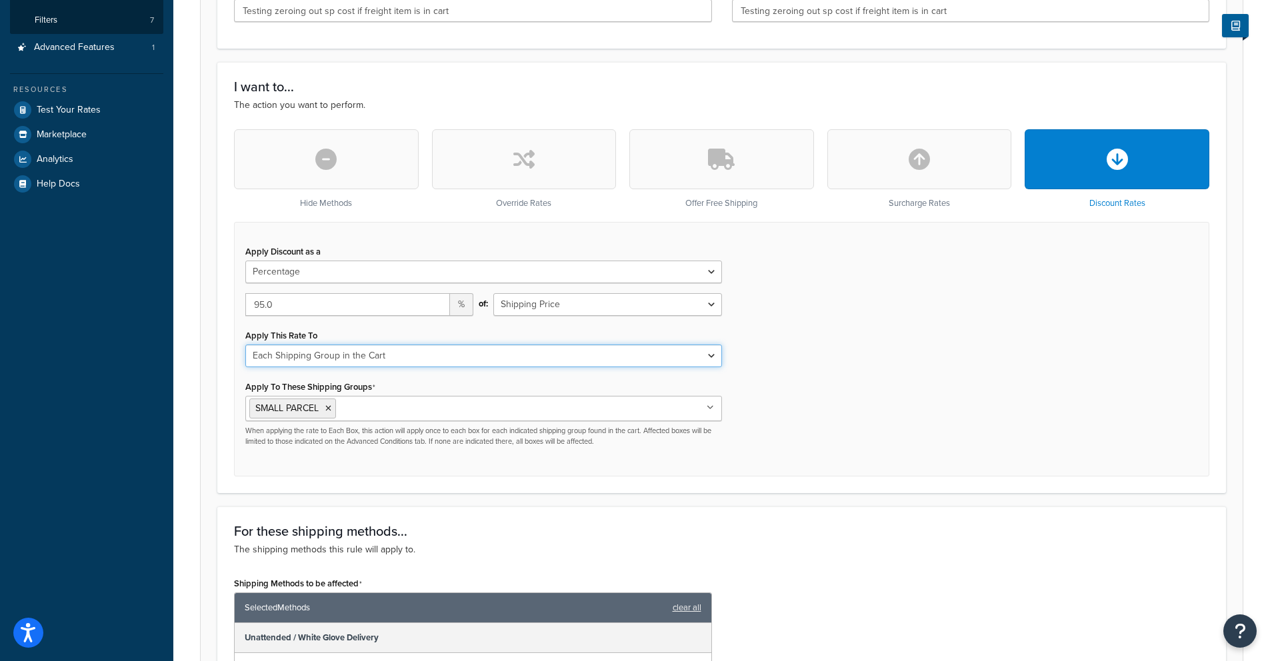
click at [398, 355] on select "Each Shipment in the Cart Each Shipping Group in the Cart Each Item within a Sh…" at bounding box center [483, 356] width 477 height 23
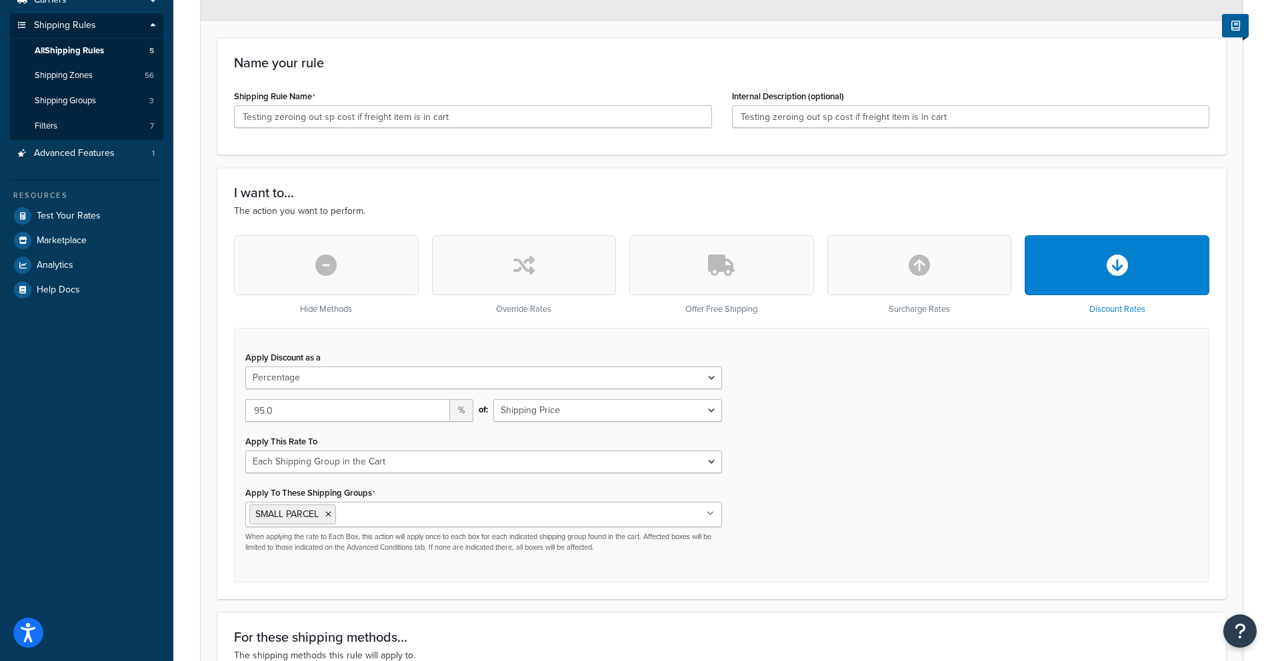
scroll to position [187, 0]
click at [311, 420] on input "95.0" at bounding box center [347, 412] width 205 height 23
drag, startPoint x: 310, startPoint y: 420, endPoint x: 158, endPoint y: 395, distance: 154.1
click at [158, 395] on div "Dashboard Basic Setup Websites 1 Origins 1 Manage Shipping Carriers Carriers Al…" at bounding box center [635, 553] width 1270 height 1481
type input "100"
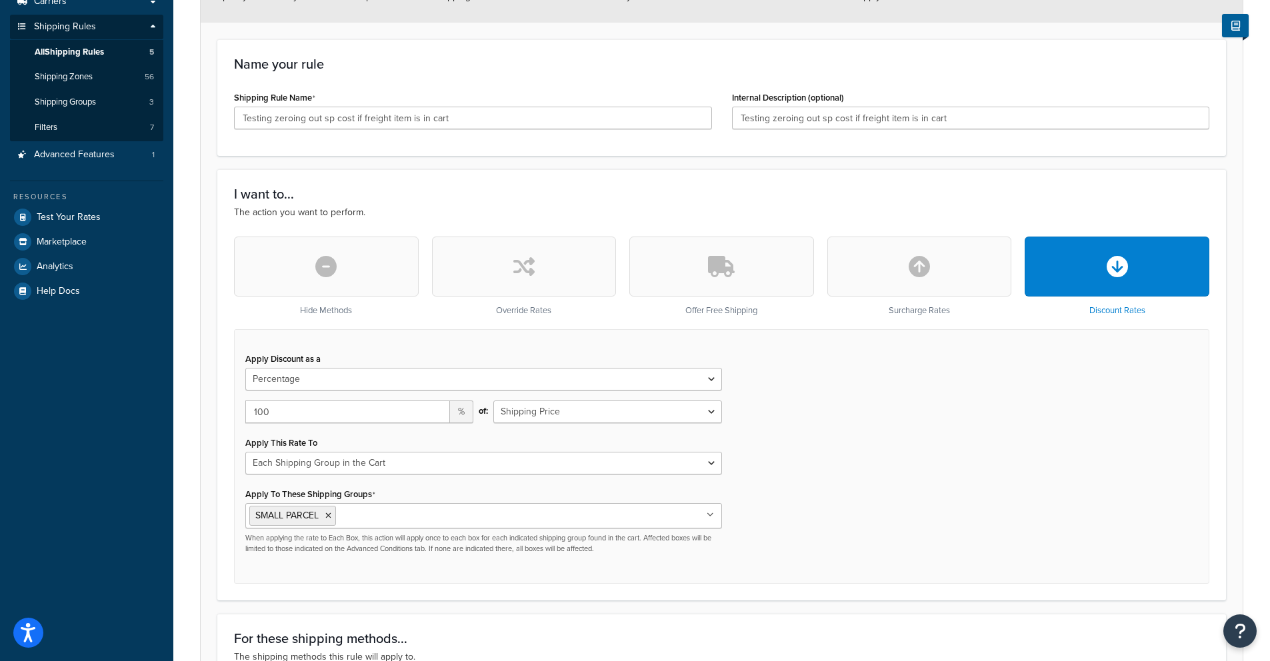
click at [886, 421] on div "Apply Discount as a Flat Rate Percentage Flat Rate & Percentage 100 % of: Shipp…" at bounding box center [721, 456] width 975 height 255
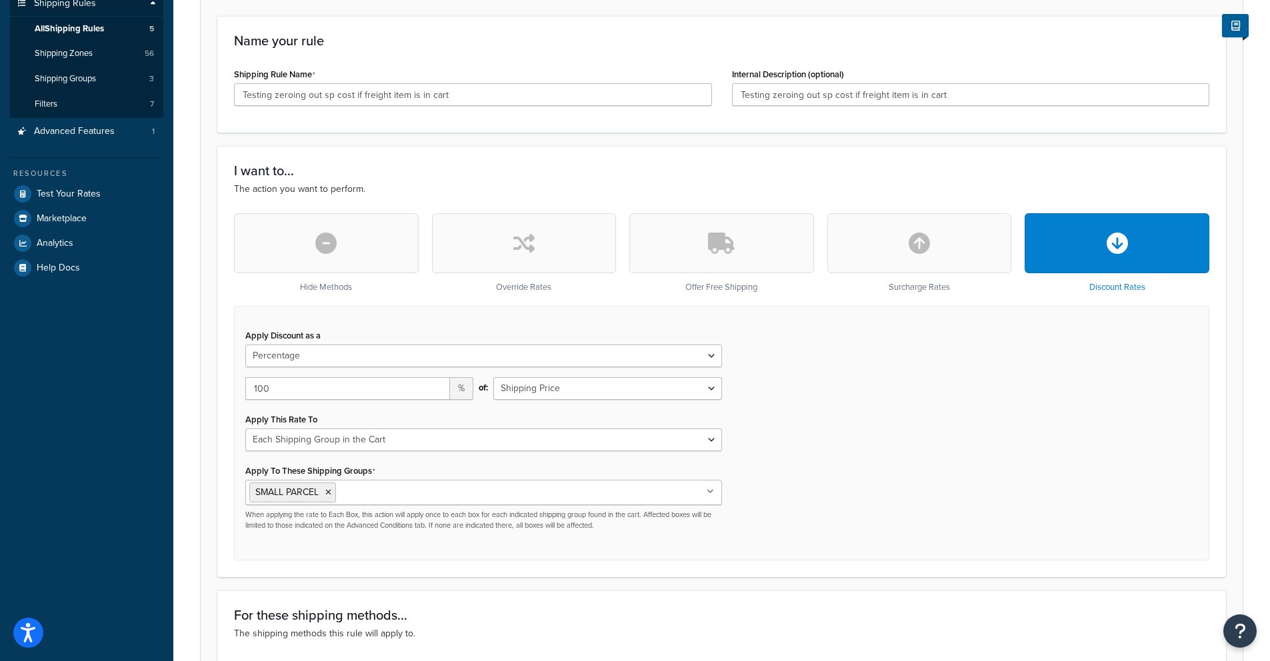
scroll to position [231, 0]
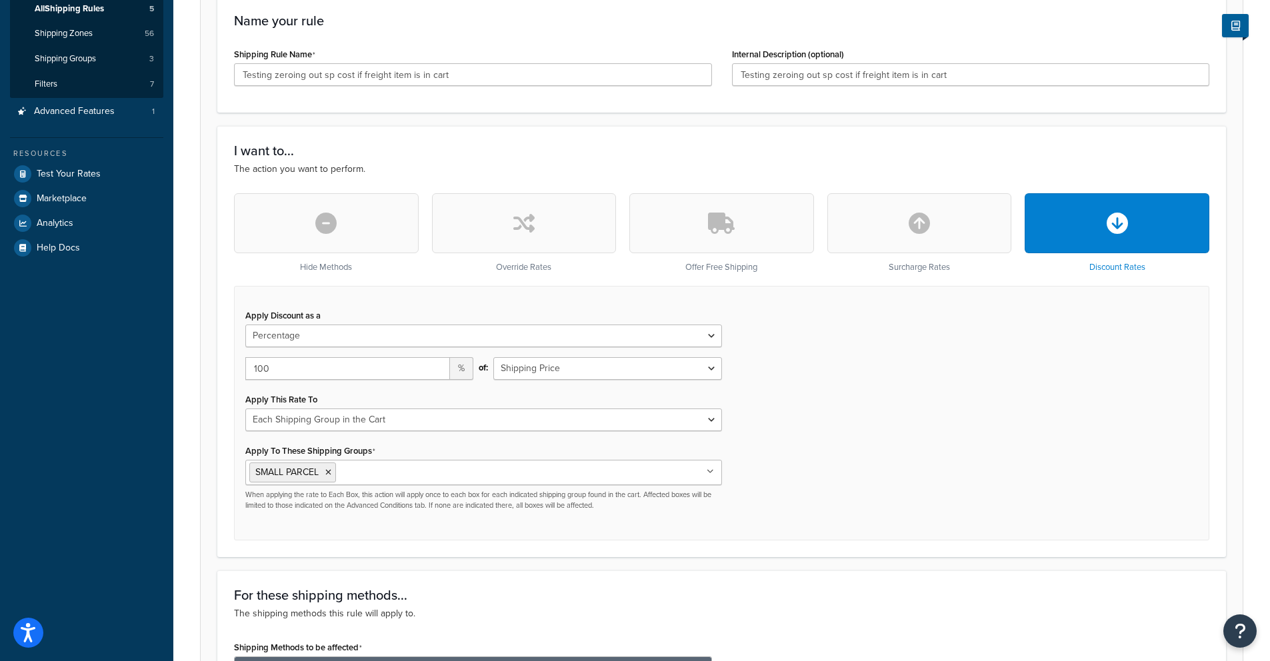
click at [395, 476] on input "Apply To These Shipping Groups" at bounding box center [398, 472] width 118 height 15
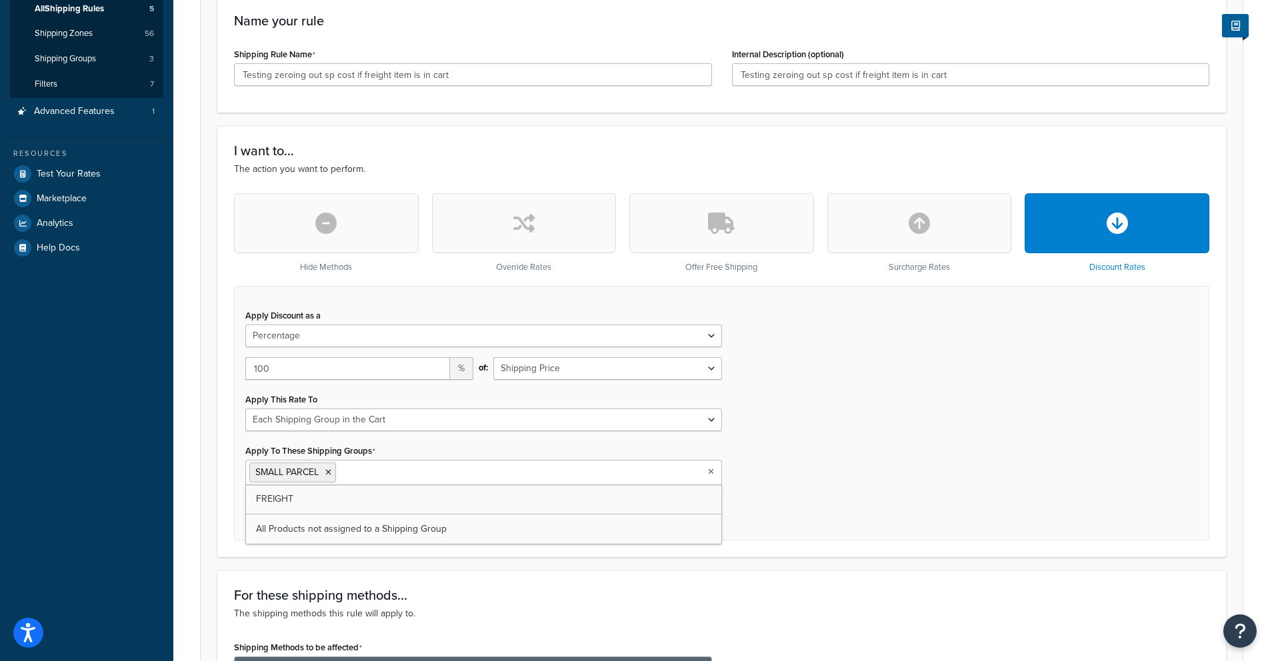
click at [392, 477] on input "Apply To These Shipping Groups" at bounding box center [398, 472] width 118 height 15
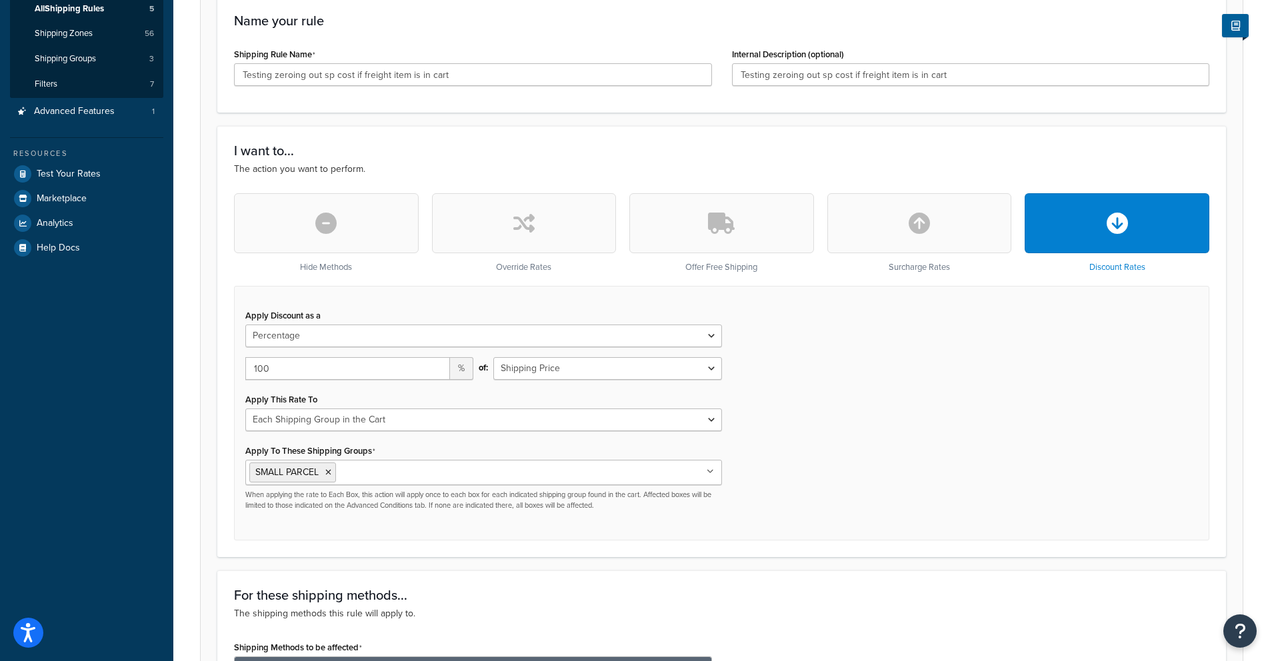
click at [394, 455] on div "Apply To These Shipping Groups SMALL PARCEL FREIGHT All Products not assigned t…" at bounding box center [483, 475] width 477 height 69
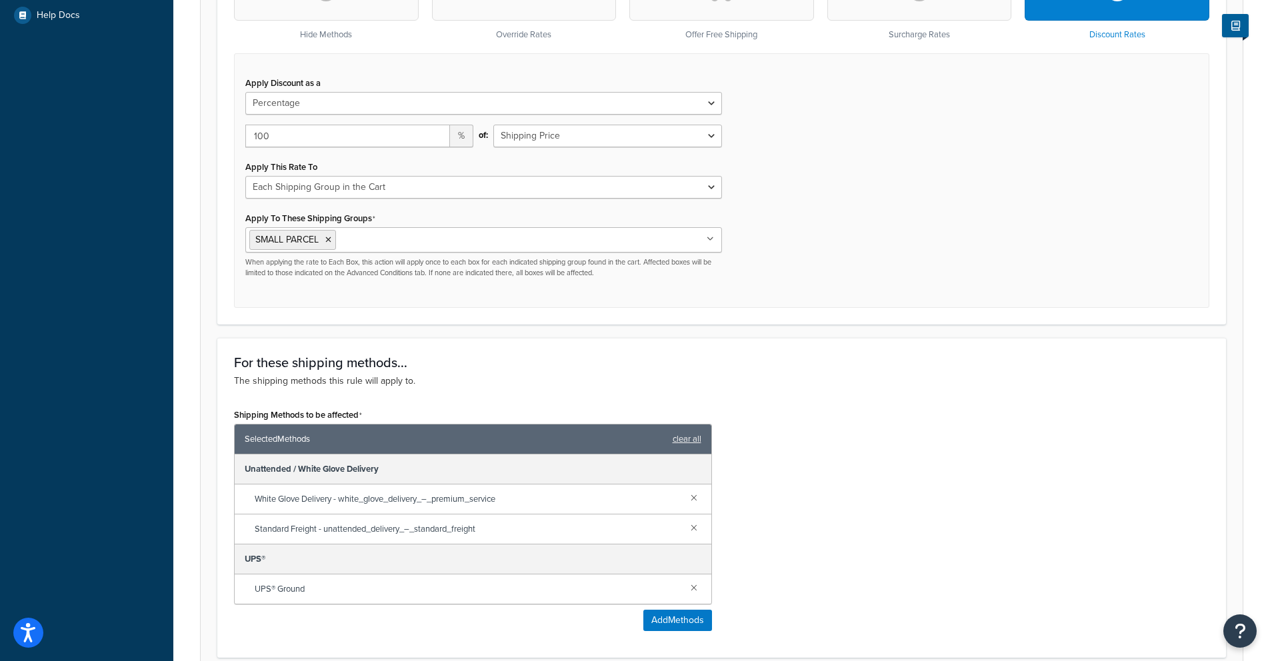
scroll to position [465, 0]
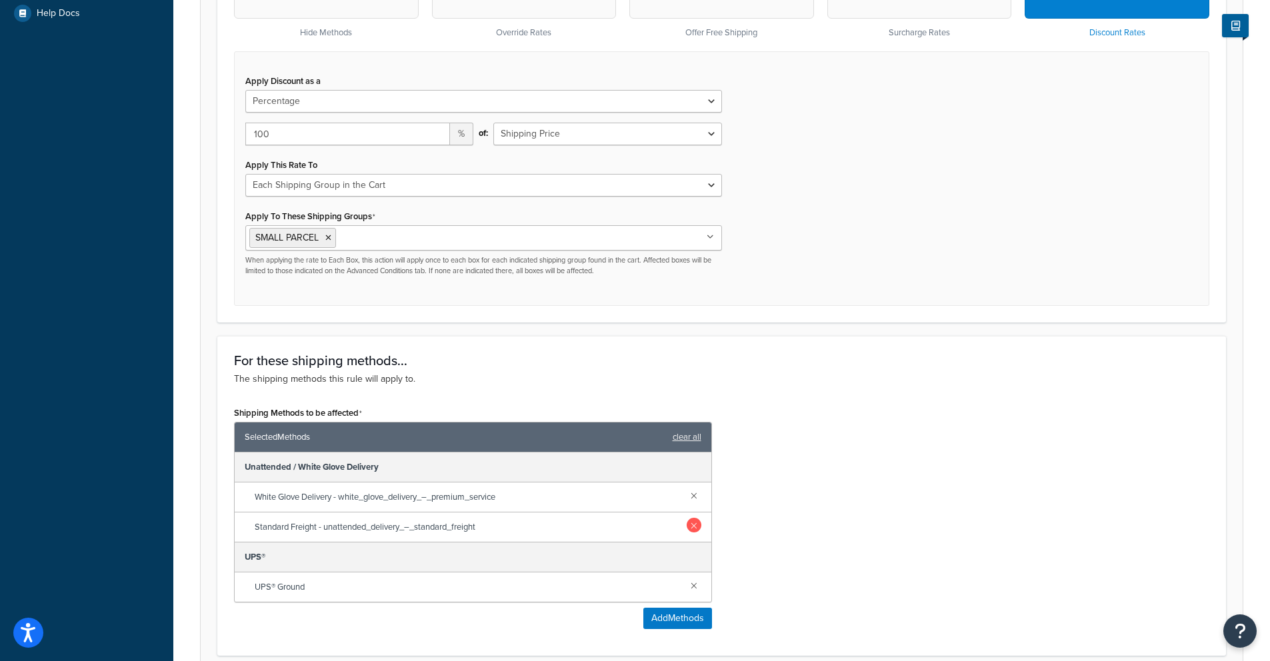
click at [696, 527] on link at bounding box center [693, 525] width 15 height 15
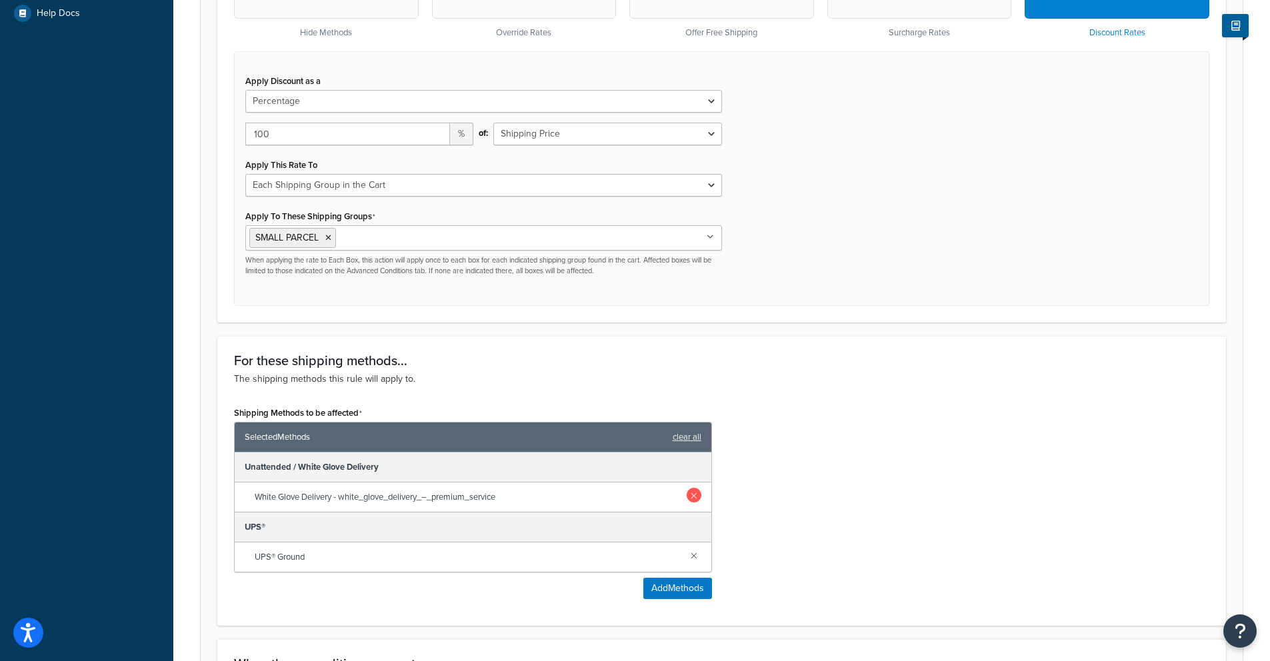
click at [694, 497] on link at bounding box center [693, 495] width 15 height 15
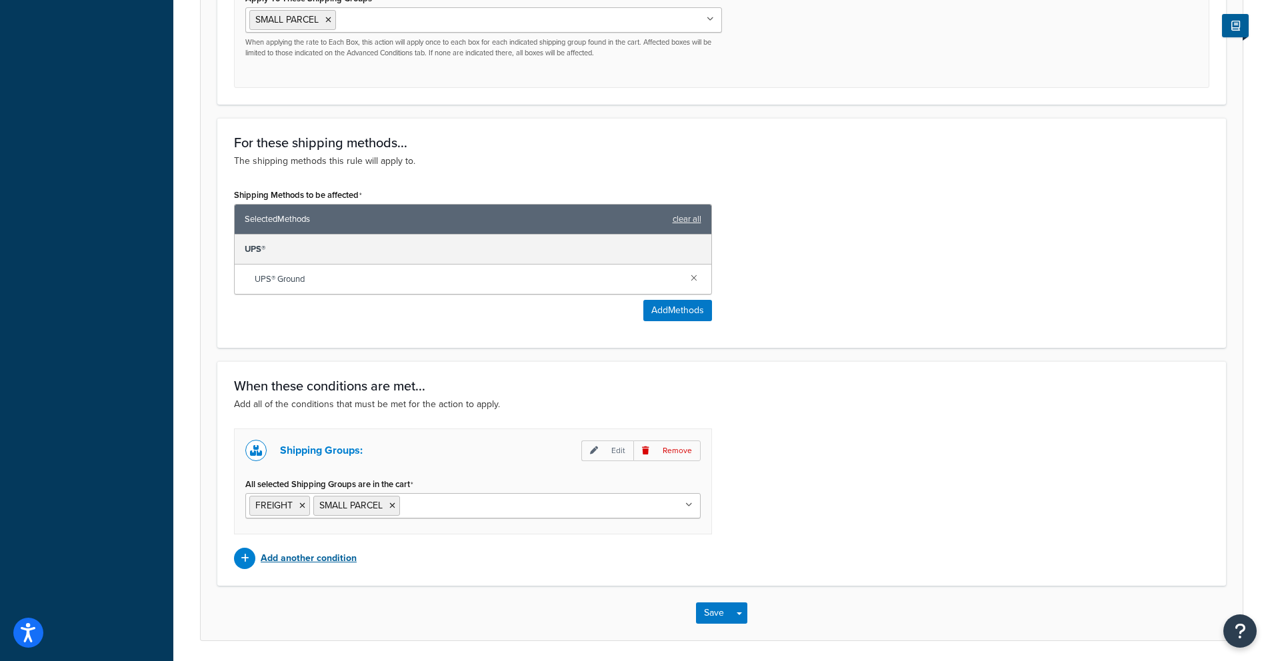
scroll to position [731, 0]
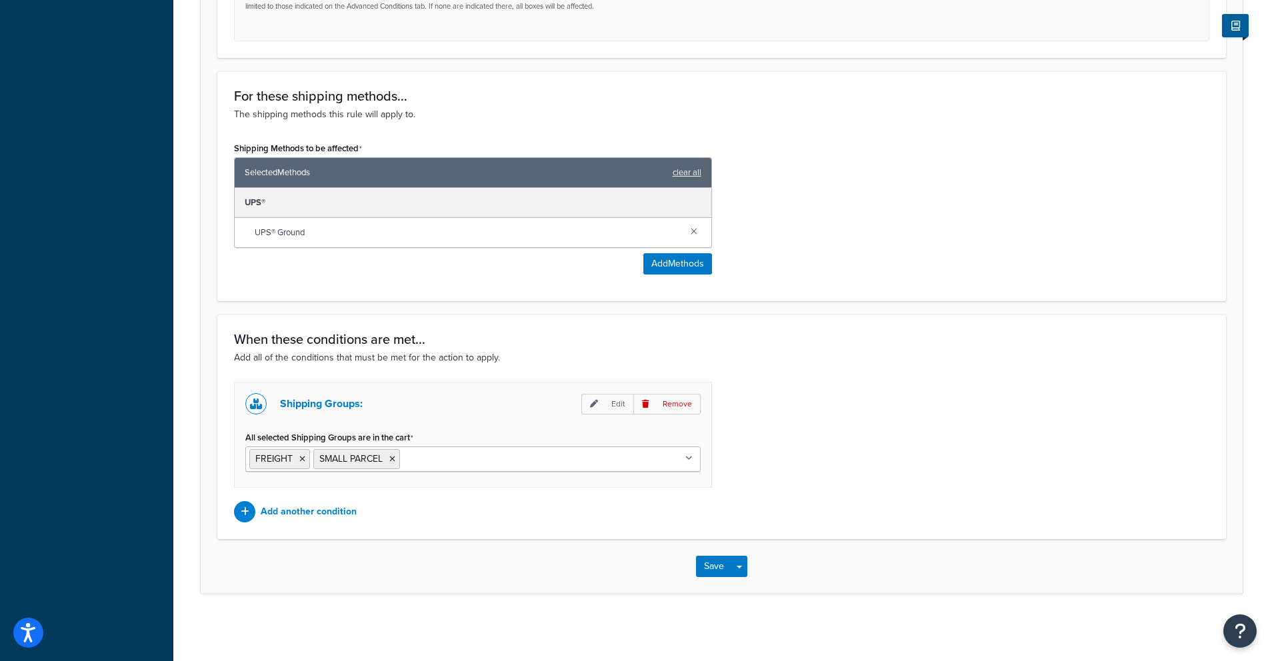
click at [421, 455] on input "All selected Shipping Groups are in the cart" at bounding box center [462, 458] width 118 height 15
click at [445, 455] on input "All selected Shipping Groups are in the cart" at bounding box center [462, 458] width 118 height 15
click at [454, 436] on div "All selected Shipping Groups are in the cart FREIGHT SMALL PARCEL All Products …" at bounding box center [472, 450] width 455 height 44
click at [711, 573] on button "Save" at bounding box center [714, 566] width 36 height 21
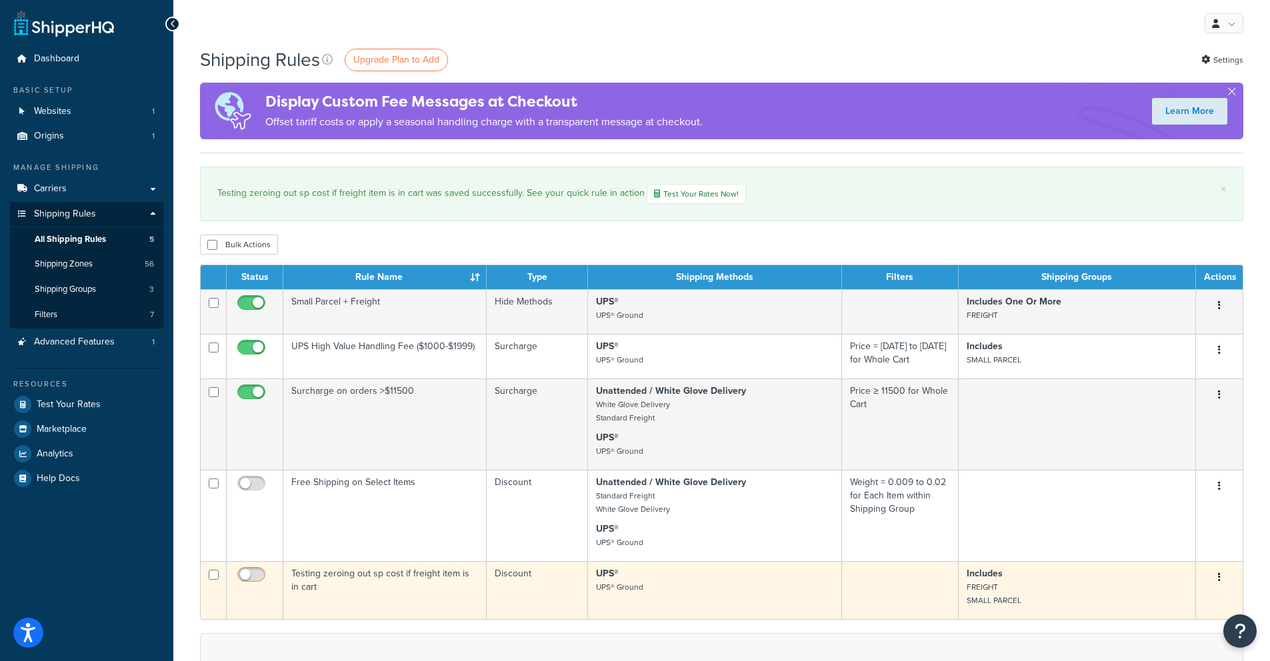
click at [246, 579] on input "checkbox" at bounding box center [253, 578] width 37 height 17
checkbox input "true"
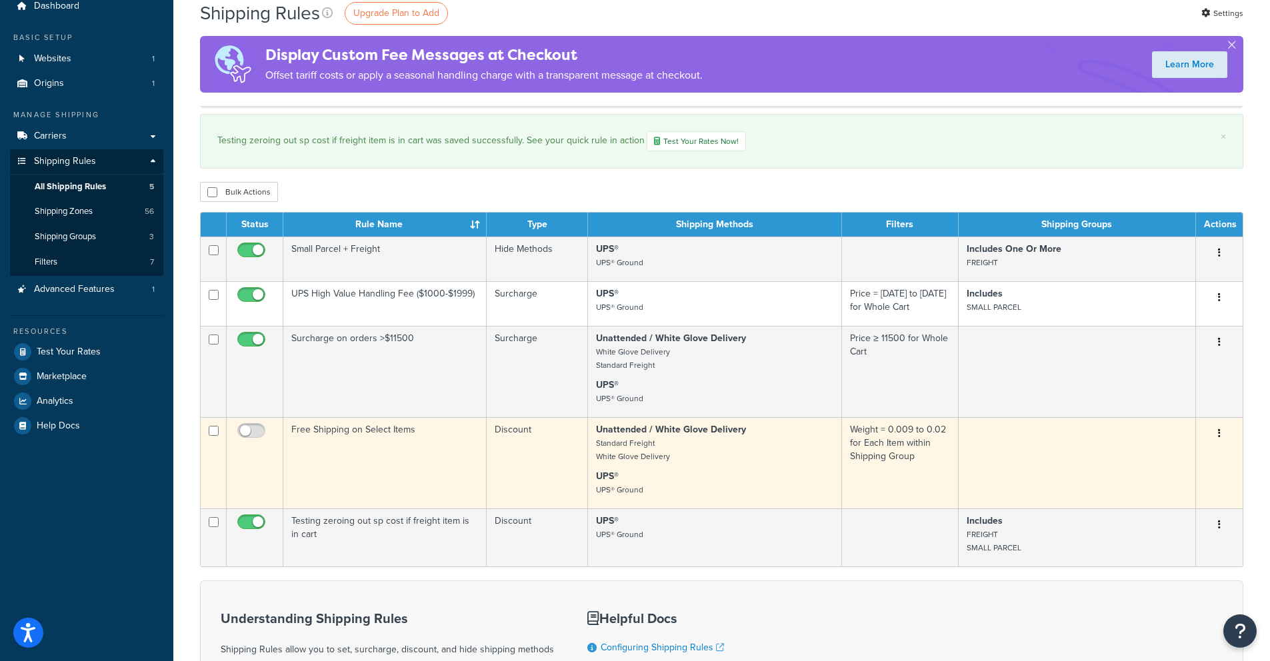
scroll to position [119, 0]
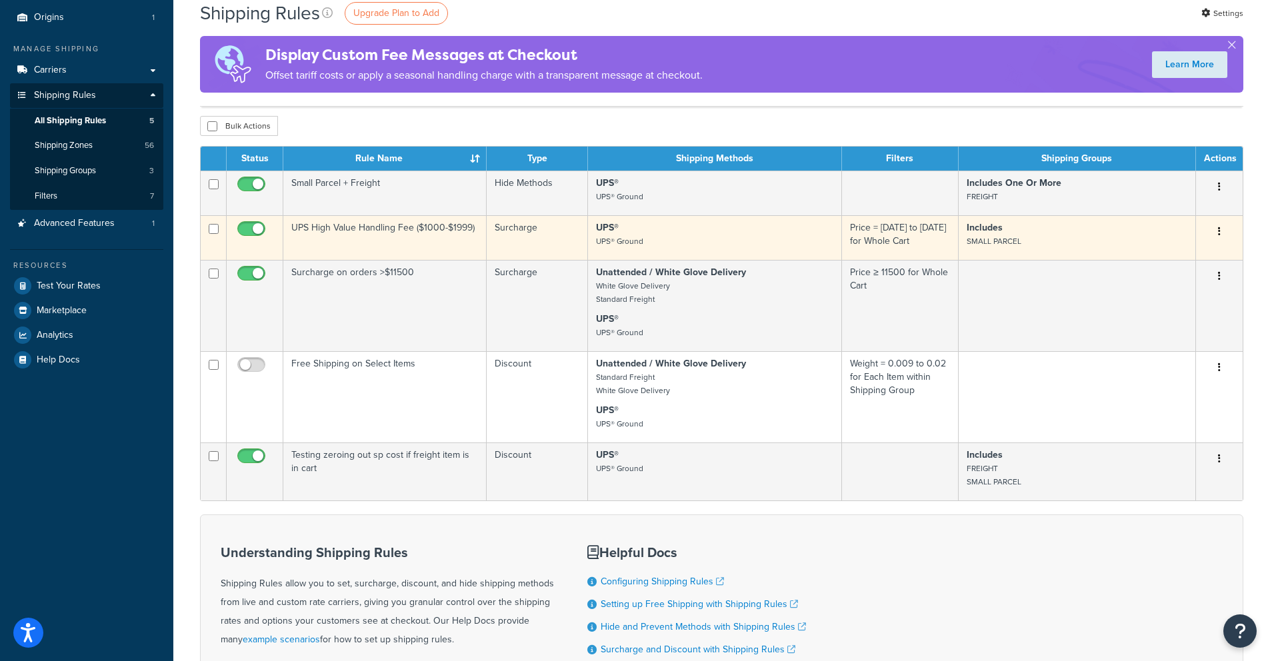
click at [1218, 234] on icon "button" at bounding box center [1219, 231] width 3 height 9
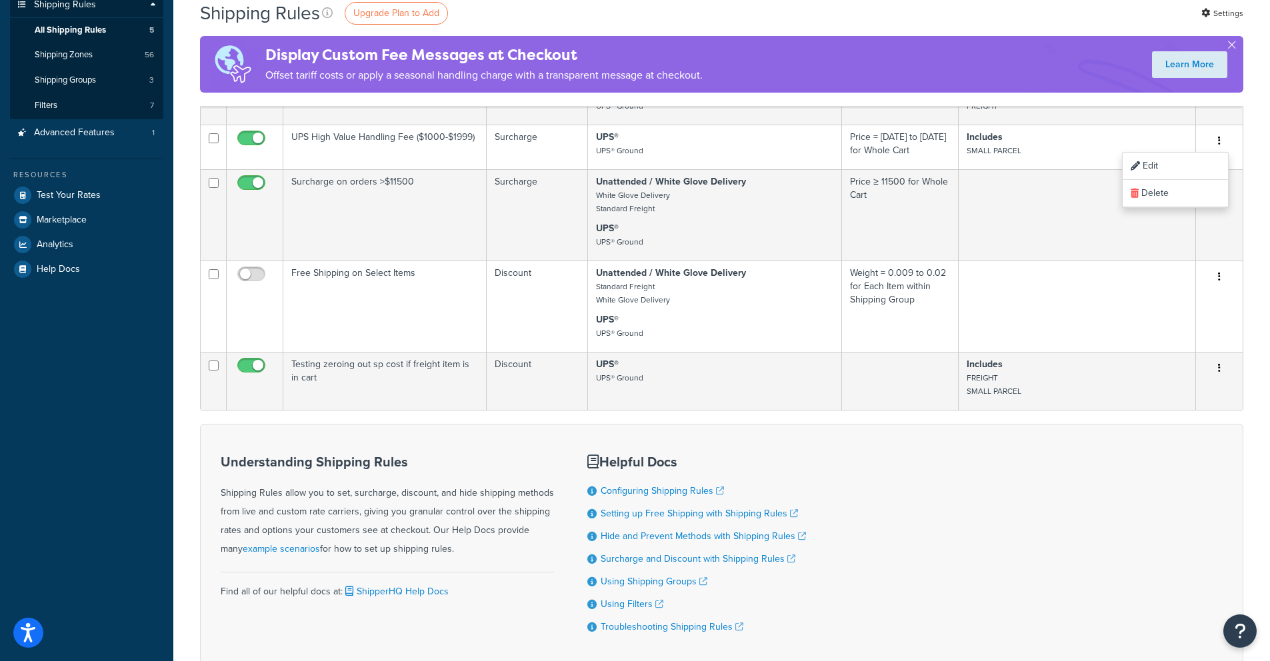
scroll to position [0, 0]
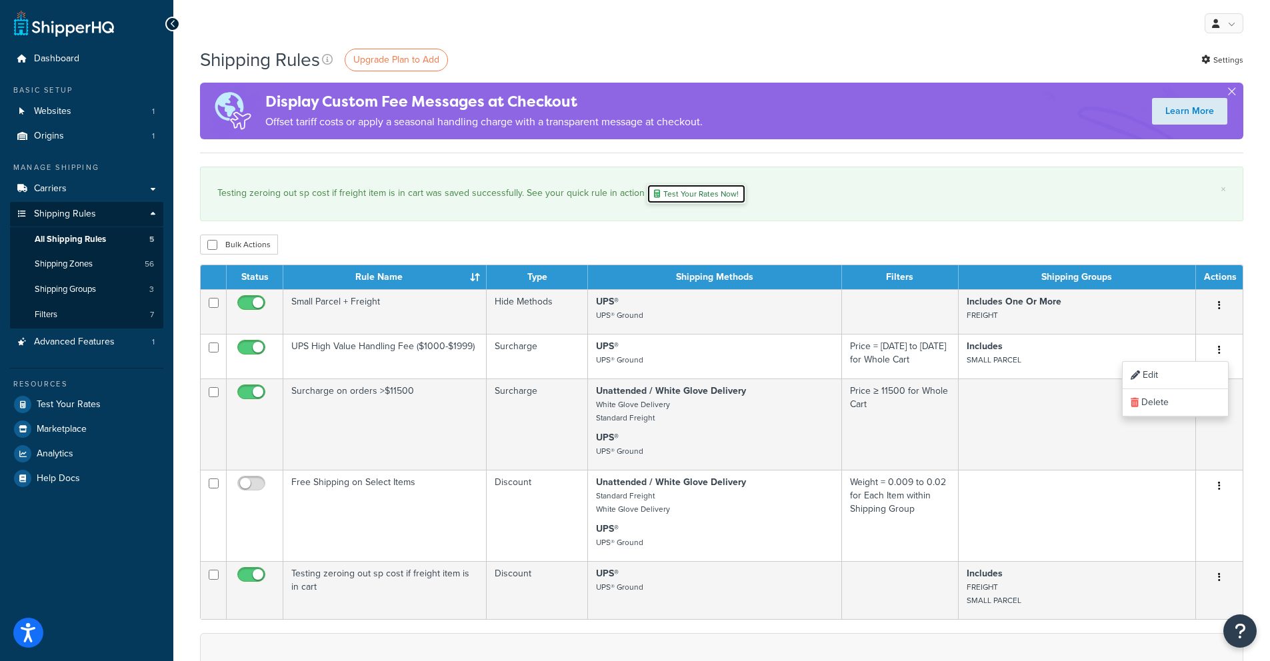
click at [687, 196] on link "Test Your Rates Now!" at bounding box center [696, 194] width 99 height 20
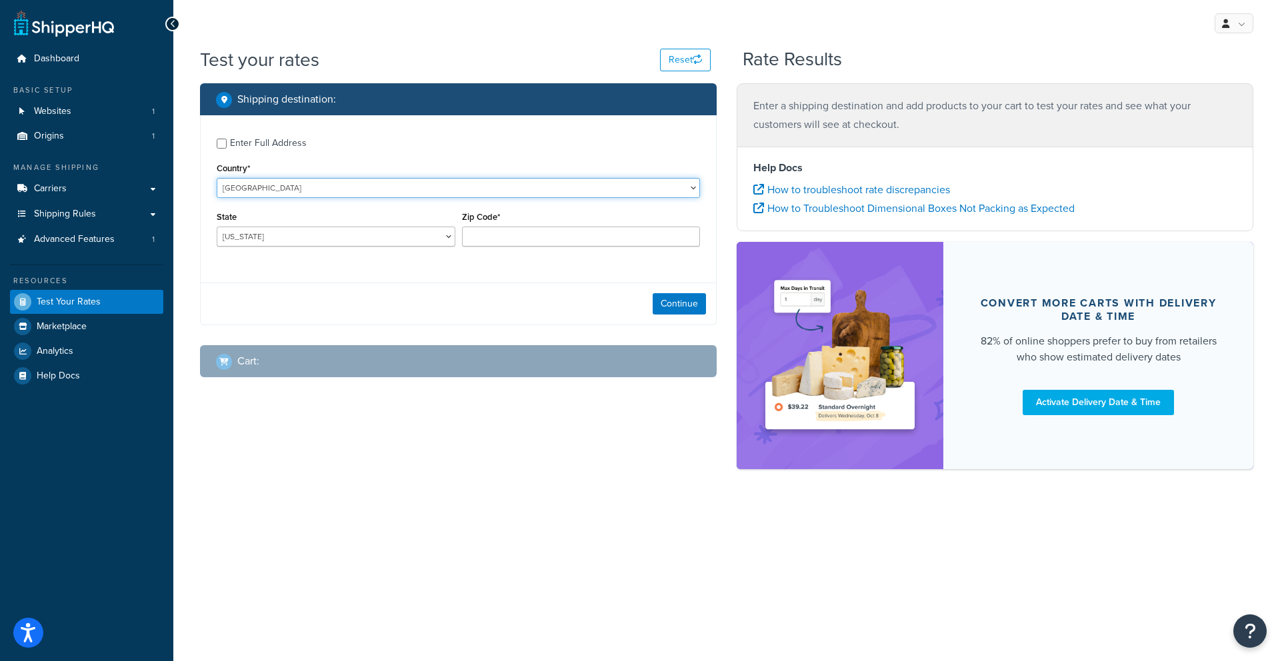
click at [343, 197] on select "[GEOGRAPHIC_DATA] [GEOGRAPHIC_DATA] [GEOGRAPHIC_DATA] [GEOGRAPHIC_DATA] [GEOGRA…" at bounding box center [458, 188] width 483 height 20
click at [406, 240] on select "[US_STATE] [US_STATE] [US_STATE] [US_STATE] [US_STATE] Armed Forces Americas Ar…" at bounding box center [336, 237] width 239 height 20
click at [508, 233] on input "Zip Code*" at bounding box center [581, 237] width 239 height 20
click at [406, 237] on select "[US_STATE] [US_STATE] [US_STATE] [US_STATE] [US_STATE] Armed Forces Americas Ar…" at bounding box center [336, 237] width 239 height 20
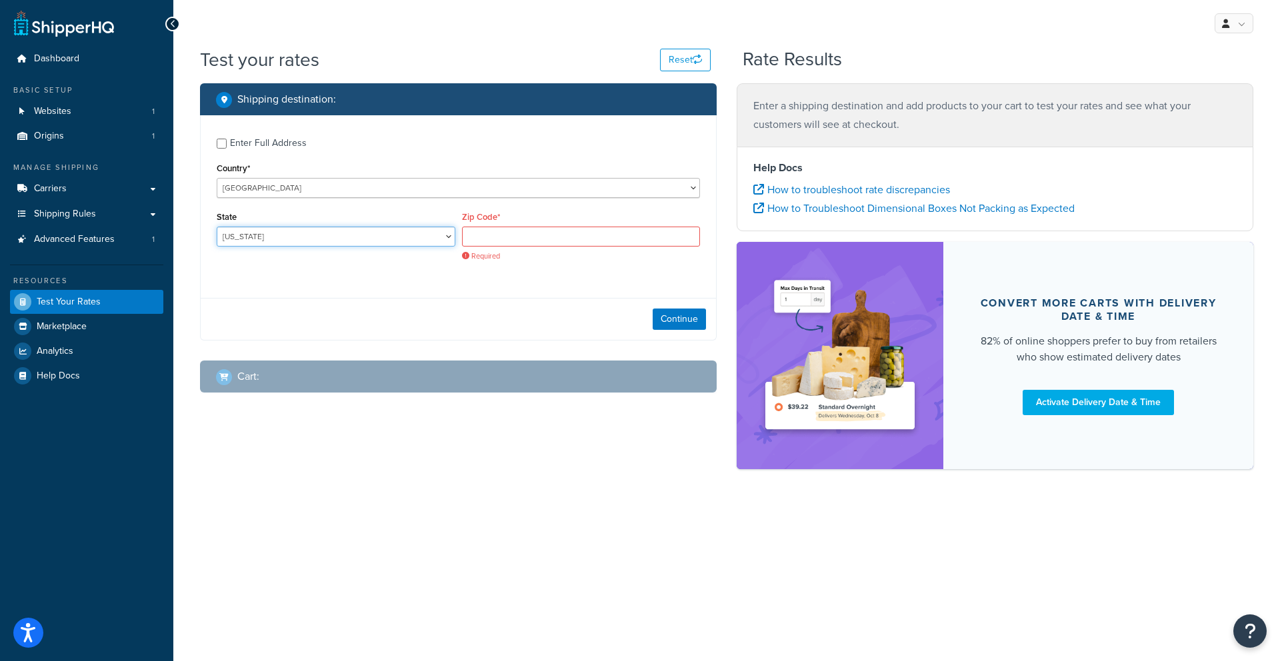
select select "CA"
click at [551, 237] on input "Zip Code*" at bounding box center [581, 237] width 239 height 20
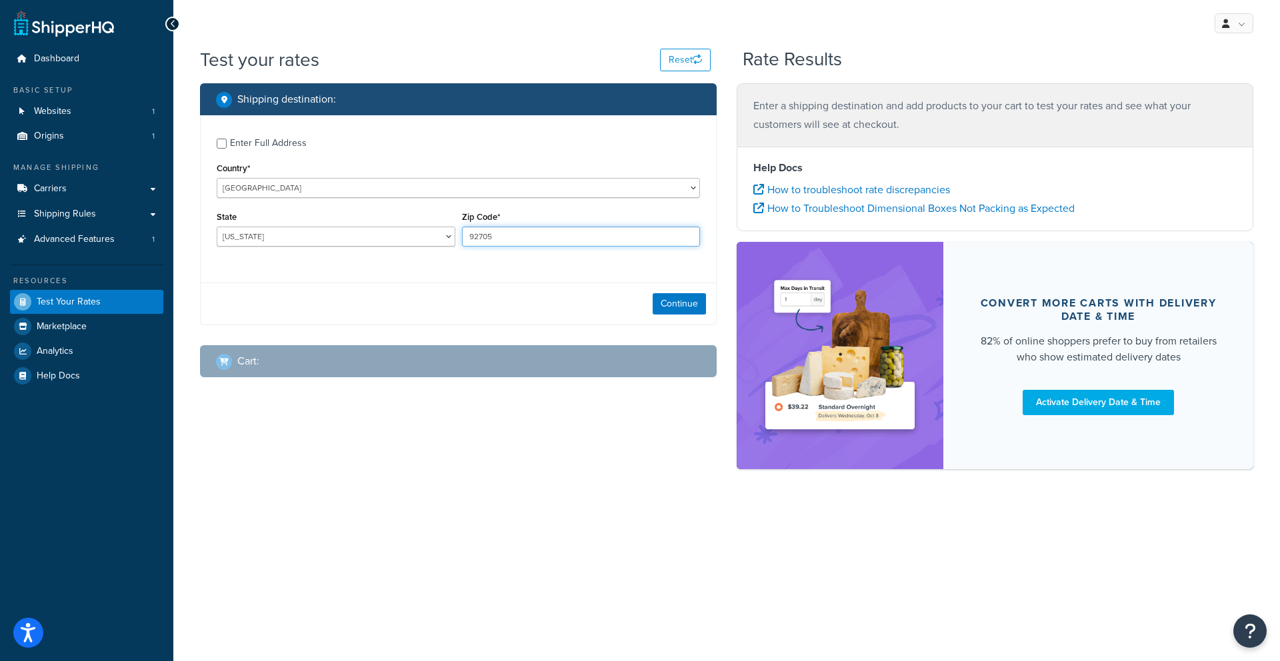
type input "92705"
click at [455, 306] on div "Continue" at bounding box center [458, 304] width 515 height 42
click at [663, 305] on button "Continue" at bounding box center [679, 303] width 53 height 21
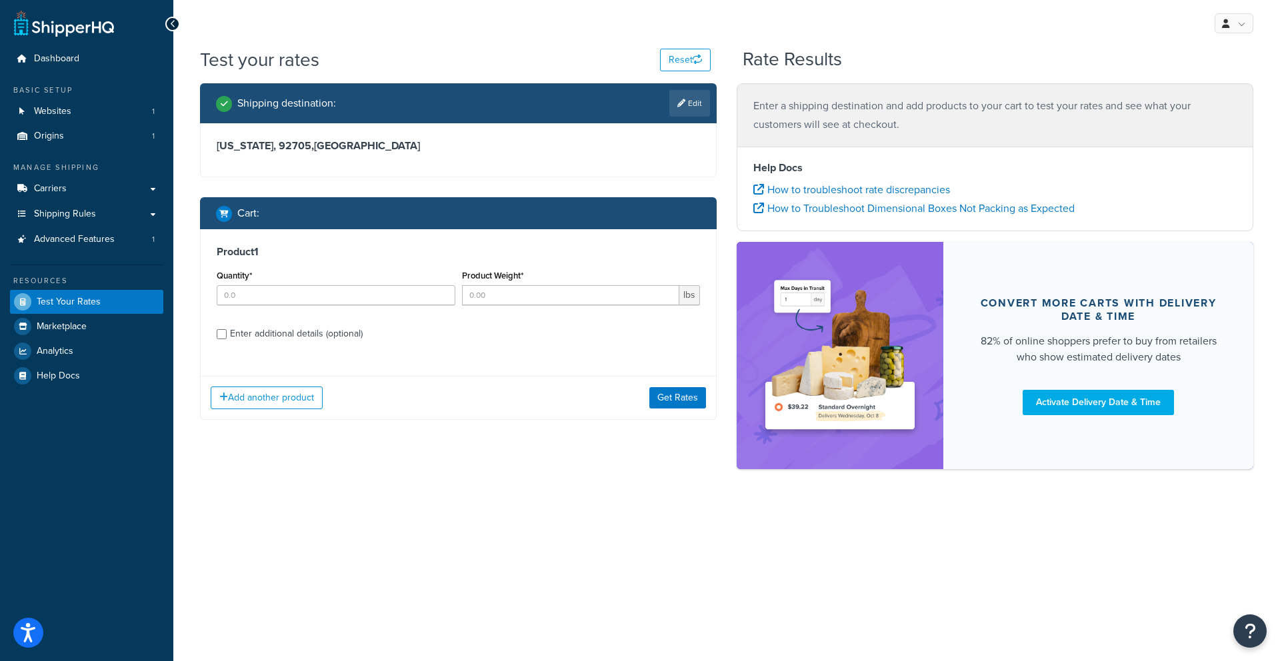
click at [206, 329] on div "Product 1 Quantity* Product Weight* lbs Enter additional details (optional)" at bounding box center [458, 297] width 515 height 137
click at [223, 333] on input "Enter additional details (optional)" at bounding box center [222, 334] width 10 height 10
checkbox input "true"
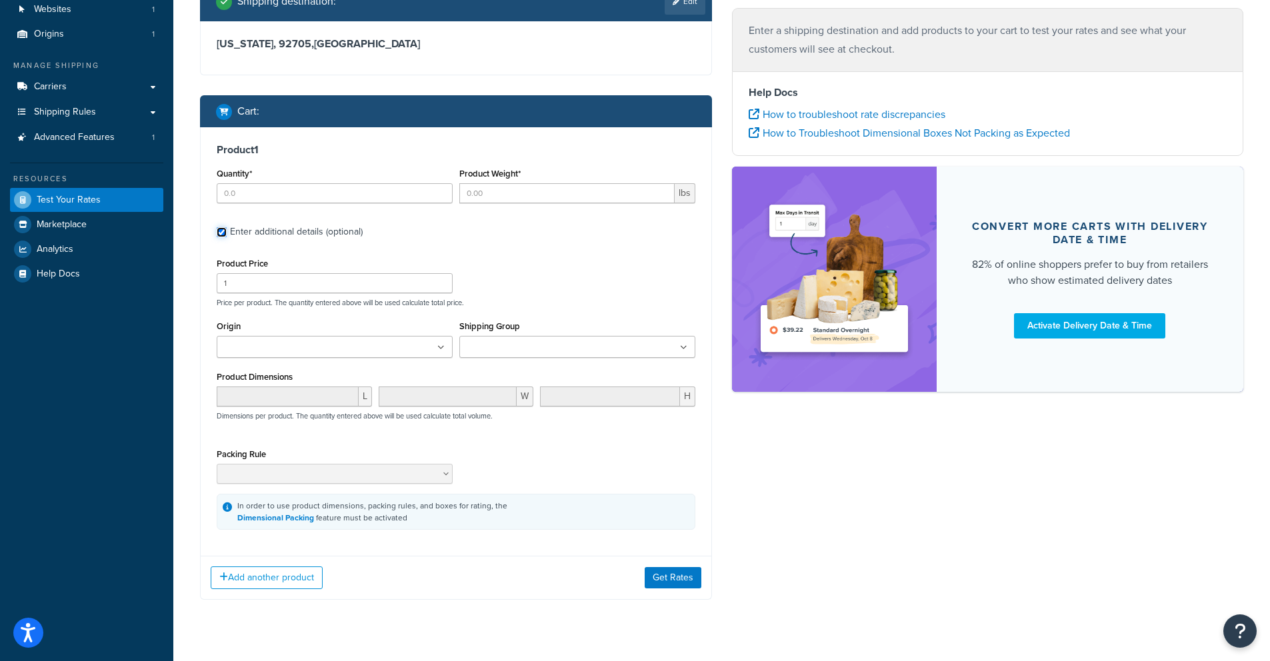
scroll to position [111, 0]
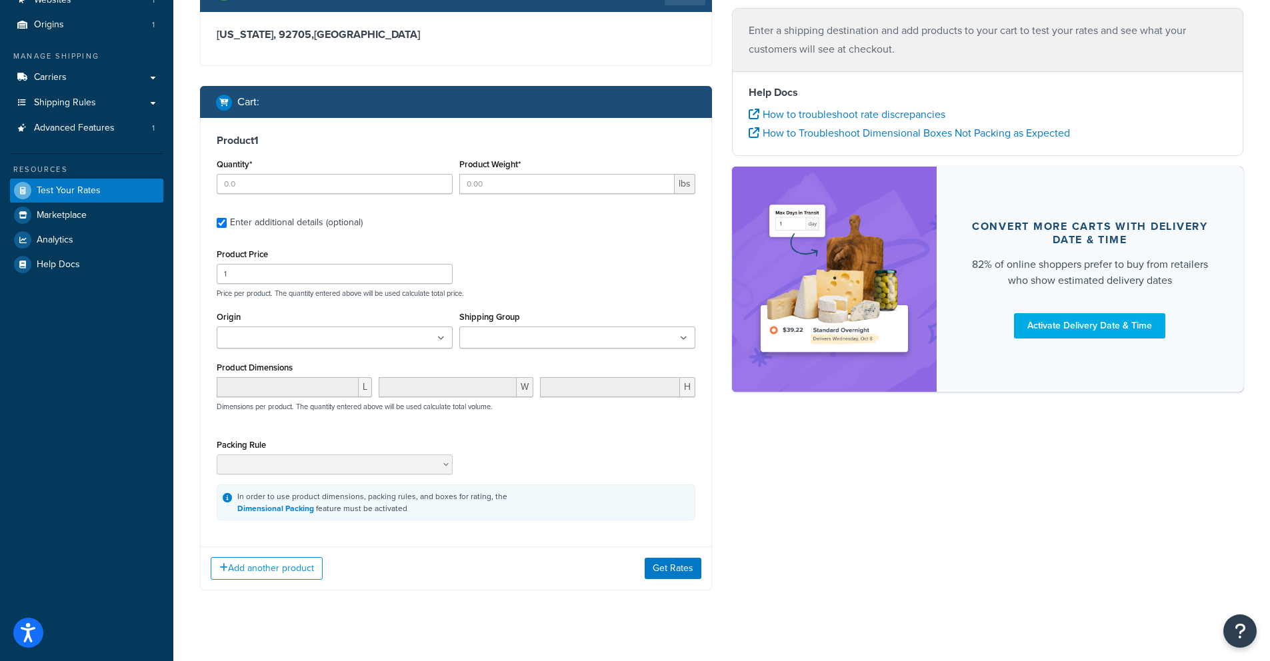
click at [321, 341] on input "Origin" at bounding box center [280, 338] width 118 height 15
click at [492, 333] on input "Shipping Group" at bounding box center [522, 338] width 118 height 15
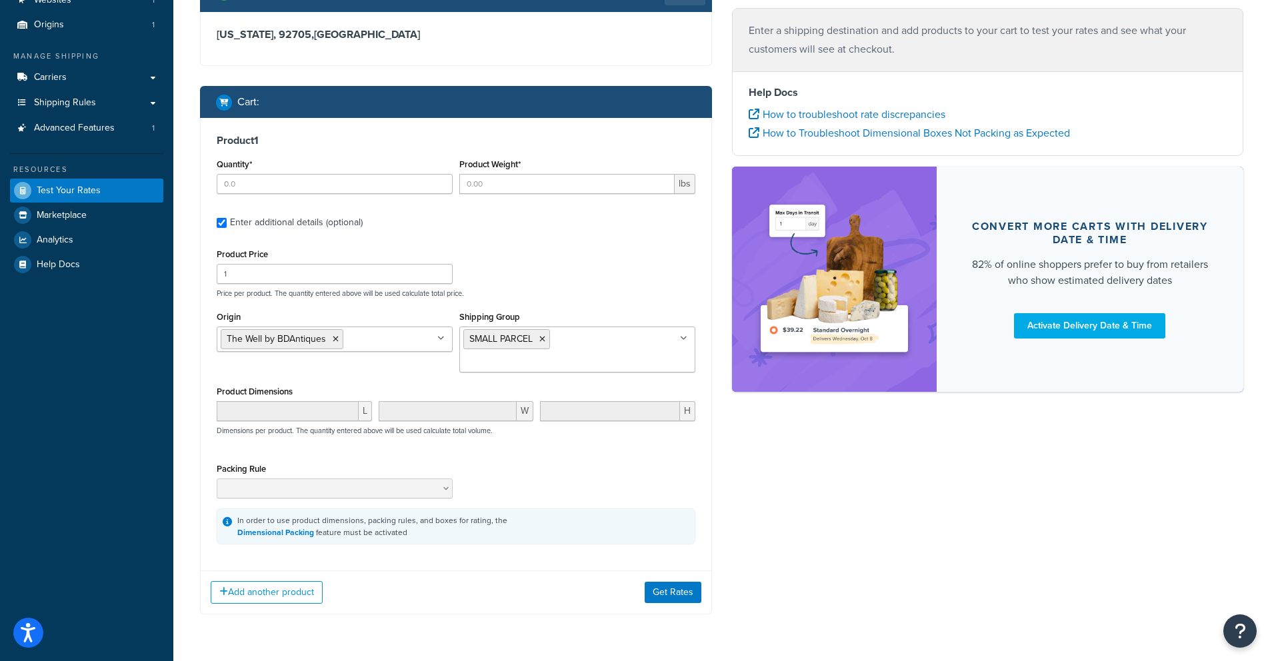
drag, startPoint x: 560, startPoint y: 292, endPoint x: 531, endPoint y: 309, distance: 34.1
click at [559, 293] on p "Price per product. The quantity entered above will be used calculate total pric…" at bounding box center [455, 293] width 485 height 9
click at [271, 581] on button "Add another product" at bounding box center [267, 592] width 112 height 23
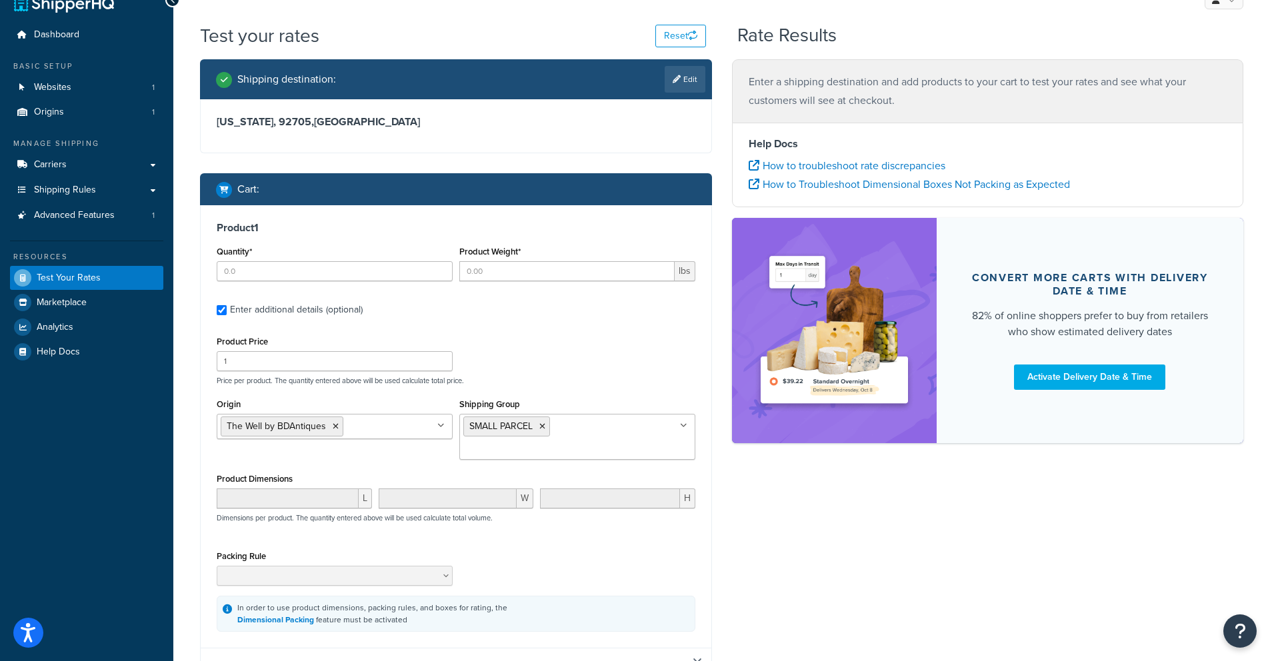
scroll to position [0, 0]
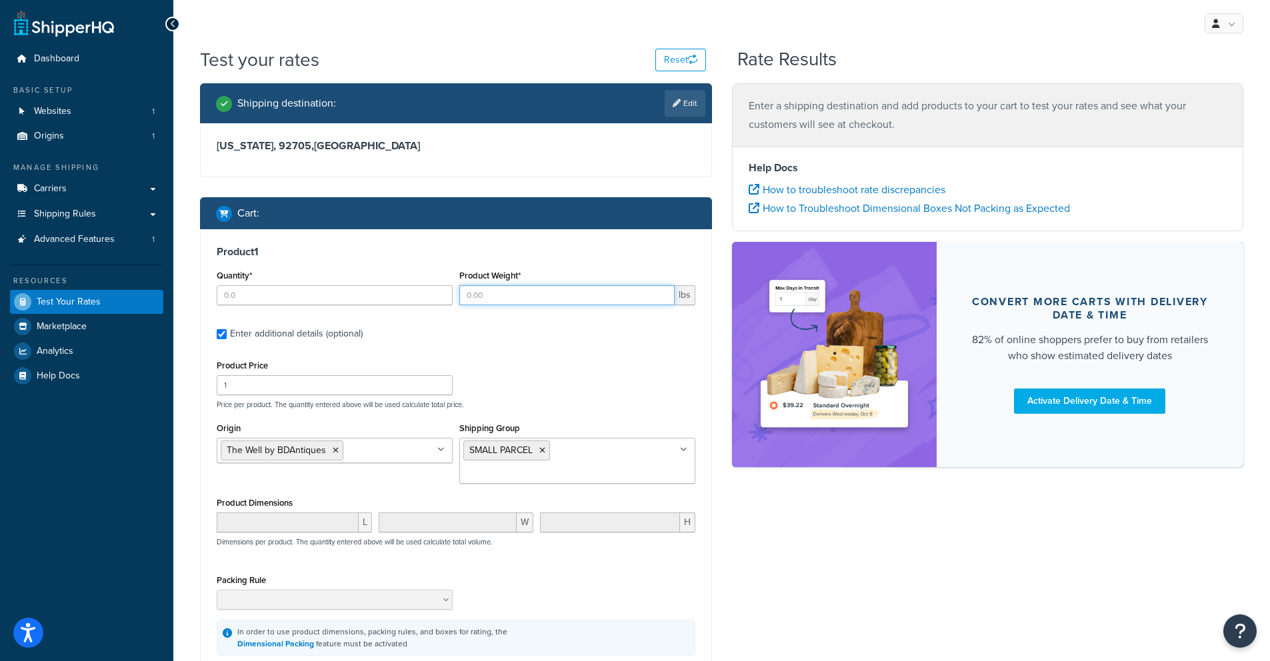
click at [489, 296] on input "Product Weight*" at bounding box center [566, 295] width 215 height 20
type input "5"
click at [341, 293] on input "Quantity*" at bounding box center [335, 295] width 236 height 20
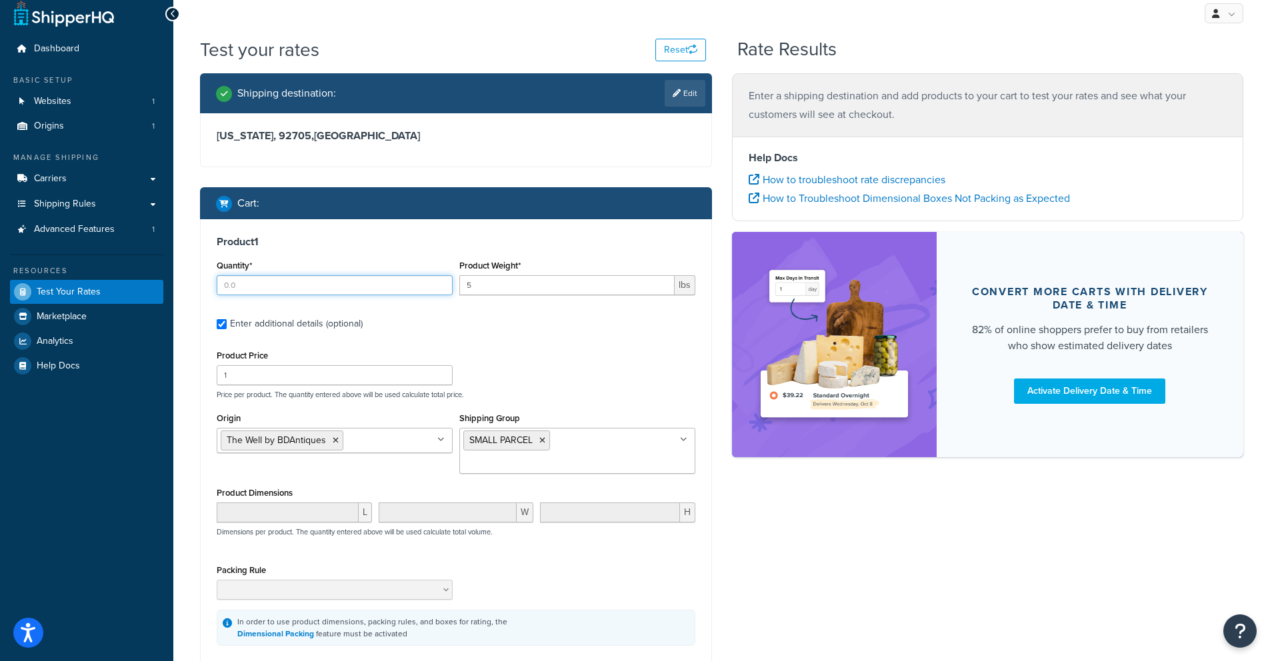
scroll to position [18, 0]
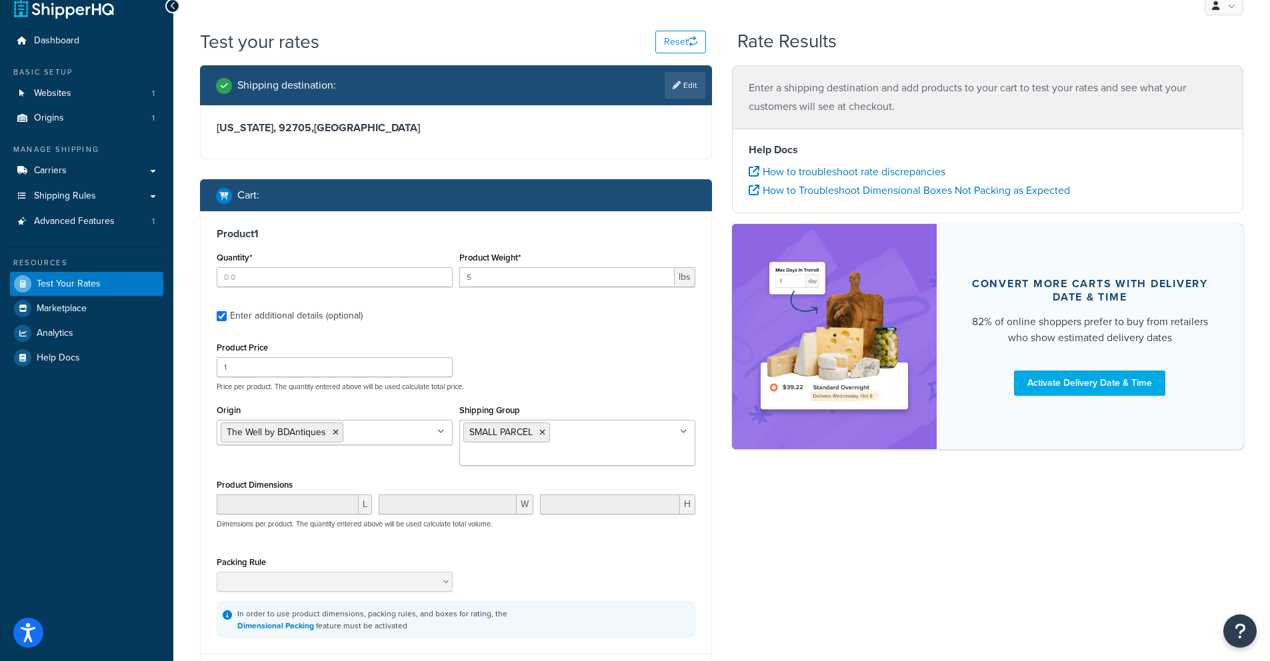
click at [541, 433] on div "Shipping Group SMALL PARCEL FREIGHT" at bounding box center [577, 433] width 236 height 65
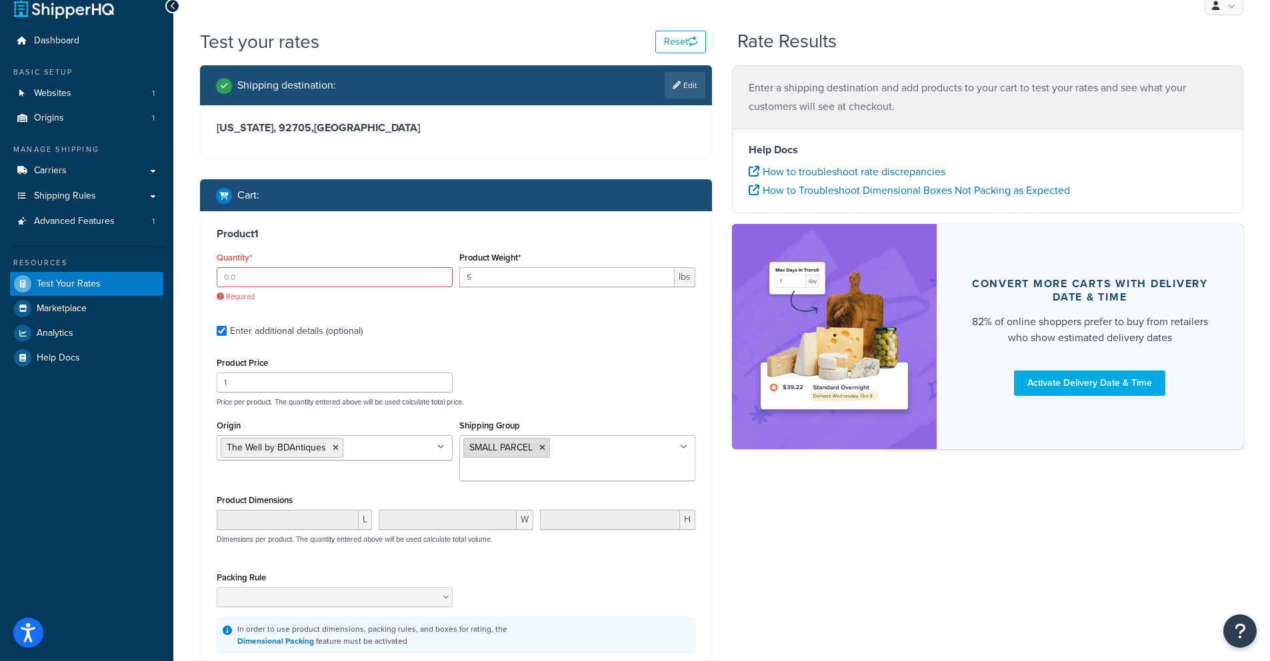
click at [545, 449] on icon at bounding box center [542, 448] width 6 height 8
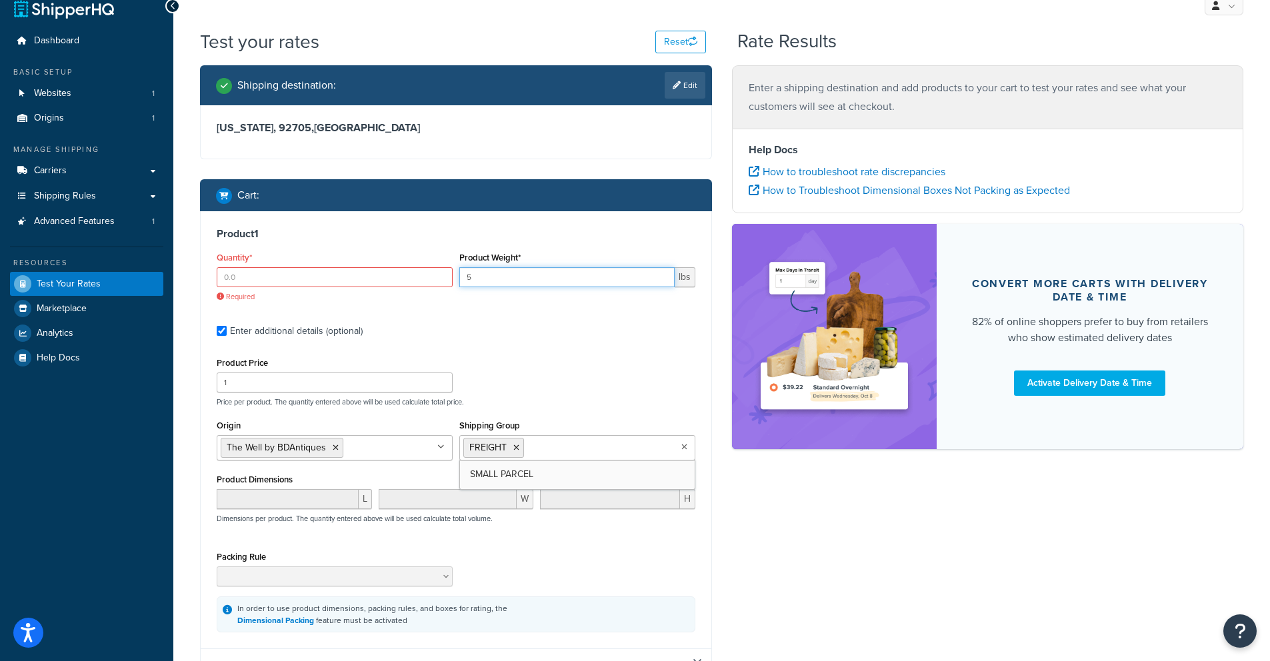
click at [485, 279] on input "5" at bounding box center [566, 277] width 215 height 20
type input "1"
type input "109"
click at [283, 275] on input "Quantity*" at bounding box center [335, 277] width 236 height 20
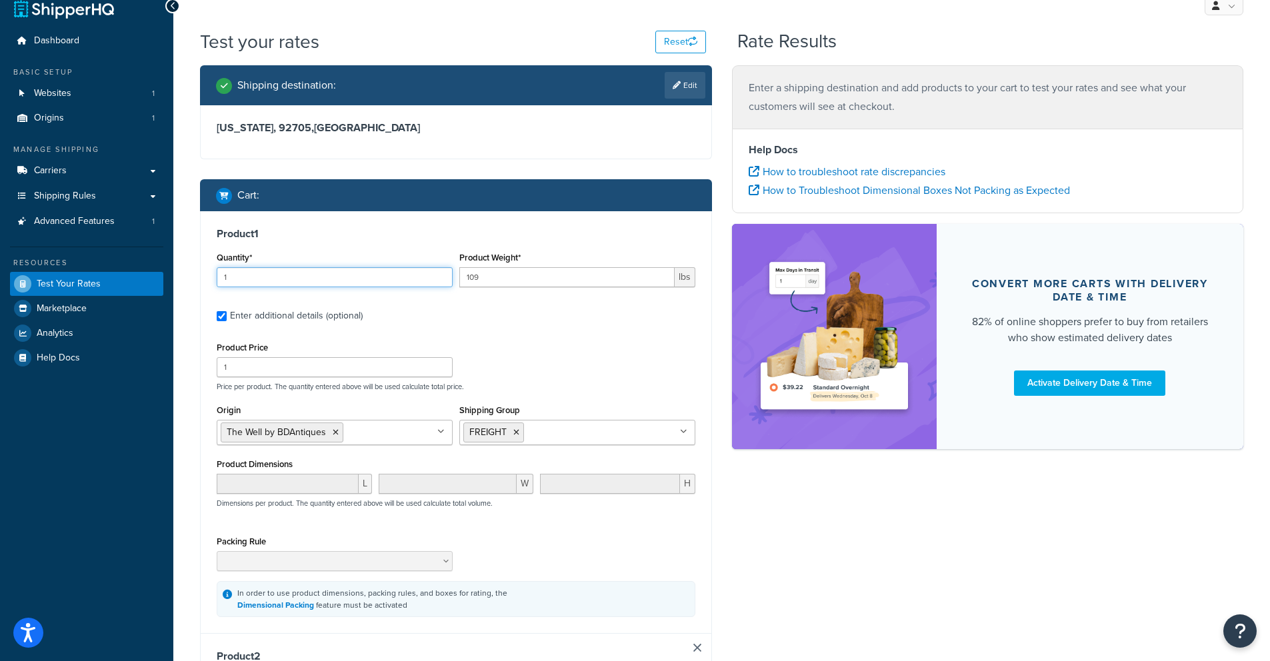
type input "1"
click at [428, 330] on div "Product 1 Quantity* 1 Product Weight* 109 lbs Enter additional details (optiona…" at bounding box center [456, 422] width 511 height 422
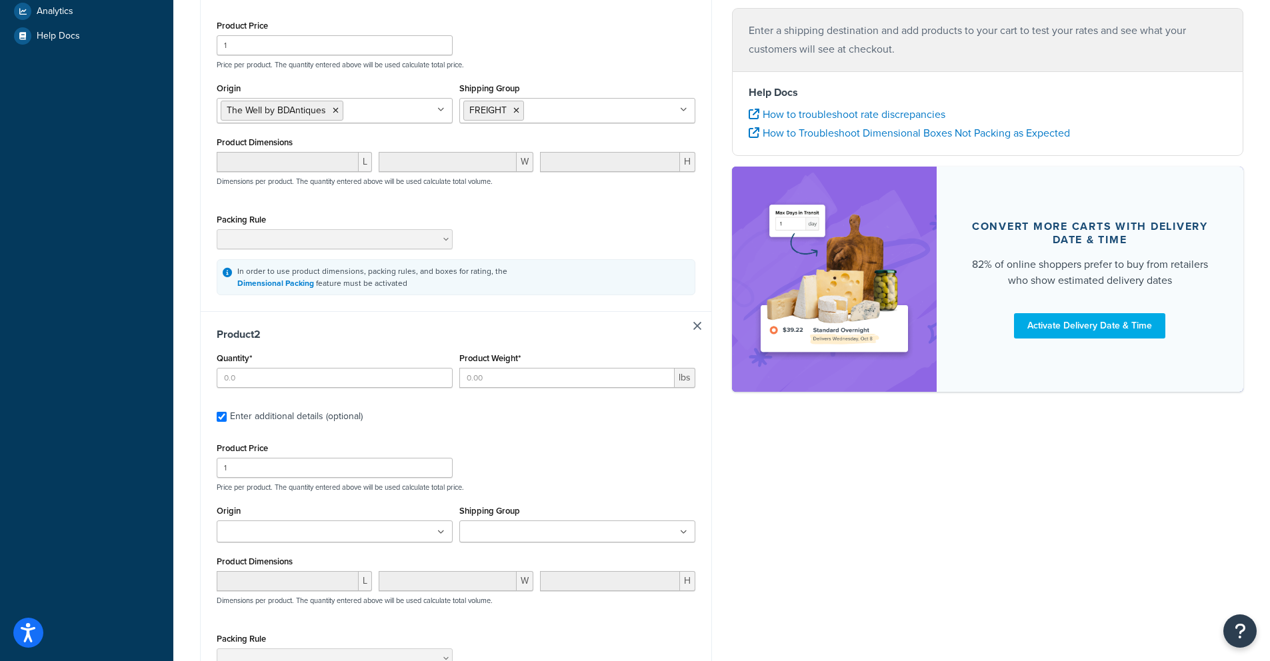
scroll to position [553, 0]
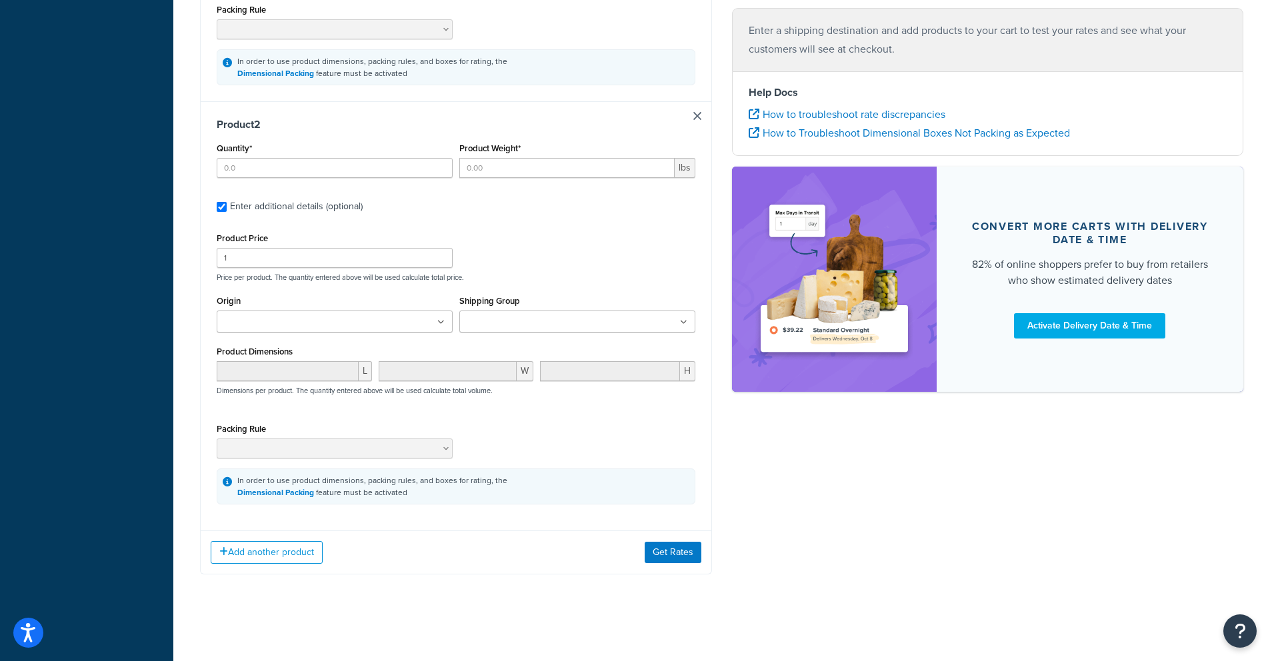
click at [698, 114] on link at bounding box center [697, 116] width 8 height 8
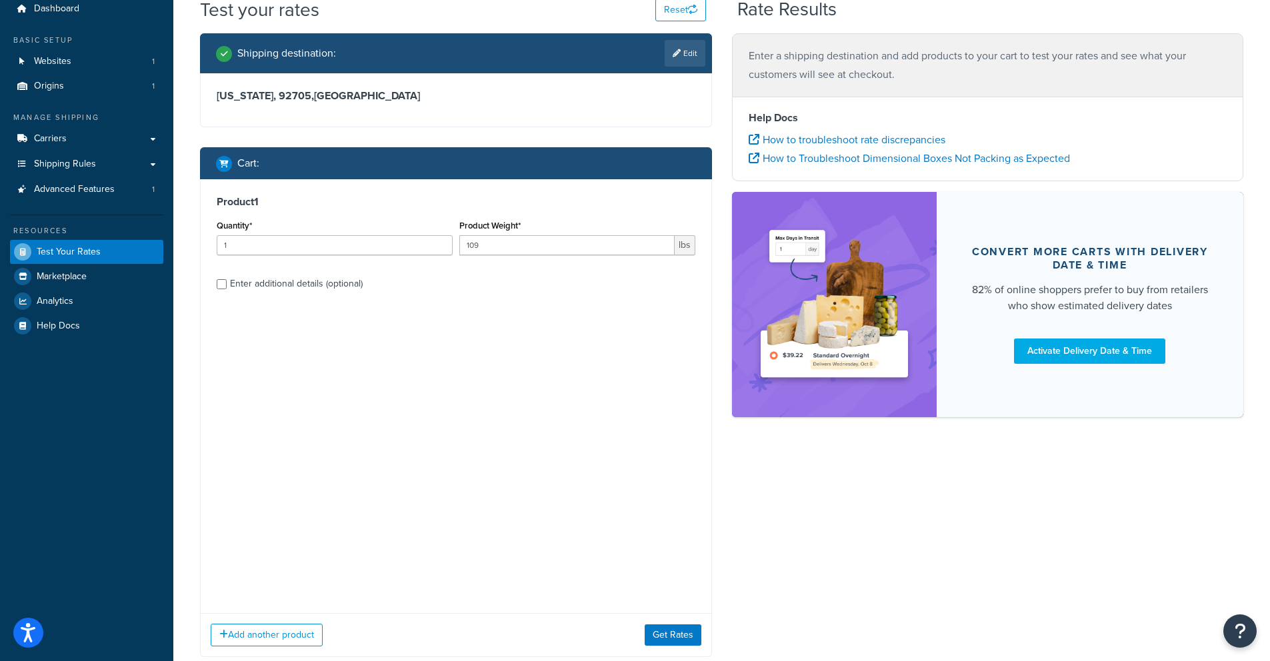
scroll to position [0, 0]
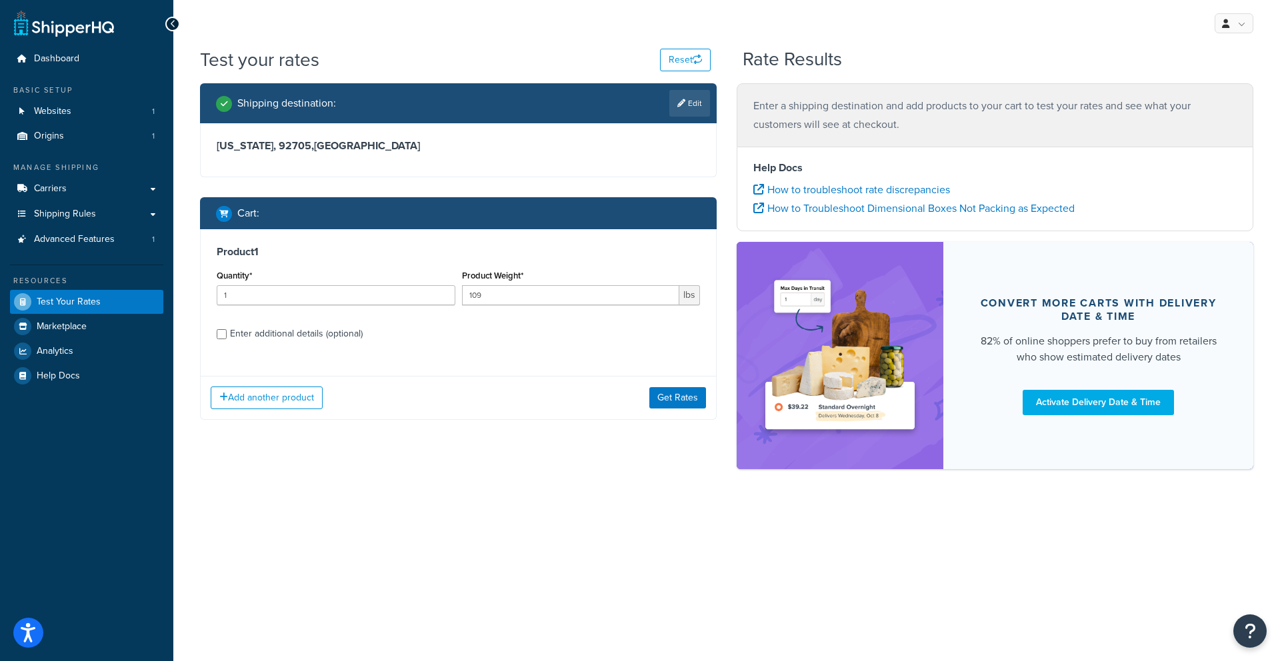
click at [278, 337] on div "Enter additional details (optional)" at bounding box center [296, 334] width 133 height 19
click at [227, 337] on input "Enter additional details (optional)" at bounding box center [222, 334] width 10 height 10
checkbox input "true"
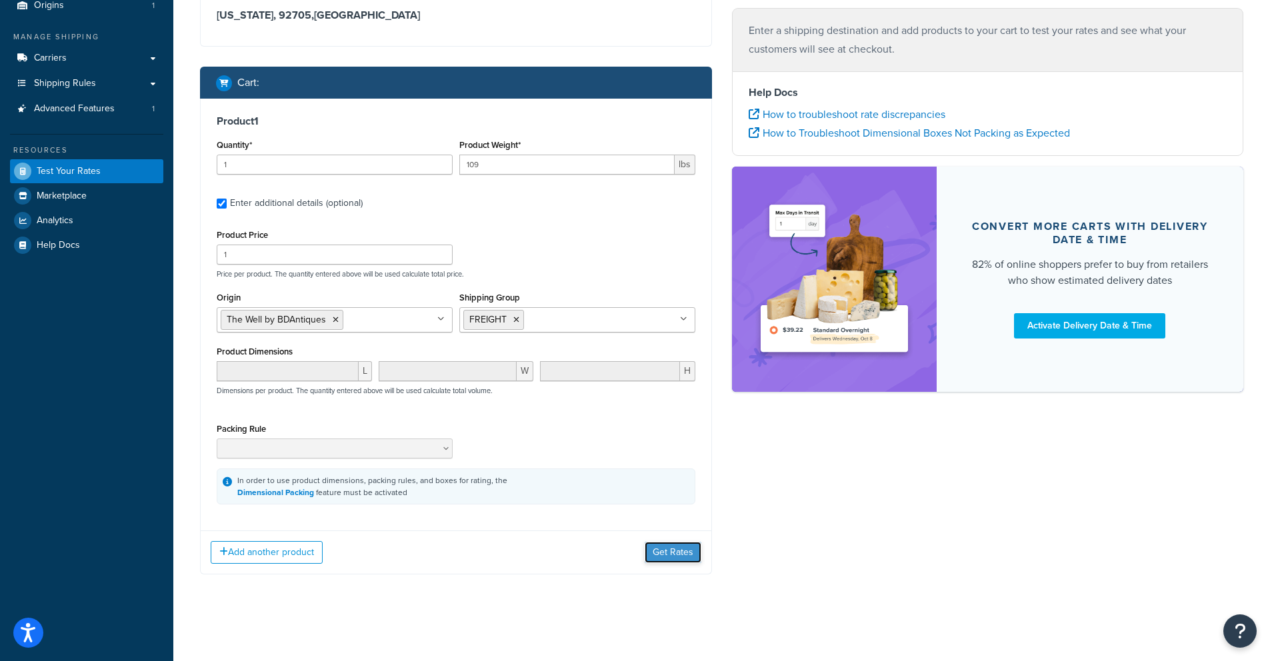
click at [653, 545] on button "Get Rates" at bounding box center [673, 552] width 57 height 21
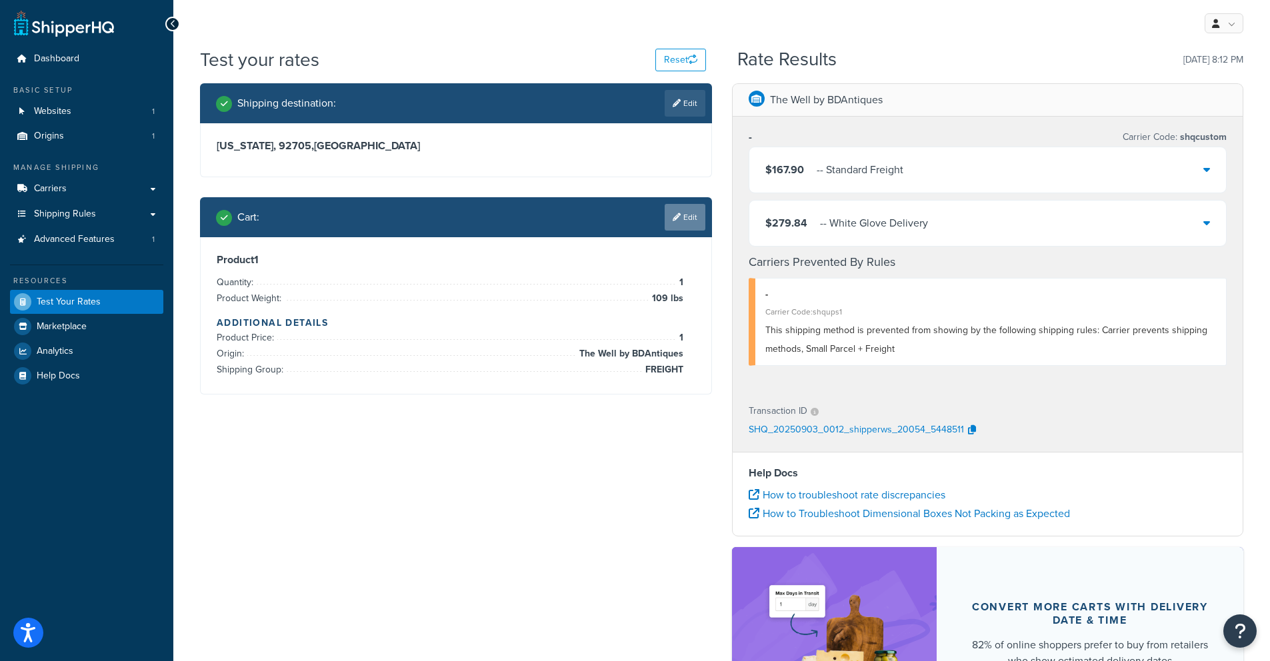
click at [689, 225] on link "Edit" at bounding box center [685, 217] width 41 height 27
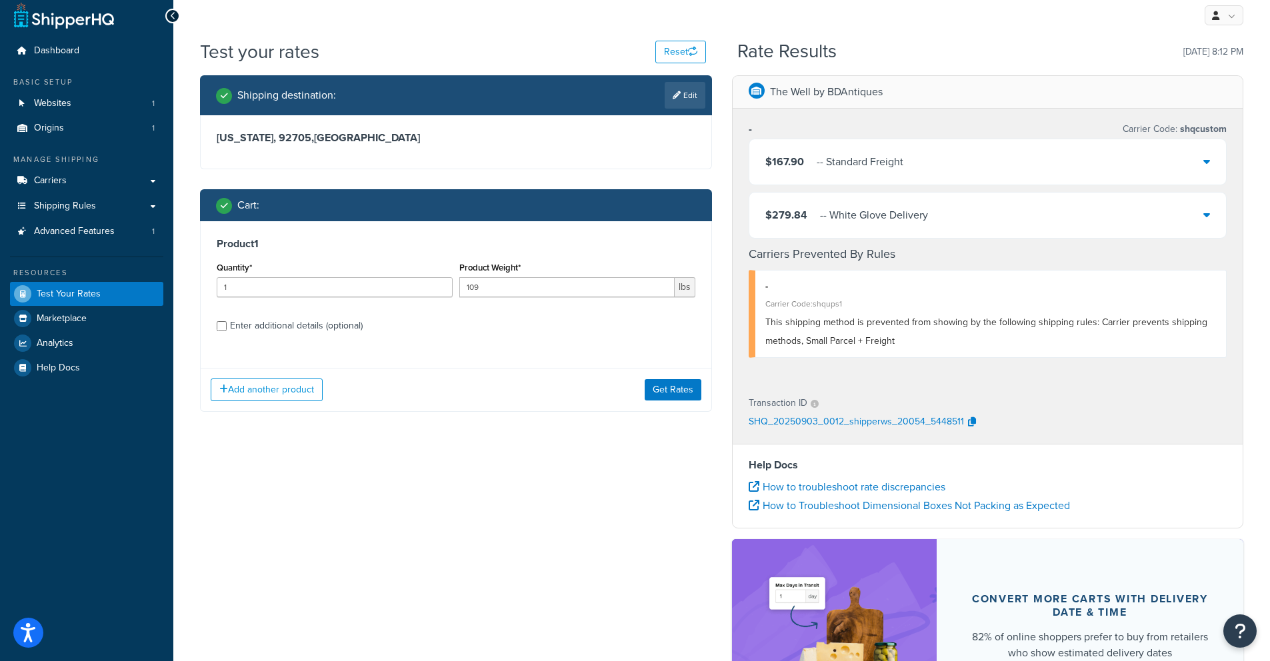
scroll to position [19, 0]
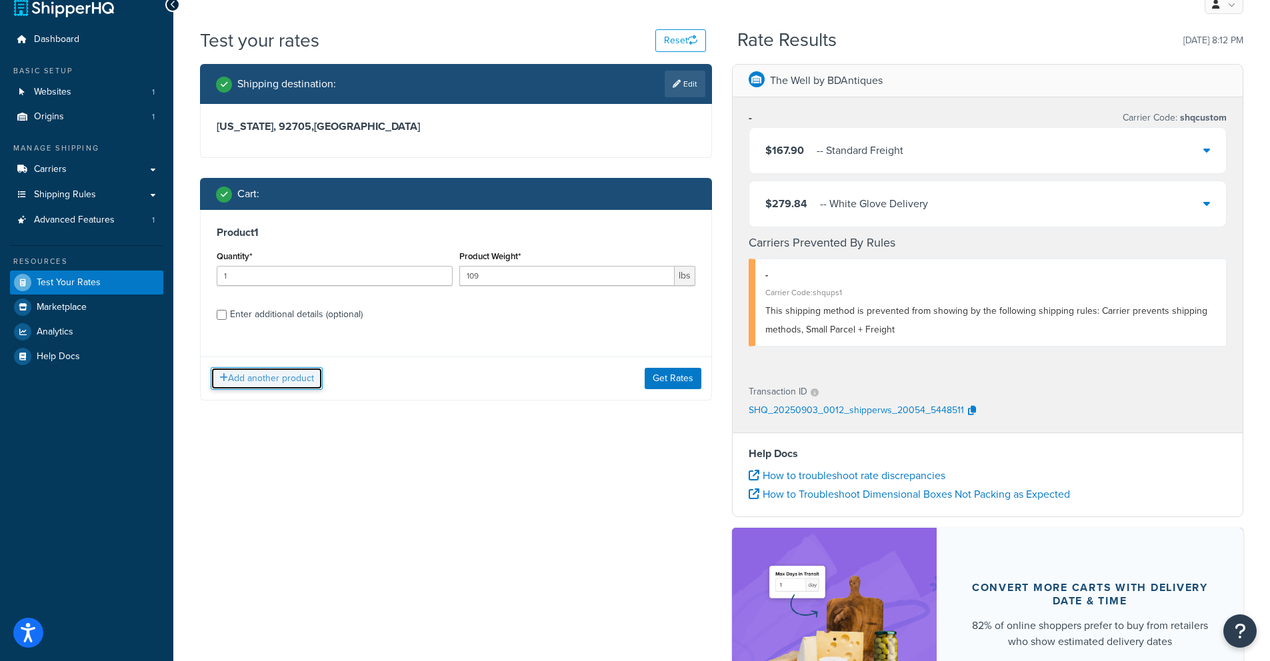
click at [277, 384] on button "Add another product" at bounding box center [267, 378] width 112 height 23
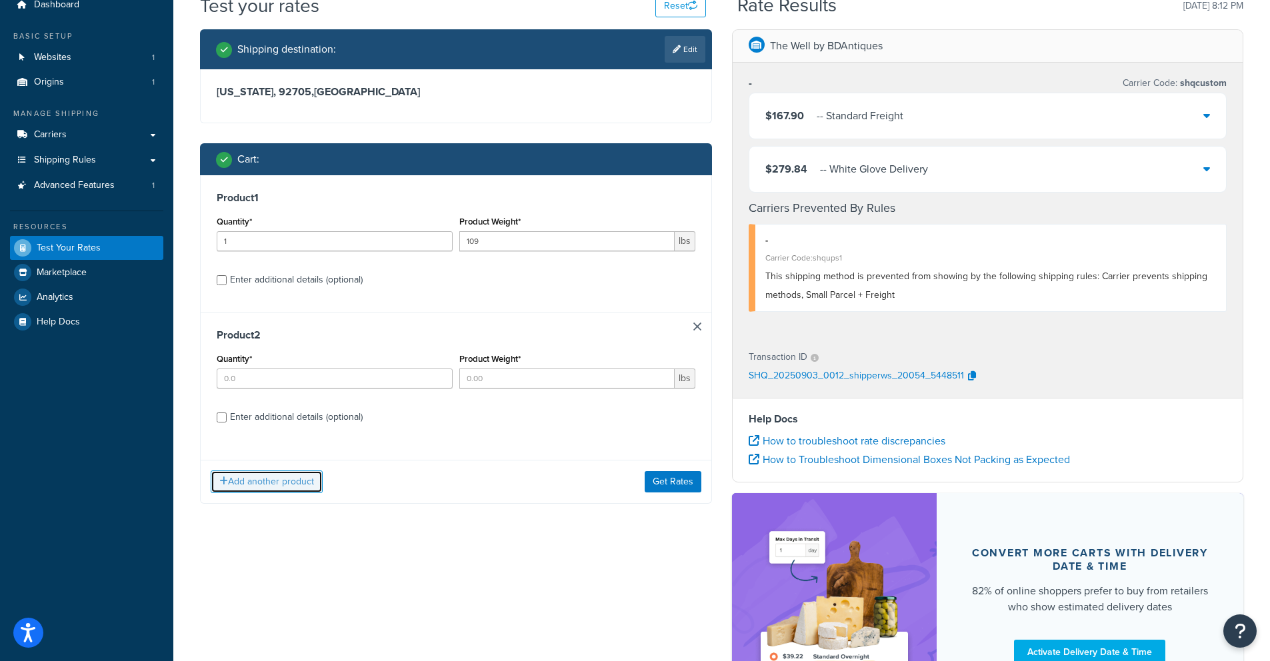
scroll to position [56, 0]
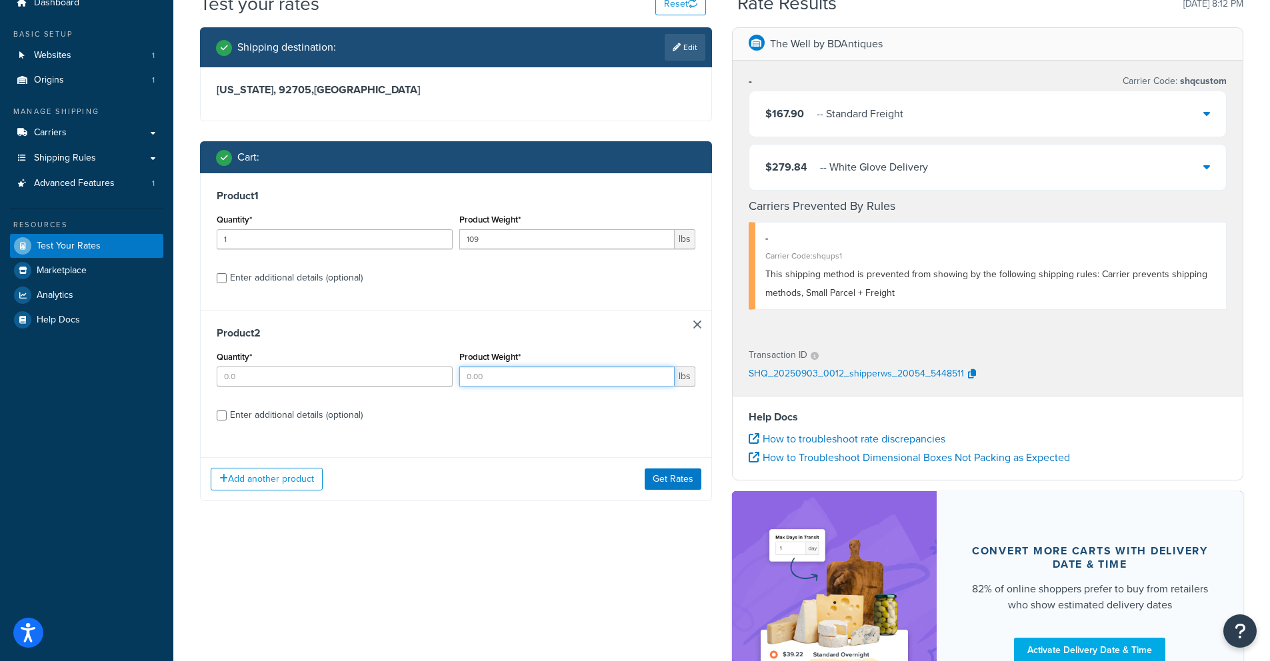
click at [518, 385] on input "Product Weight*" at bounding box center [566, 377] width 215 height 20
type input "5"
click at [244, 420] on div "Enter additional details (optional)" at bounding box center [296, 415] width 133 height 19
click at [227, 420] on input "Enter additional details (optional)" at bounding box center [222, 416] width 10 height 10
checkbox input "true"
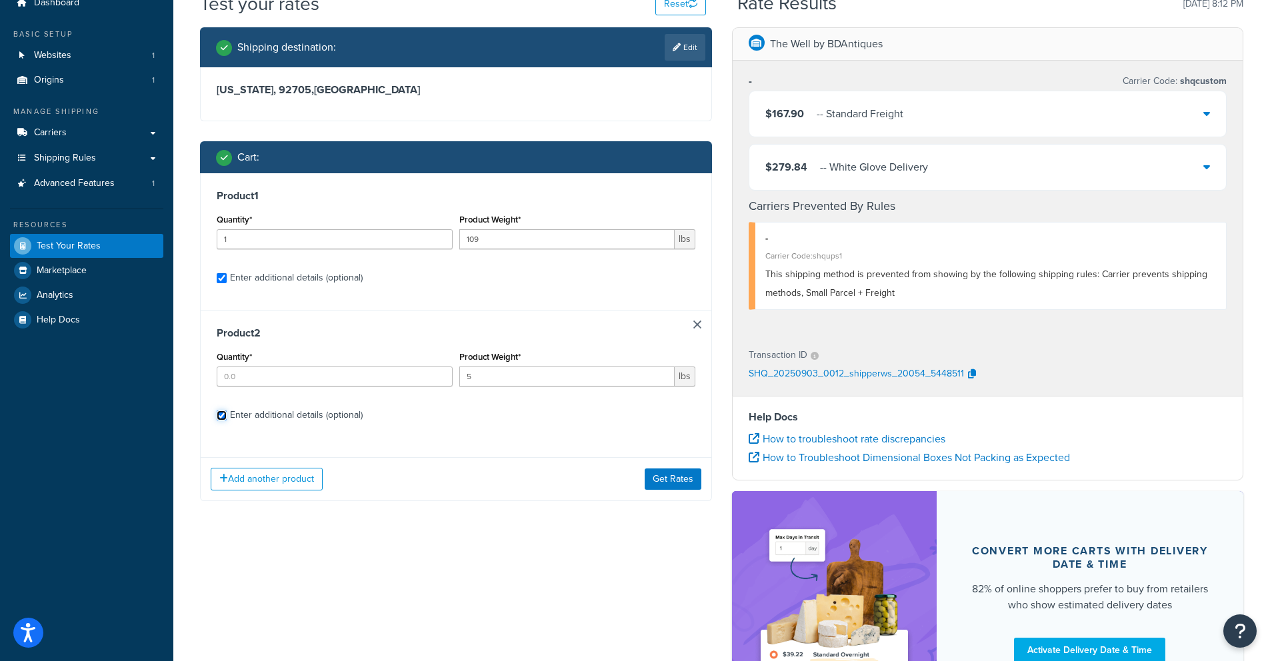
checkbox input "true"
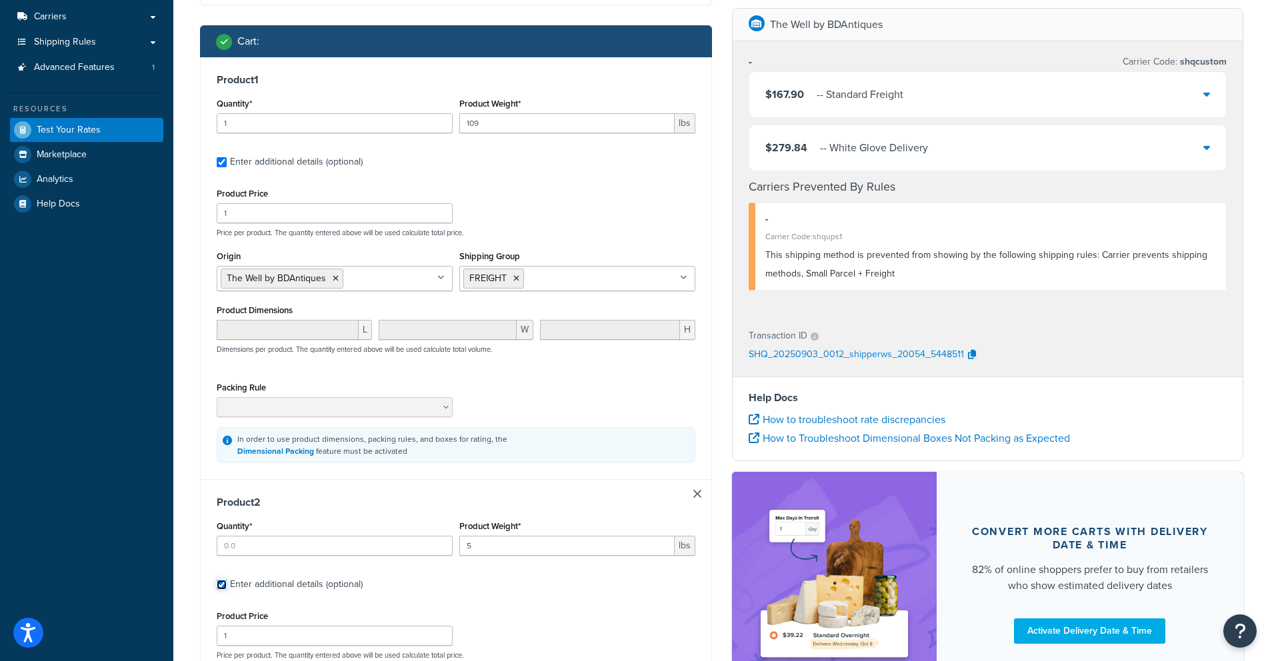
scroll to position [173, 0]
click at [297, 541] on input "Quantity*" at bounding box center [335, 545] width 236 height 20
type input "1"
click at [379, 501] on h3 "Product 2" at bounding box center [456, 501] width 479 height 13
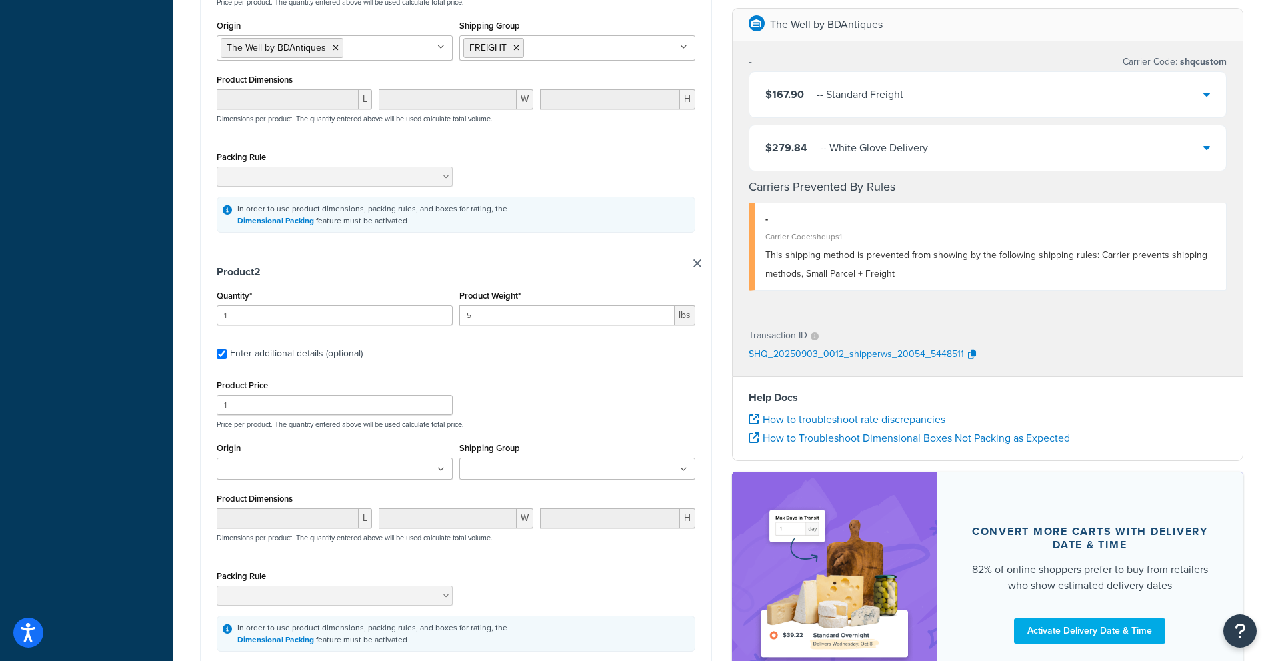
scroll to position [437, 0]
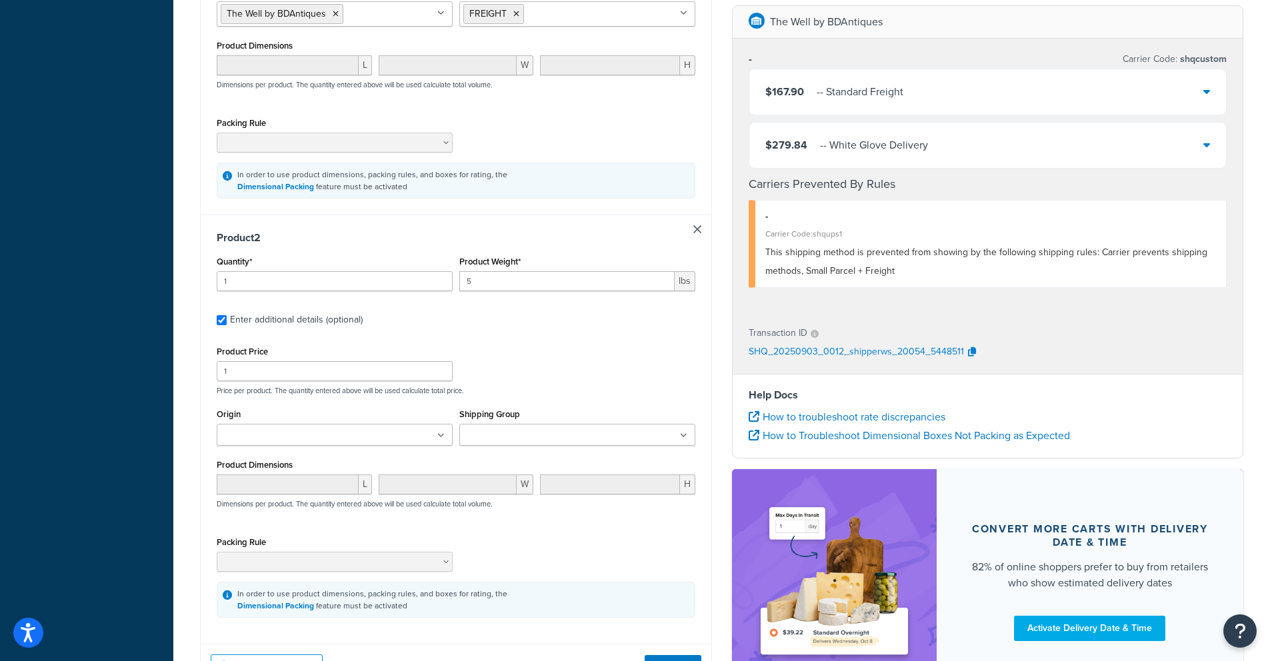
click at [510, 443] on input "Shipping Group" at bounding box center [522, 436] width 118 height 15
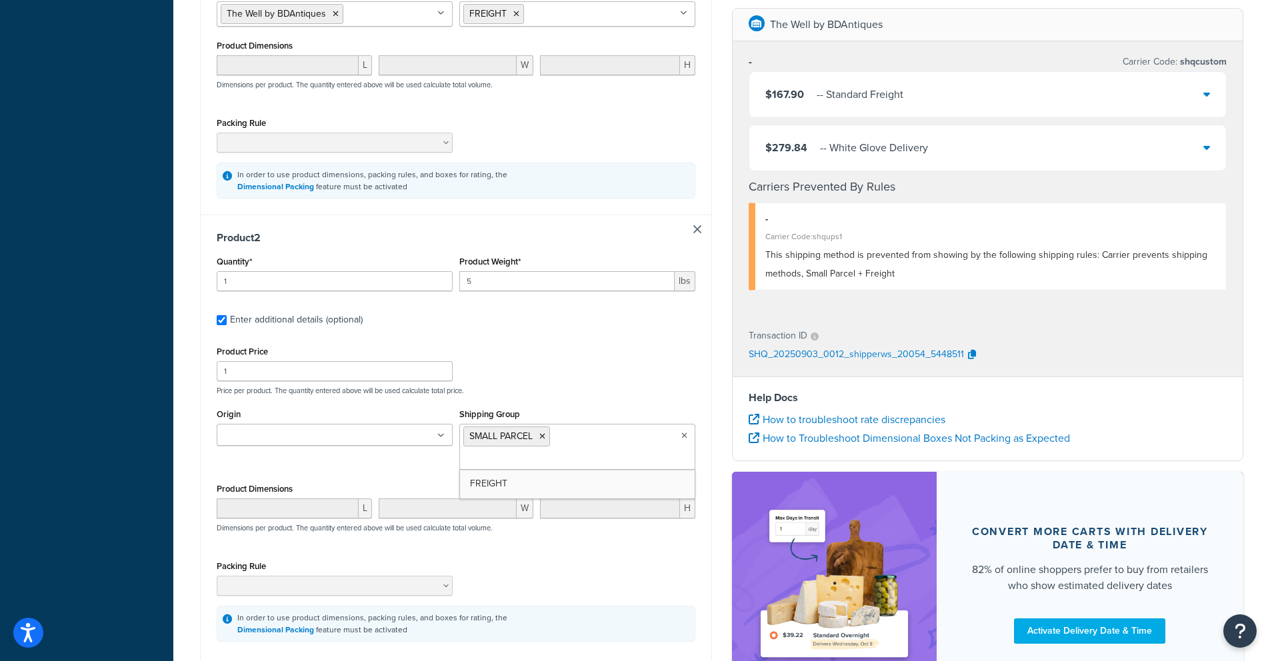
click at [419, 438] on ul at bounding box center [335, 435] width 236 height 22
click at [516, 375] on div "Product Price 1 Price per product. The quantity entered above will be used calc…" at bounding box center [455, 369] width 485 height 53
click at [529, 378] on div "Product Price 1 Price per product. The quantity entered above will be used calc…" at bounding box center [455, 369] width 485 height 53
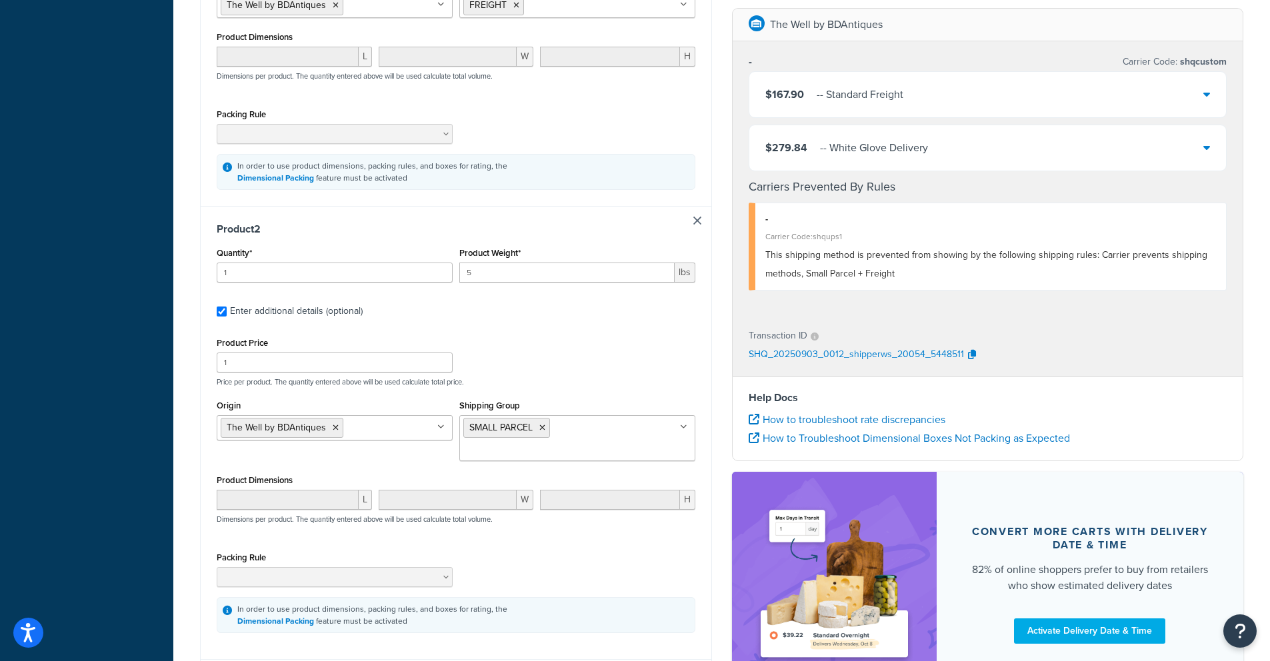
scroll to position [501, 0]
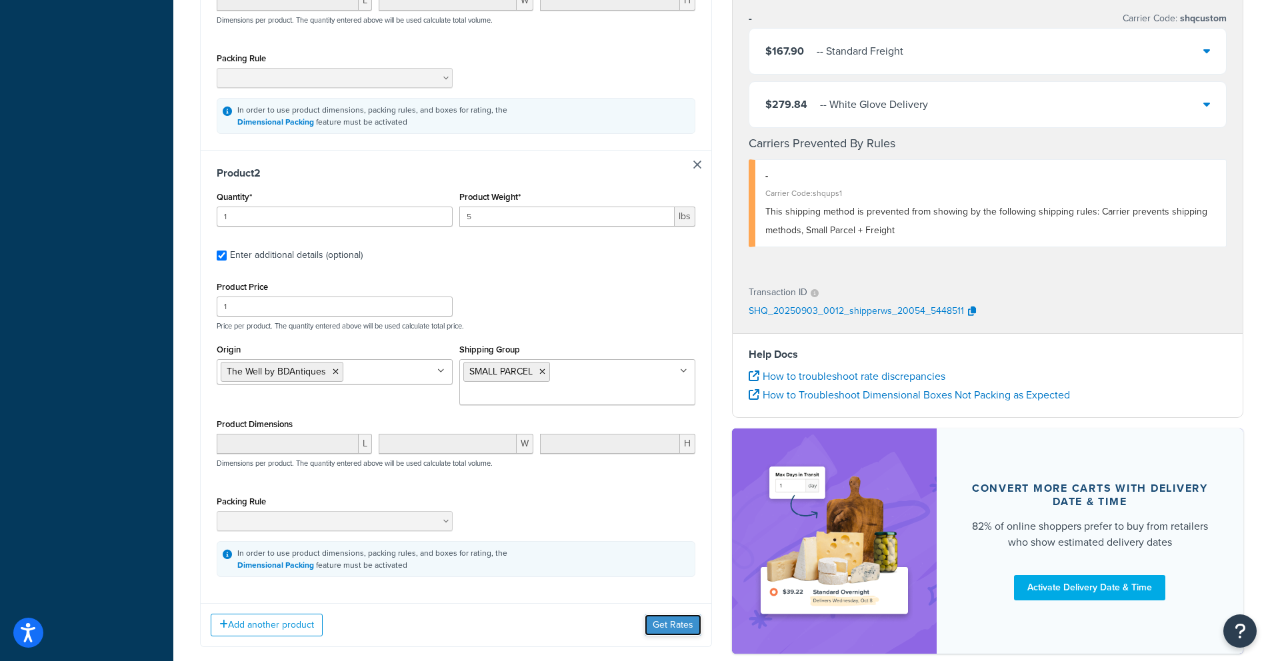
click at [684, 615] on button "Get Rates" at bounding box center [673, 625] width 57 height 21
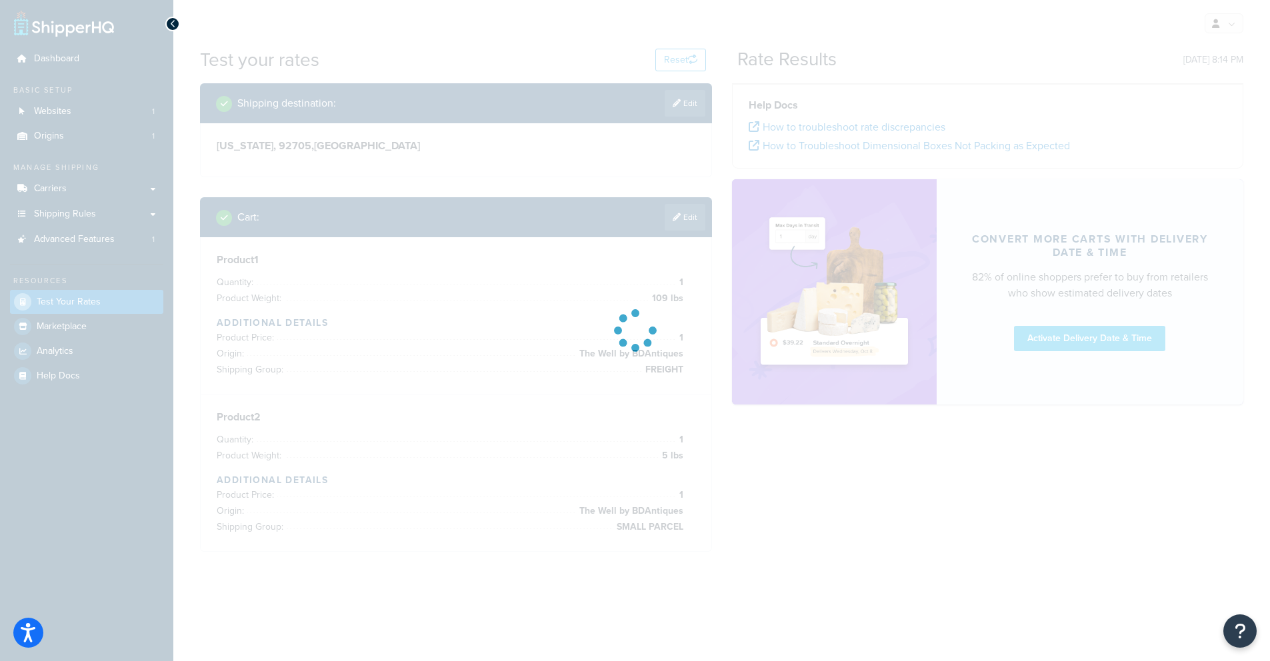
scroll to position [0, 0]
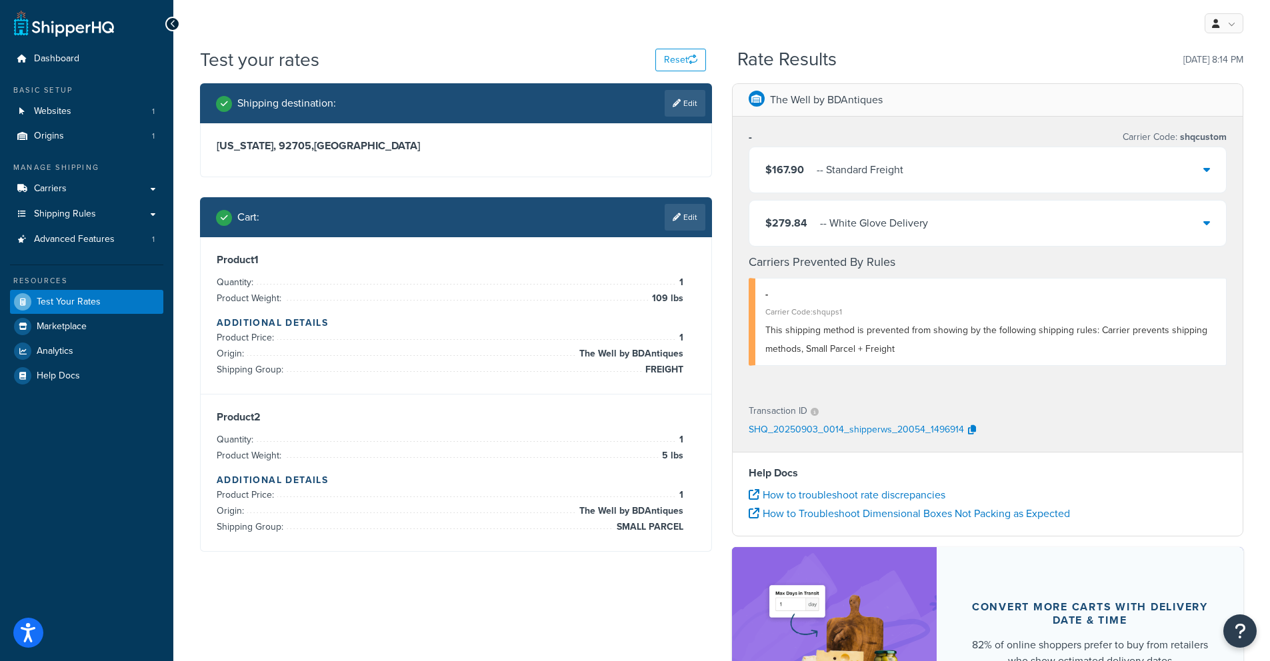
click at [680, 228] on link "Edit" at bounding box center [685, 217] width 41 height 27
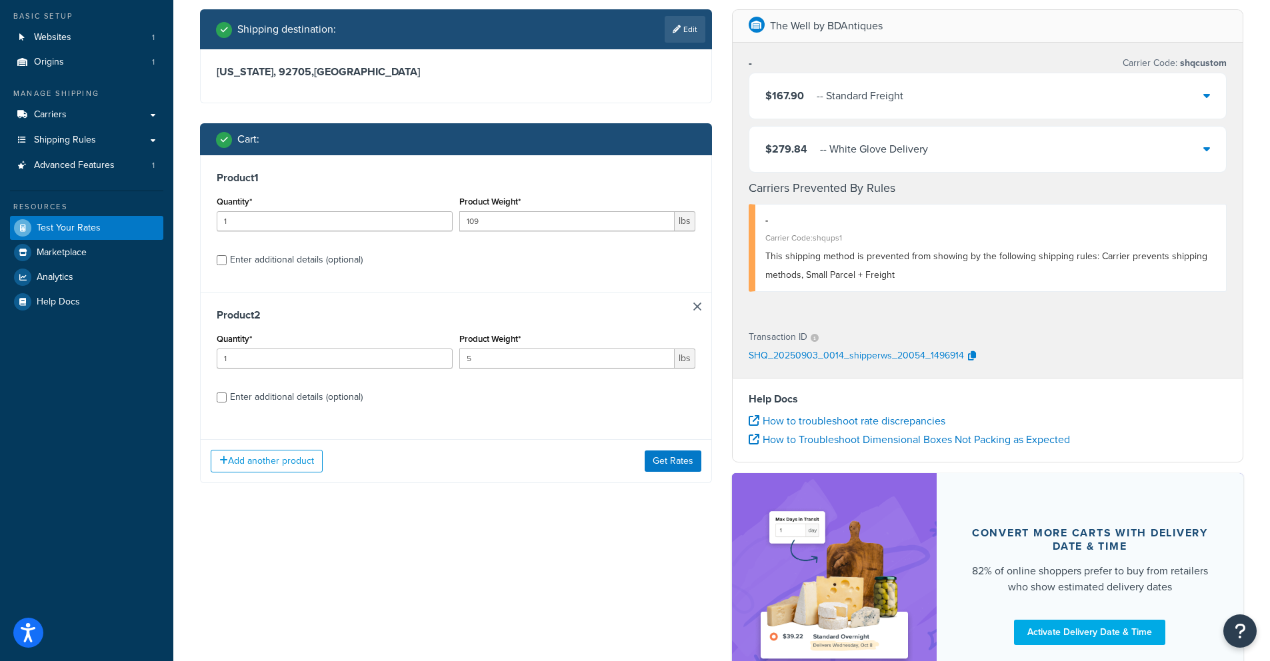
scroll to position [80, 0]
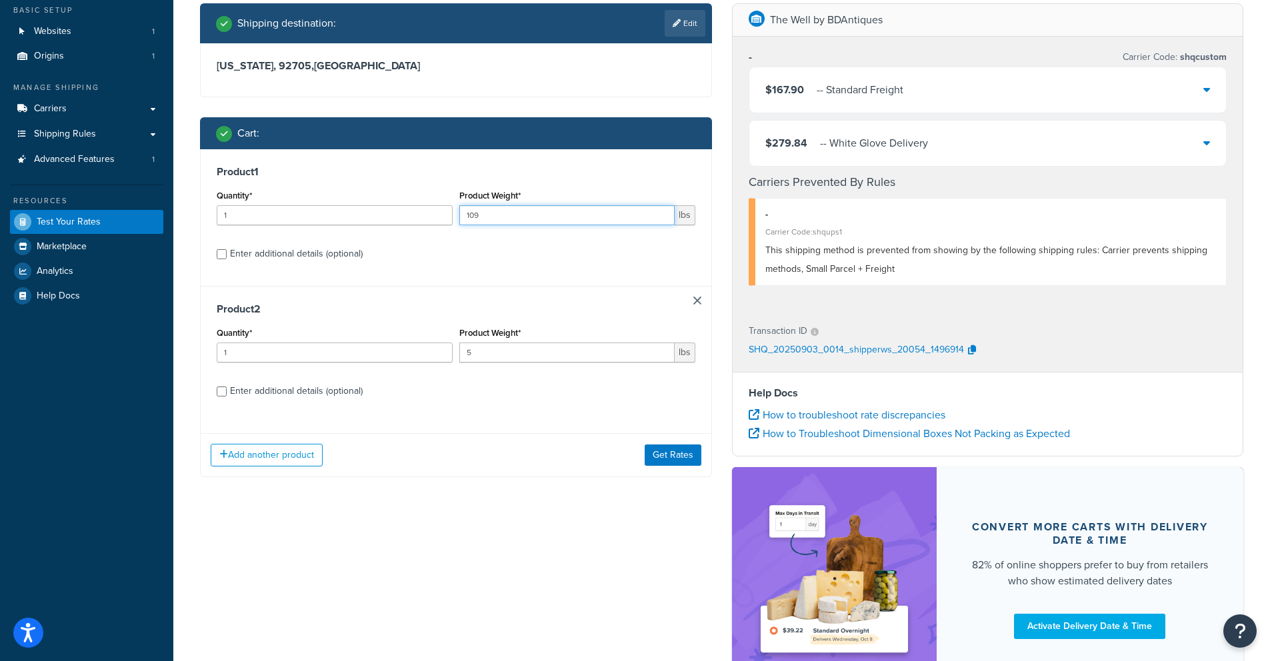
click at [504, 217] on input "109" at bounding box center [566, 215] width 215 height 20
drag, startPoint x: 502, startPoint y: 216, endPoint x: 442, endPoint y: 215, distance: 60.0
click at [443, 215] on div "Quantity* 1 Product Weight* 109 lbs" at bounding box center [455, 211] width 485 height 49
type input "255"
click at [667, 451] on button "Get Rates" at bounding box center [673, 455] width 57 height 21
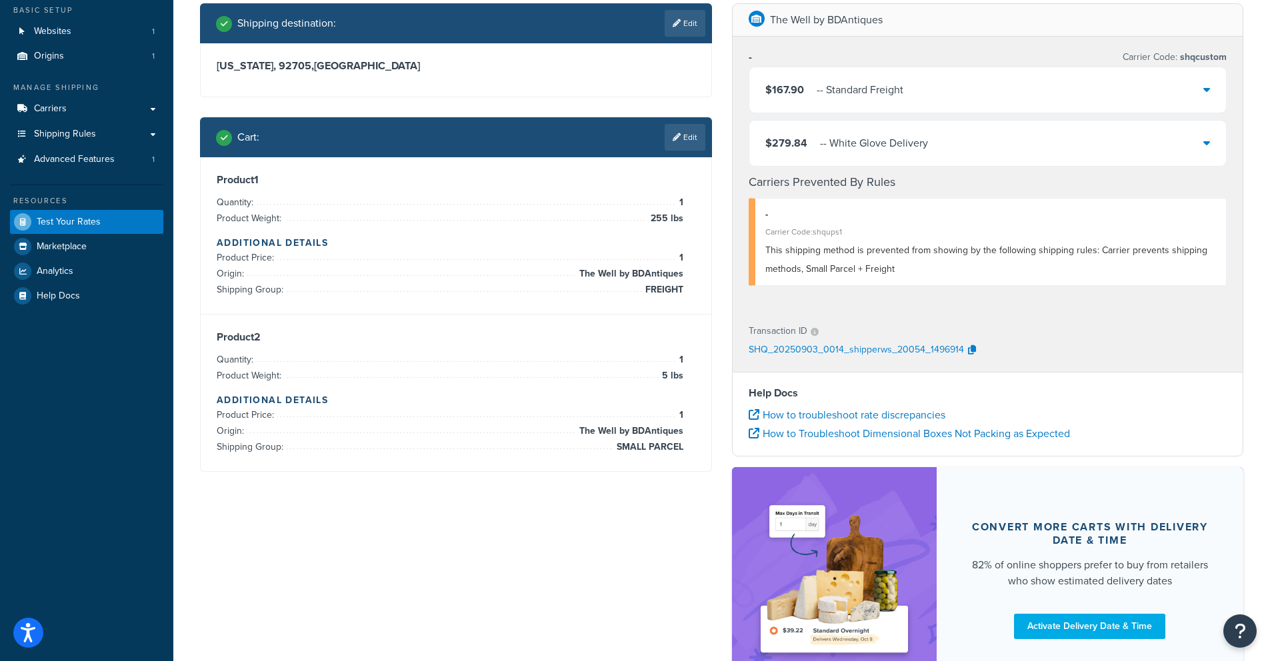
scroll to position [0, 0]
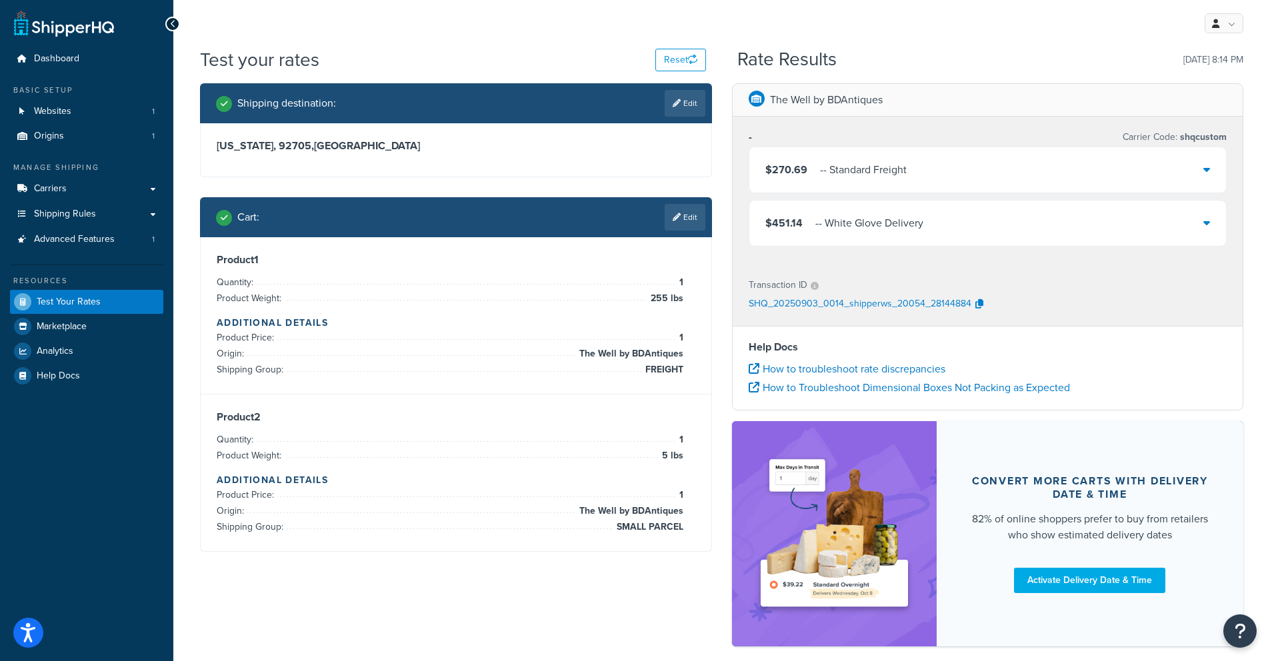
click at [886, 175] on div "- - Standard Freight" at bounding box center [863, 170] width 87 height 19
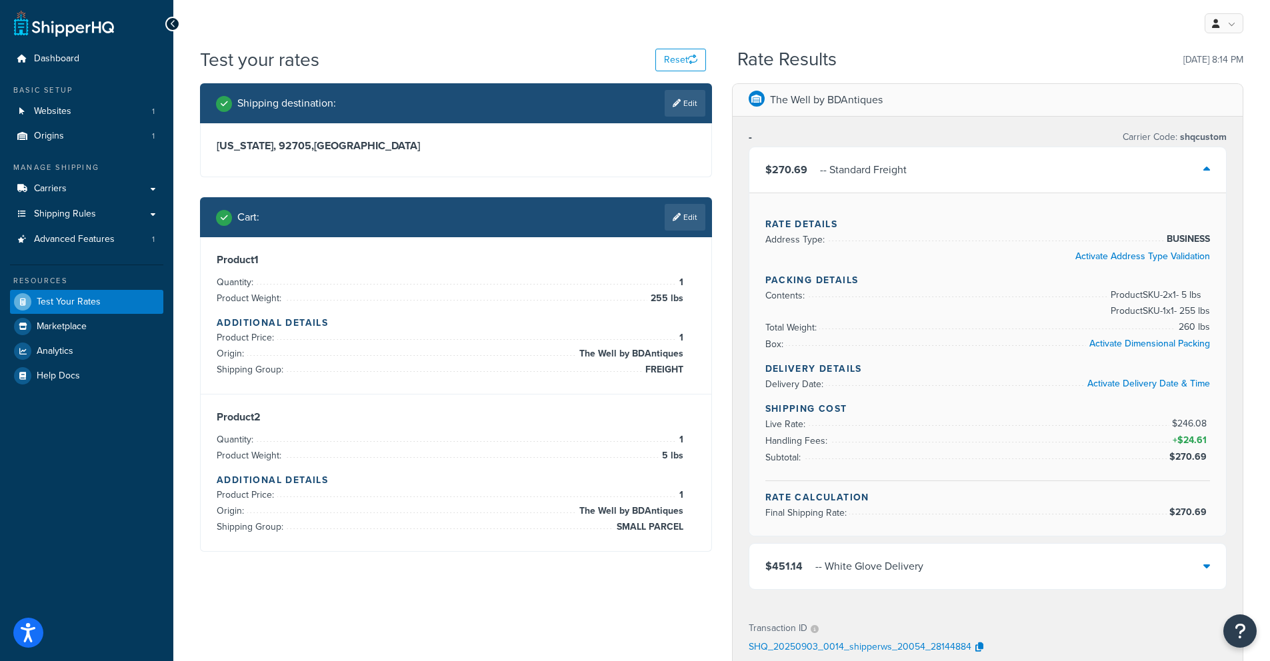
click at [886, 175] on div "- - Standard Freight" at bounding box center [863, 170] width 87 height 19
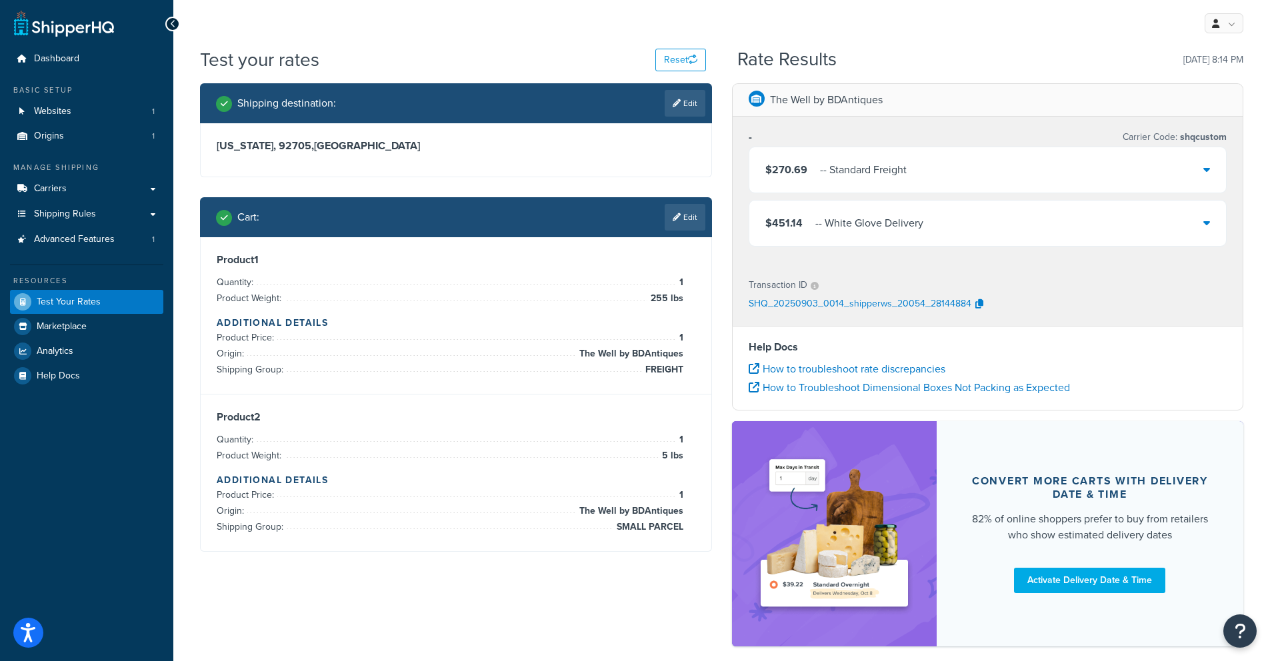
click at [861, 238] on div "$451.14 - - White Glove Delivery" at bounding box center [987, 223] width 477 height 45
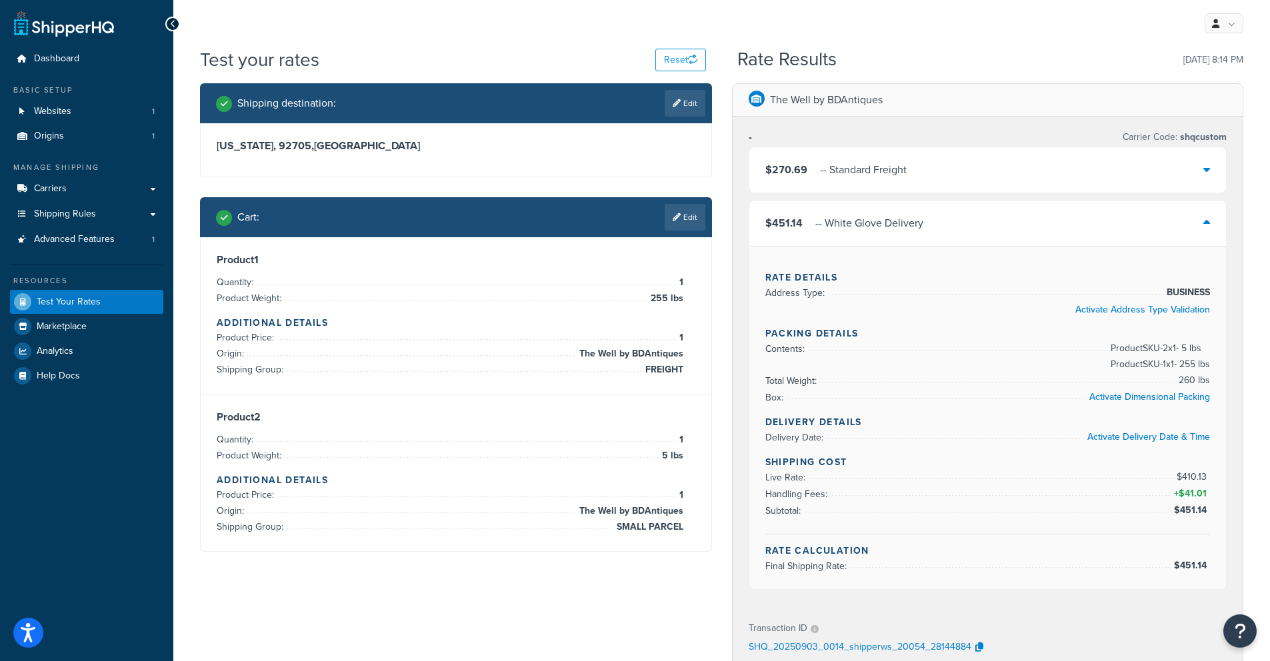
click at [962, 173] on div "$270.69 - - Standard Freight" at bounding box center [987, 169] width 477 height 45
